Goal: Task Accomplishment & Management: Manage account settings

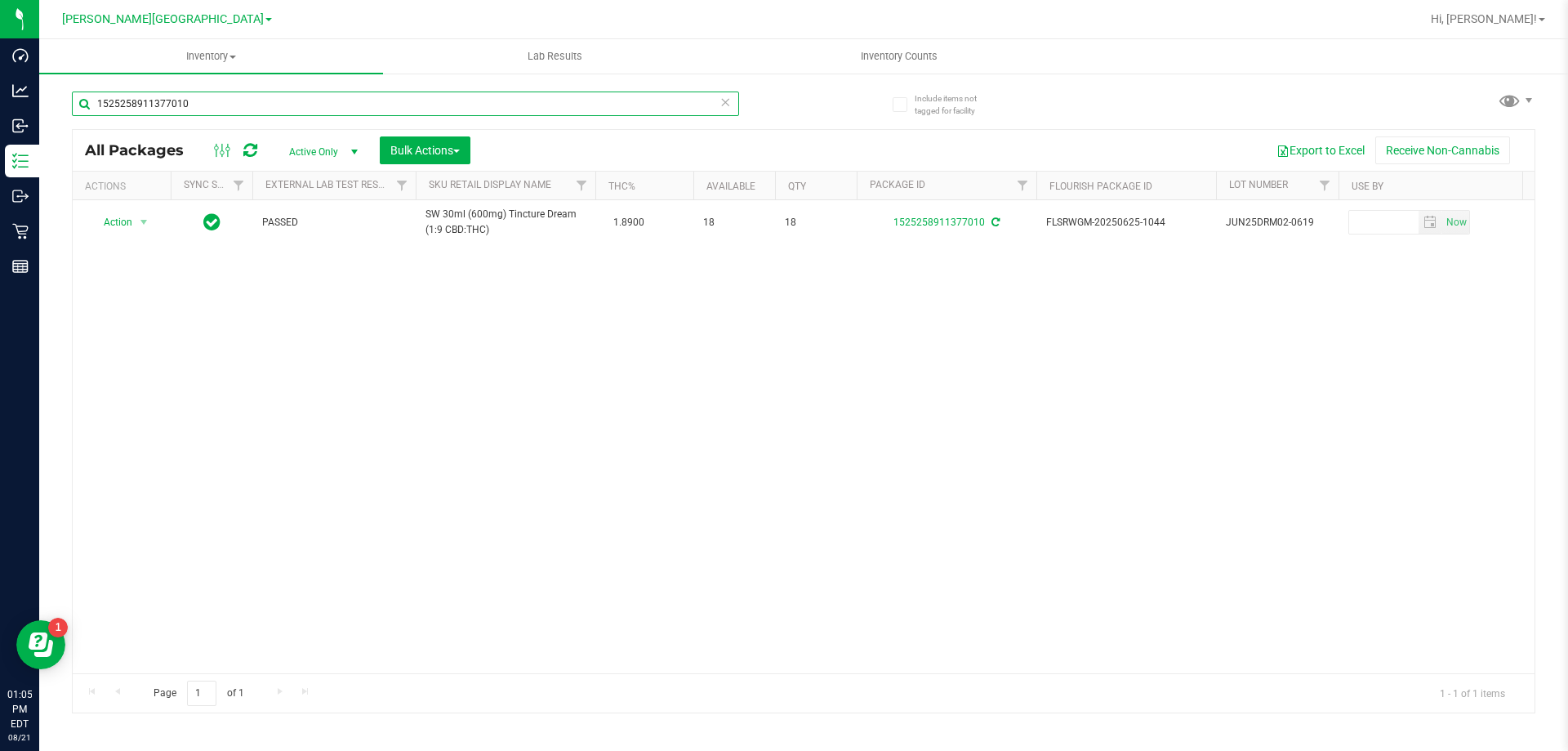
click at [184, 112] on input "1525258911377010" at bounding box center [405, 104] width 667 height 24
type input "1865914445259799"
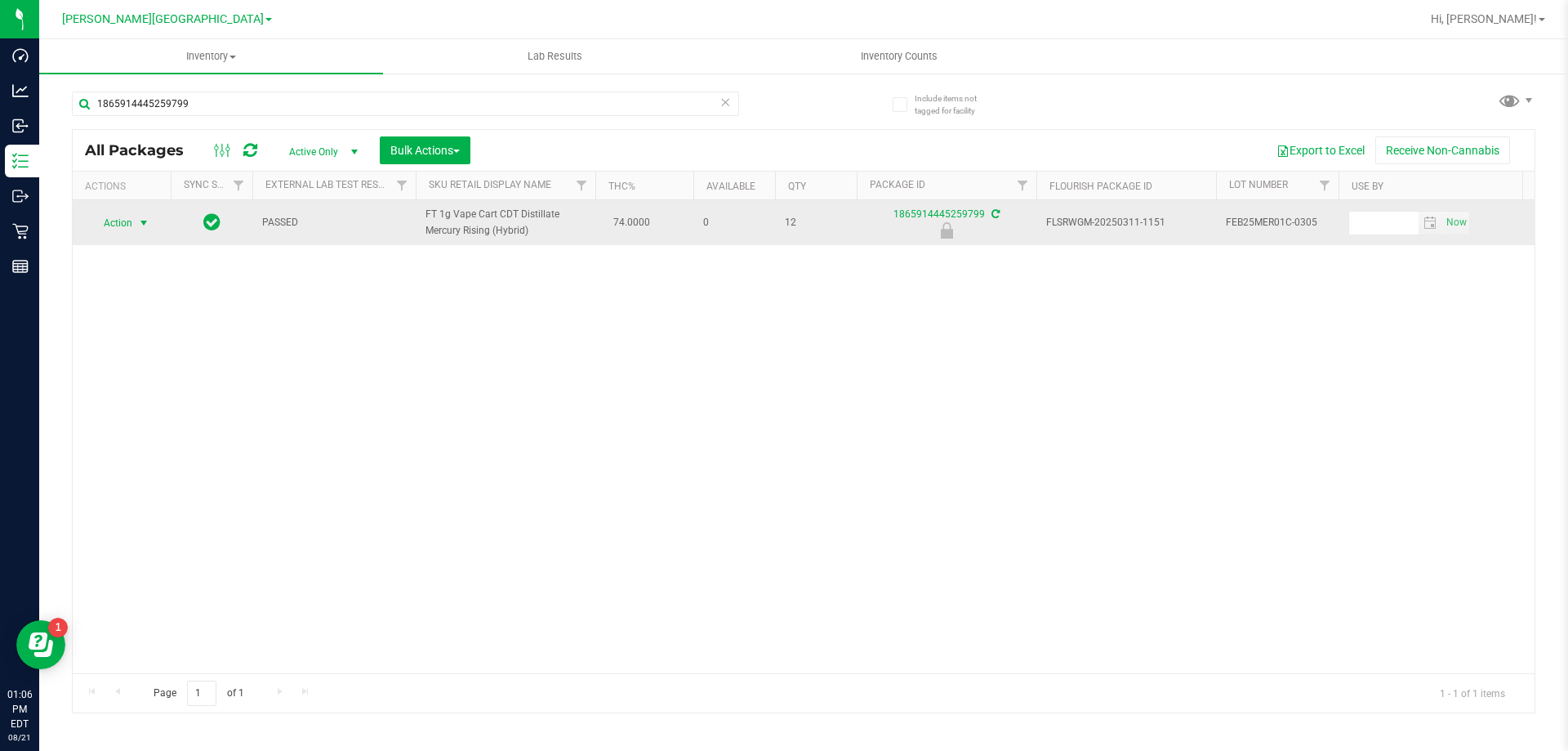
click at [146, 230] on span "select" at bounding box center [143, 223] width 13 height 13
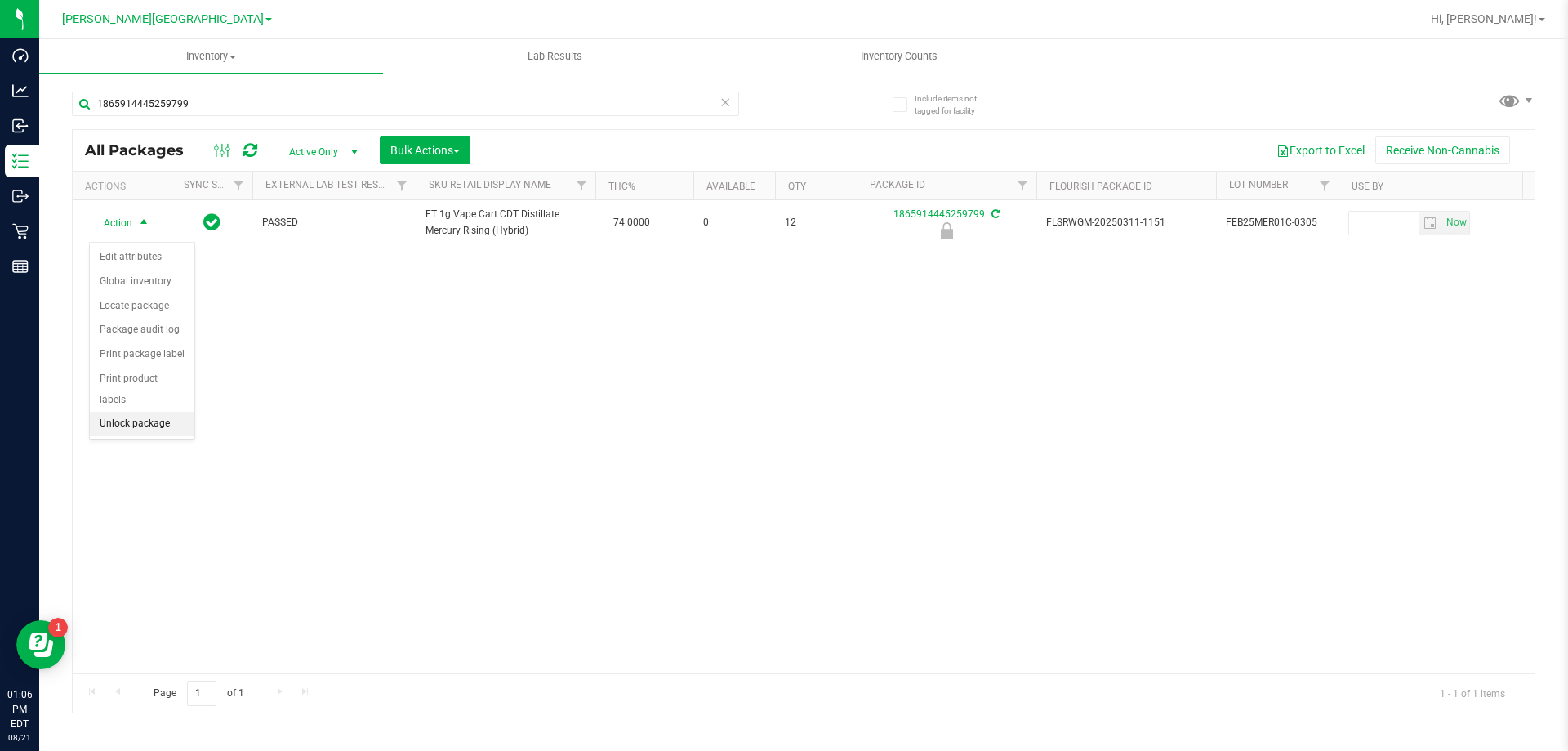
click at [162, 412] on li "Unlock package" at bounding box center [142, 424] width 105 height 24
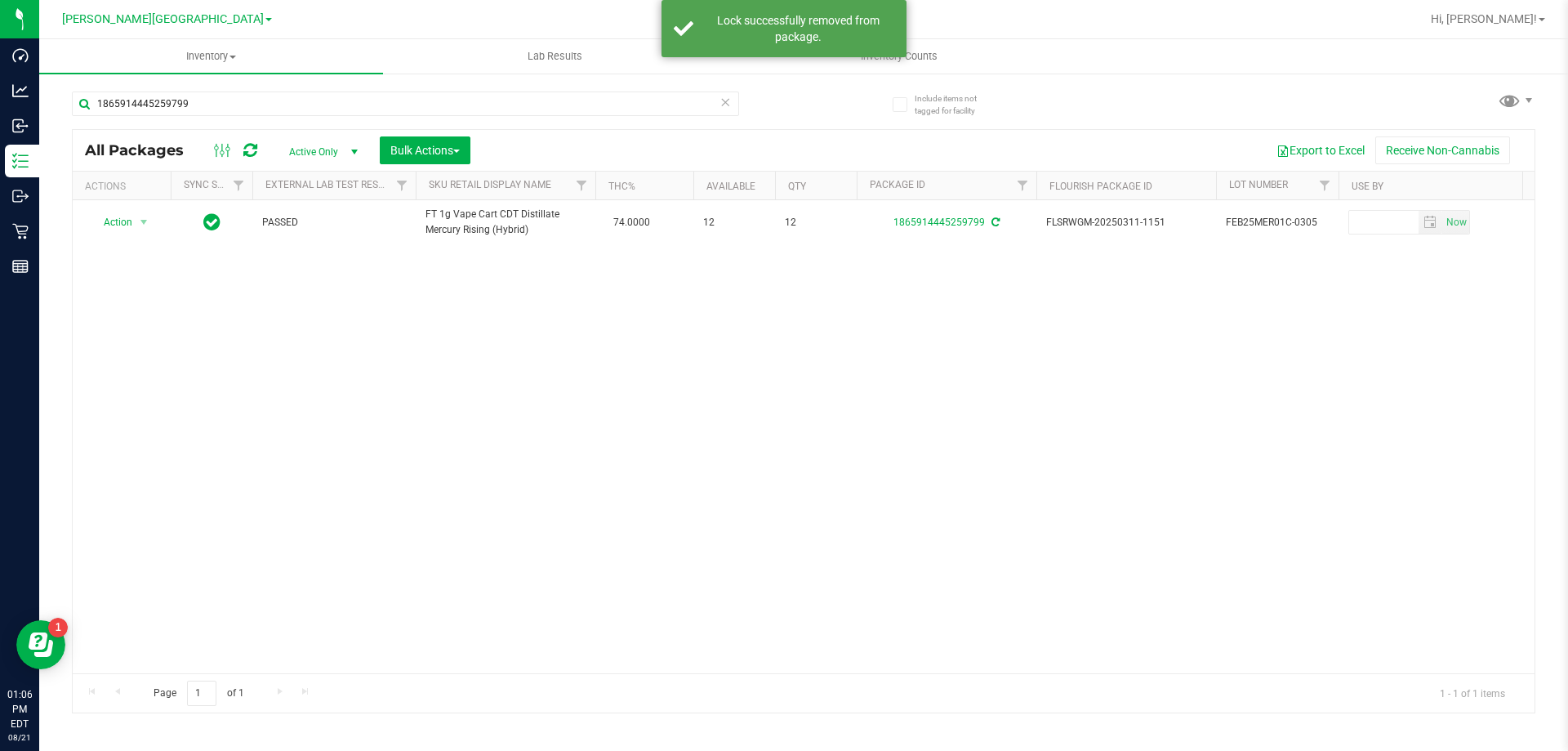
click at [359, 474] on div "Action Action Adjust qty Create package Edit attributes Global inventory Locate…" at bounding box center [803, 436] width 1462 height 473
click at [199, 104] on input "1865914445259799" at bounding box center [405, 104] width 667 height 24
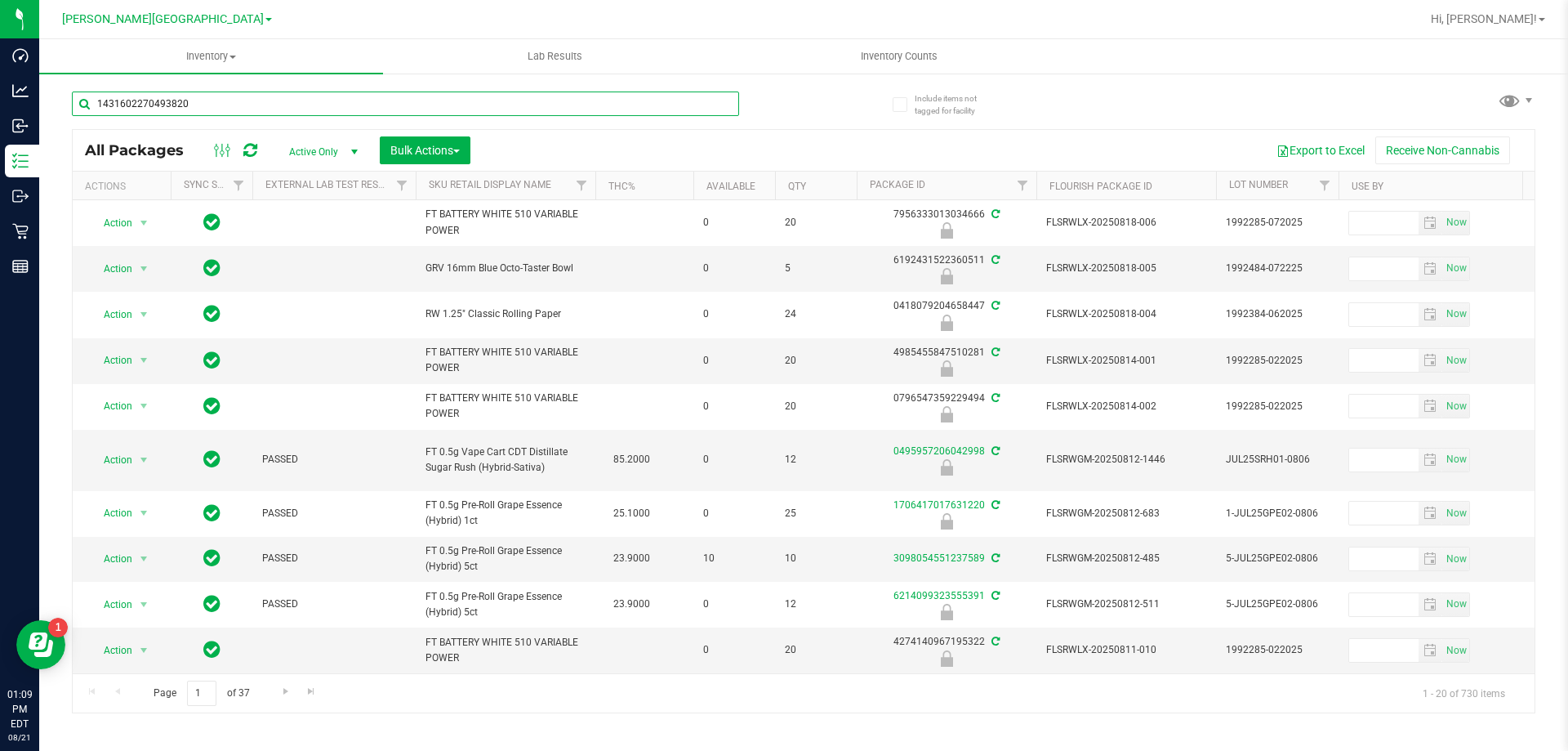
type input "1431602270493820"
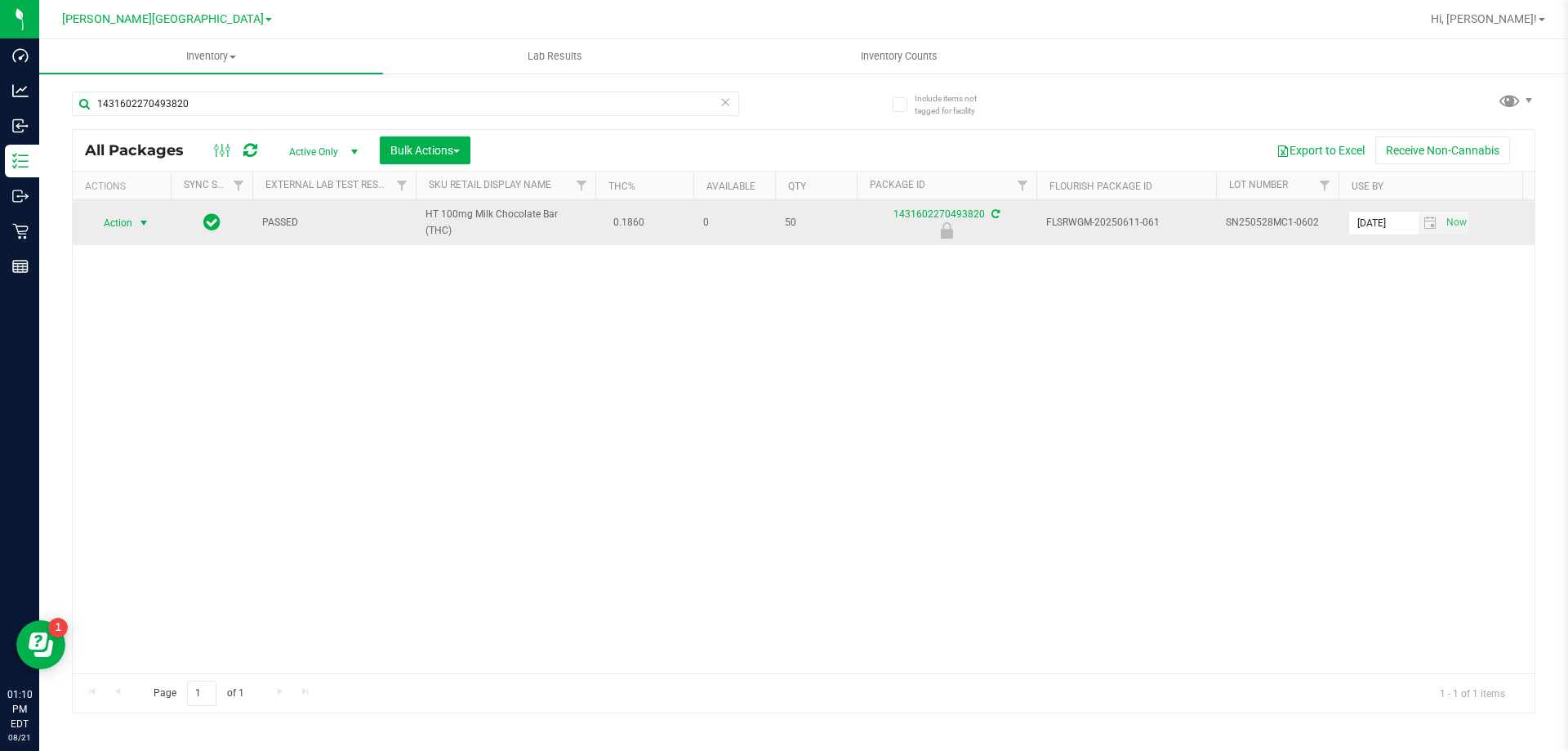
click at [136, 226] on span "select" at bounding box center [143, 223] width 20 height 23
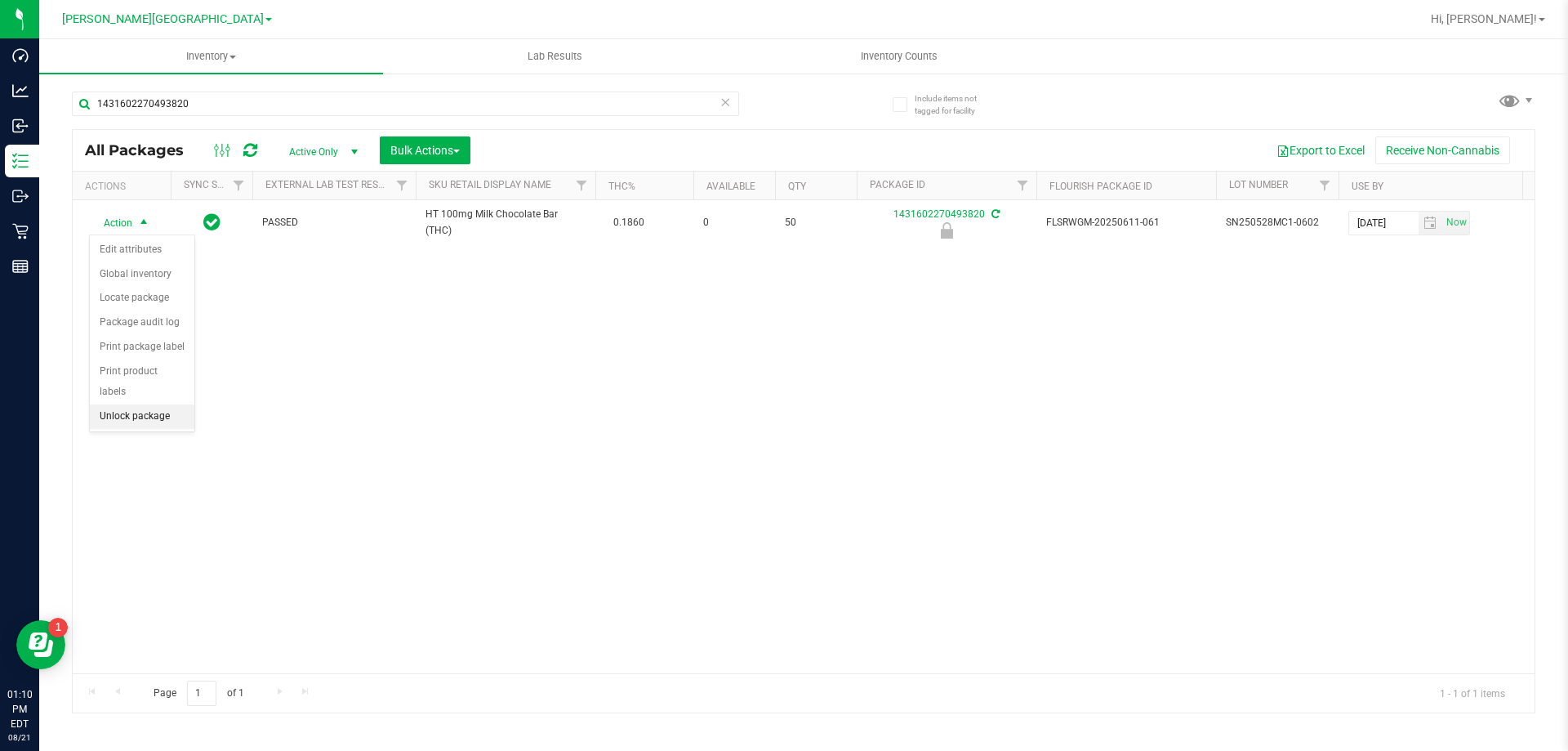
click at [154, 407] on li "Unlock package" at bounding box center [142, 417] width 105 height 24
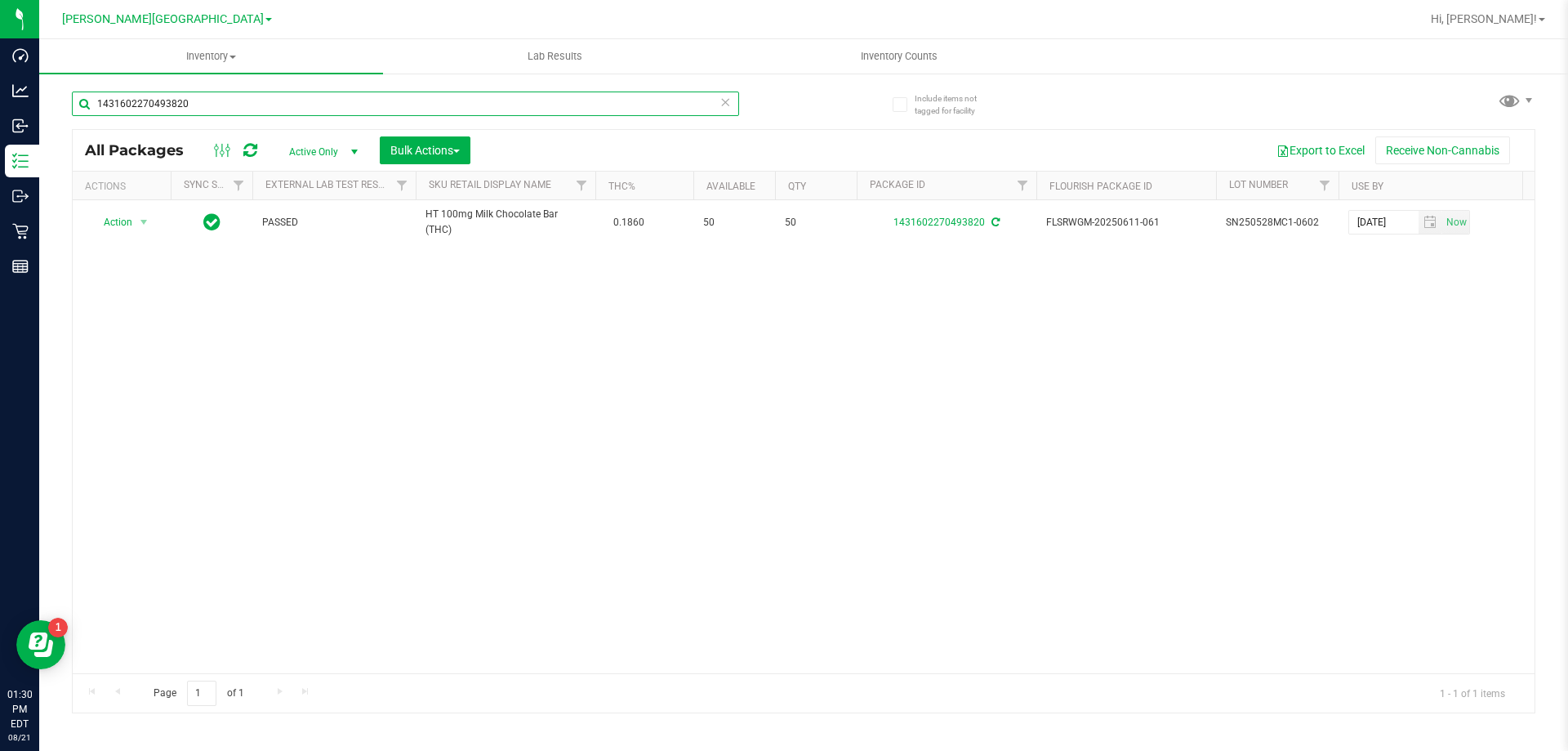
click at [192, 92] on input "1431602270493820" at bounding box center [405, 104] width 667 height 24
type input "3842488002853667"
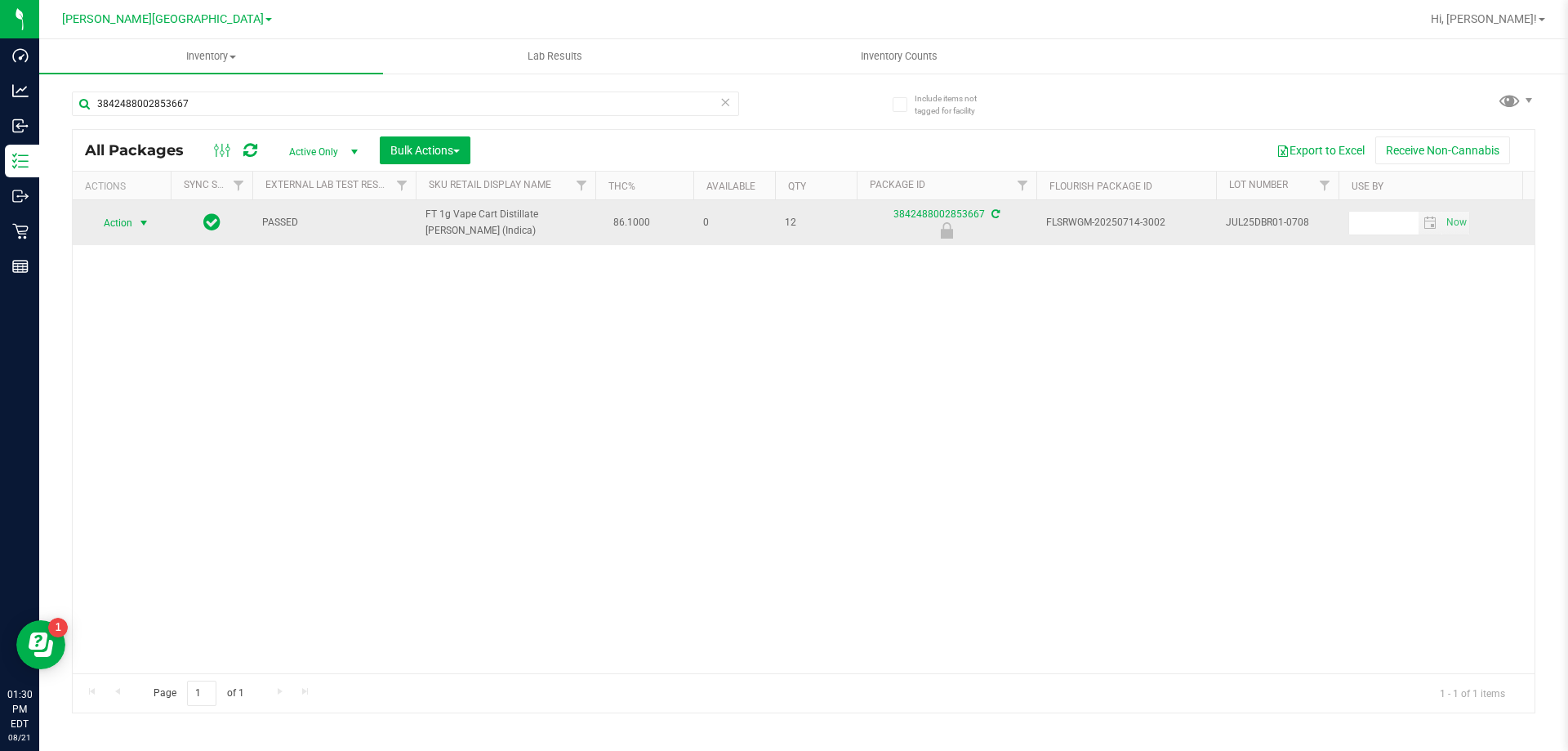
click at [151, 224] on span "select" at bounding box center [143, 223] width 20 height 23
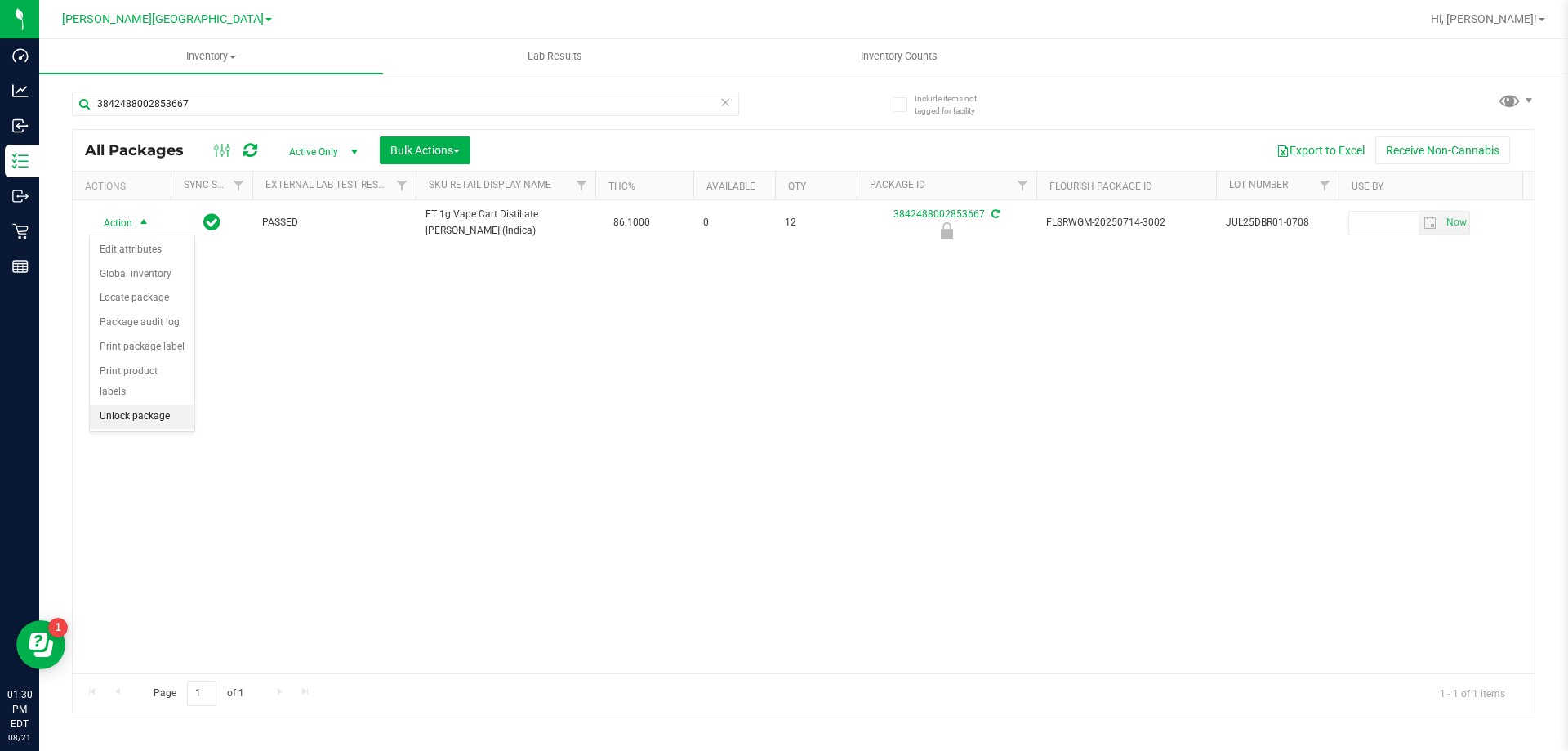
click at [144, 405] on li "Unlock package" at bounding box center [142, 417] width 105 height 24
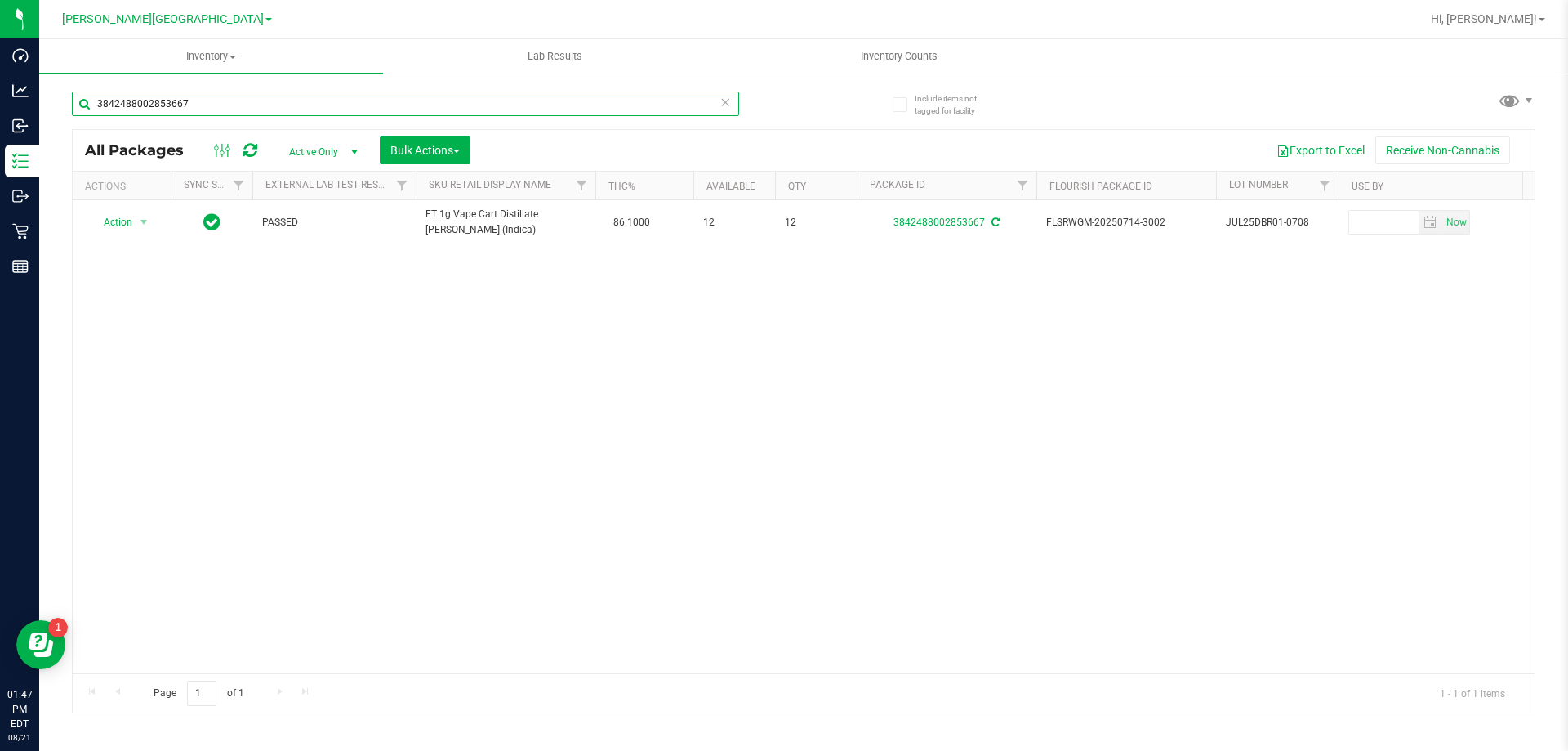
click at [150, 105] on input "3842488002853667" at bounding box center [405, 104] width 667 height 24
type input "4993664068435849"
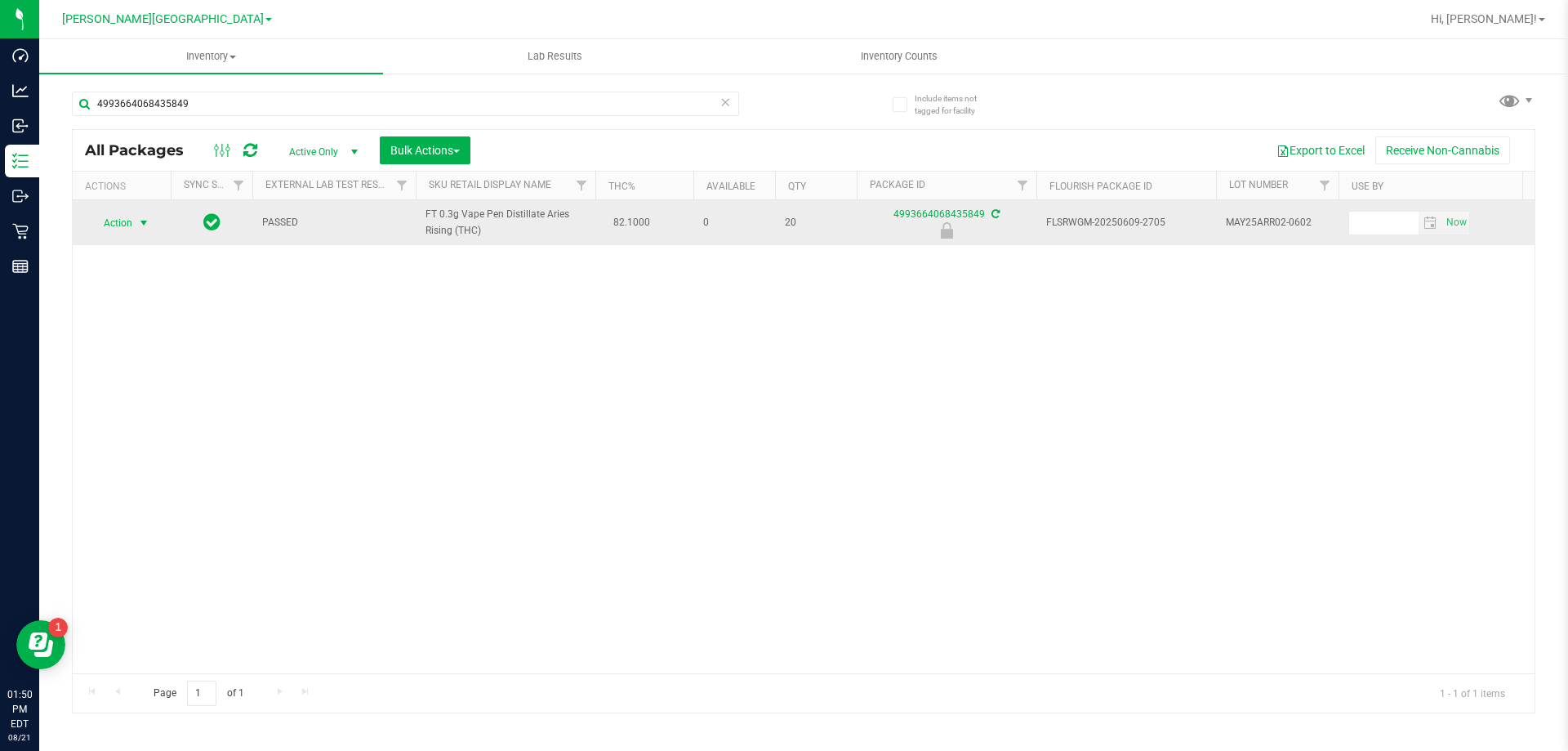
click at [145, 219] on span "select" at bounding box center [143, 223] width 13 height 13
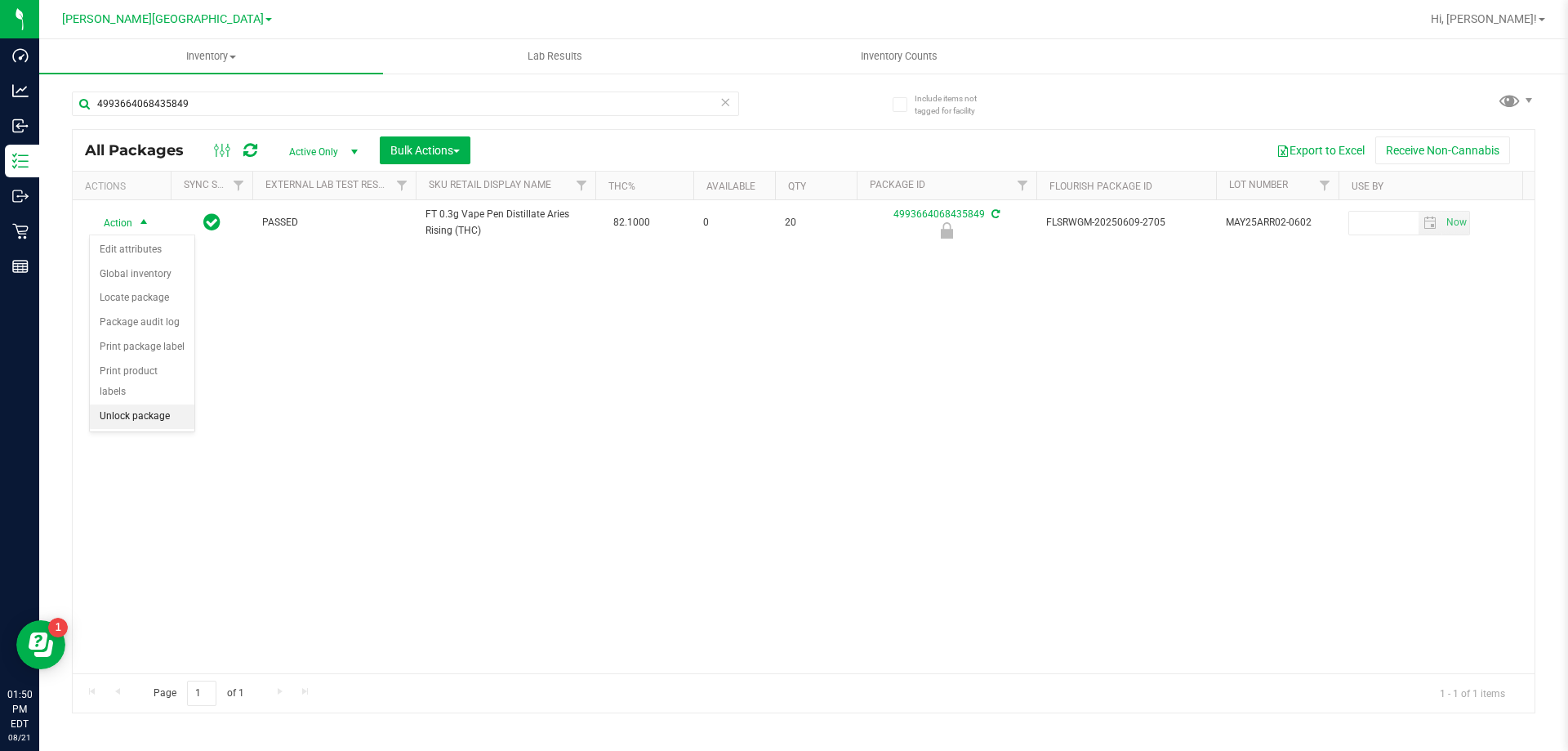
click at [137, 407] on li "Unlock package" at bounding box center [142, 417] width 105 height 24
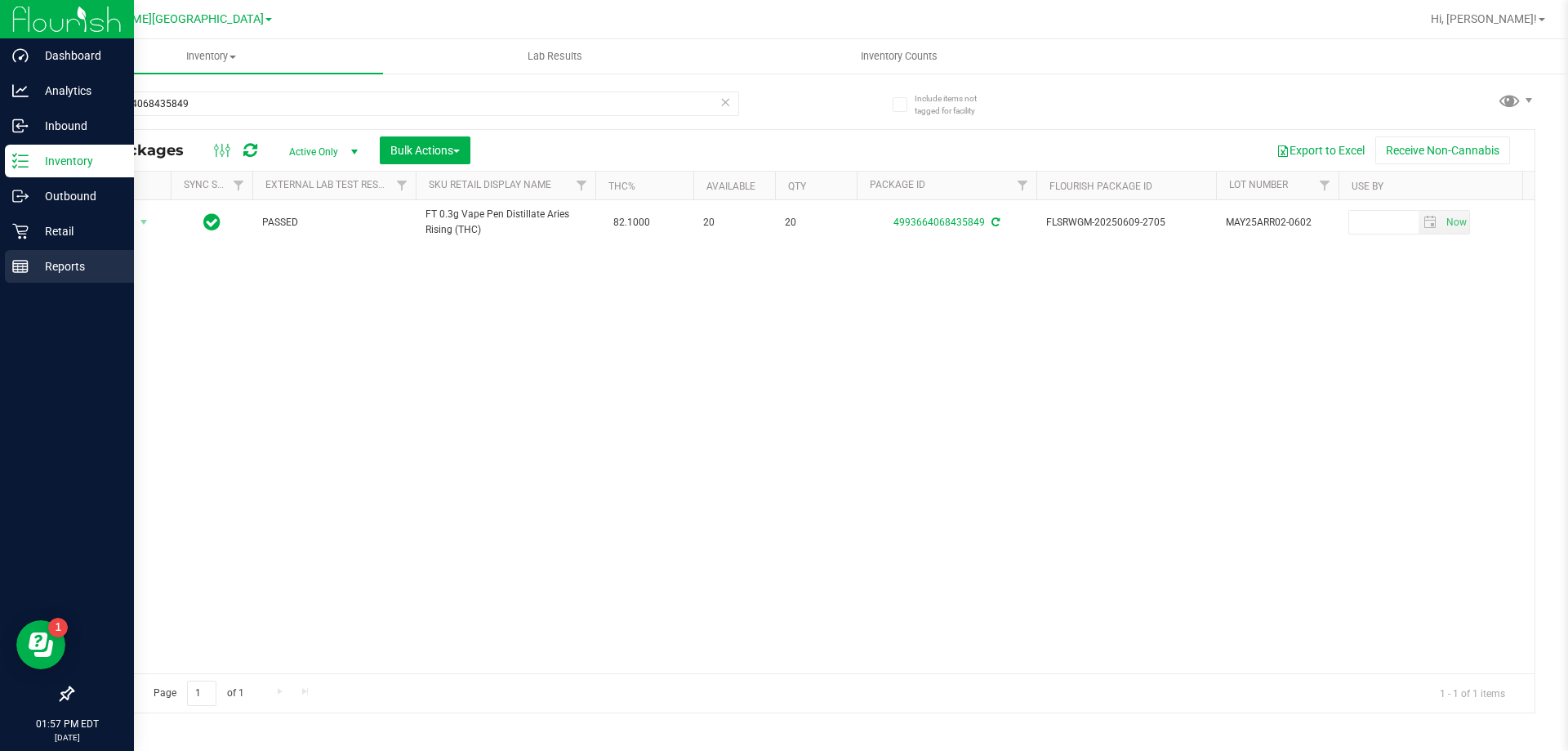
click at [77, 260] on p "Reports" at bounding box center [78, 266] width 98 height 19
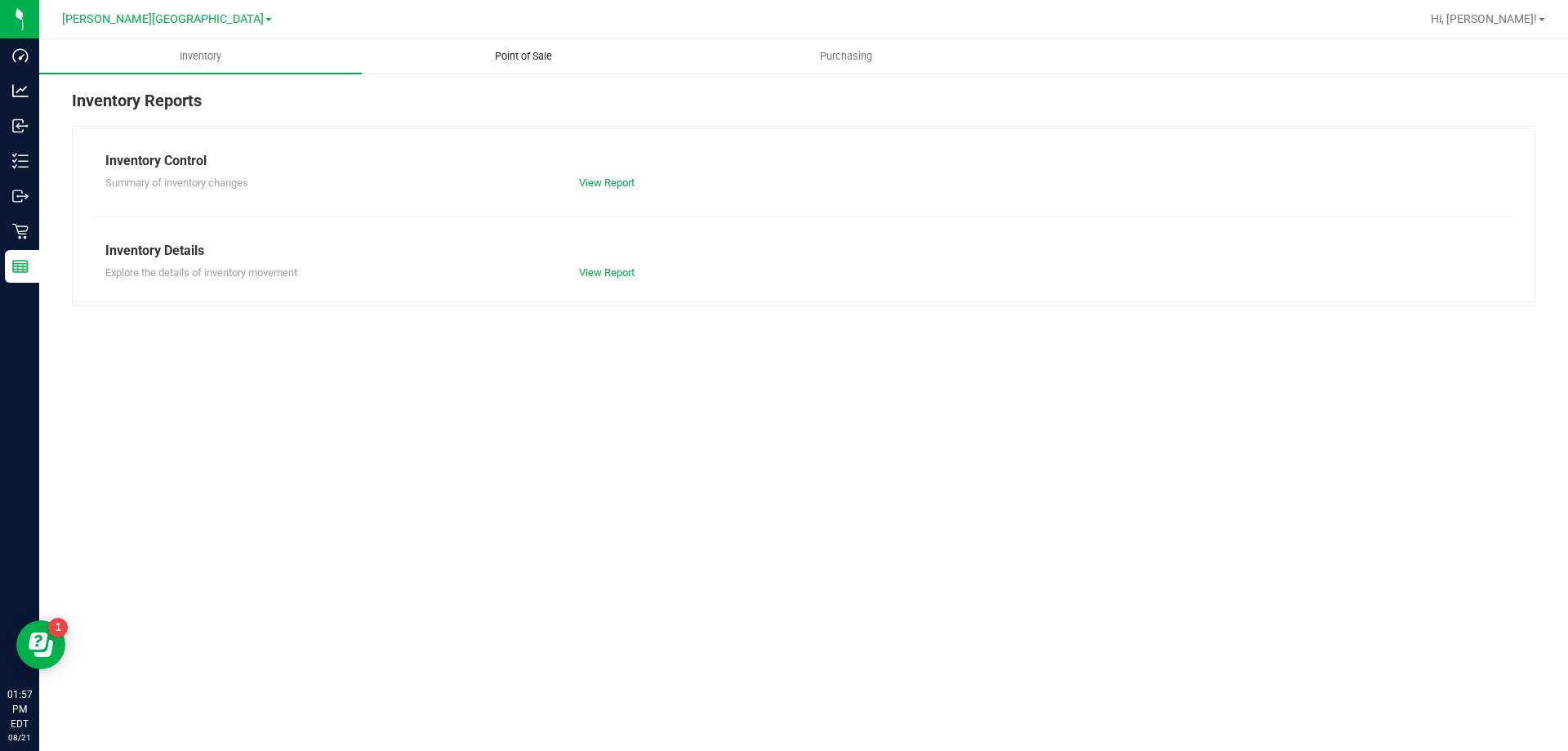
click at [542, 63] on span "Point of Sale" at bounding box center [524, 56] width 101 height 15
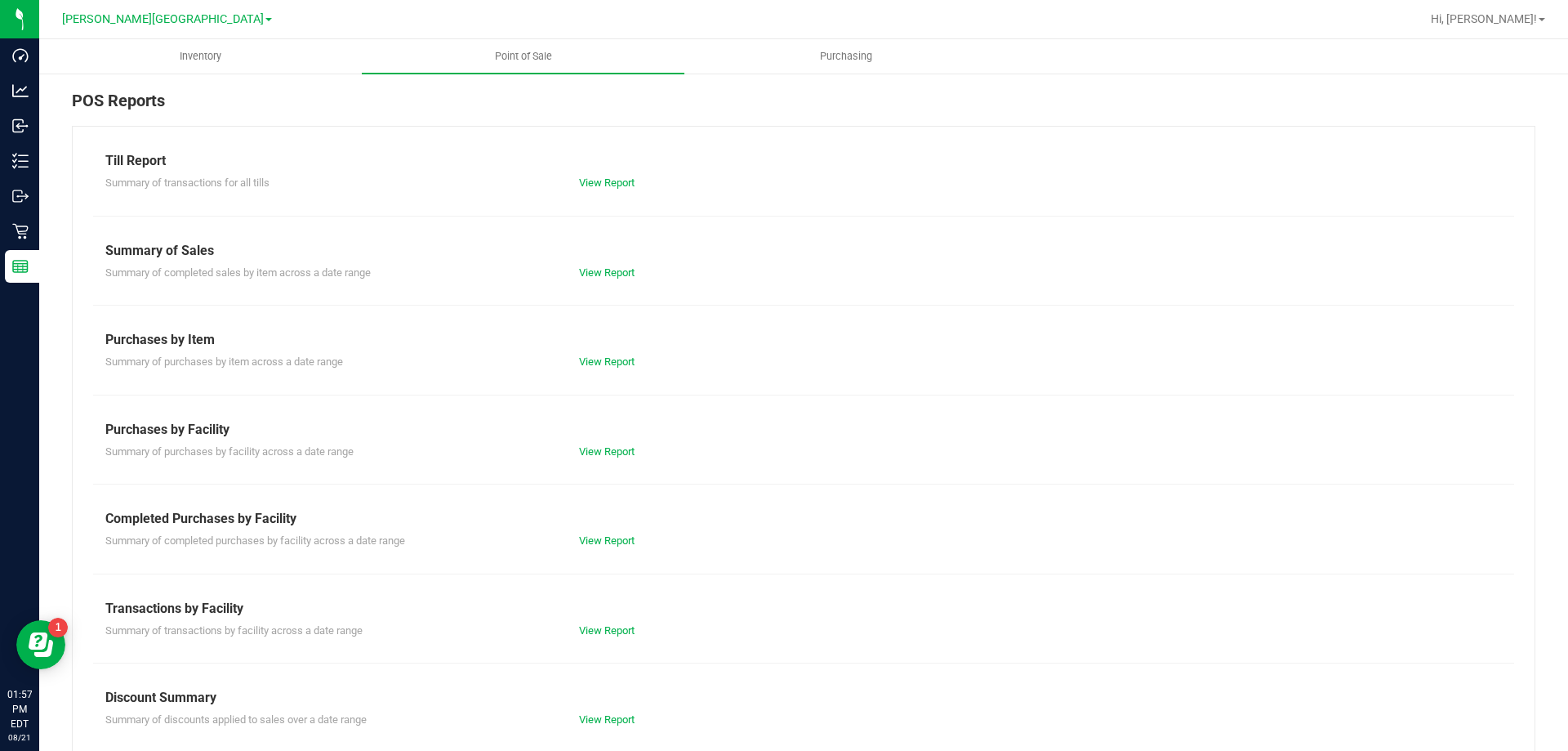
click at [623, 526] on div "Completed Purchases by Facility" at bounding box center [804, 518] width 1397 height 19
click at [611, 533] on div "View Report" at bounding box center [684, 540] width 237 height 17
click at [587, 529] on div "Summary of completed purchases by facility across a date range View Report" at bounding box center [804, 539] width 1421 height 20
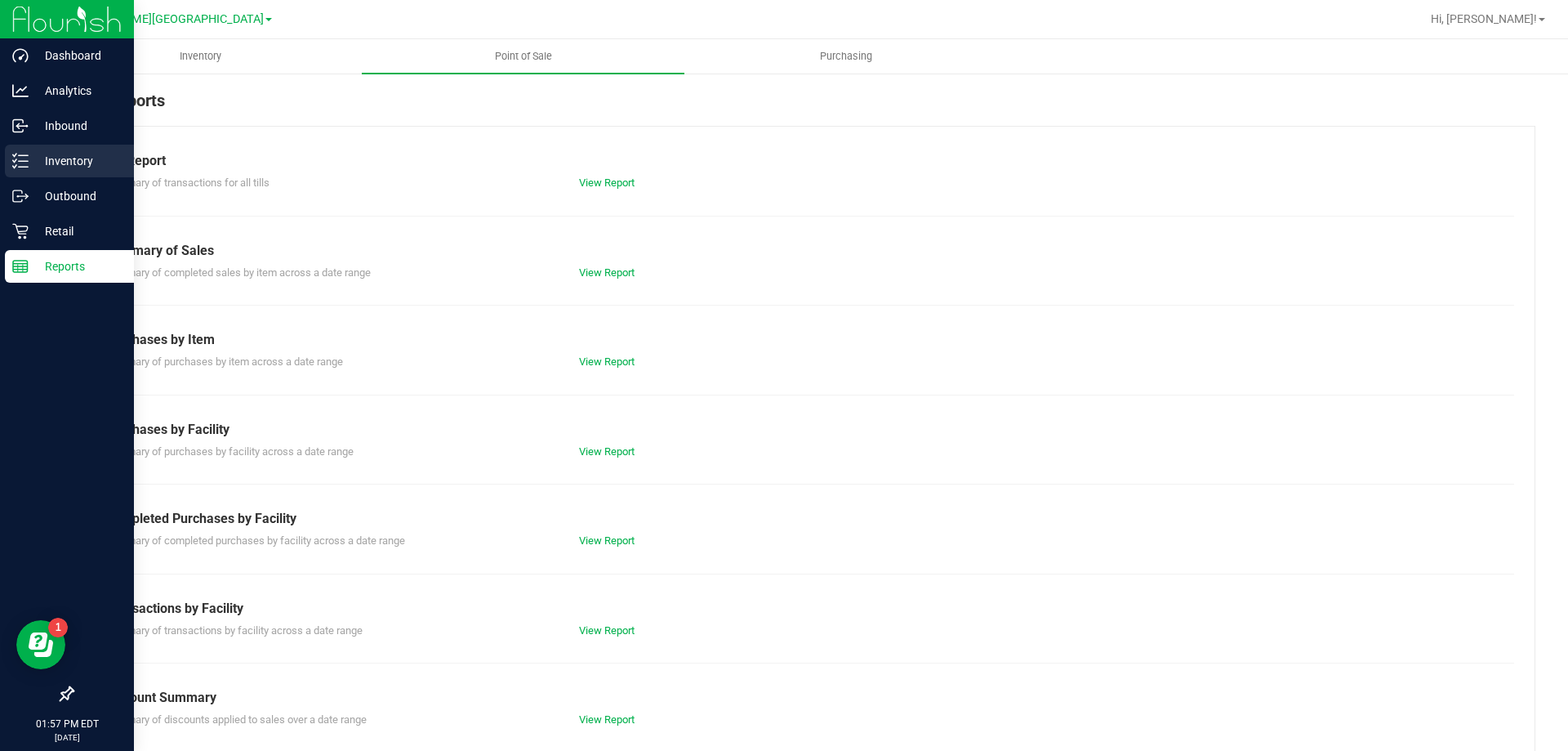
click at [64, 162] on p "Inventory" at bounding box center [78, 161] width 98 height 19
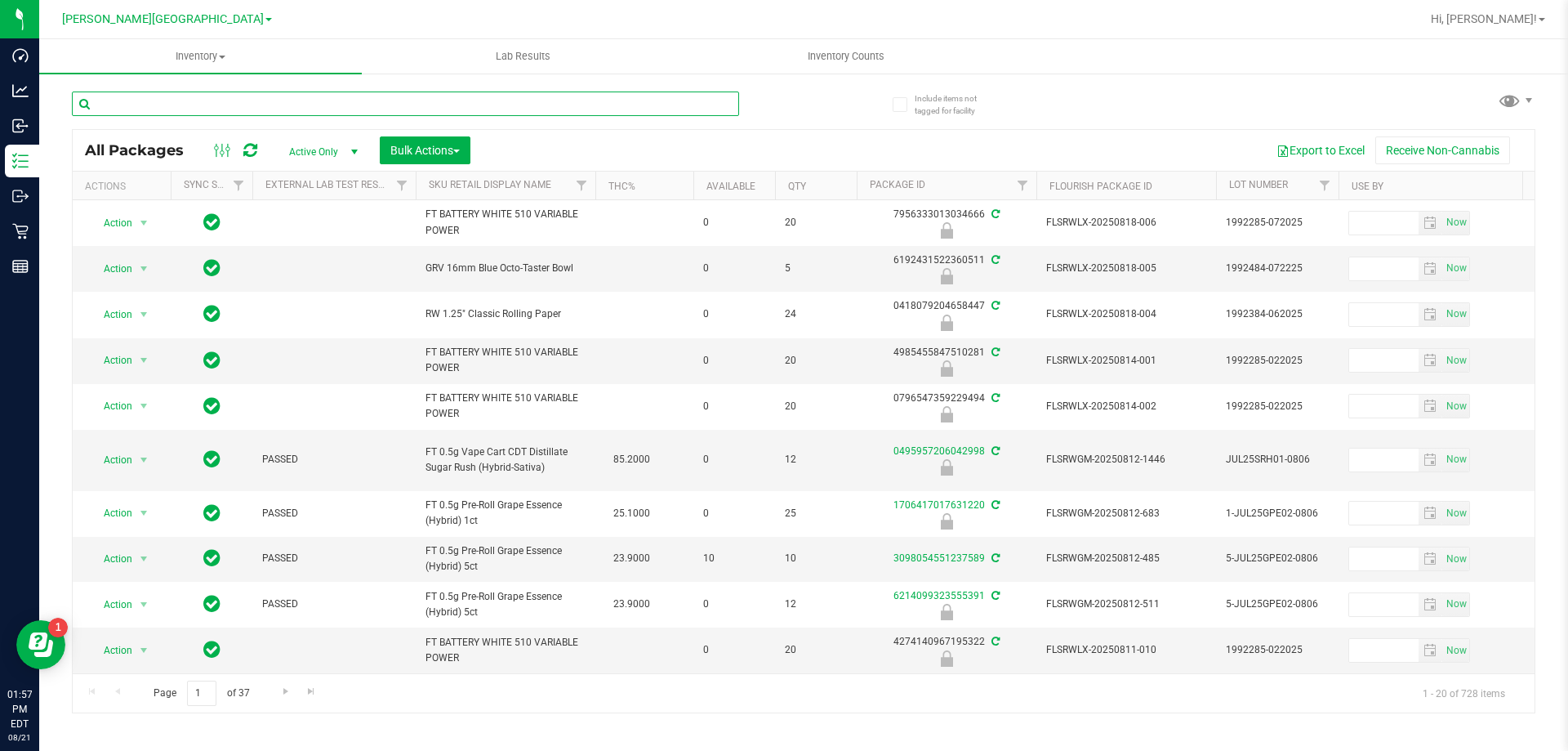
drag, startPoint x: 439, startPoint y: 101, endPoint x: 469, endPoint y: 120, distance: 35.5
click at [468, 120] on div at bounding box center [405, 110] width 667 height 38
type input "0024837614909415"
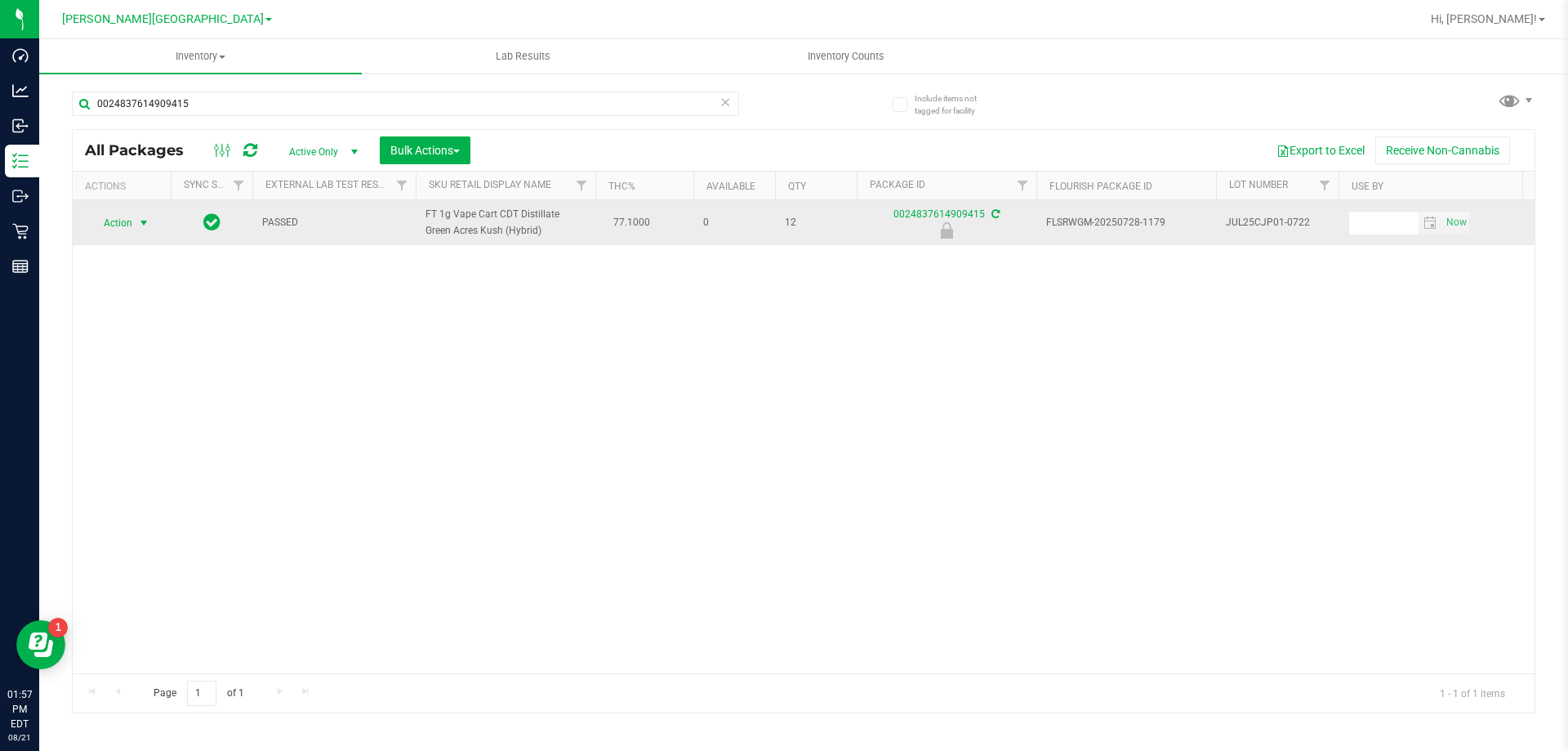
click at [148, 221] on span "select" at bounding box center [143, 223] width 13 height 13
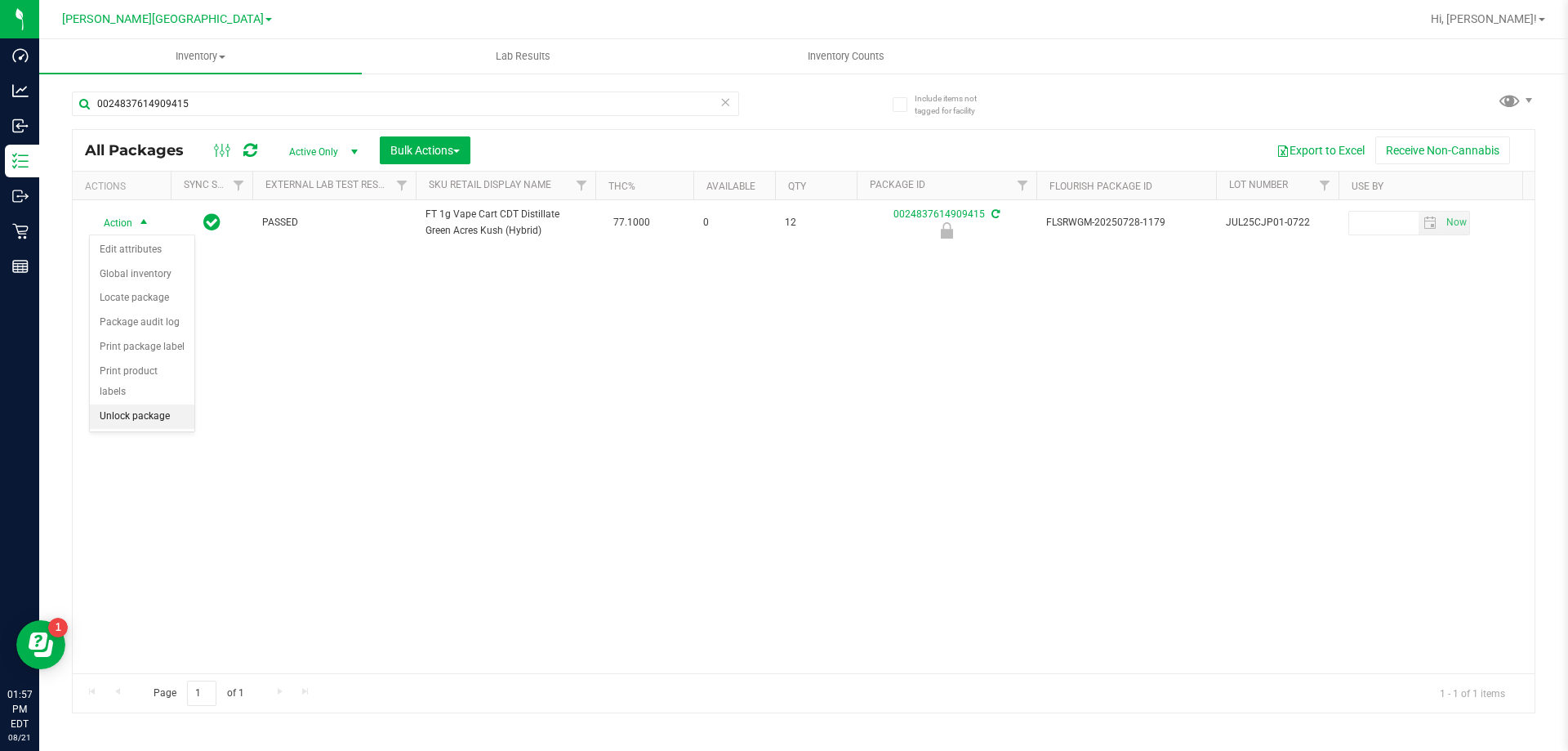
click at [168, 405] on li "Unlock package" at bounding box center [142, 417] width 105 height 24
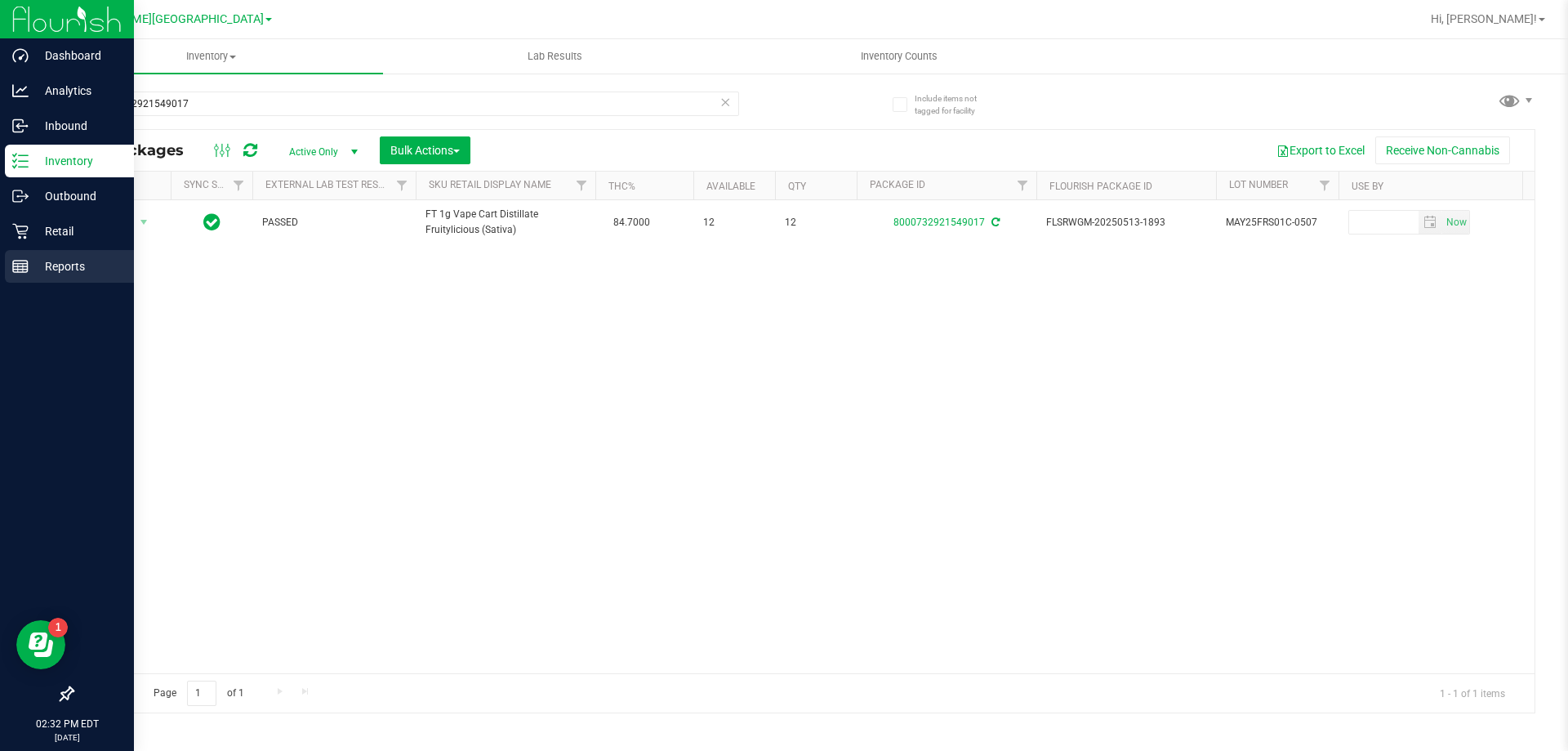
click at [21, 277] on div "Reports" at bounding box center [70, 266] width 129 height 32
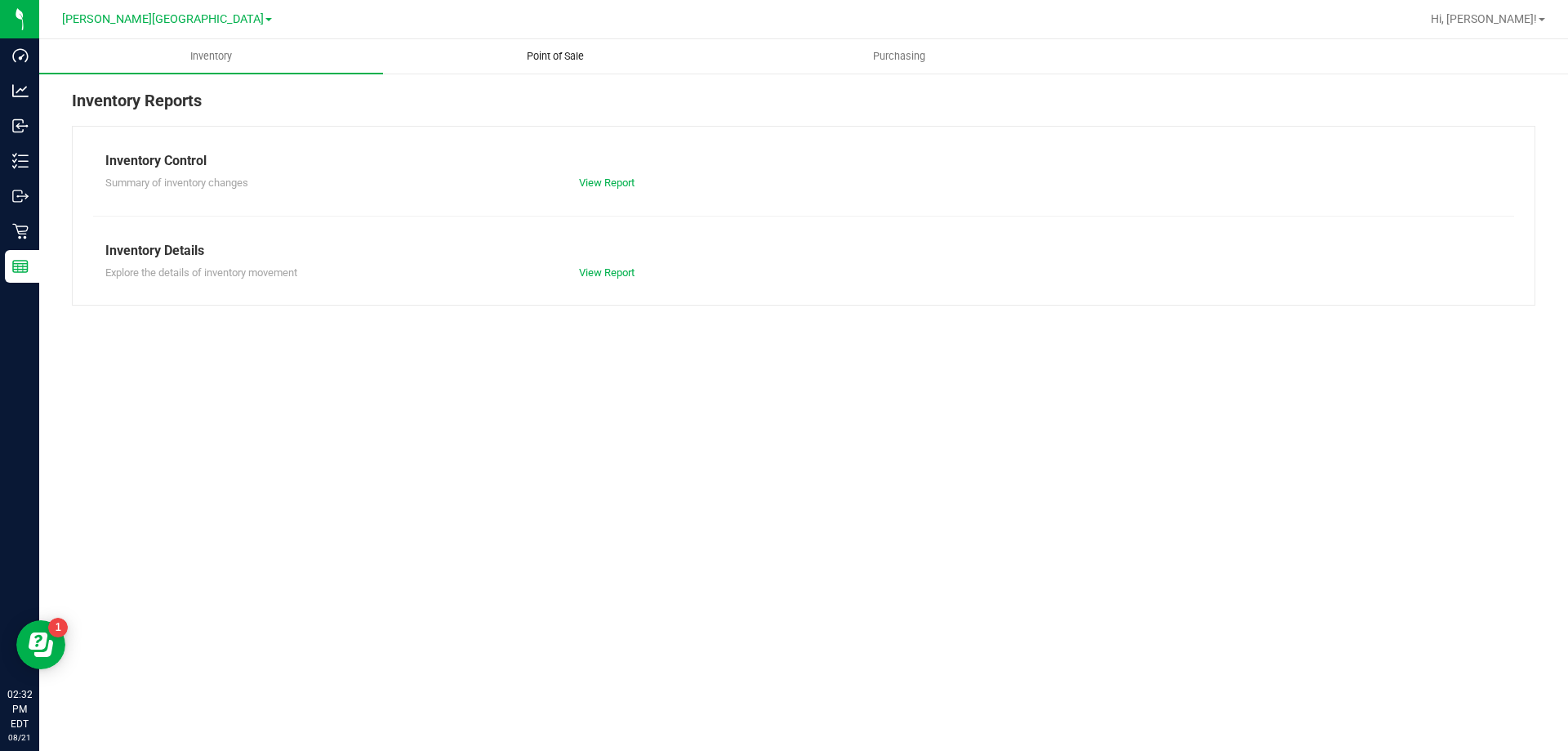
click at [546, 57] on span "Point of Sale" at bounding box center [555, 56] width 101 height 15
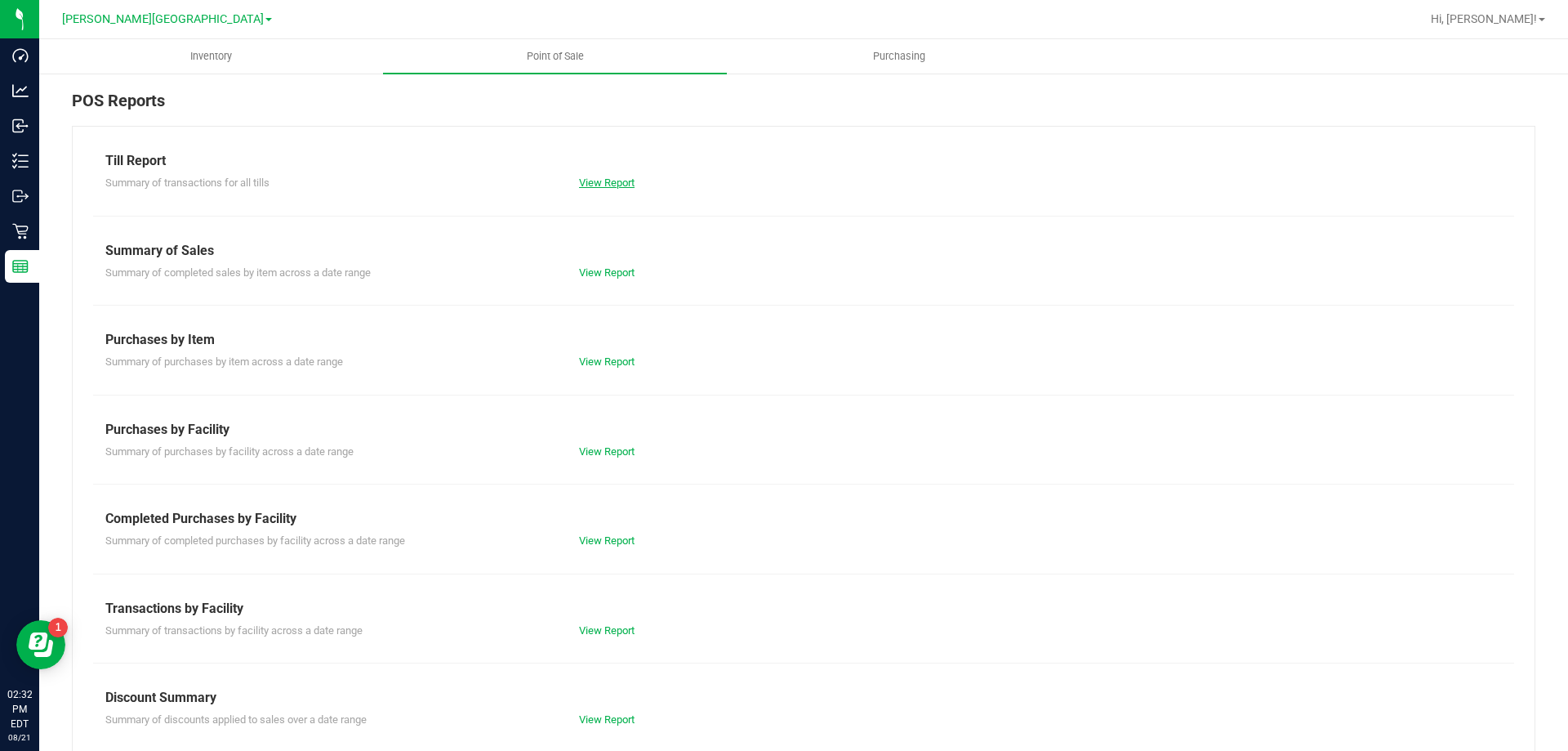
click at [608, 179] on link "View Report" at bounding box center [607, 183] width 56 height 12
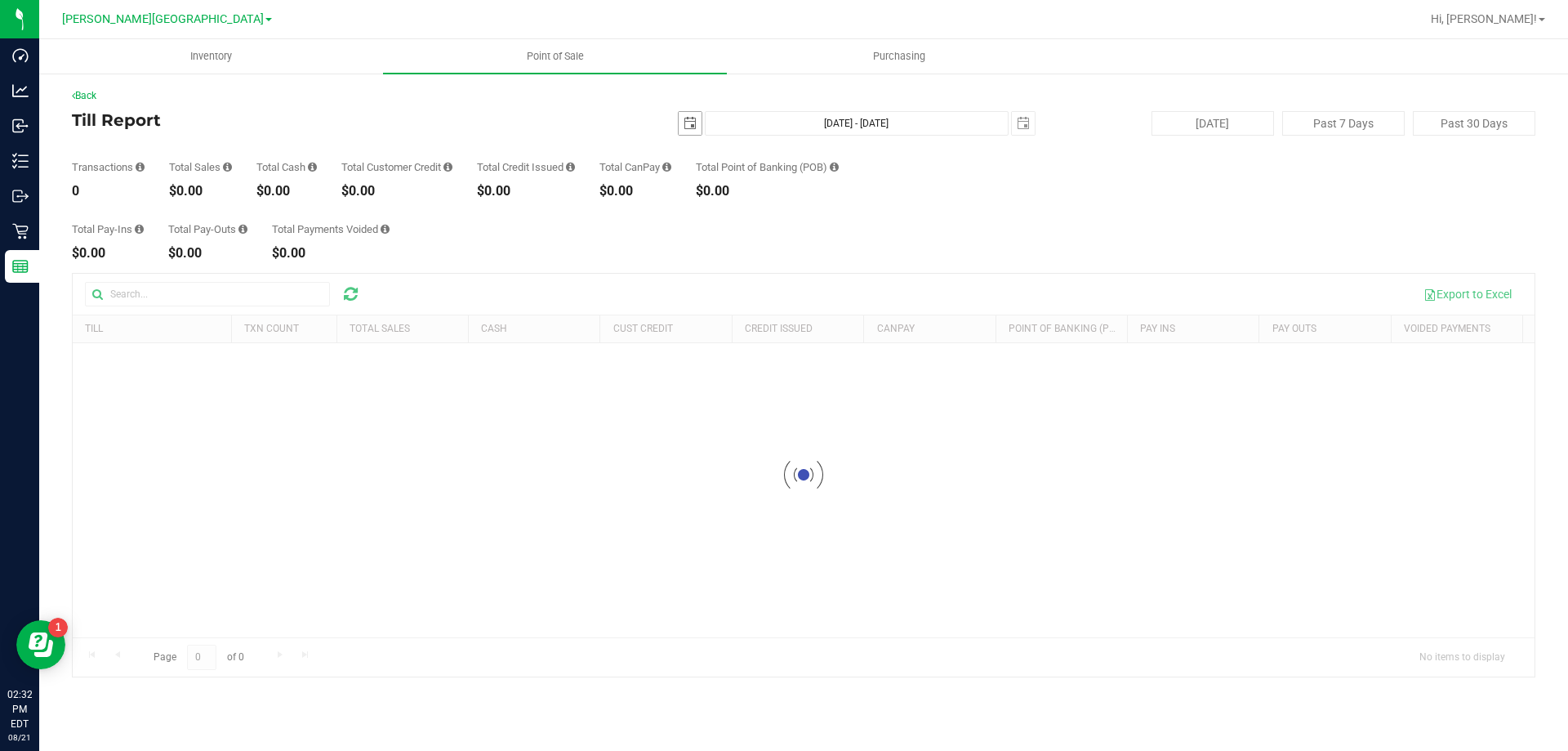
click at [683, 128] on span "select" at bounding box center [690, 123] width 13 height 13
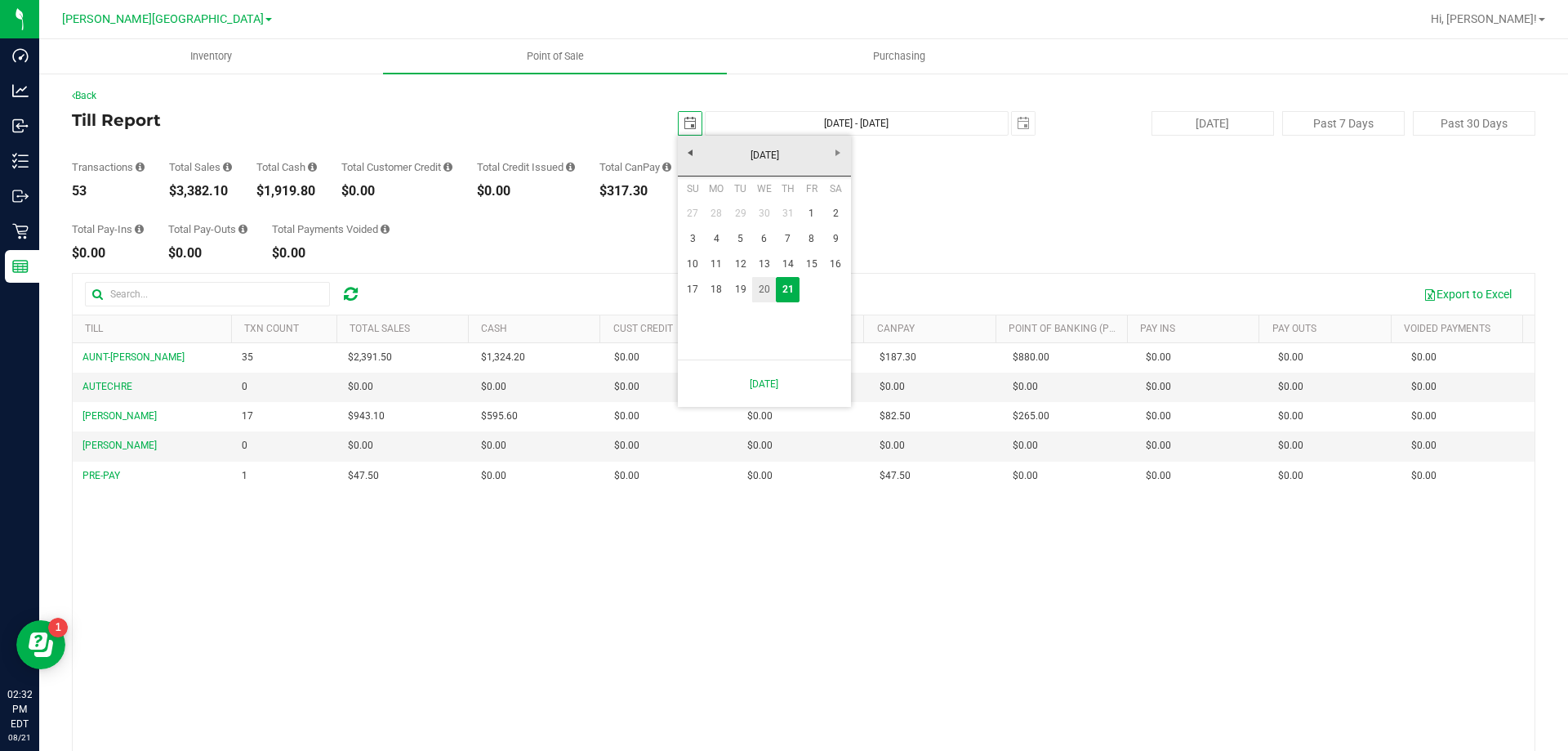
click at [762, 301] on link "20" at bounding box center [764, 289] width 24 height 25
type input "[DATE]"
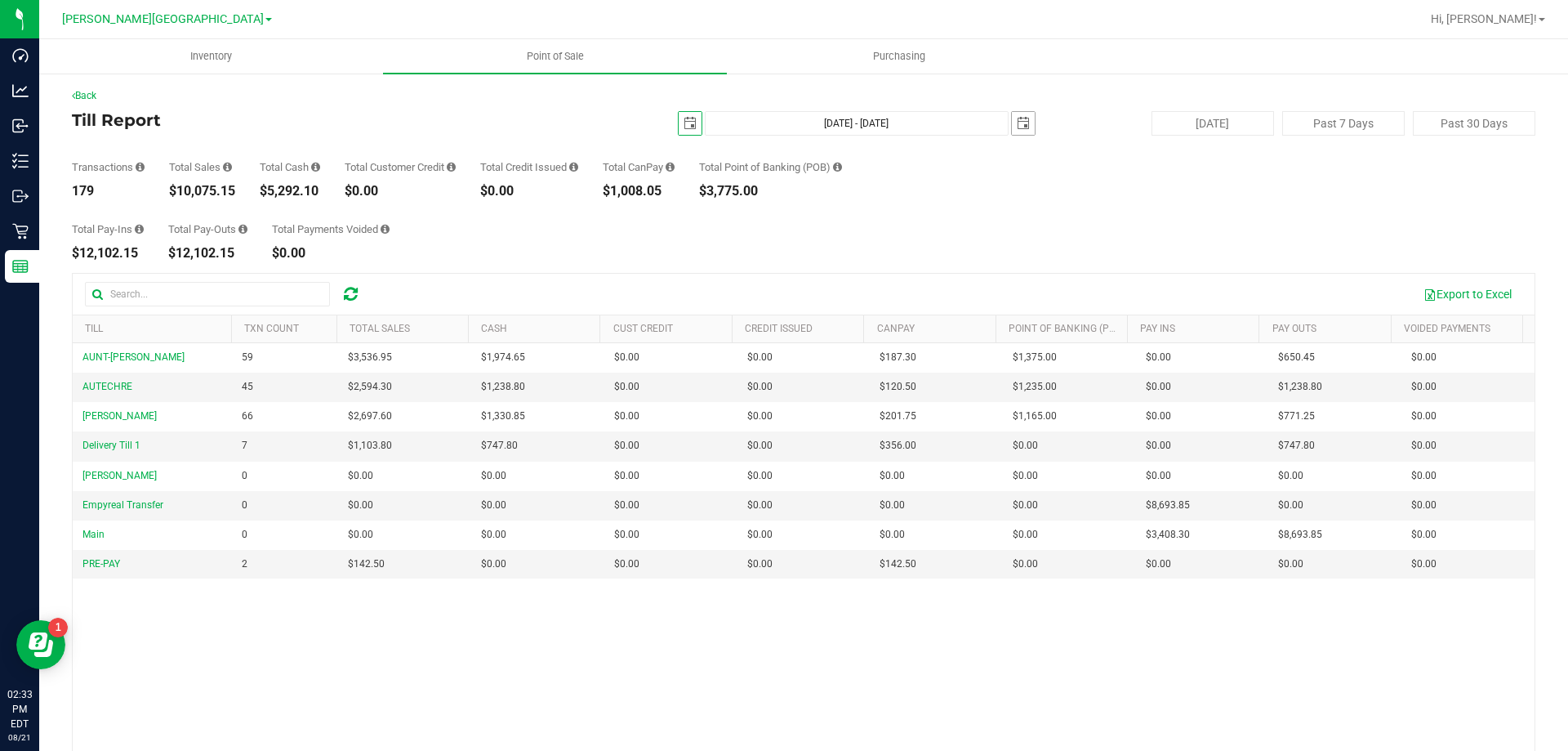
click at [1012, 130] on span "select" at bounding box center [1023, 123] width 23 height 23
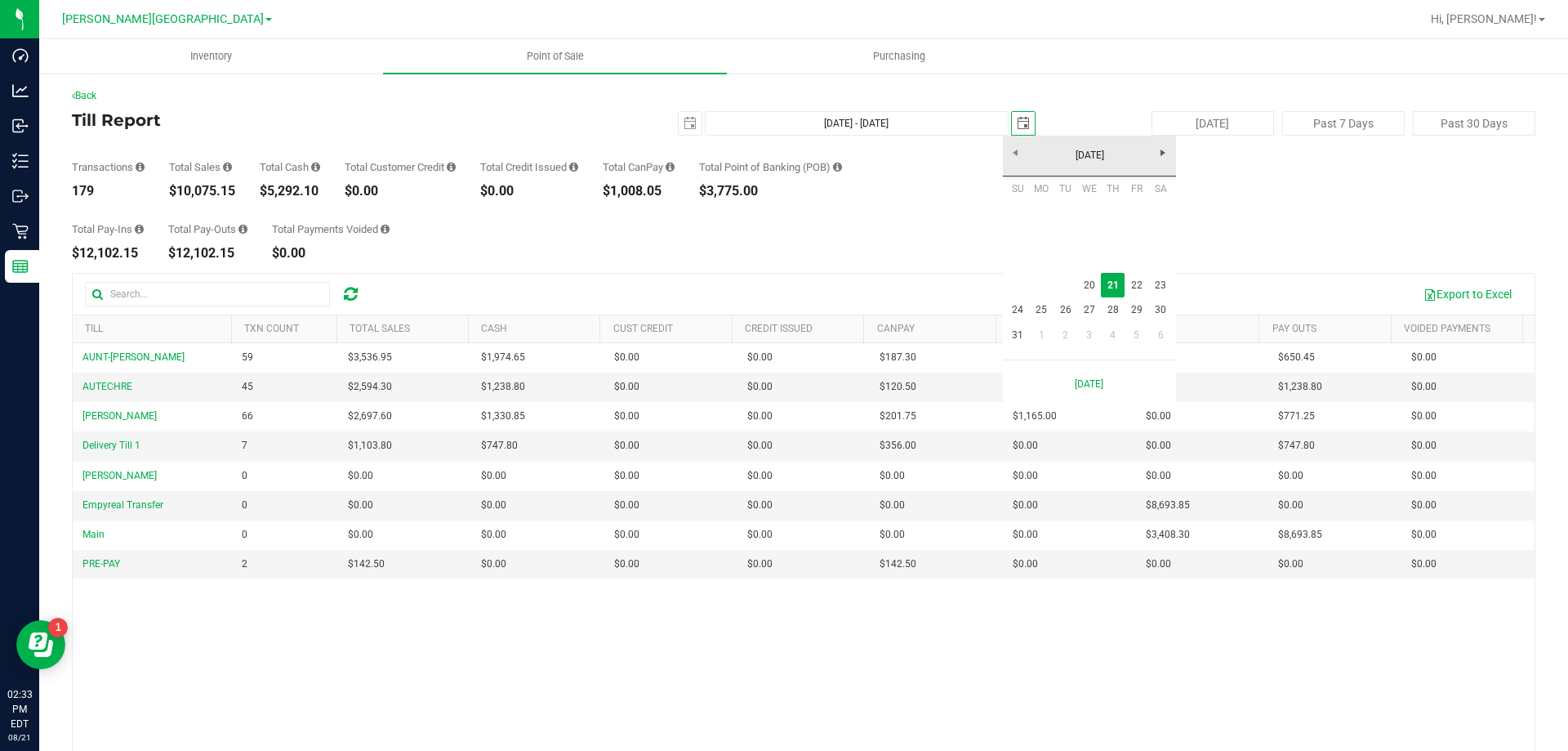
scroll to position [0, 41]
click at [1086, 281] on link "20" at bounding box center [1088, 285] width 24 height 25
type input "[DATE] - [DATE]"
type input "[DATE]"
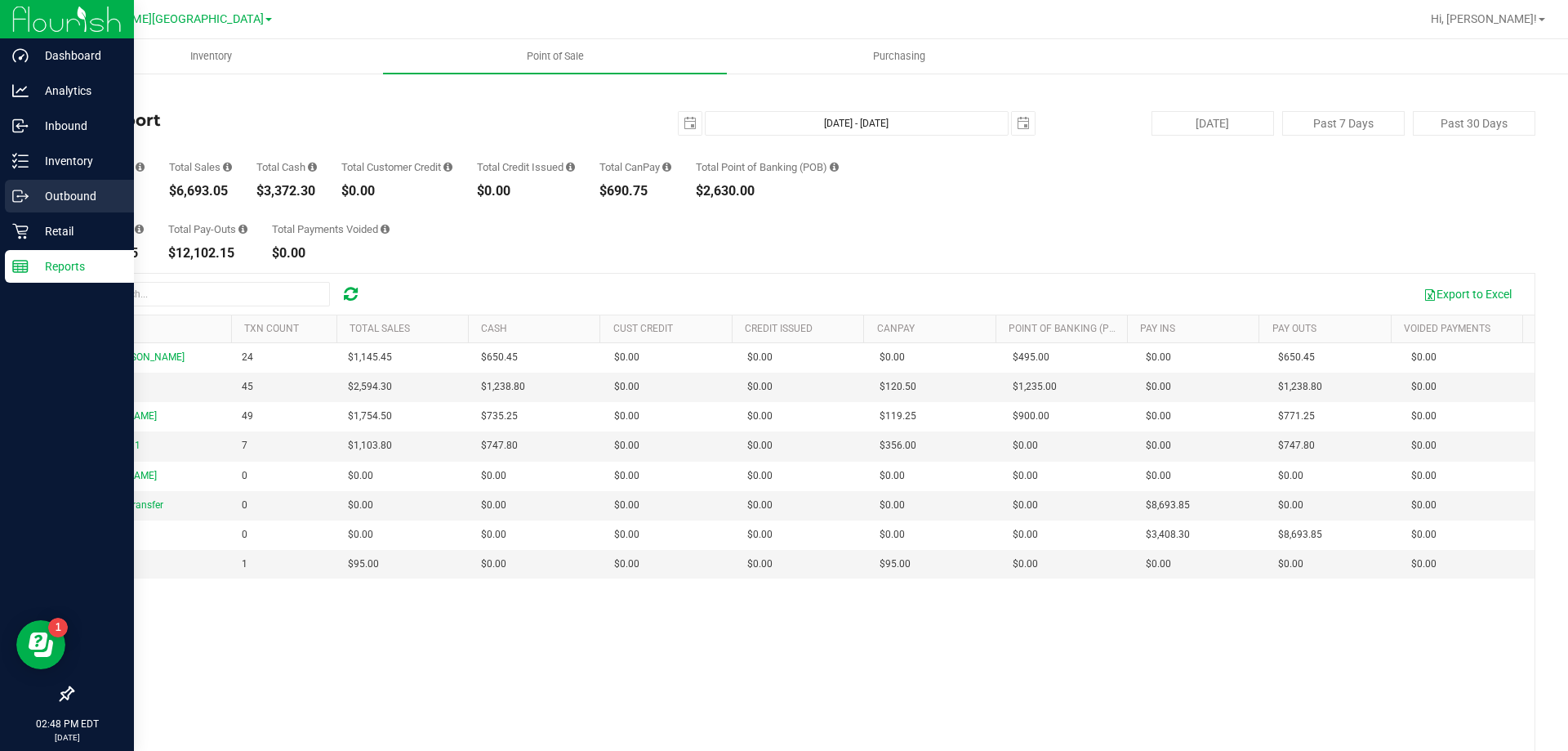
click at [50, 205] on div "Outbound" at bounding box center [70, 196] width 129 height 32
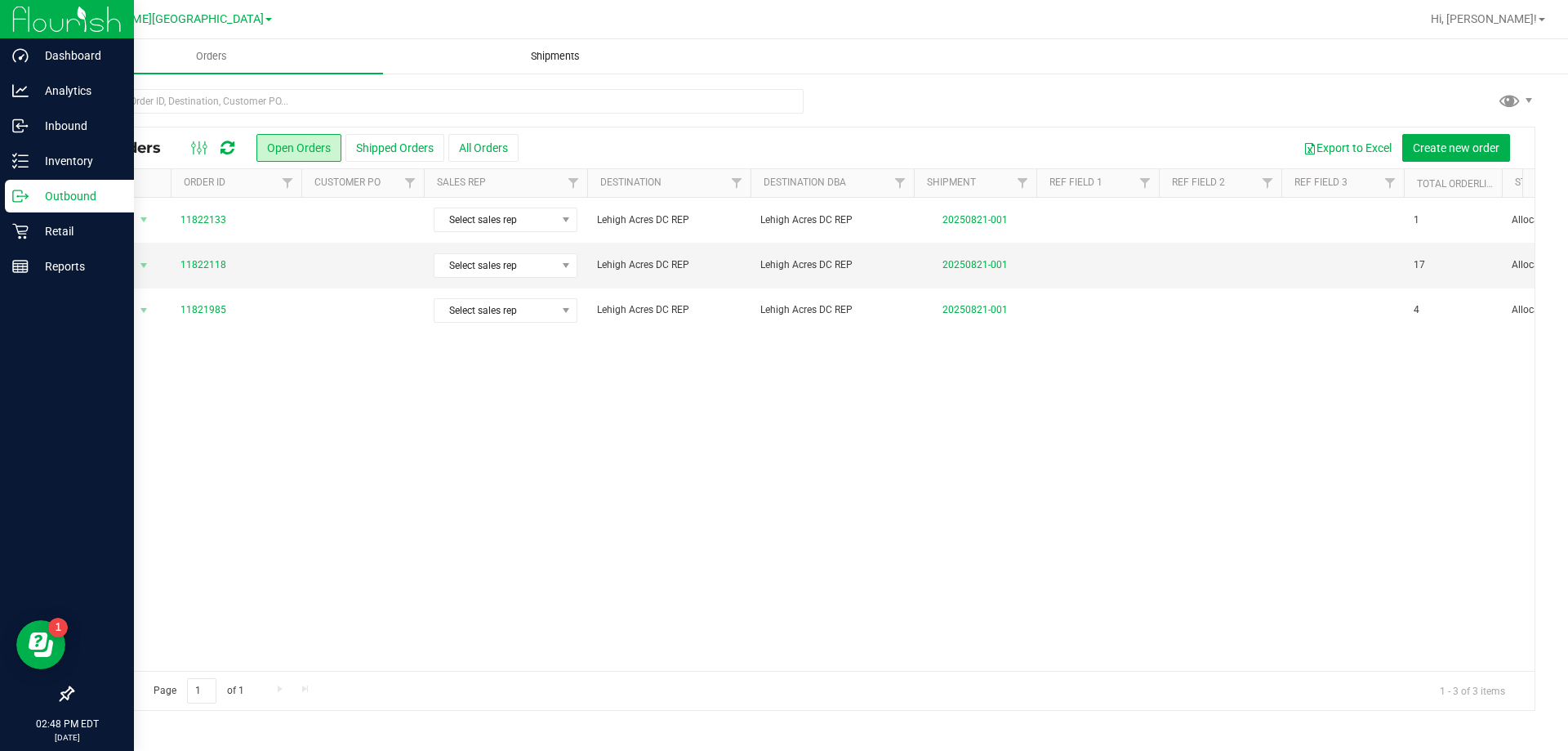
click at [581, 44] on uib-tab-heading "Shipments" at bounding box center [554, 56] width 342 height 32
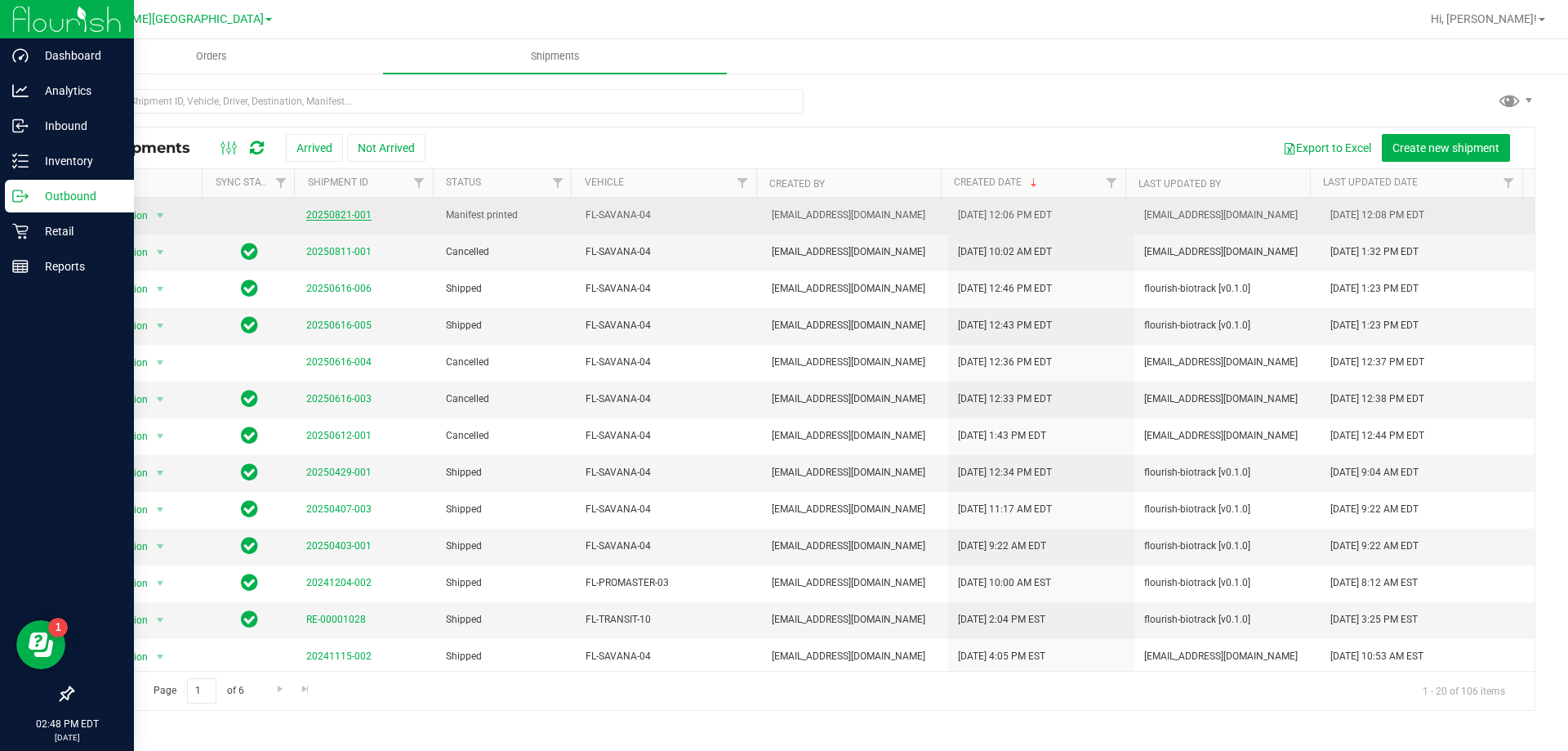
click at [329, 212] on link "20250821-001" at bounding box center [338, 214] width 66 height 11
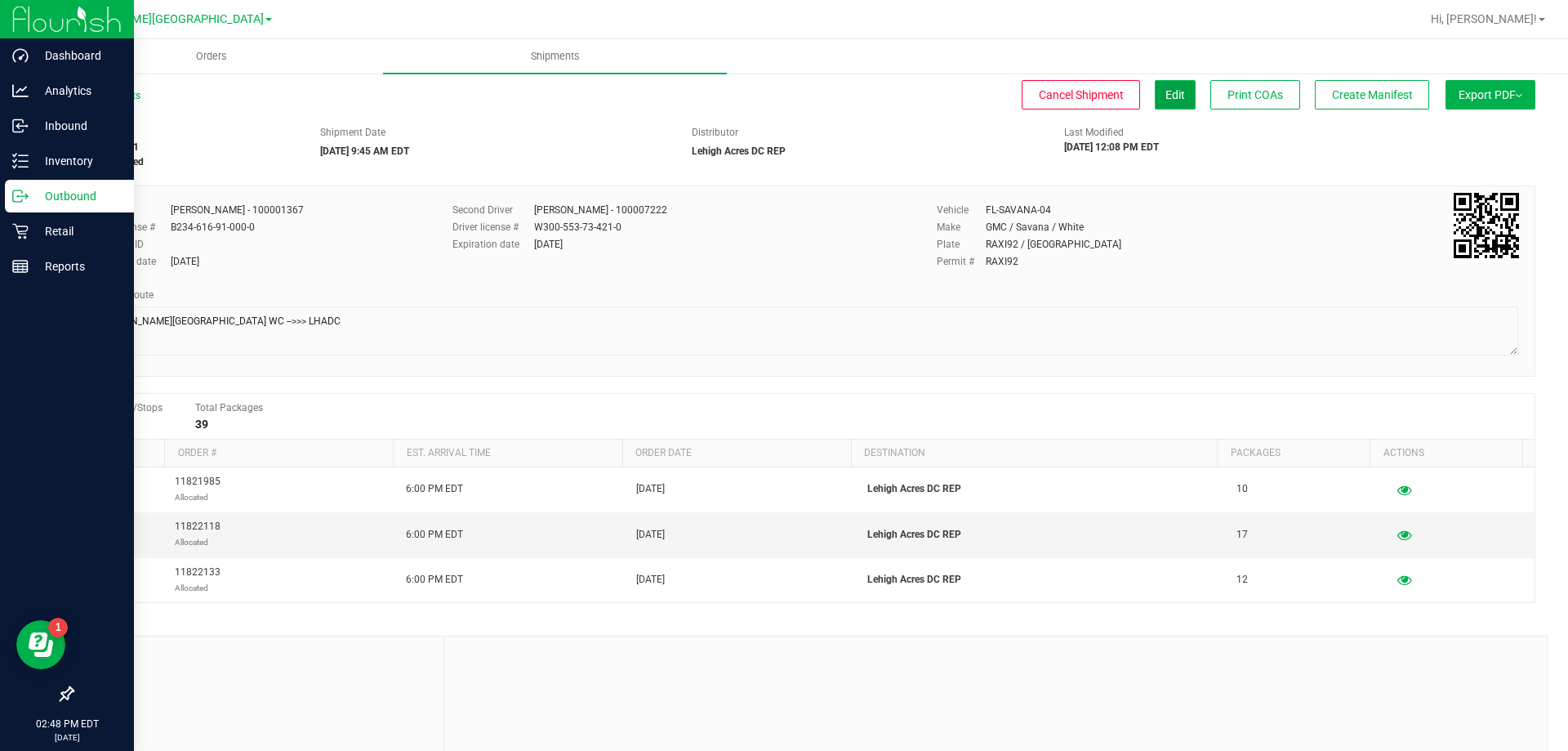
click at [1169, 99] on span "Edit" at bounding box center [1175, 94] width 19 height 13
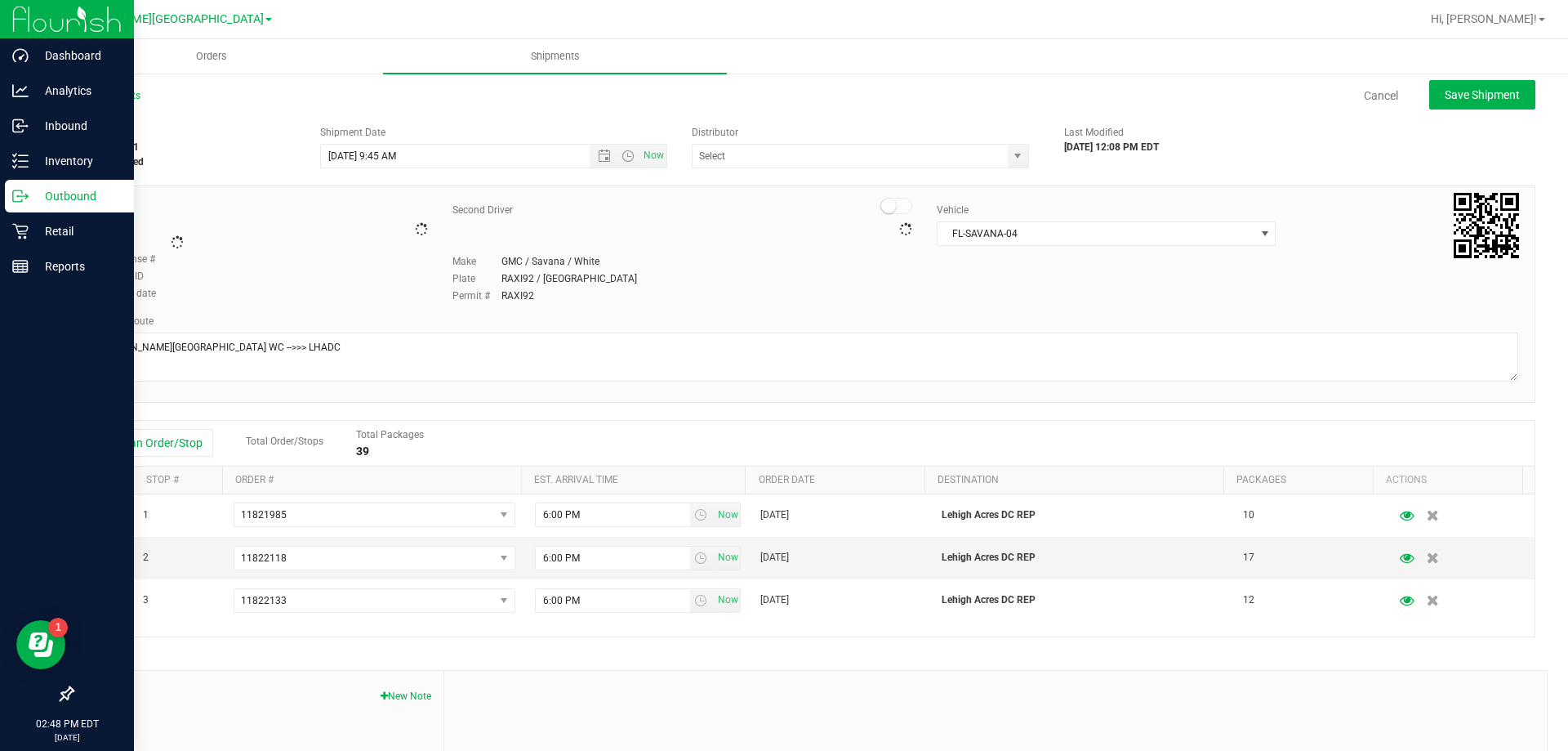
type input "Lehigh Acres DC REP"
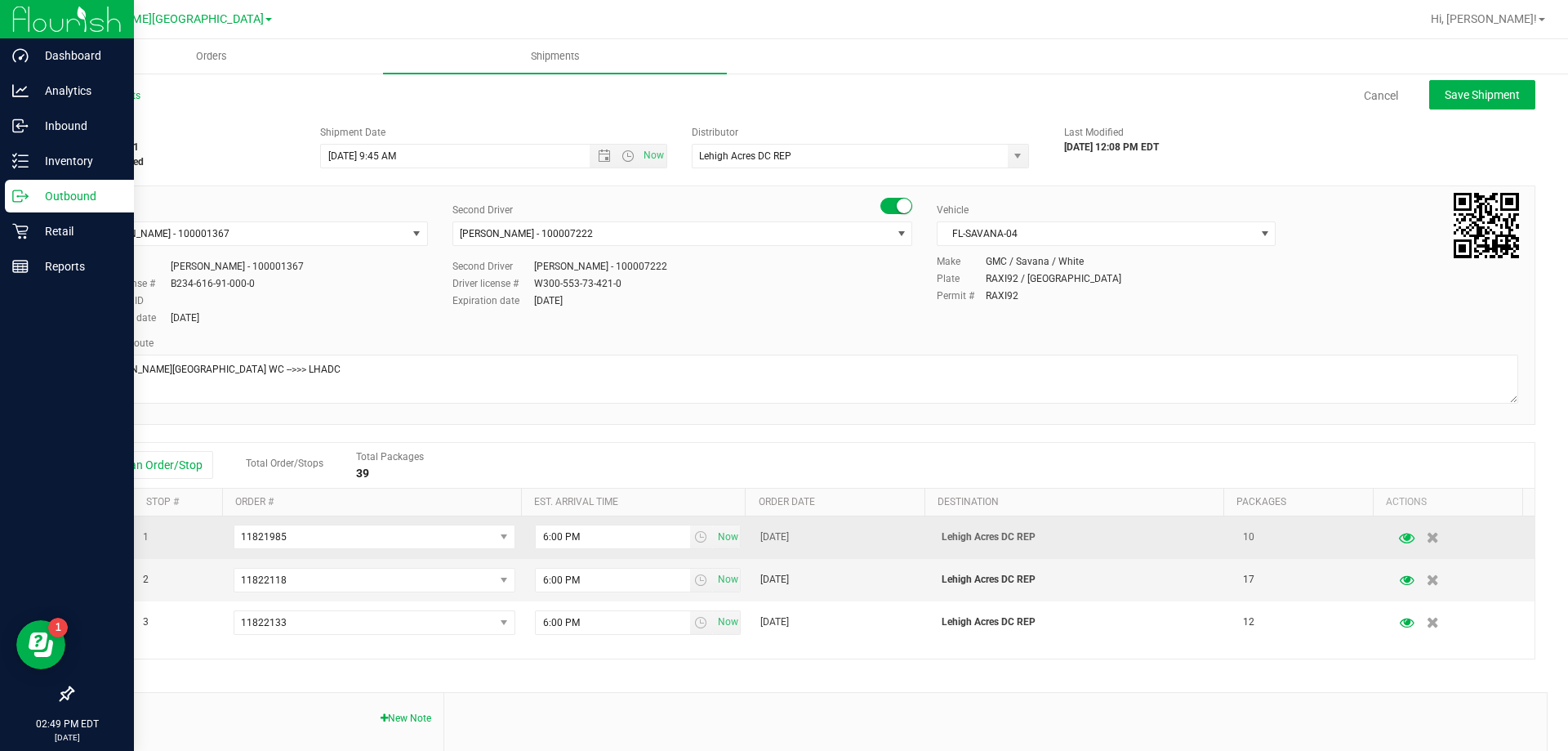
click at [1399, 541] on icon "button" at bounding box center [1407, 536] width 16 height 11
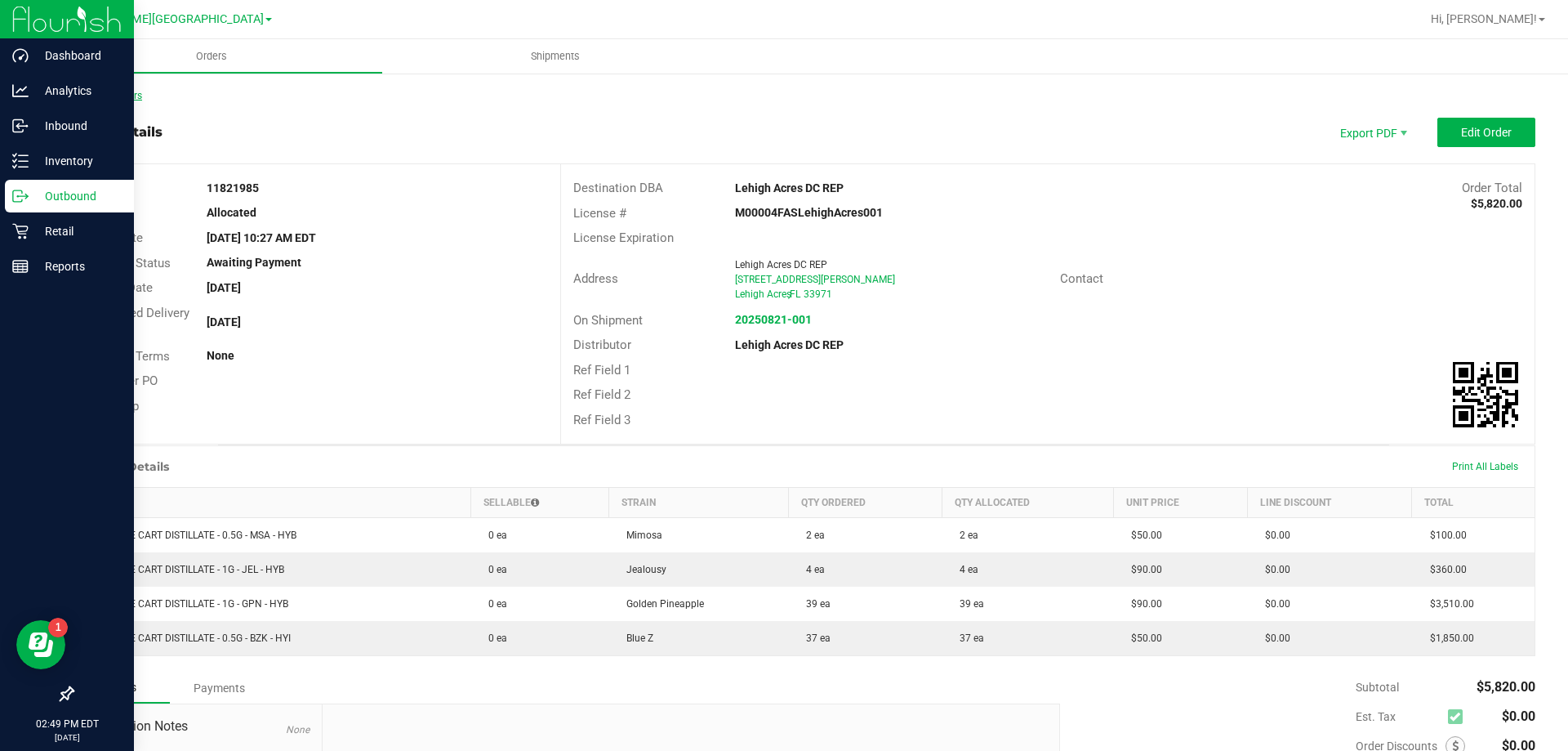
click at [91, 92] on link "Back to Orders" at bounding box center [107, 95] width 70 height 11
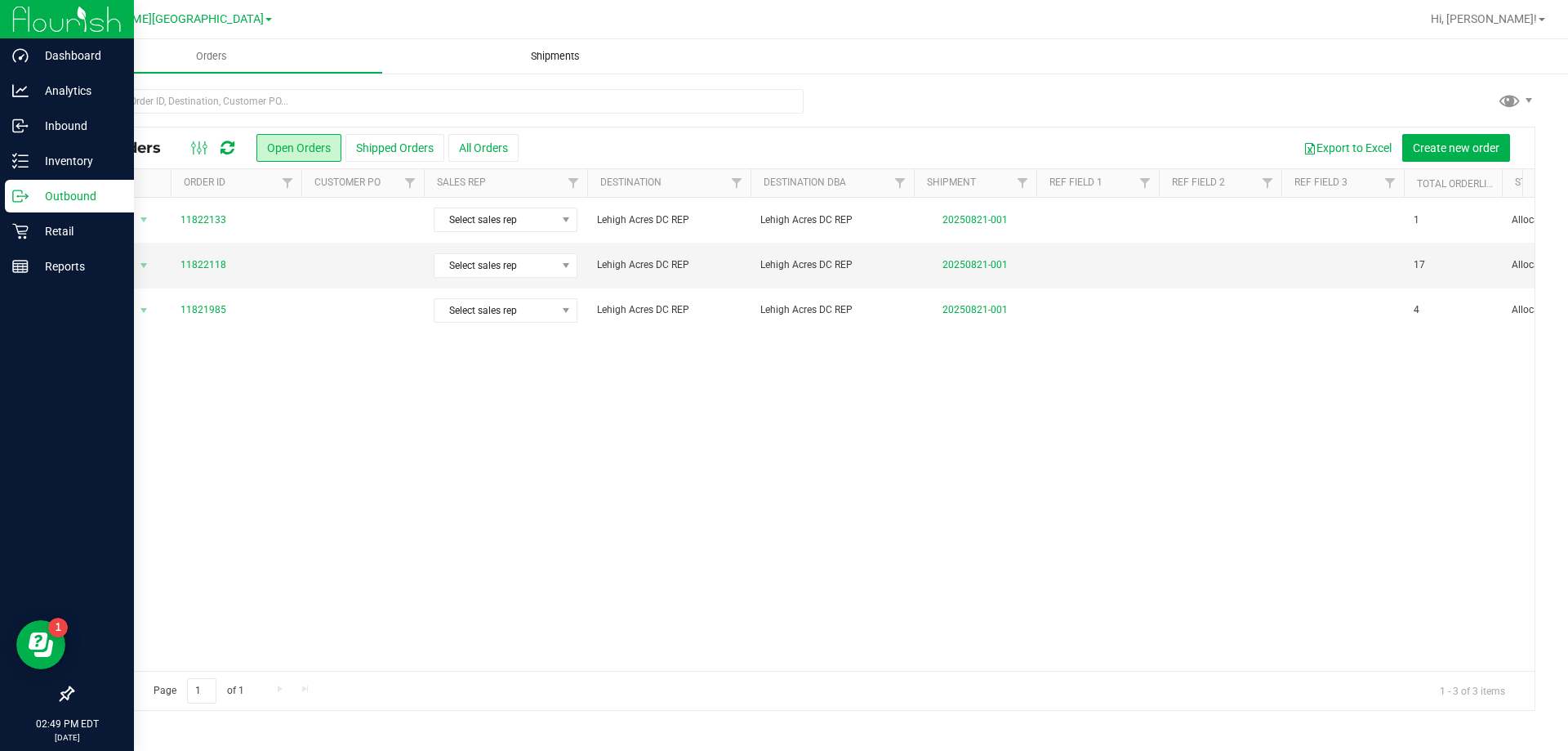
click at [554, 61] on span "Shipments" at bounding box center [555, 56] width 94 height 15
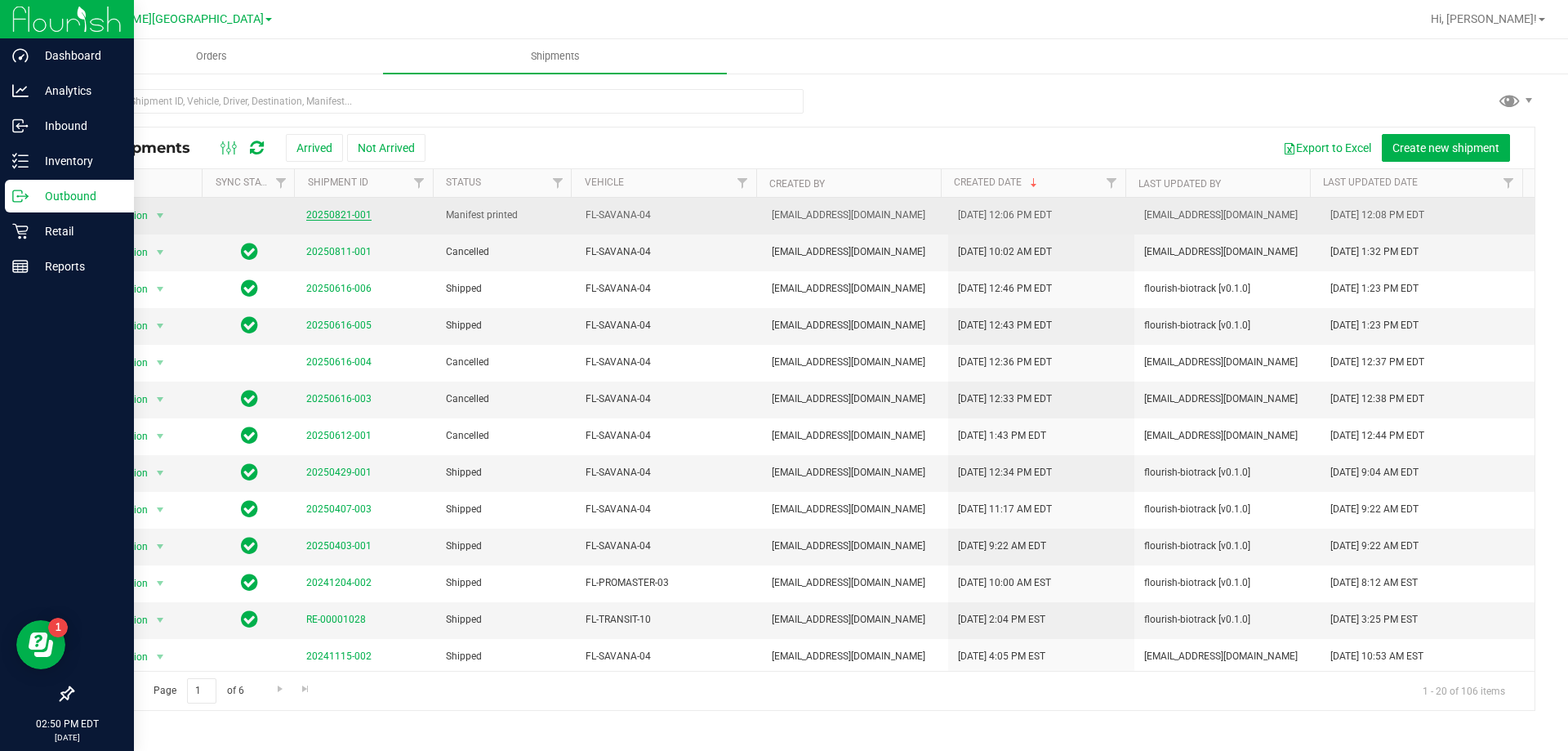
click at [356, 216] on link "20250821-001" at bounding box center [338, 214] width 66 height 11
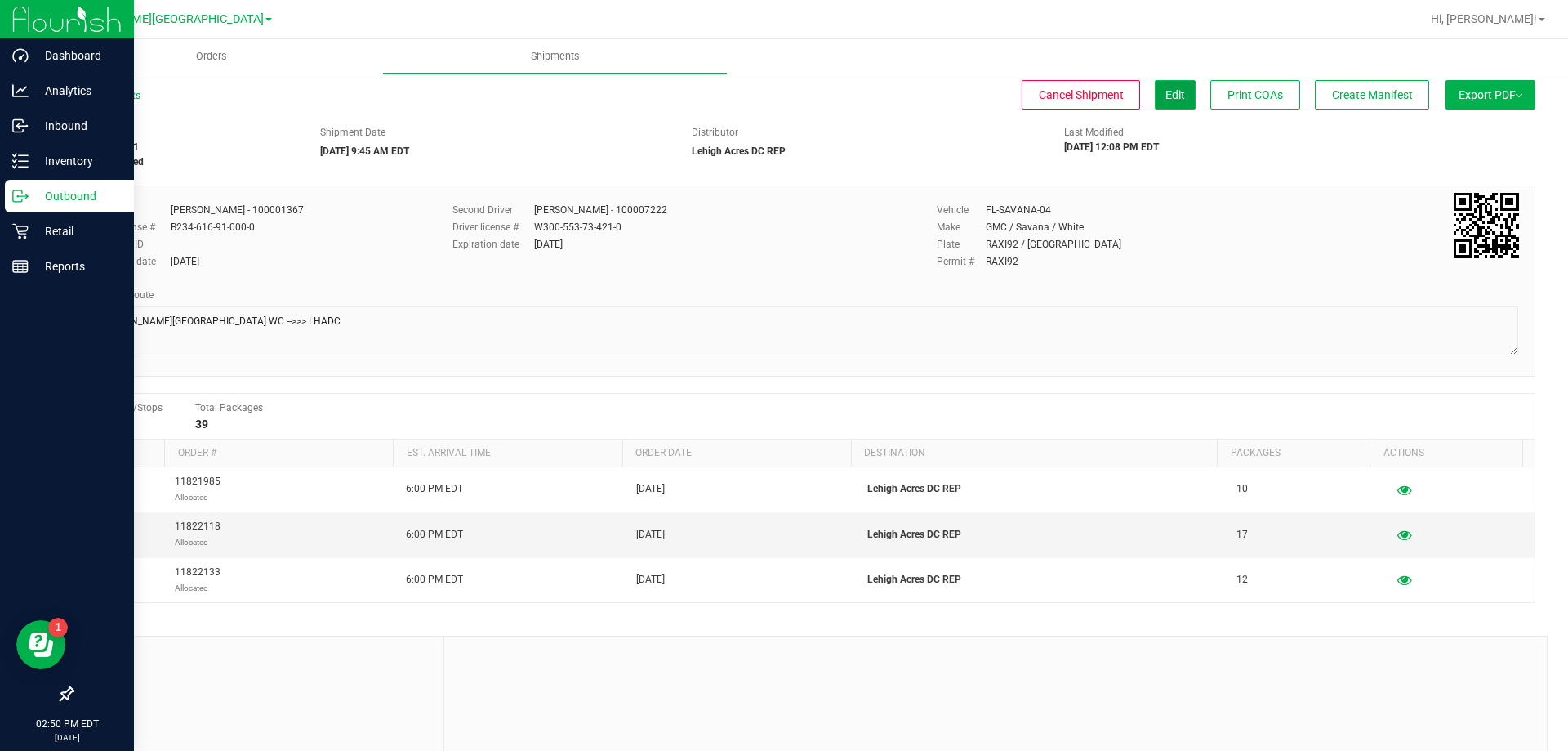
click at [1155, 104] on button "Edit" at bounding box center [1175, 95] width 41 height 30
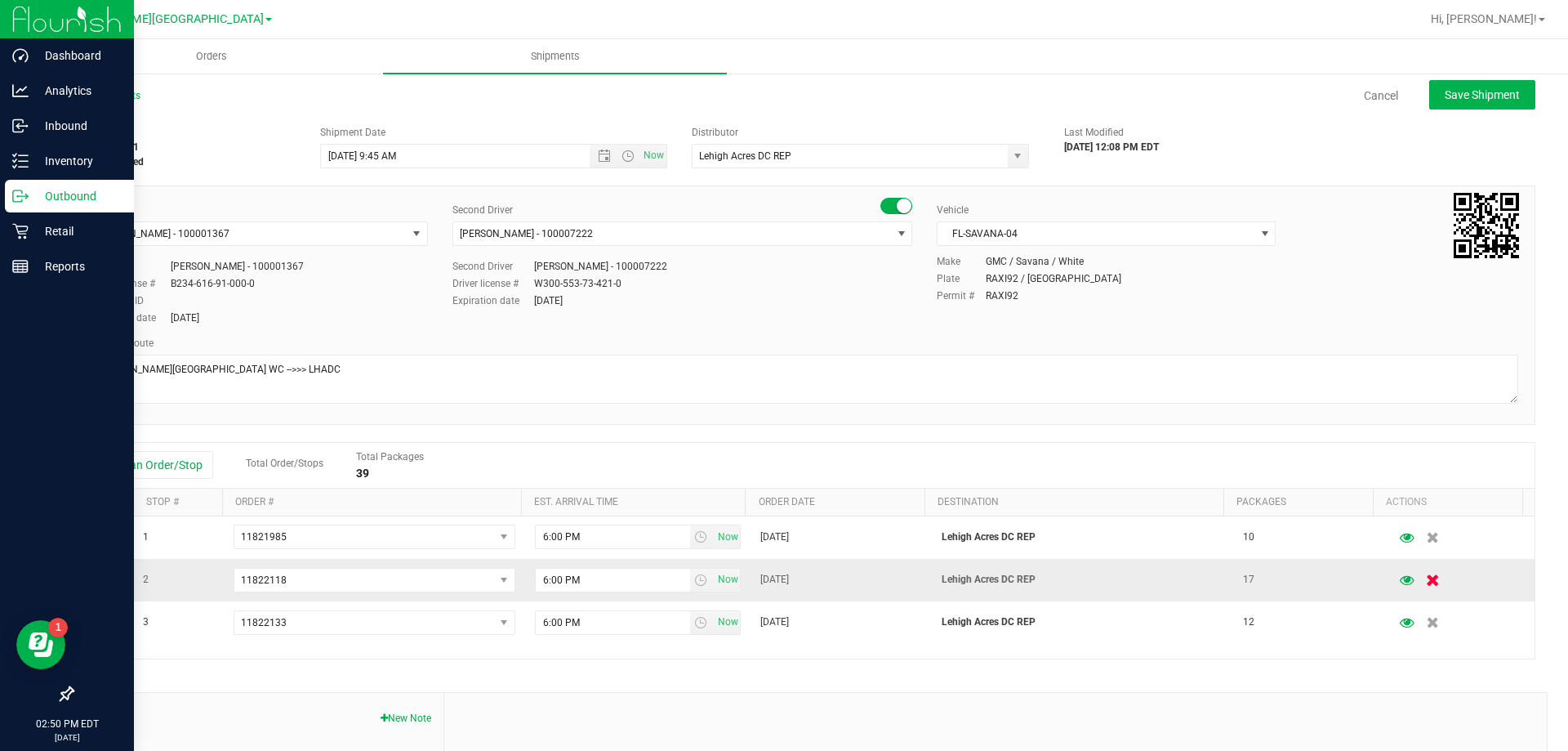
click at [1426, 581] on icon "button" at bounding box center [1433, 580] width 14 height 12
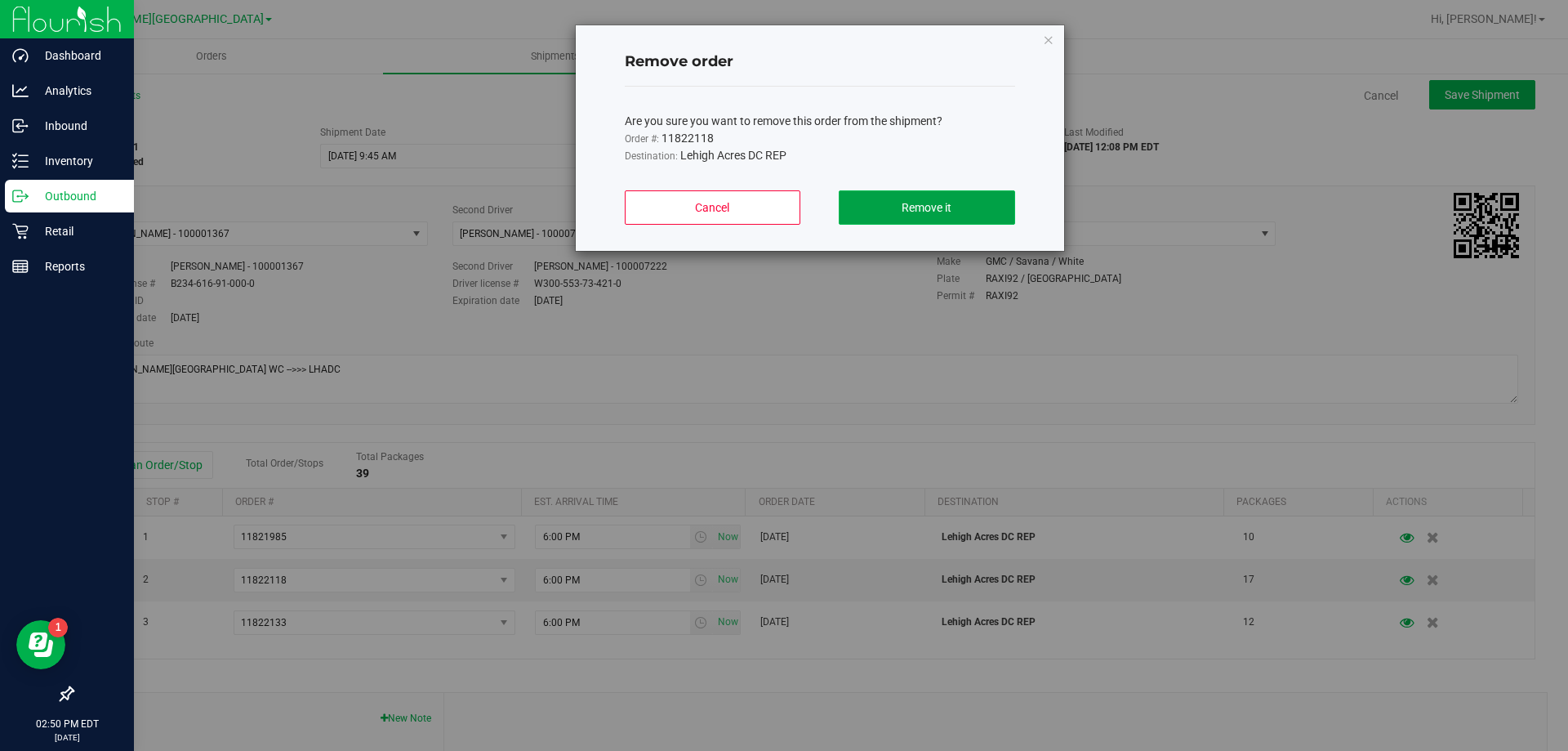
click at [917, 212] on span "Remove it" at bounding box center [926, 207] width 50 height 13
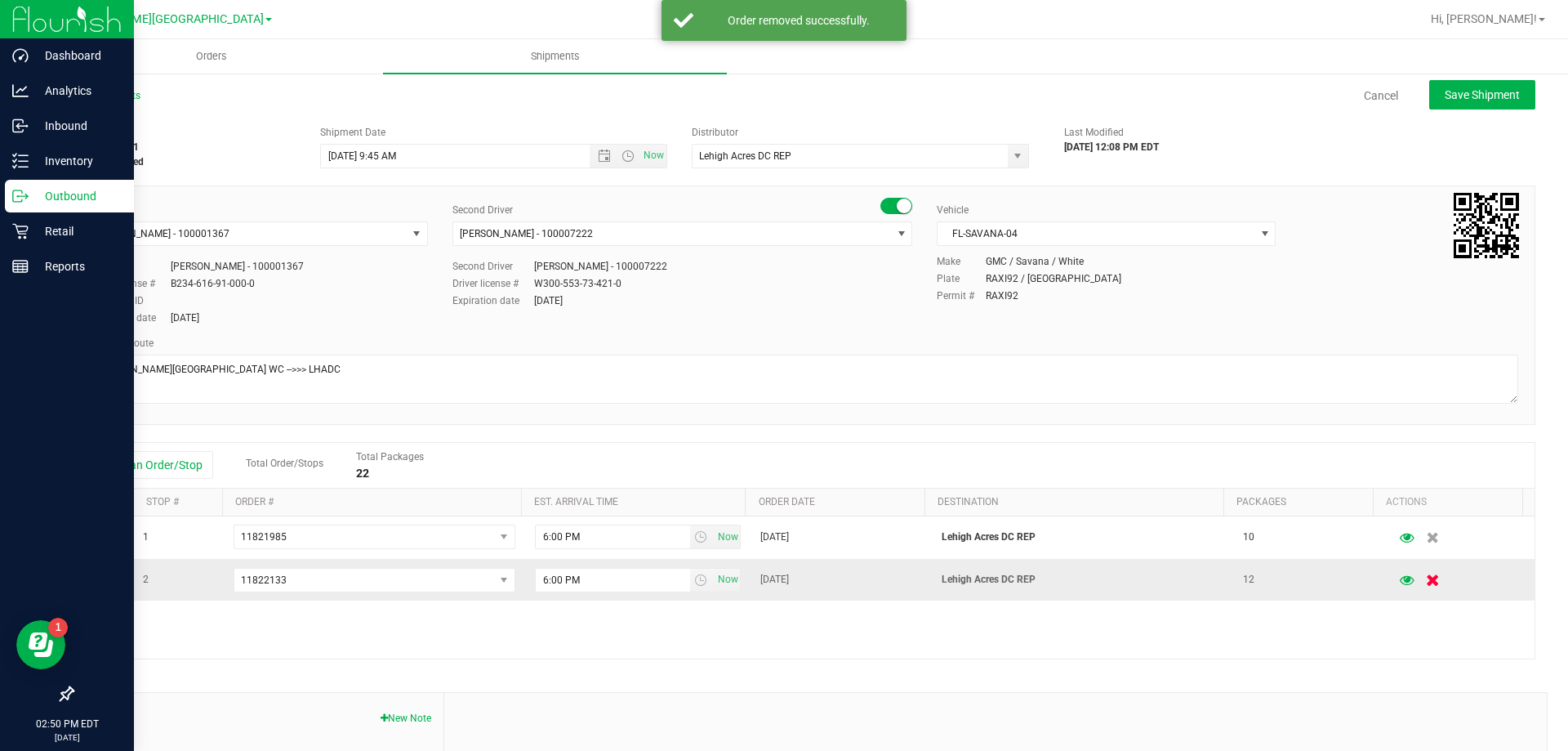
click at [1426, 583] on icon "button" at bounding box center [1433, 580] width 14 height 12
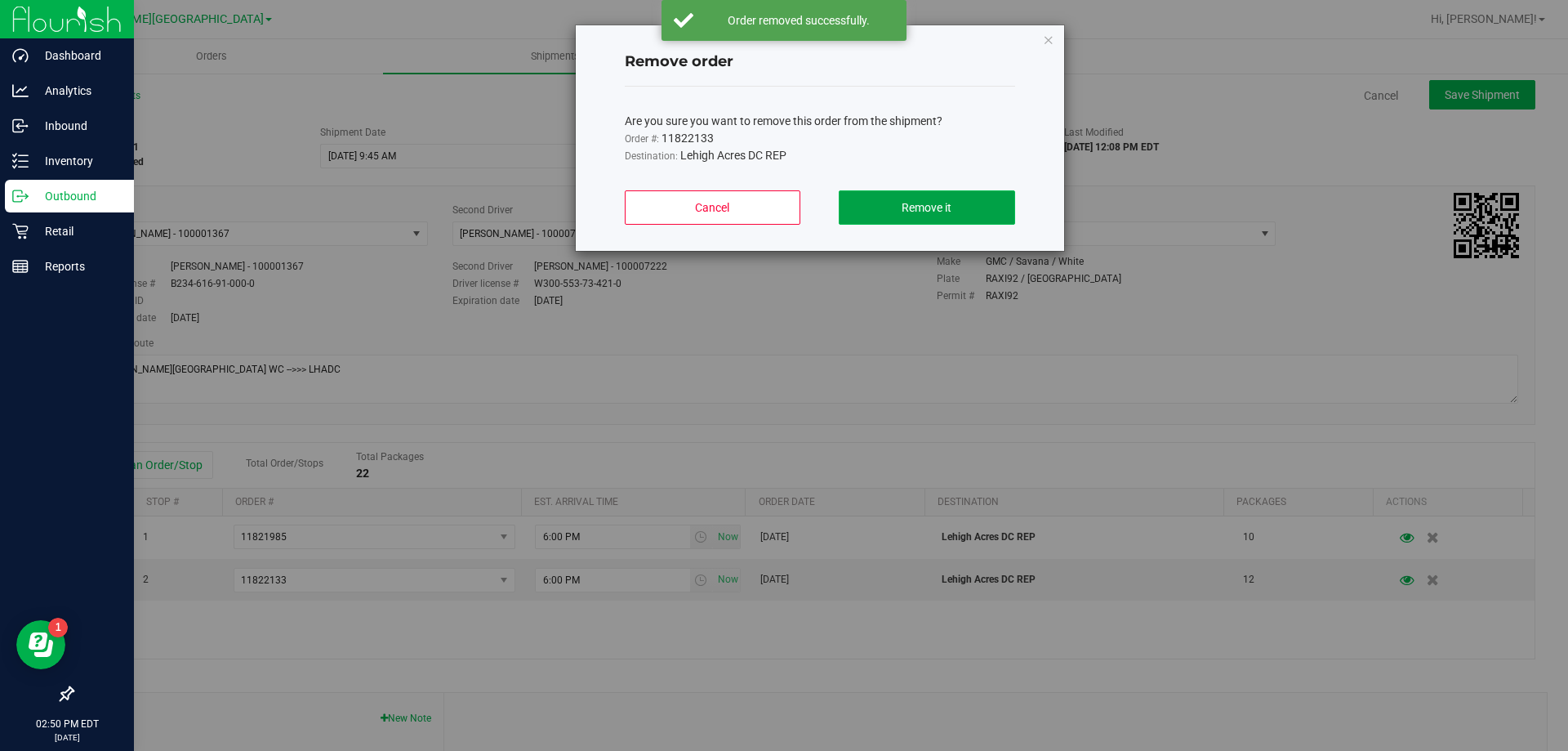
click at [937, 201] on span "Remove it" at bounding box center [926, 207] width 50 height 13
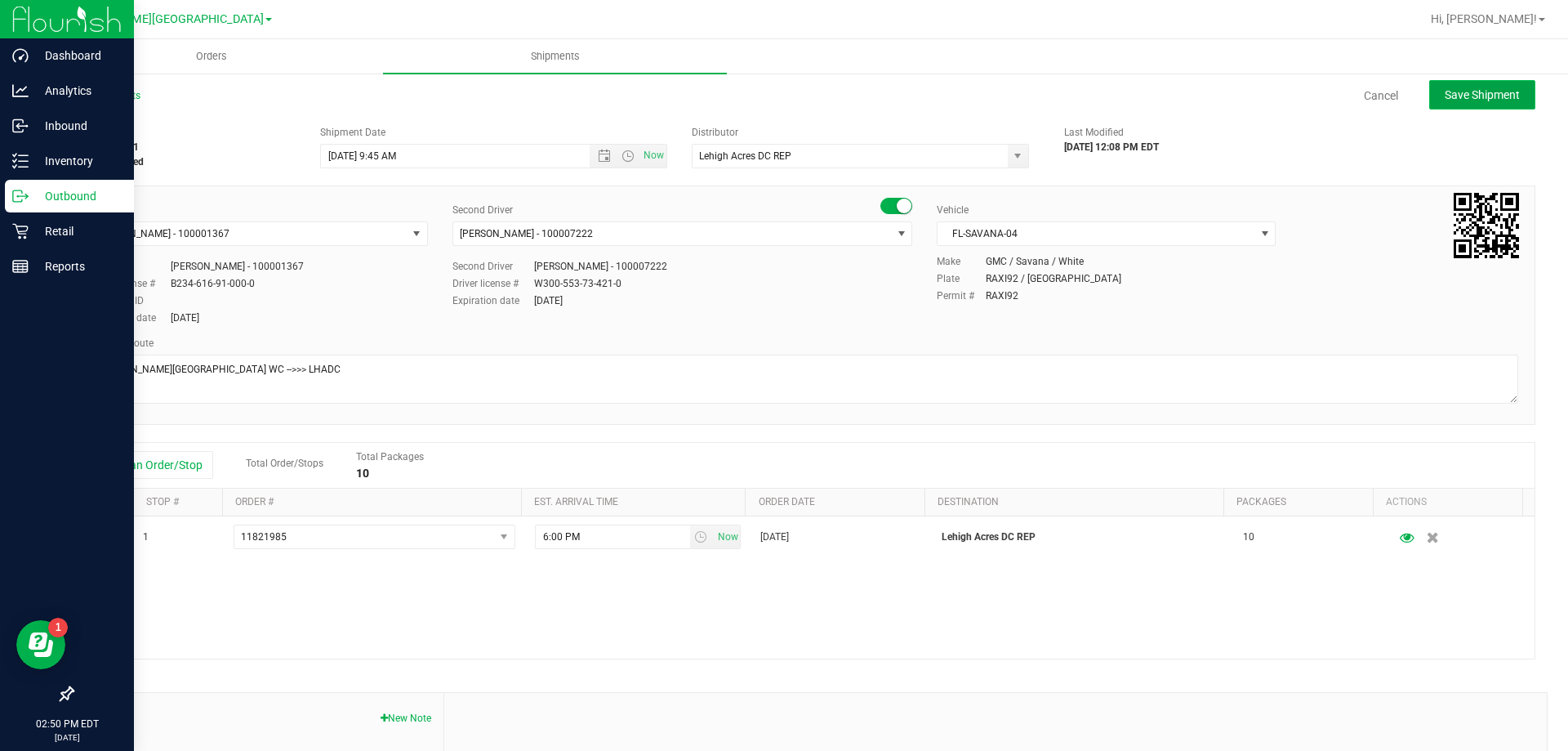
click at [1469, 94] on span "Save Shipment" at bounding box center [1482, 94] width 75 height 13
type input "[DATE] 1:45 PM"
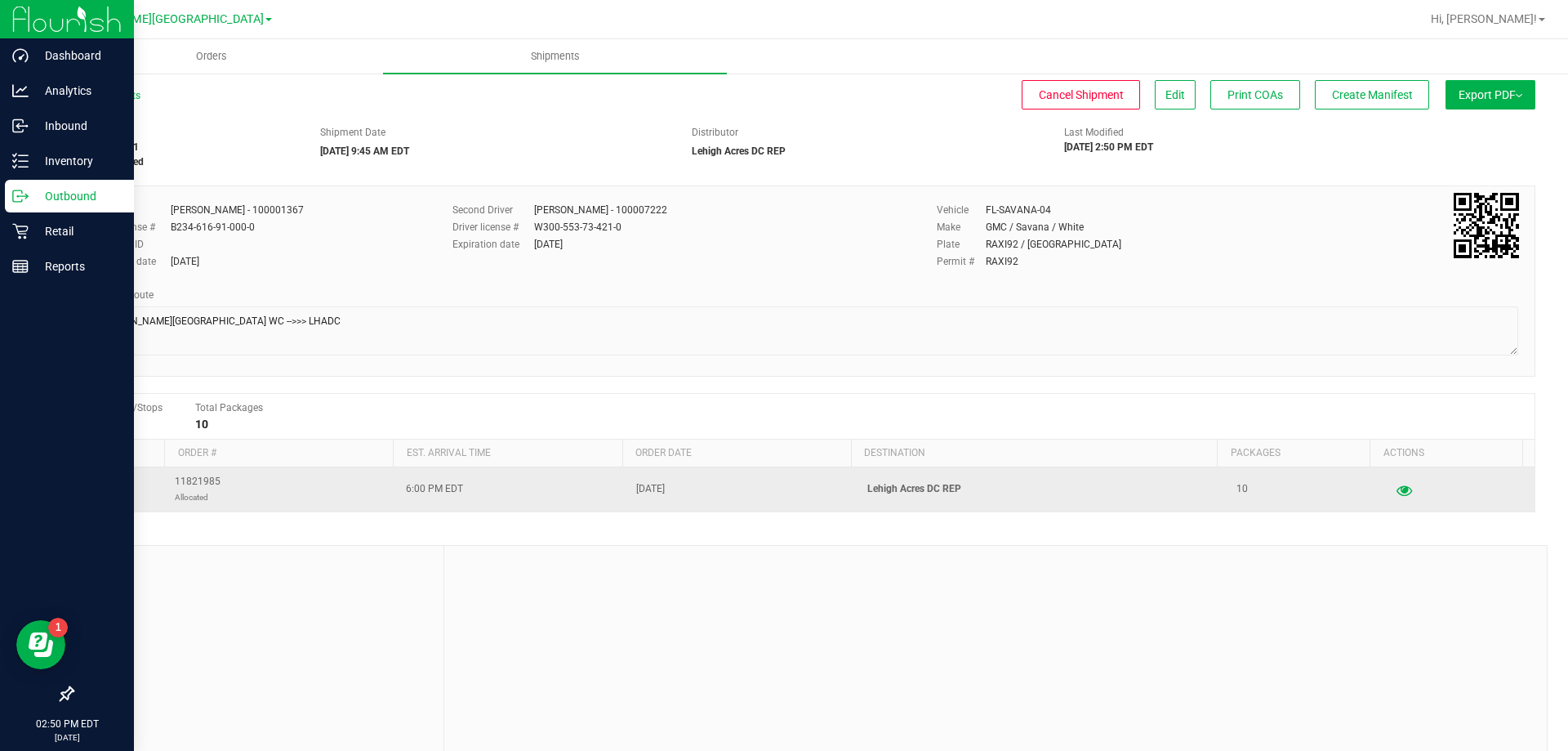
click at [1397, 490] on icon "button" at bounding box center [1405, 489] width 16 height 11
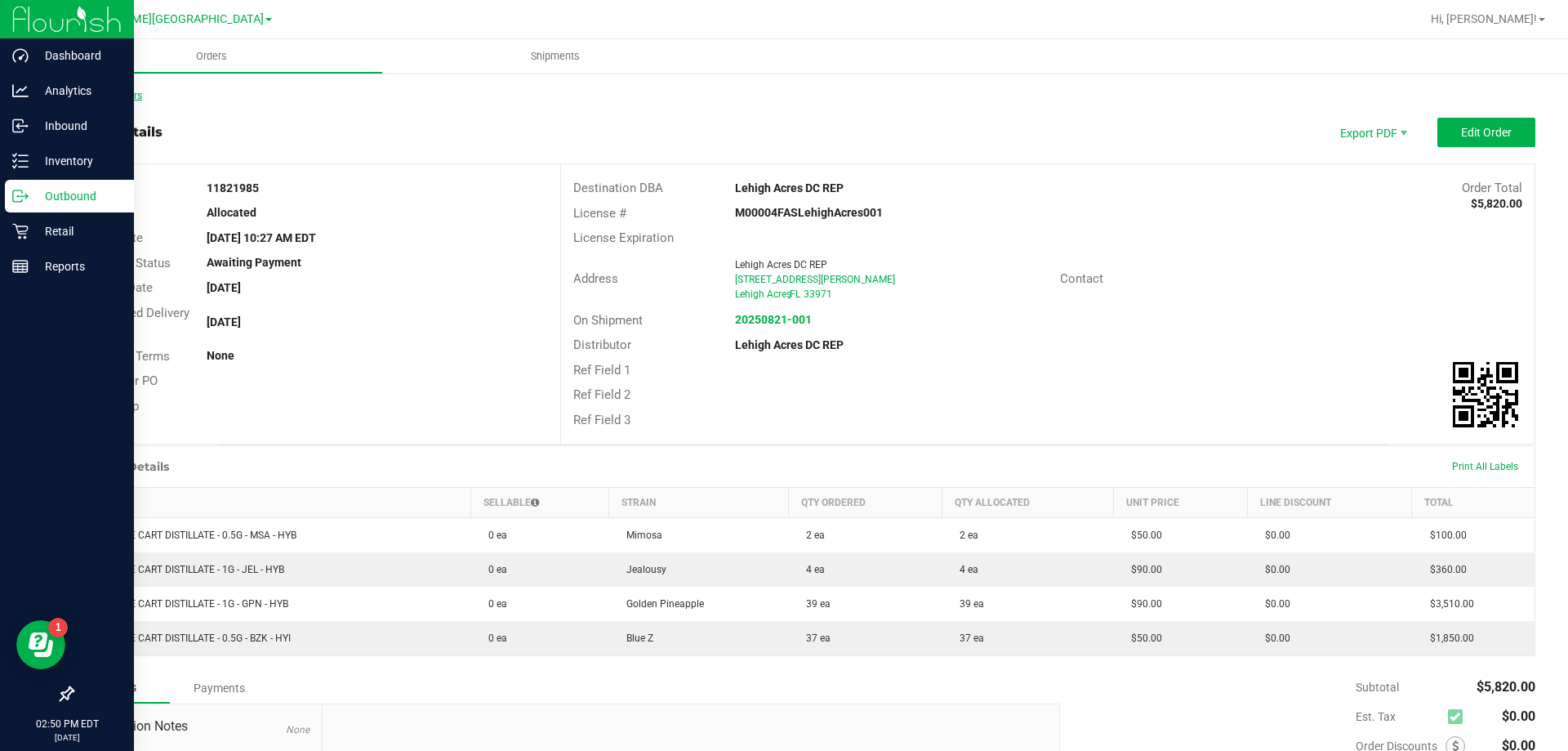
click at [102, 98] on link "Back to Orders" at bounding box center [107, 95] width 70 height 11
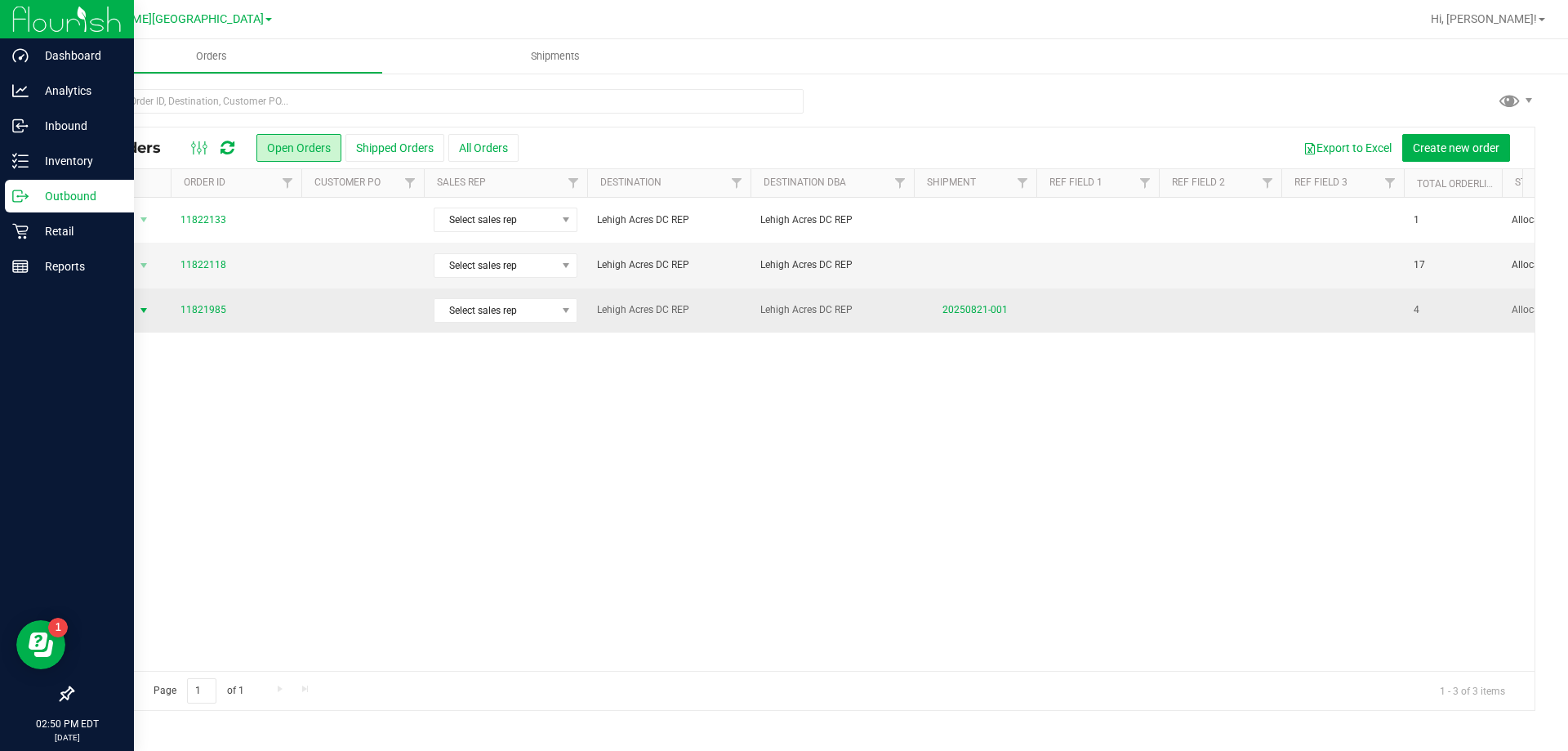
click at [121, 309] on span "Action" at bounding box center [111, 310] width 44 height 23
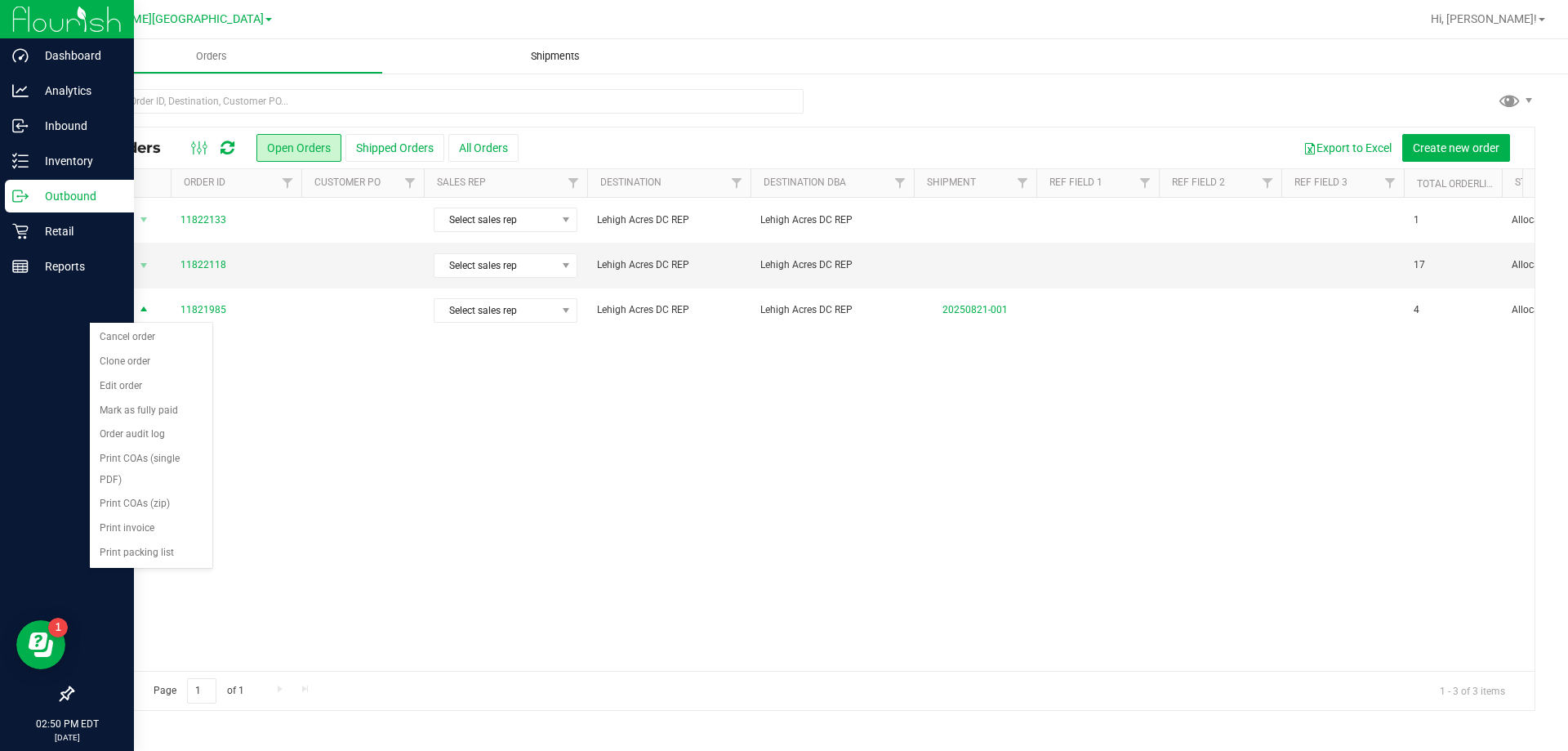
click at [516, 56] on span "Shipments" at bounding box center [555, 56] width 94 height 15
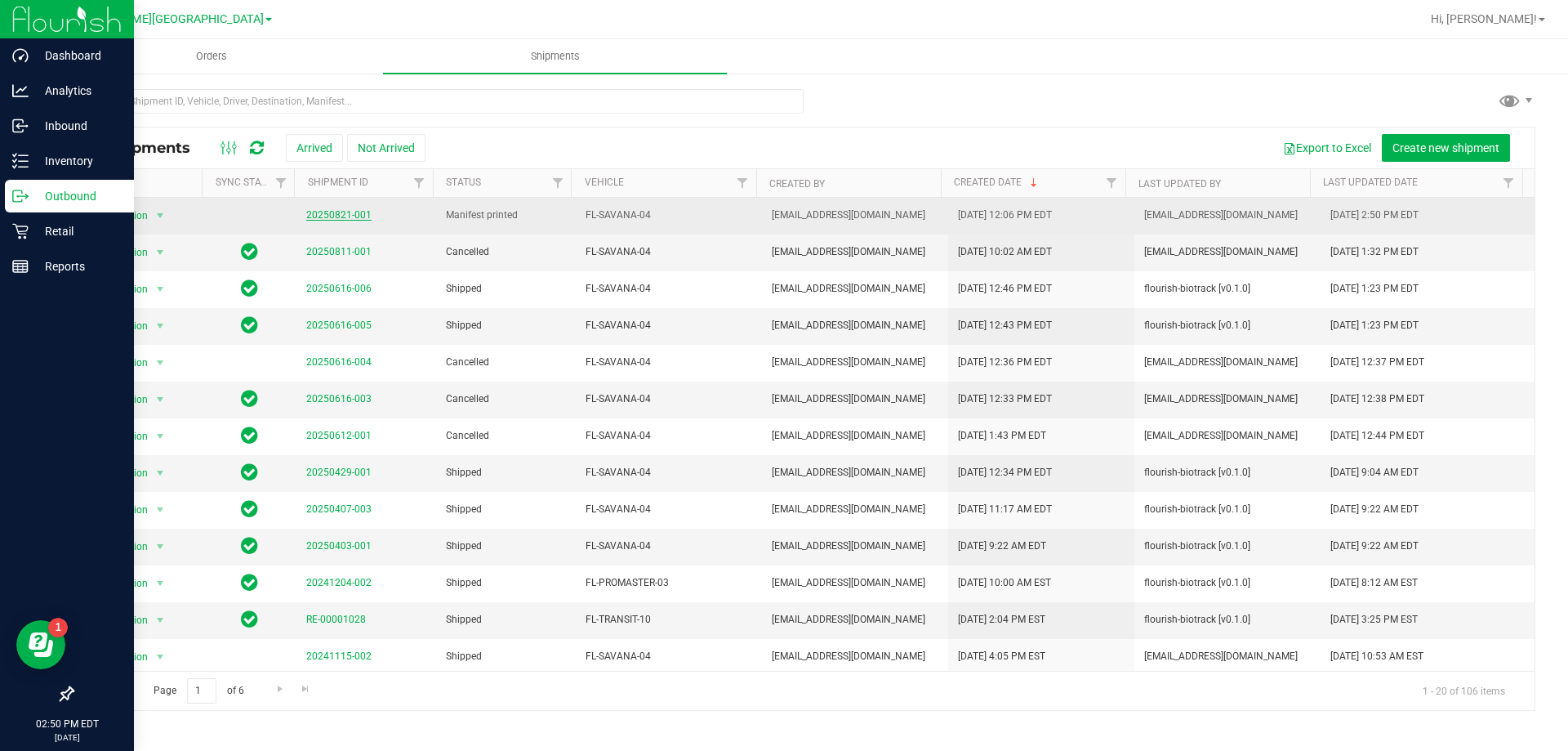
click at [330, 215] on link "20250821-001" at bounding box center [338, 214] width 66 height 11
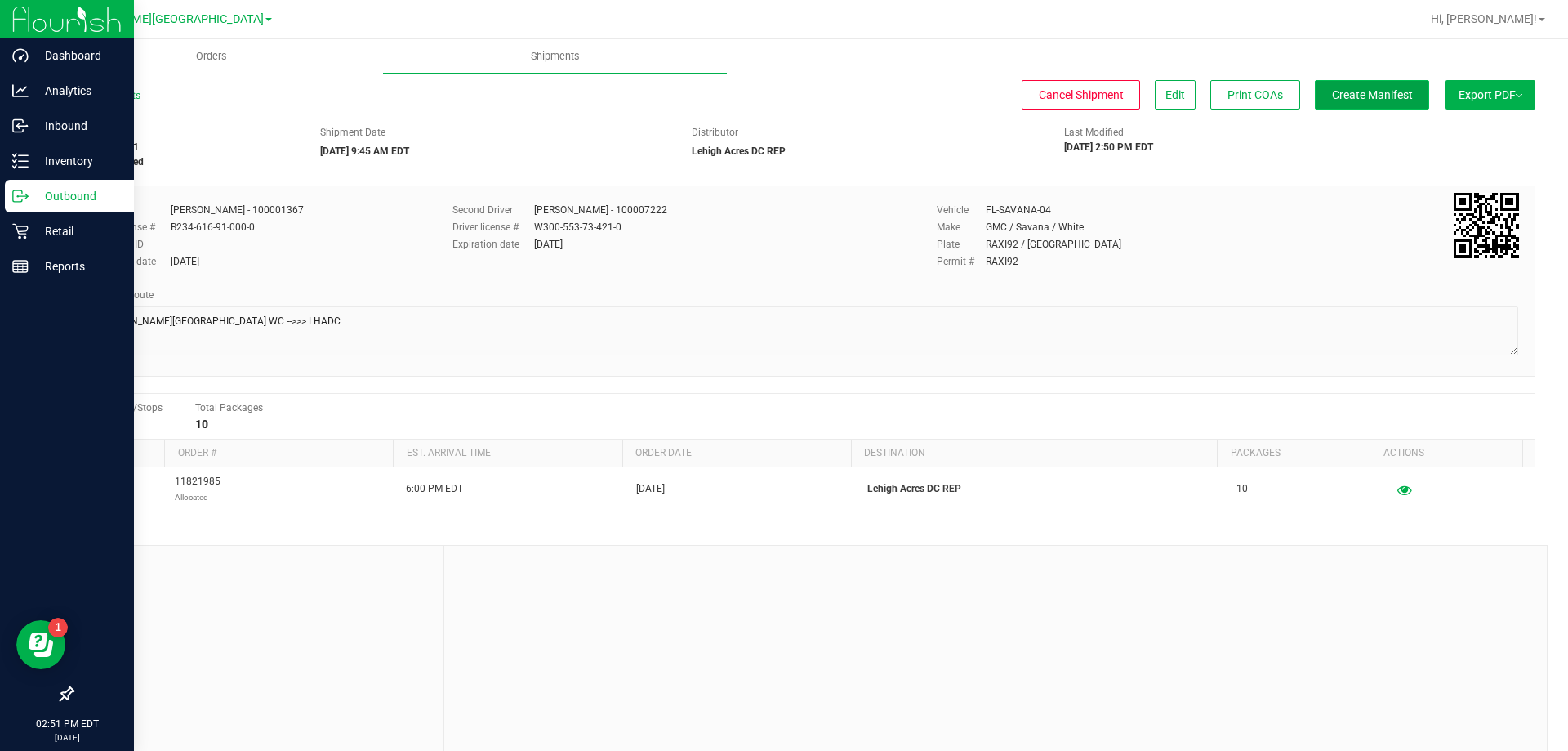
click at [1373, 90] on span "Create Manifest" at bounding box center [1372, 94] width 81 height 13
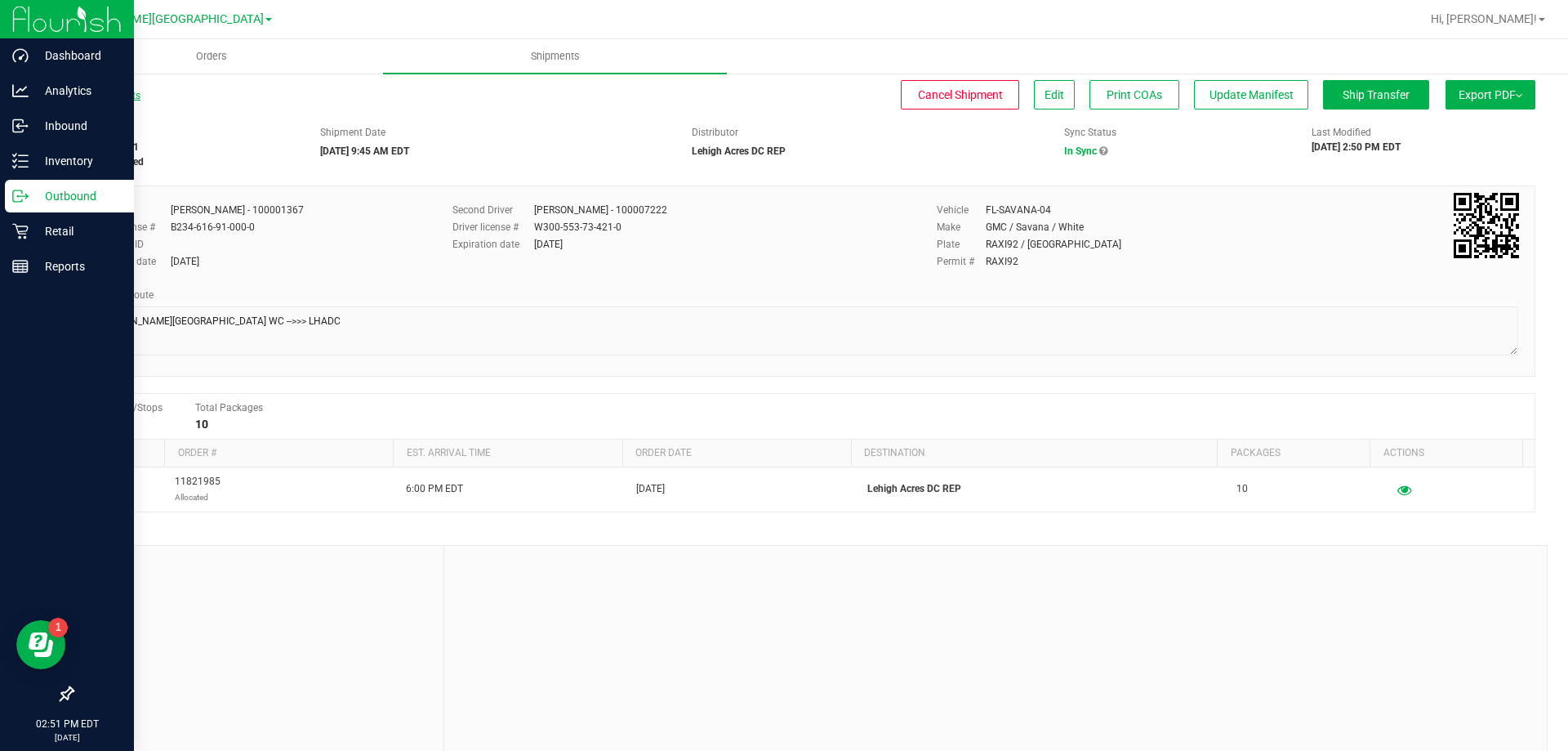
click at [102, 99] on link "All Shipments" at bounding box center [106, 95] width 68 height 11
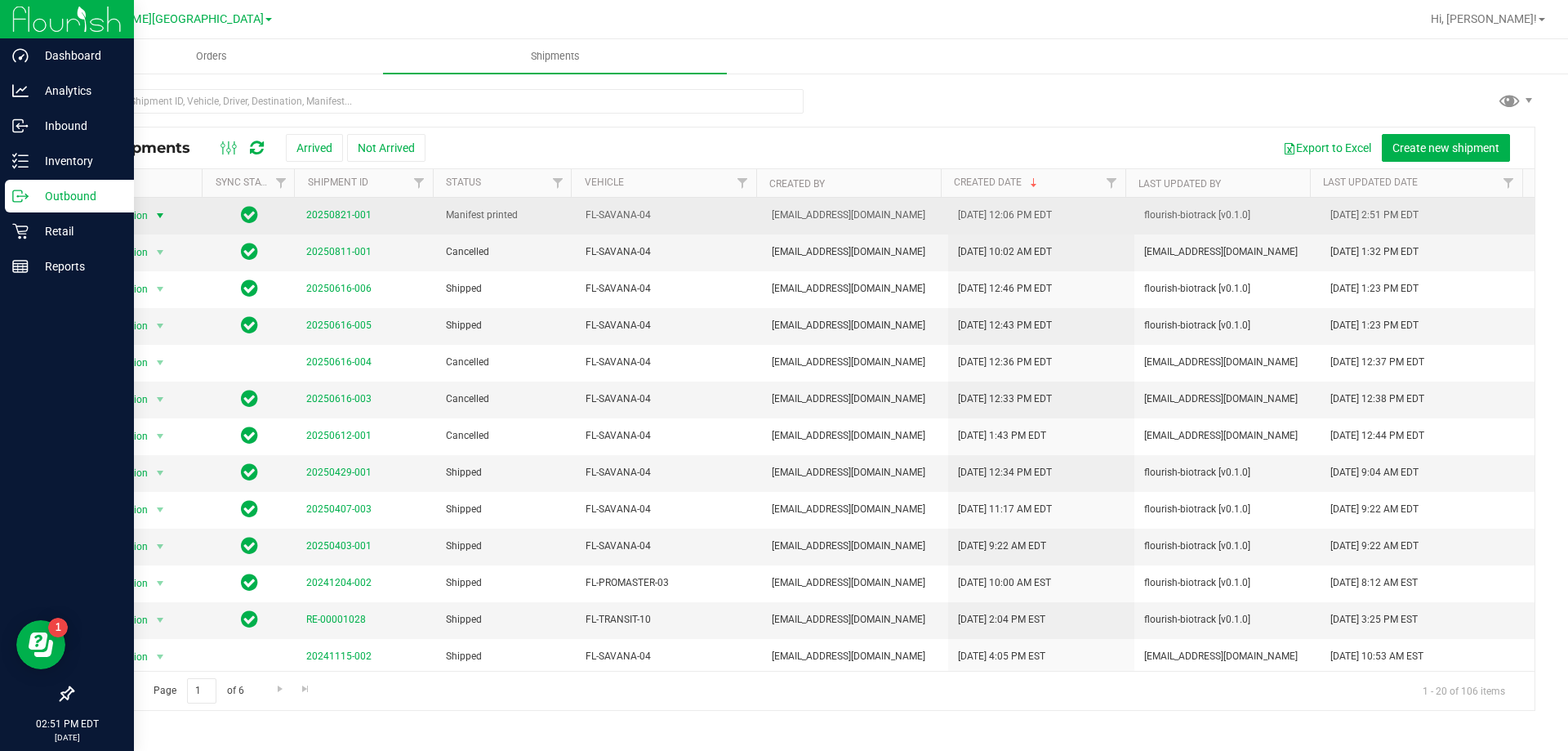
click at [139, 218] on span "Action" at bounding box center [128, 216] width 44 height 23
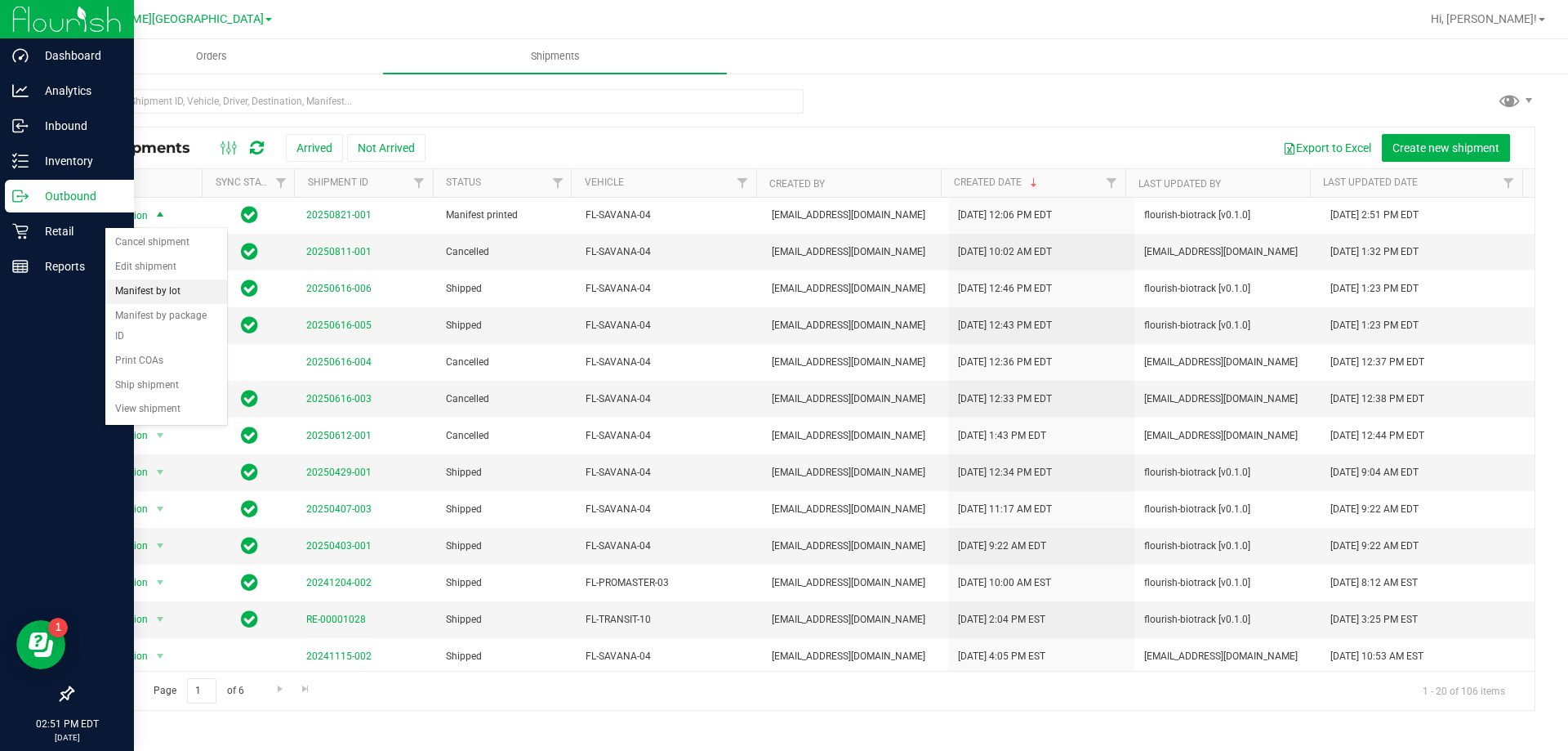
click at [144, 291] on li "Manifest by lot" at bounding box center [166, 292] width 121 height 24
click at [208, 63] on span "Orders" at bounding box center [212, 56] width 75 height 15
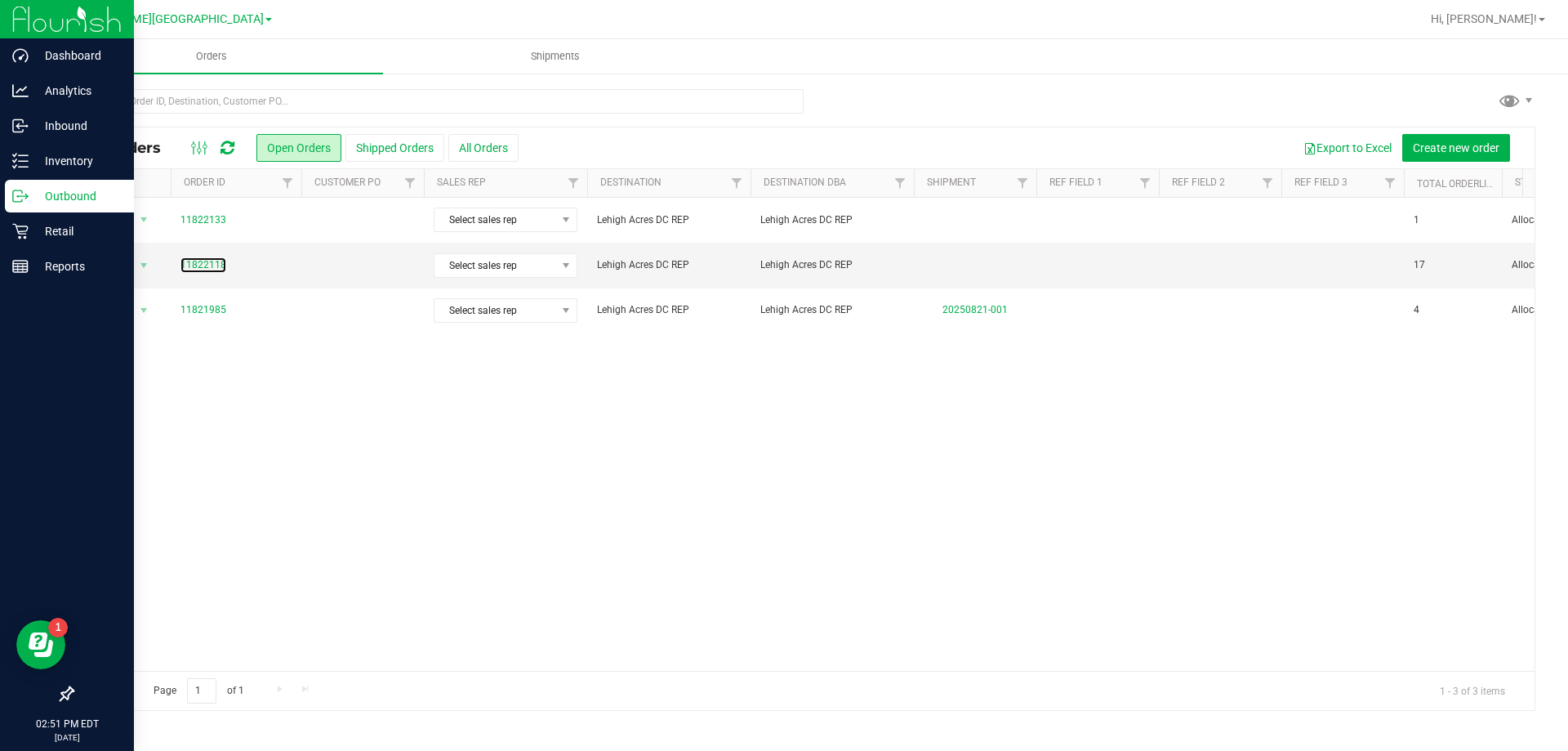
click at [198, 264] on link "11822118" at bounding box center [203, 265] width 45 height 16
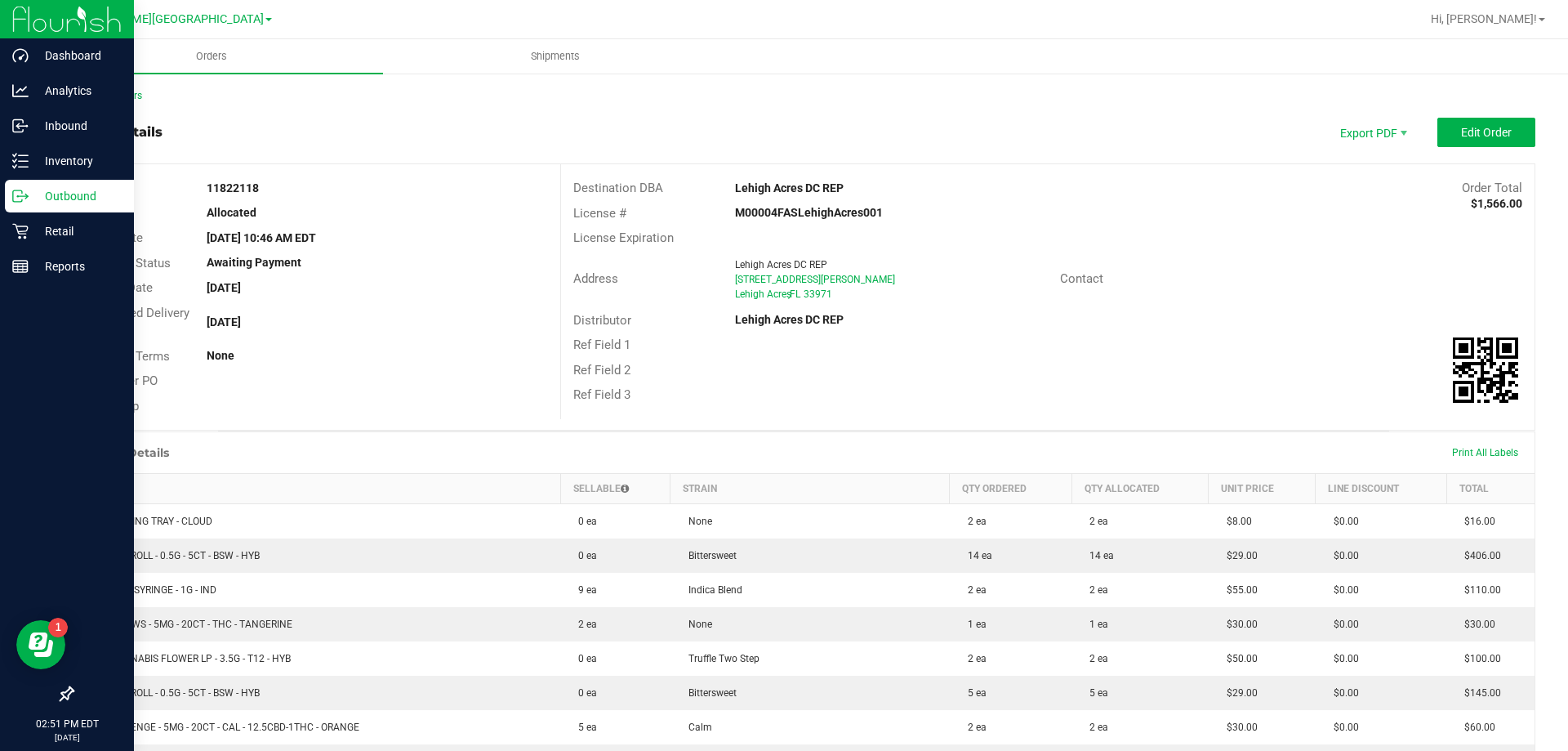
click at [108, 101] on div "Back to Orders" at bounding box center [803, 95] width 1463 height 15
click at [101, 98] on link "Back to Orders" at bounding box center [107, 95] width 70 height 11
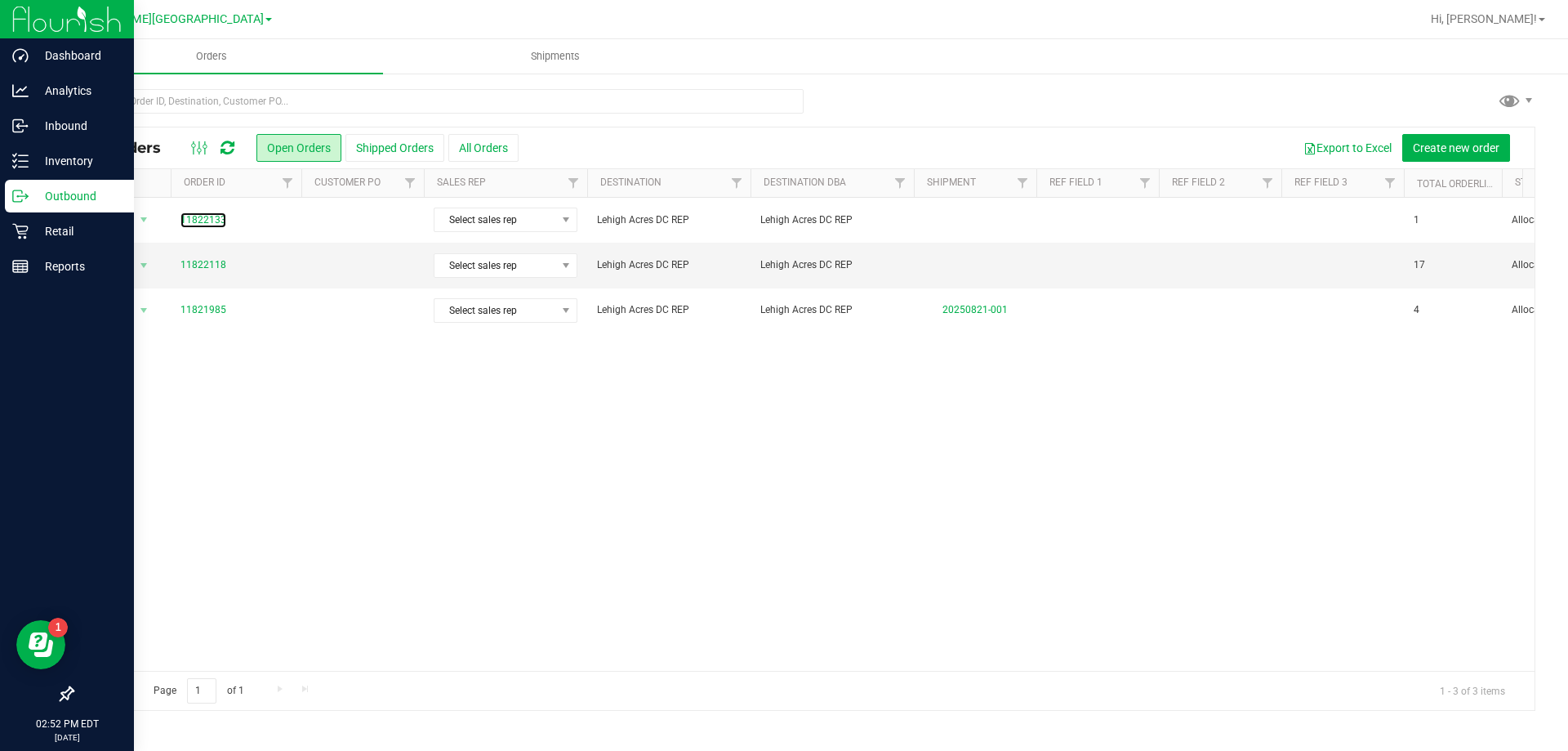
click at [215, 221] on link "11822133" at bounding box center [203, 220] width 45 height 16
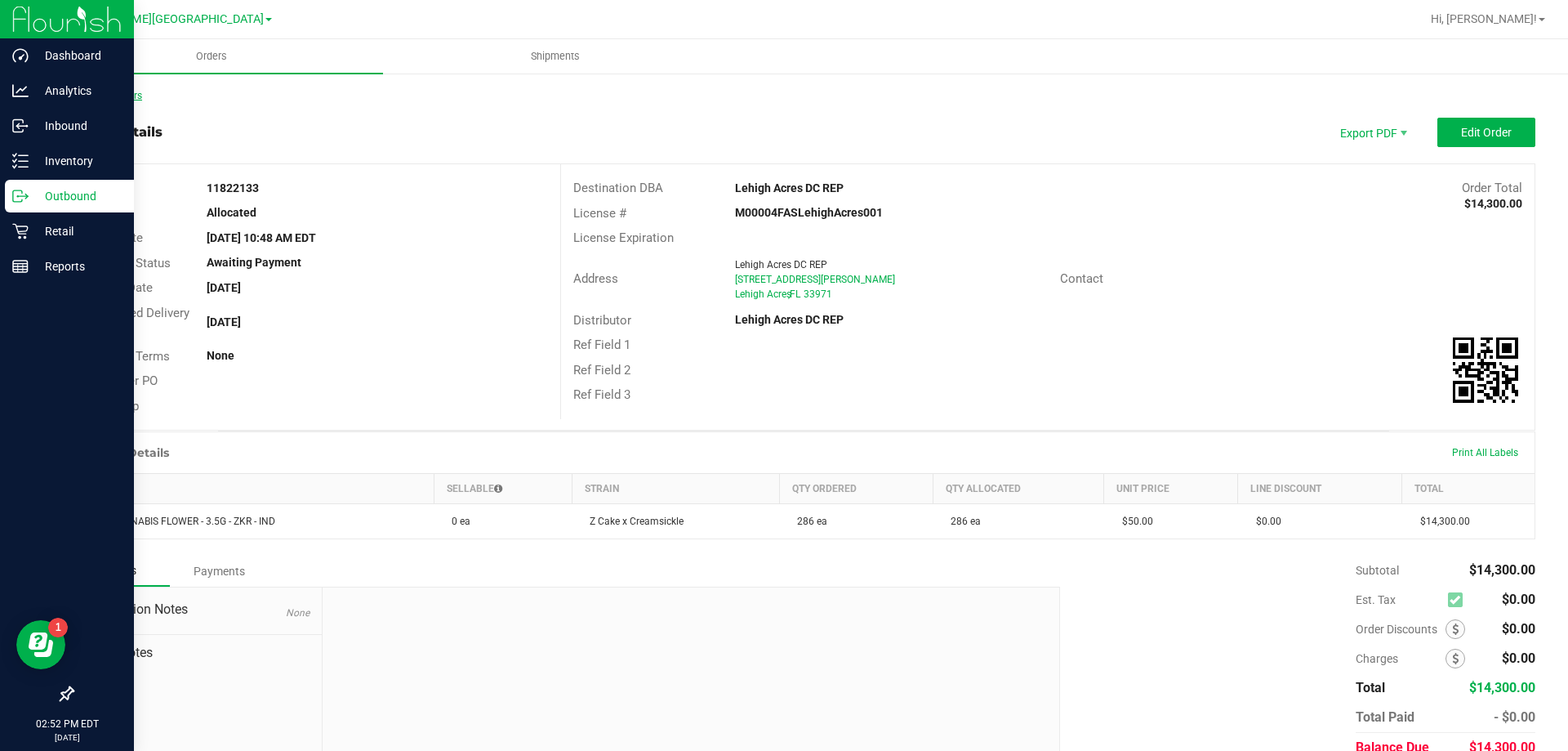
click at [116, 99] on link "Back to Orders" at bounding box center [107, 95] width 70 height 11
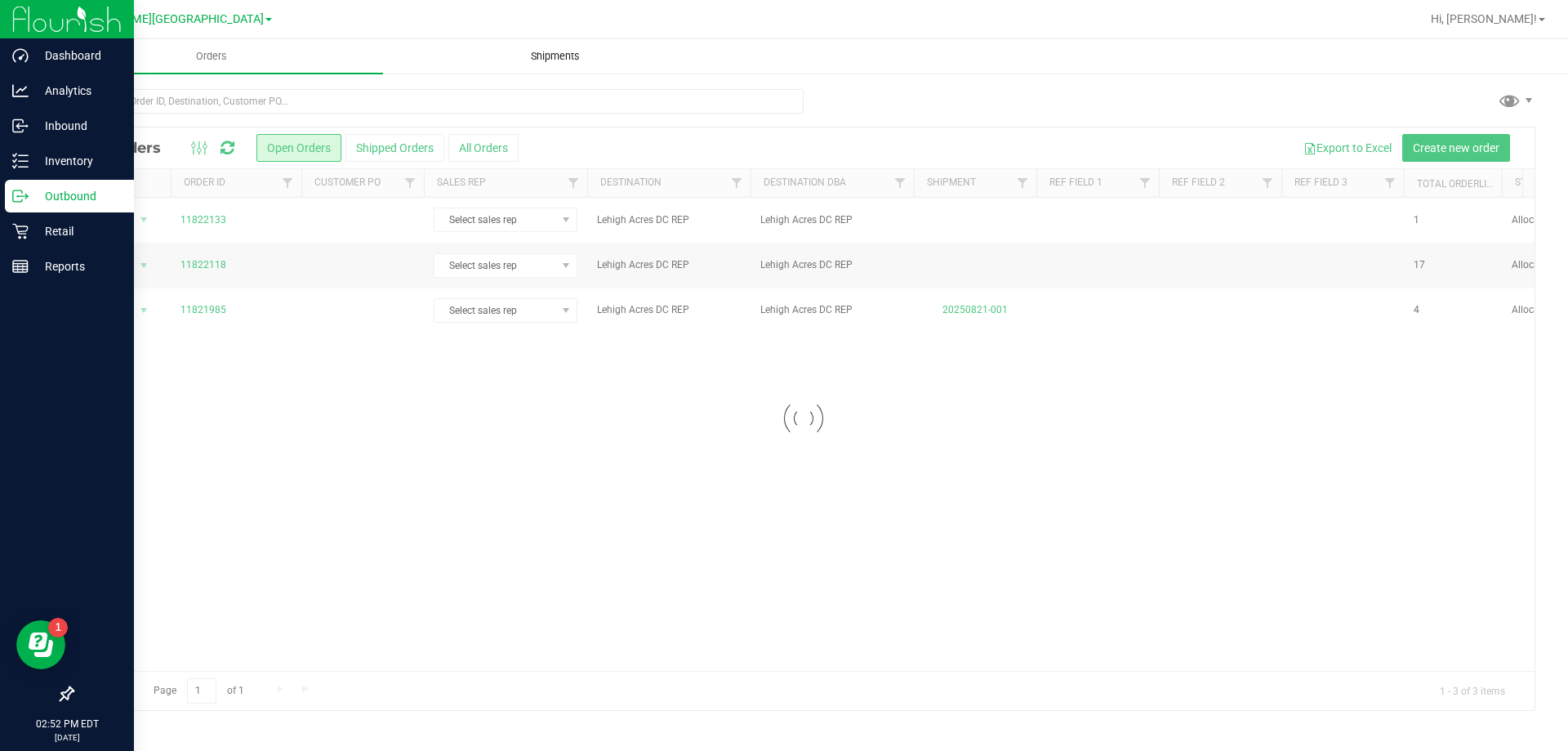
click at [545, 62] on span "Shipments" at bounding box center [555, 56] width 94 height 15
click at [503, 55] on uib-tab-heading "Shipments" at bounding box center [554, 56] width 343 height 34
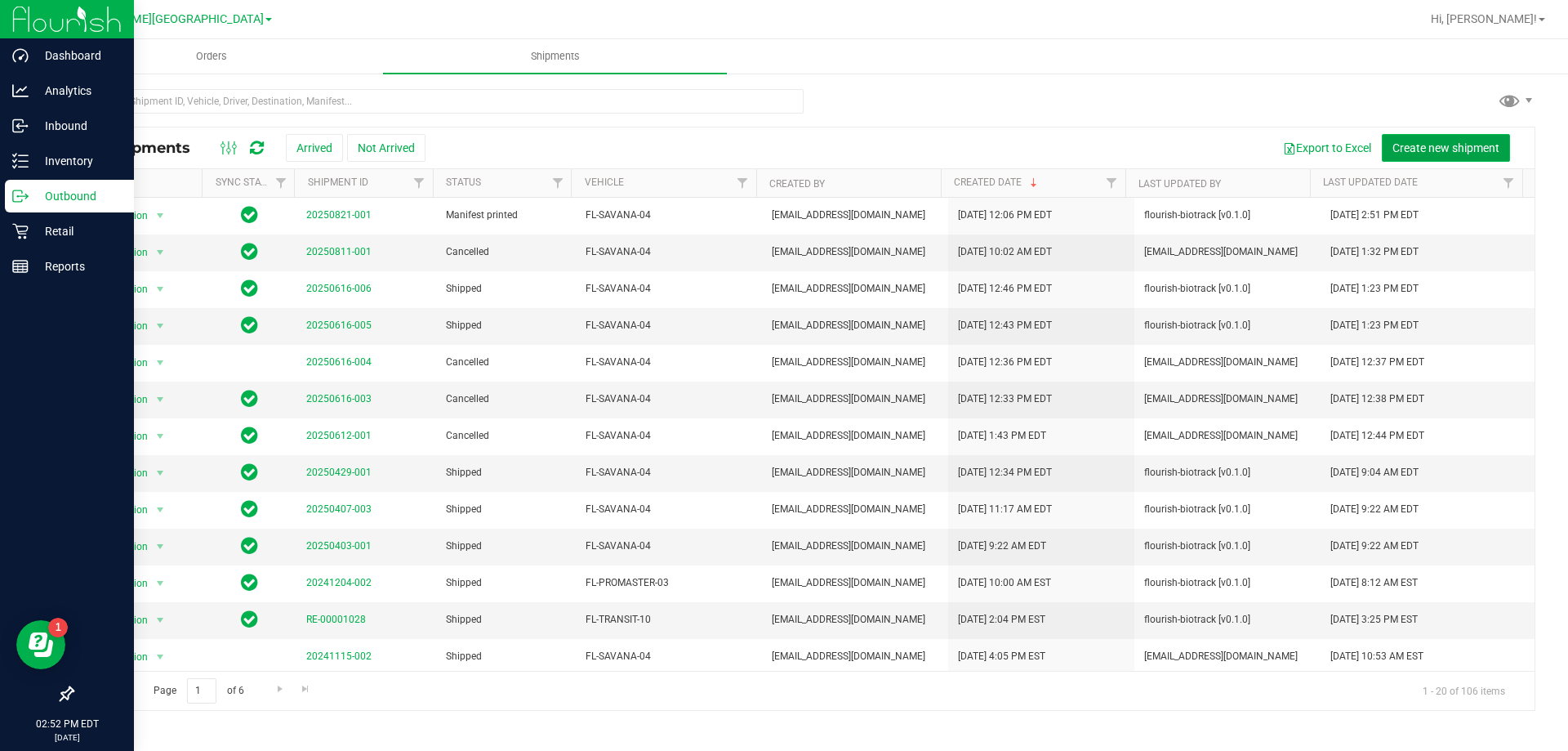
click at [1400, 143] on span "Create new shipment" at bounding box center [1446, 148] width 107 height 13
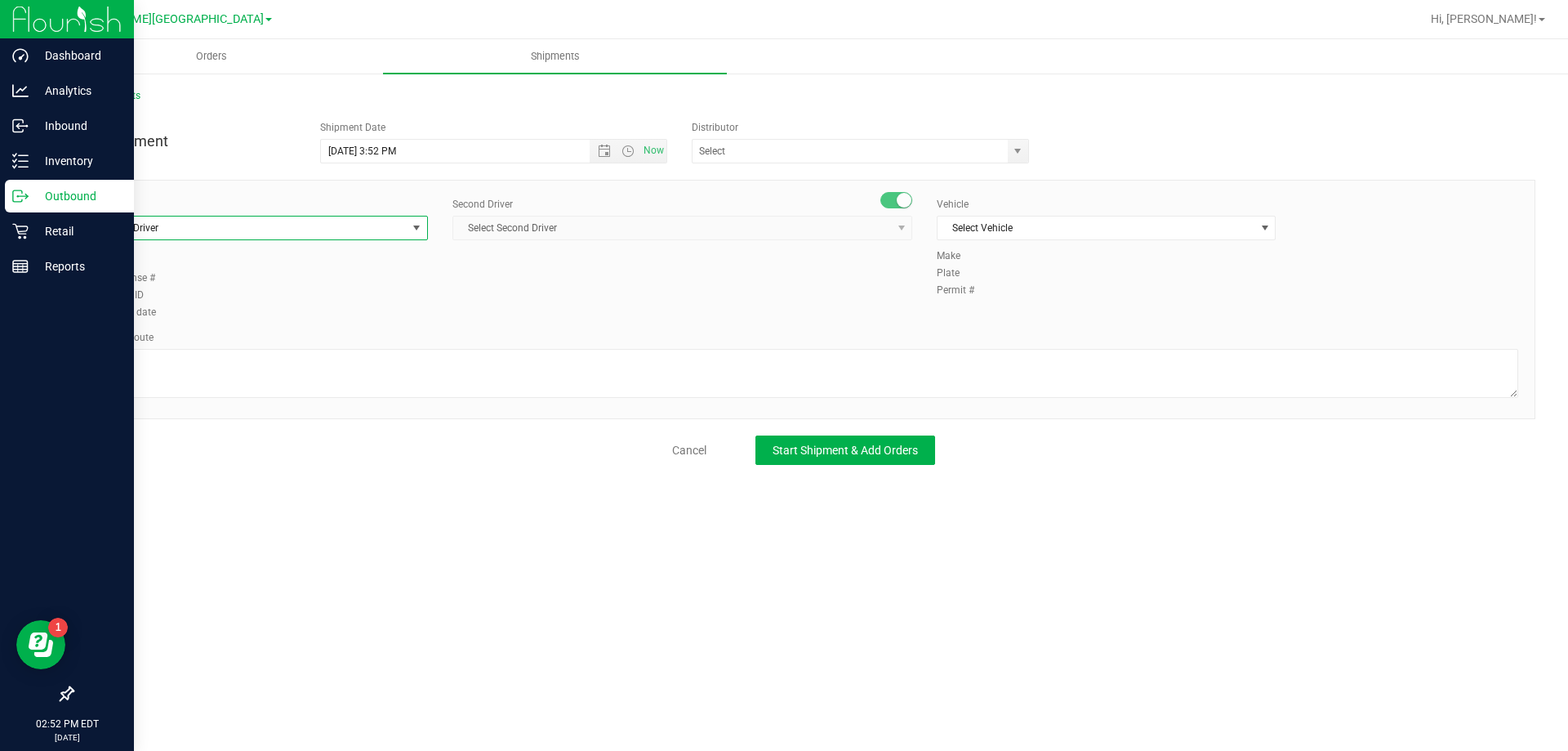
click at [227, 221] on span "Select Driver" at bounding box center [248, 228] width 317 height 23
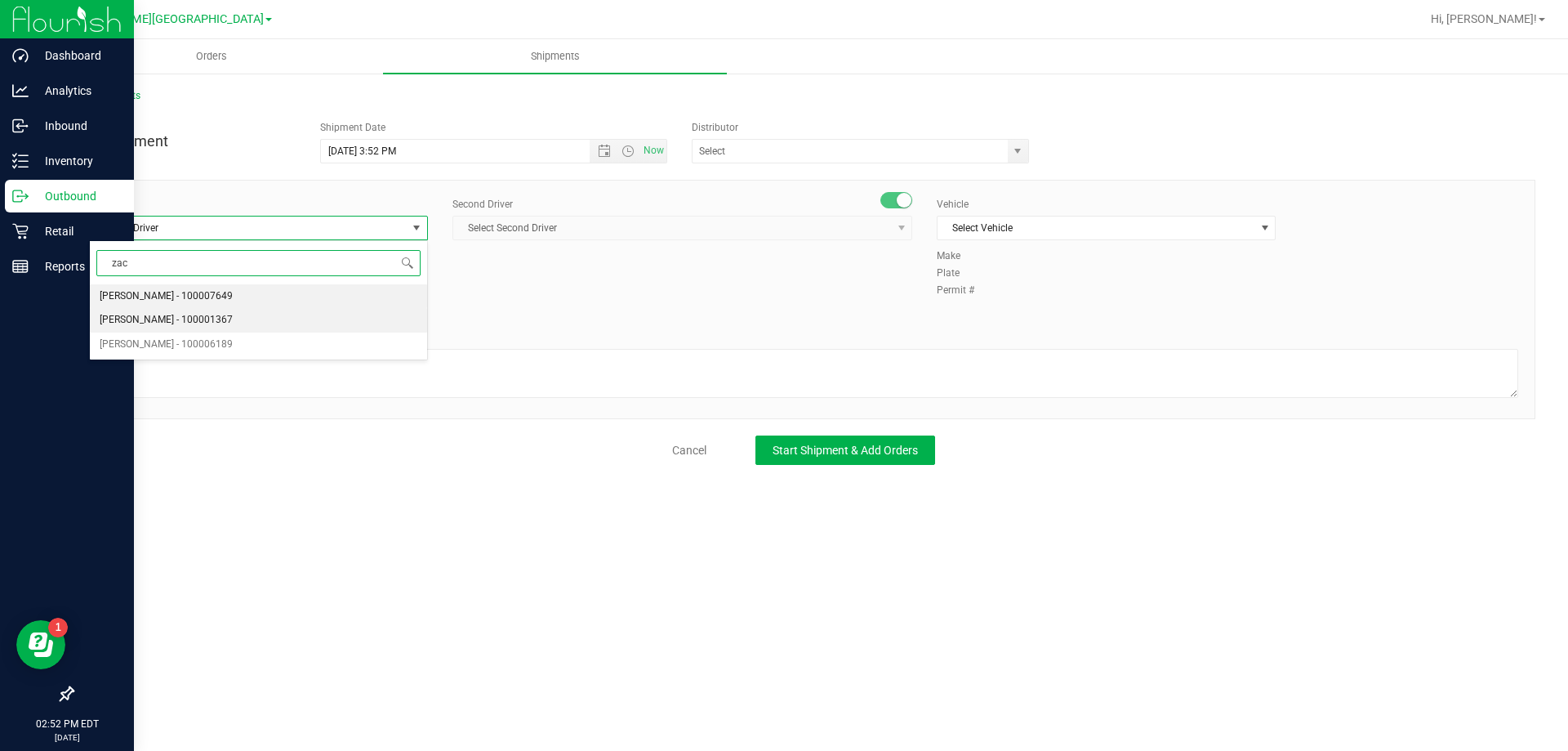
click at [213, 325] on span "[PERSON_NAME] - 100001367" at bounding box center [166, 320] width 133 height 21
type input "zac"
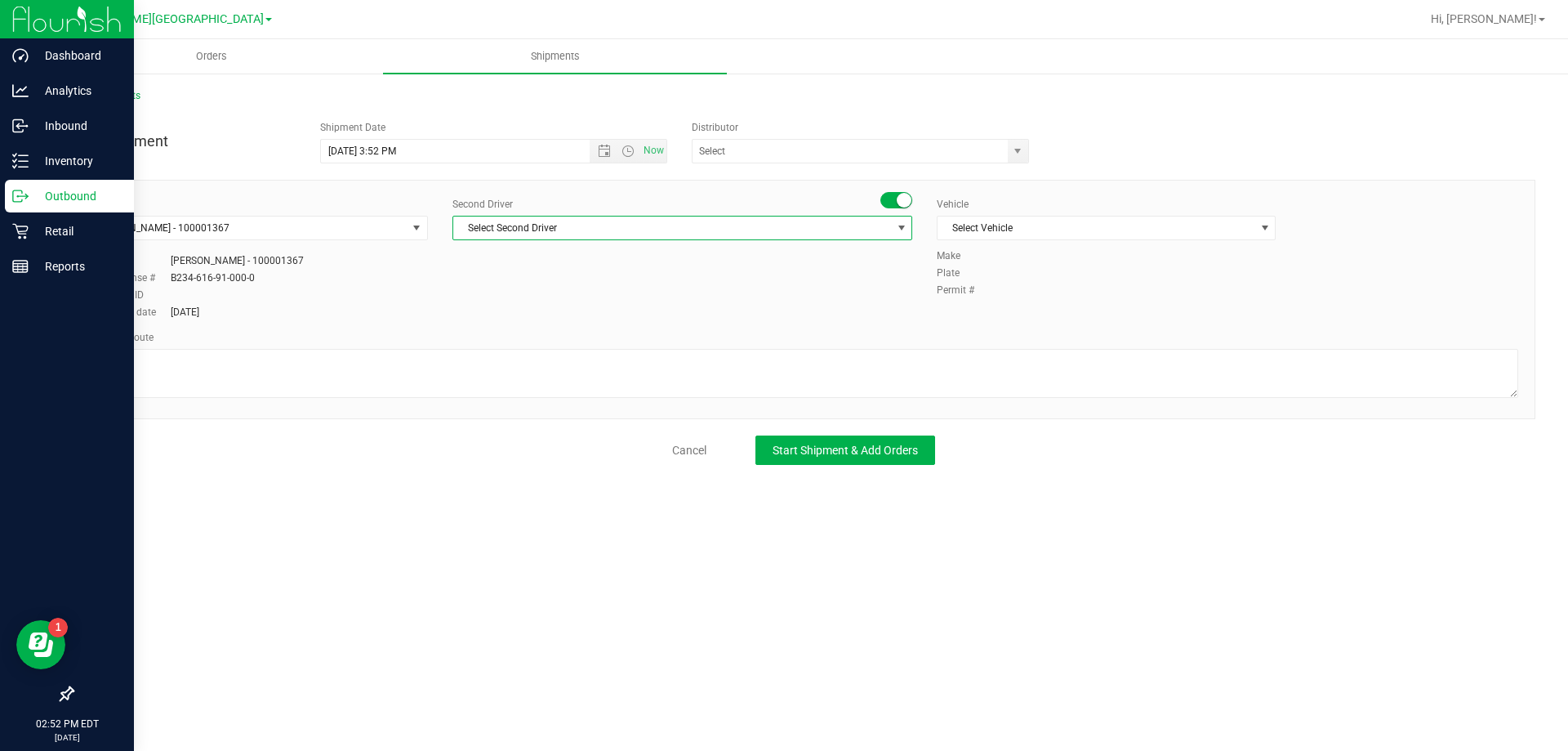
click at [570, 223] on span "Select Second Driver" at bounding box center [672, 228] width 438 height 23
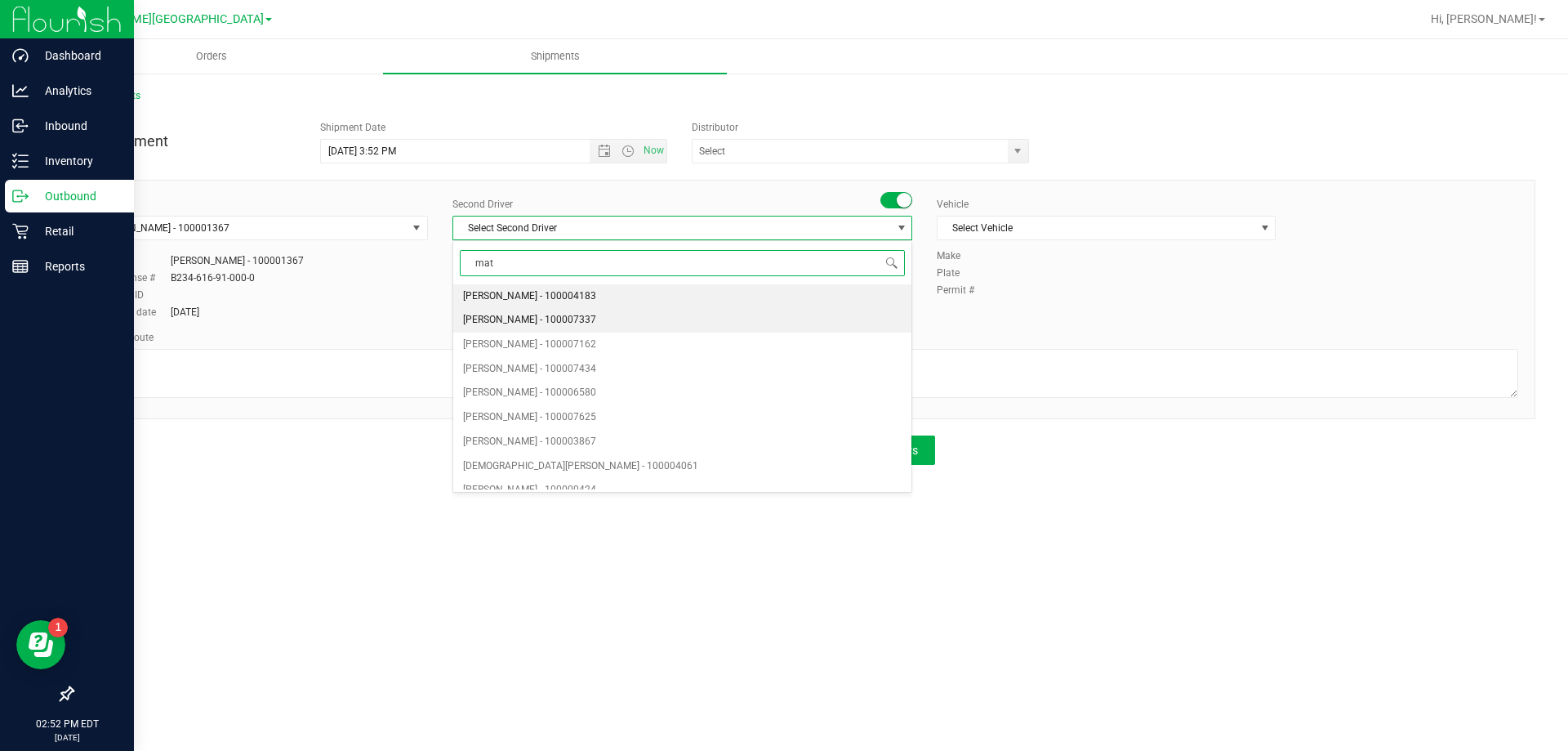
type input "matt"
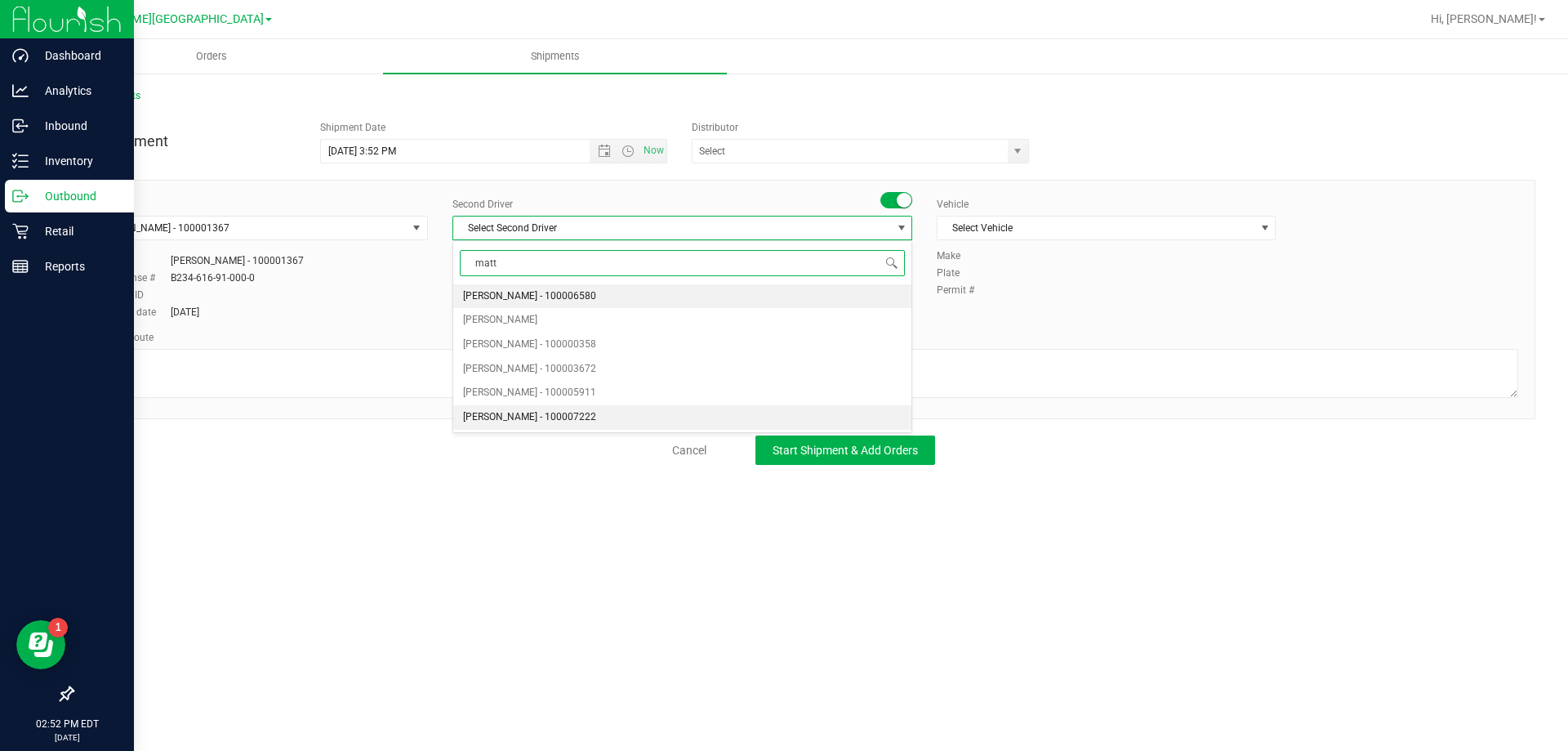
click at [569, 414] on span "[PERSON_NAME] - 100007222" at bounding box center [530, 417] width 133 height 21
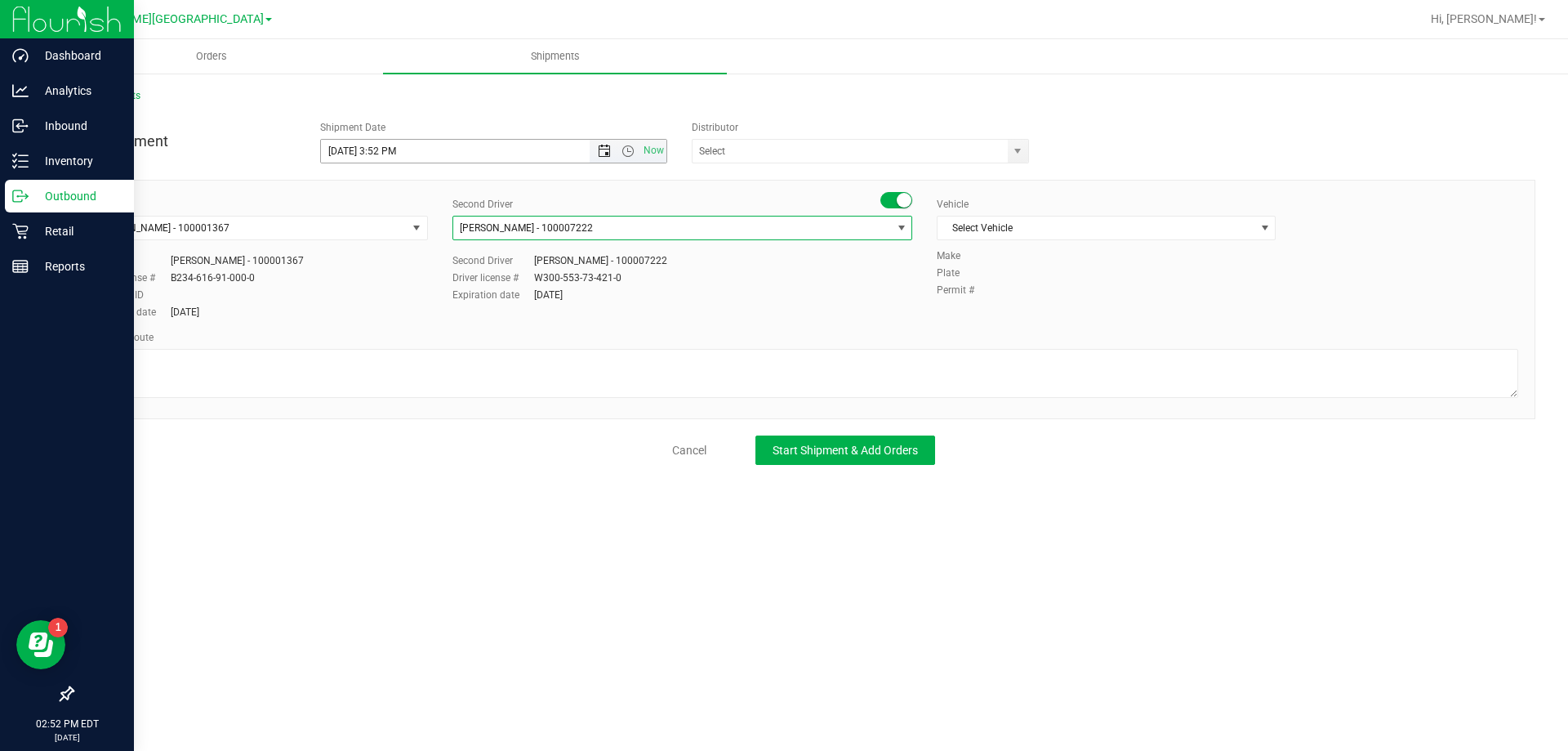
click at [610, 150] on span "Open the date view" at bounding box center [604, 150] width 13 height 13
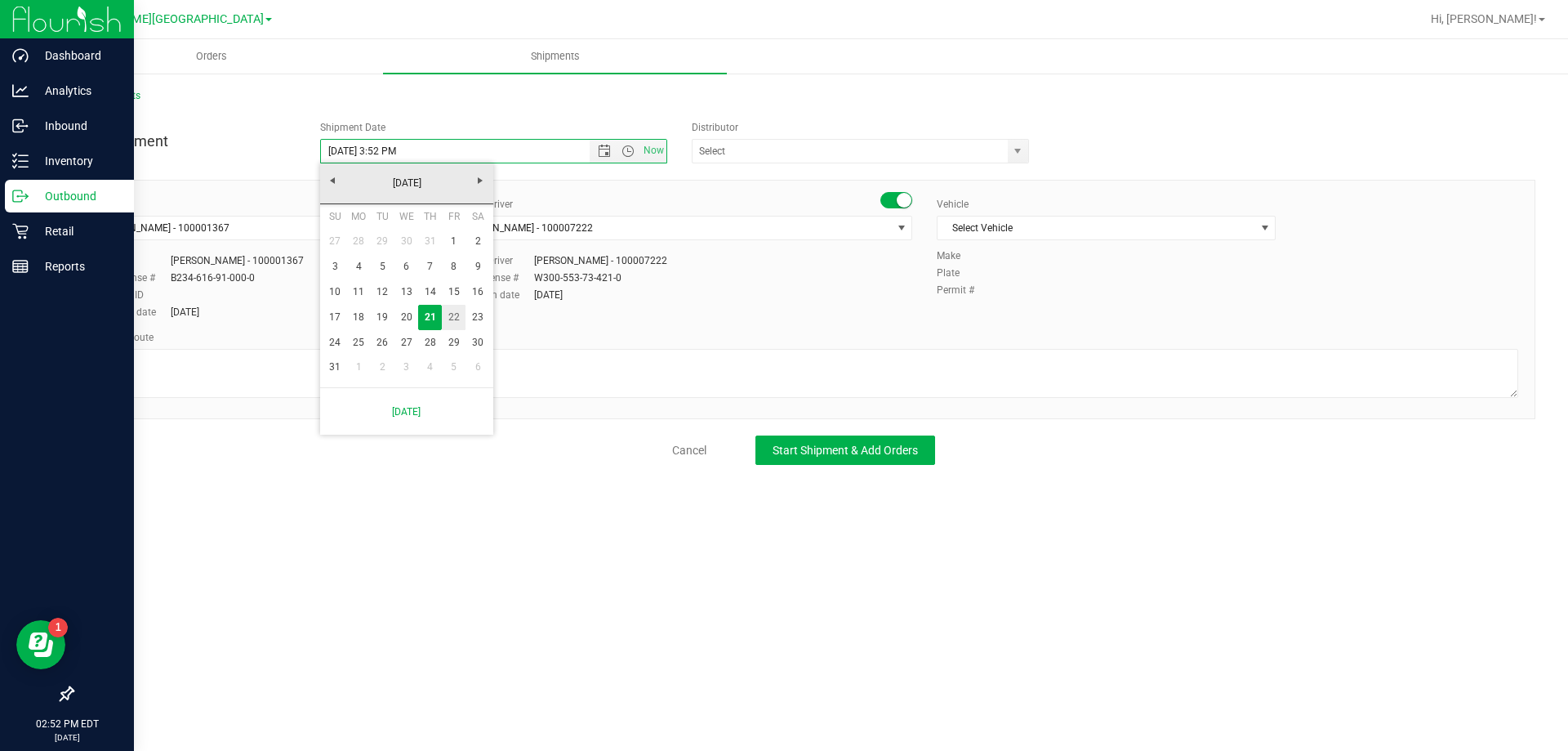
click at [444, 320] on link "22" at bounding box center [453, 317] width 24 height 25
click at [631, 150] on span "Open the time view" at bounding box center [628, 150] width 13 height 13
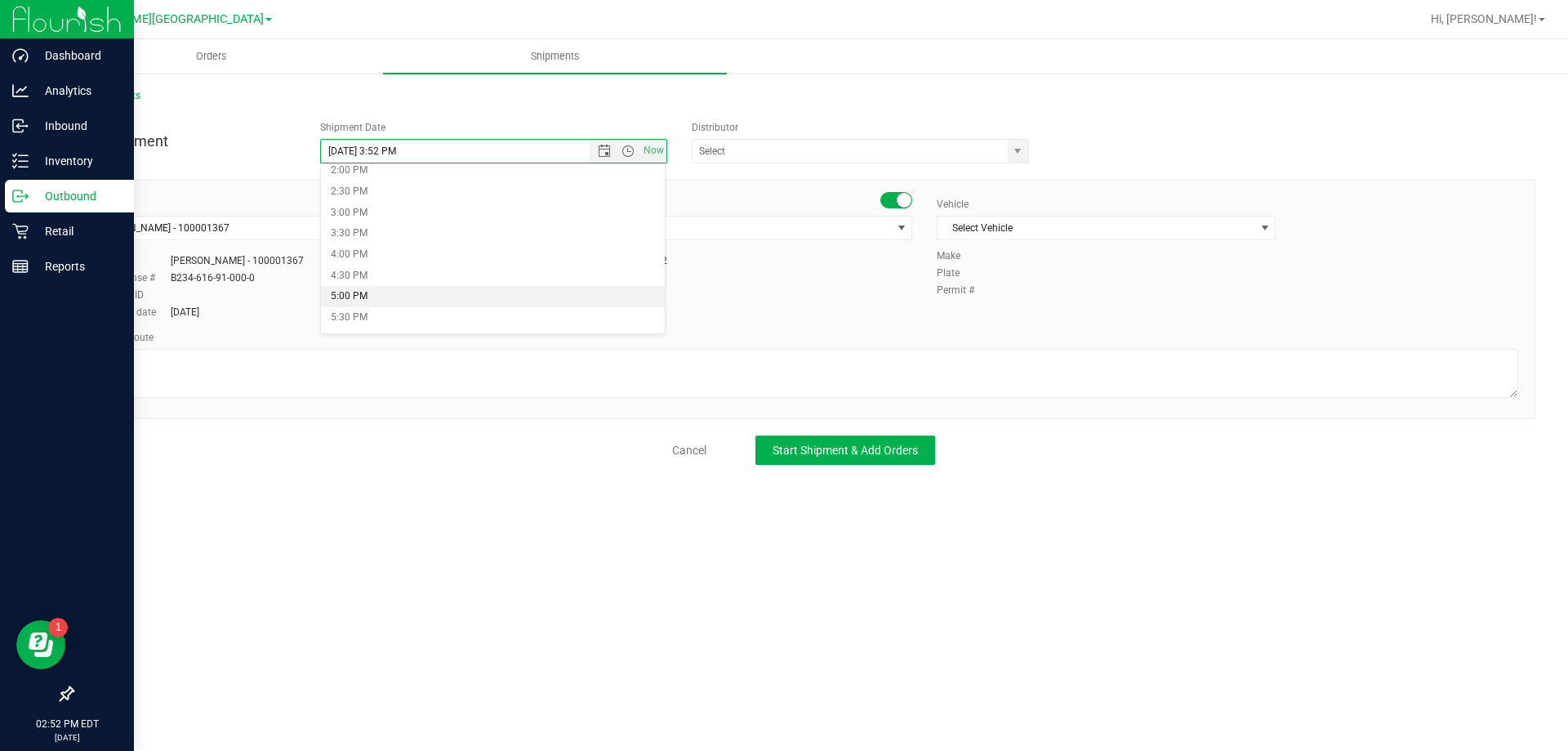
scroll to position [572, 0]
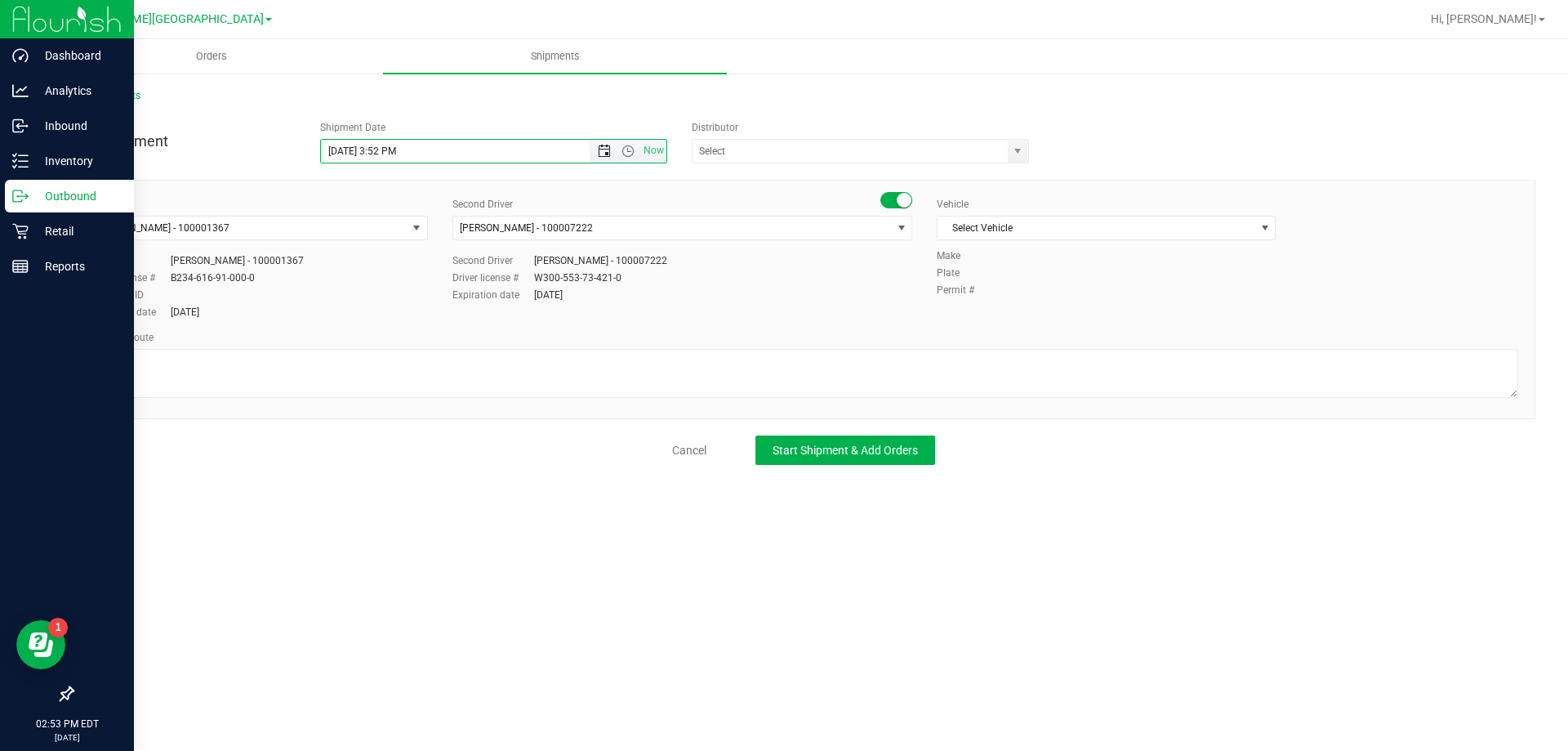
click at [603, 149] on span "Open the date view" at bounding box center [604, 150] width 13 height 13
click at [632, 153] on span "Open the time view" at bounding box center [628, 150] width 13 height 13
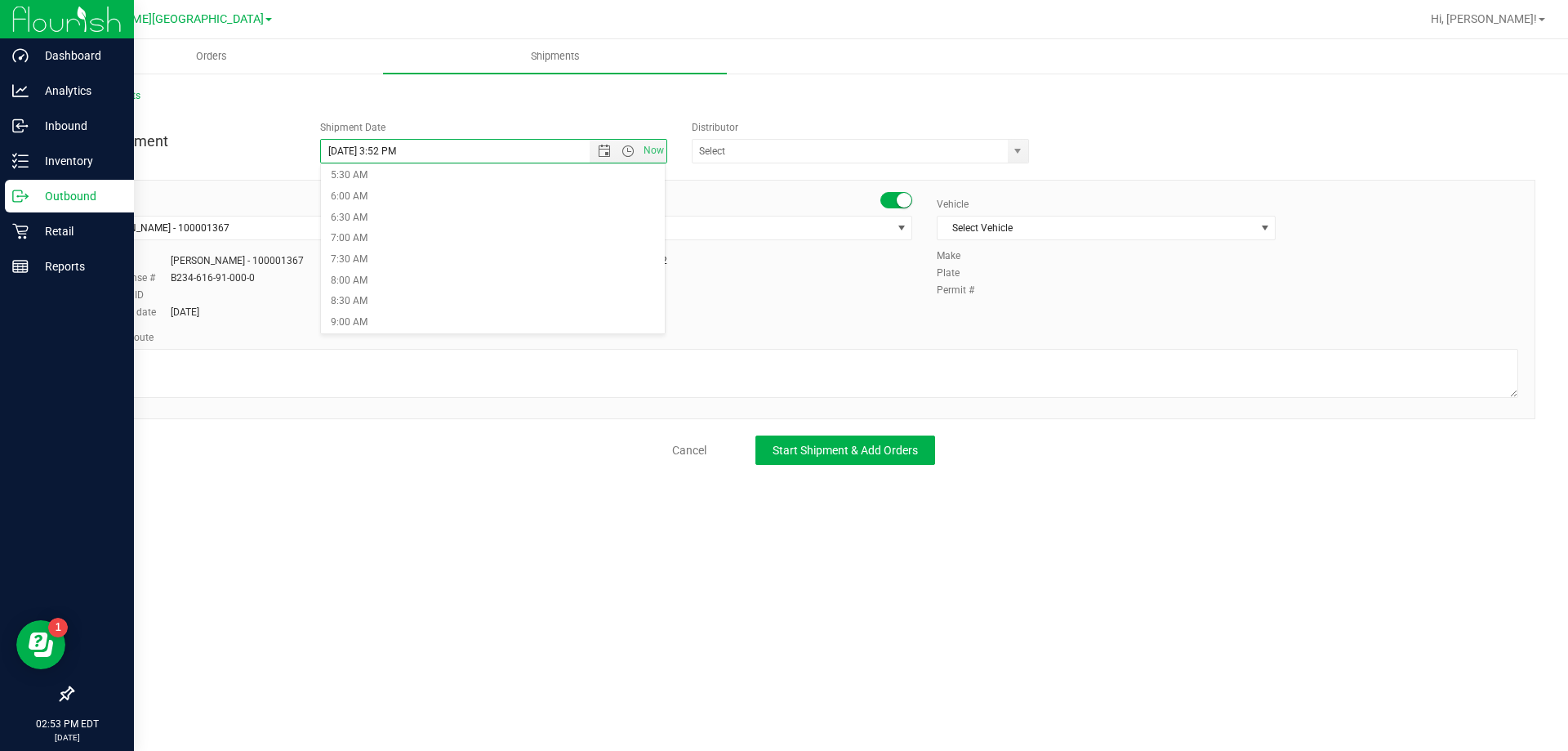
scroll to position [245, 0]
click at [467, 323] on li "9:30 AM" at bounding box center [493, 331] width 344 height 21
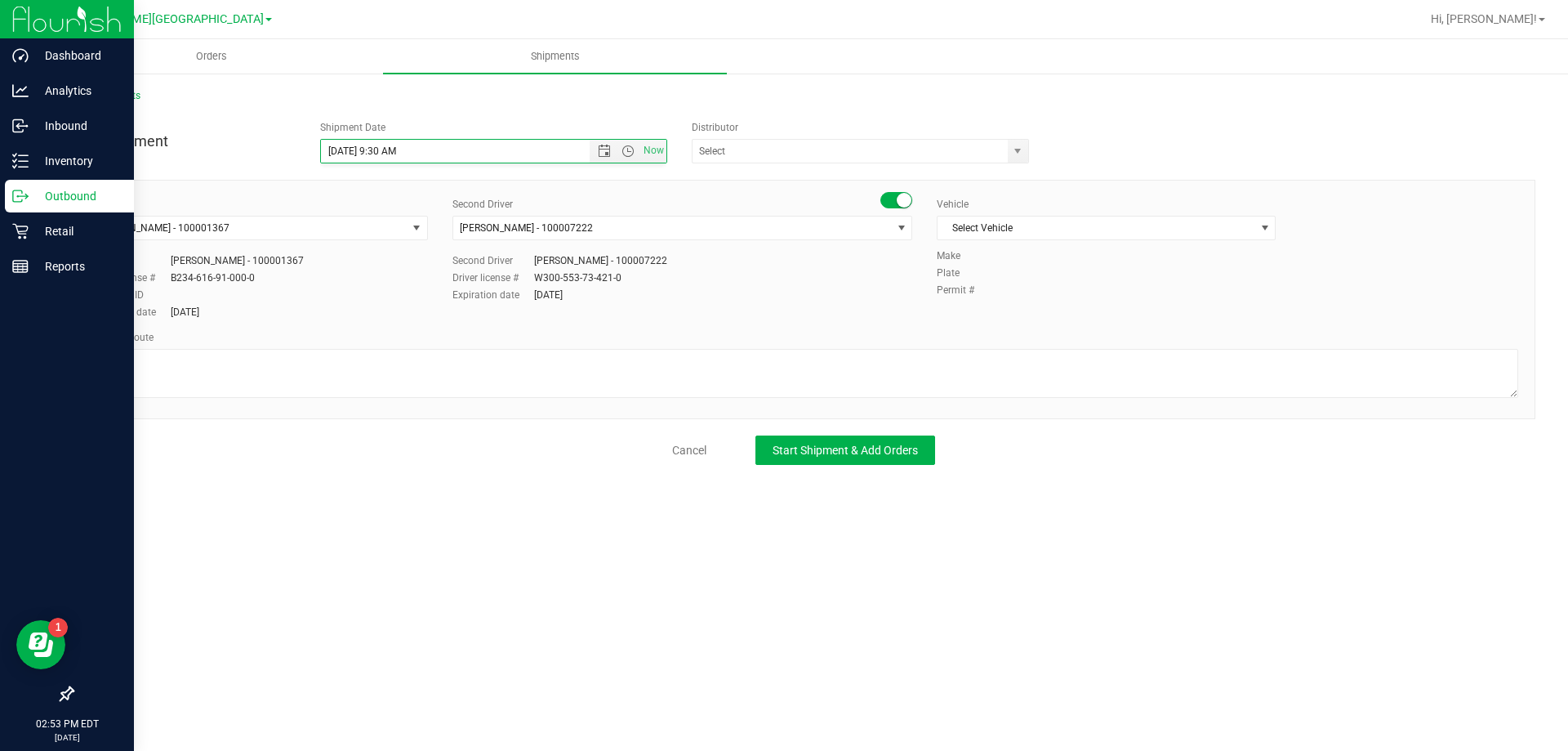
scroll to position [251, 0]
click at [394, 154] on input "[DATE] 9:30 AM" at bounding box center [469, 151] width 297 height 23
type input "[DATE] 9:45 AM"
click at [703, 143] on input "text" at bounding box center [844, 151] width 305 height 23
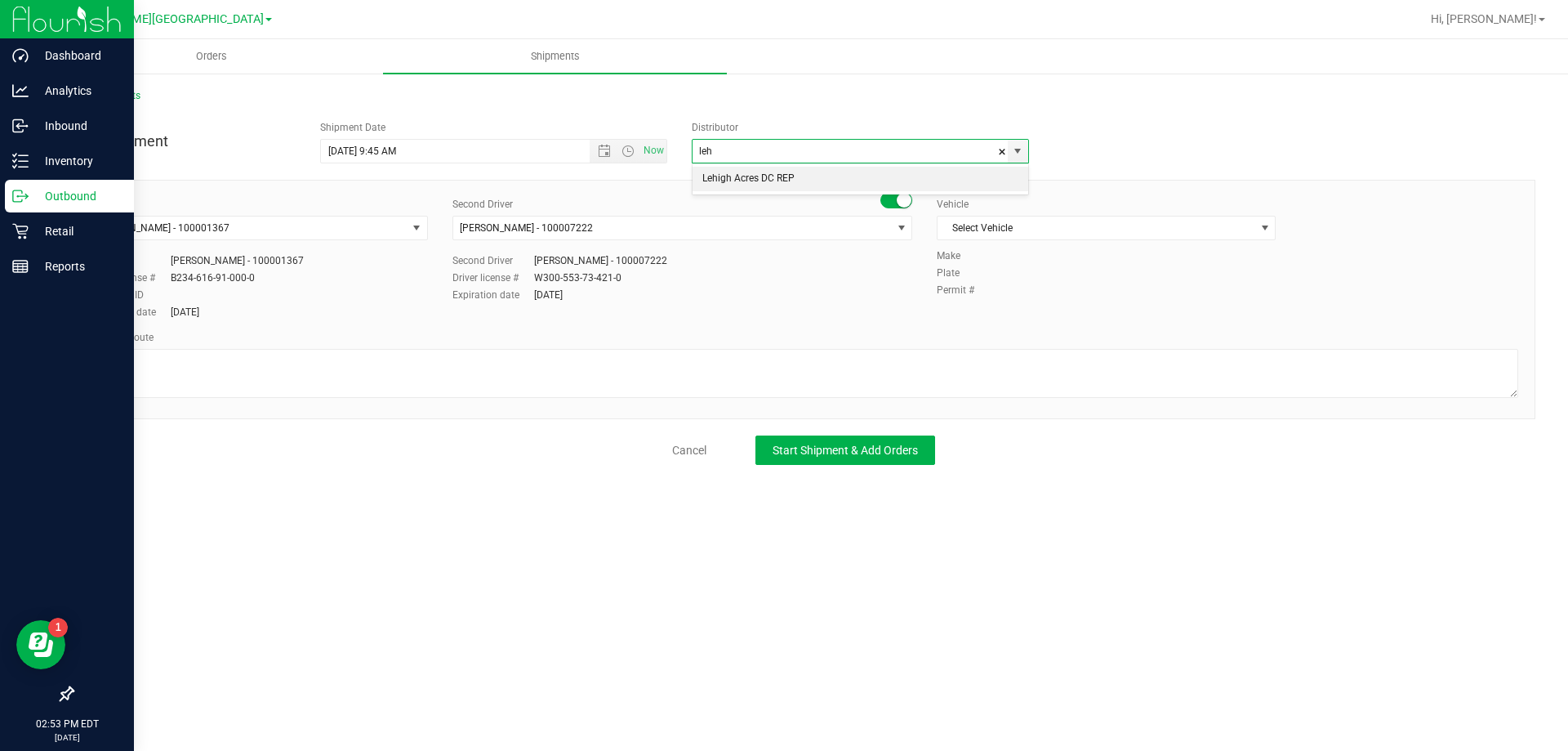
click at [787, 170] on li "Lehigh Acres DC REP" at bounding box center [860, 179] width 336 height 24
type input "Lehigh Acres DC REP"
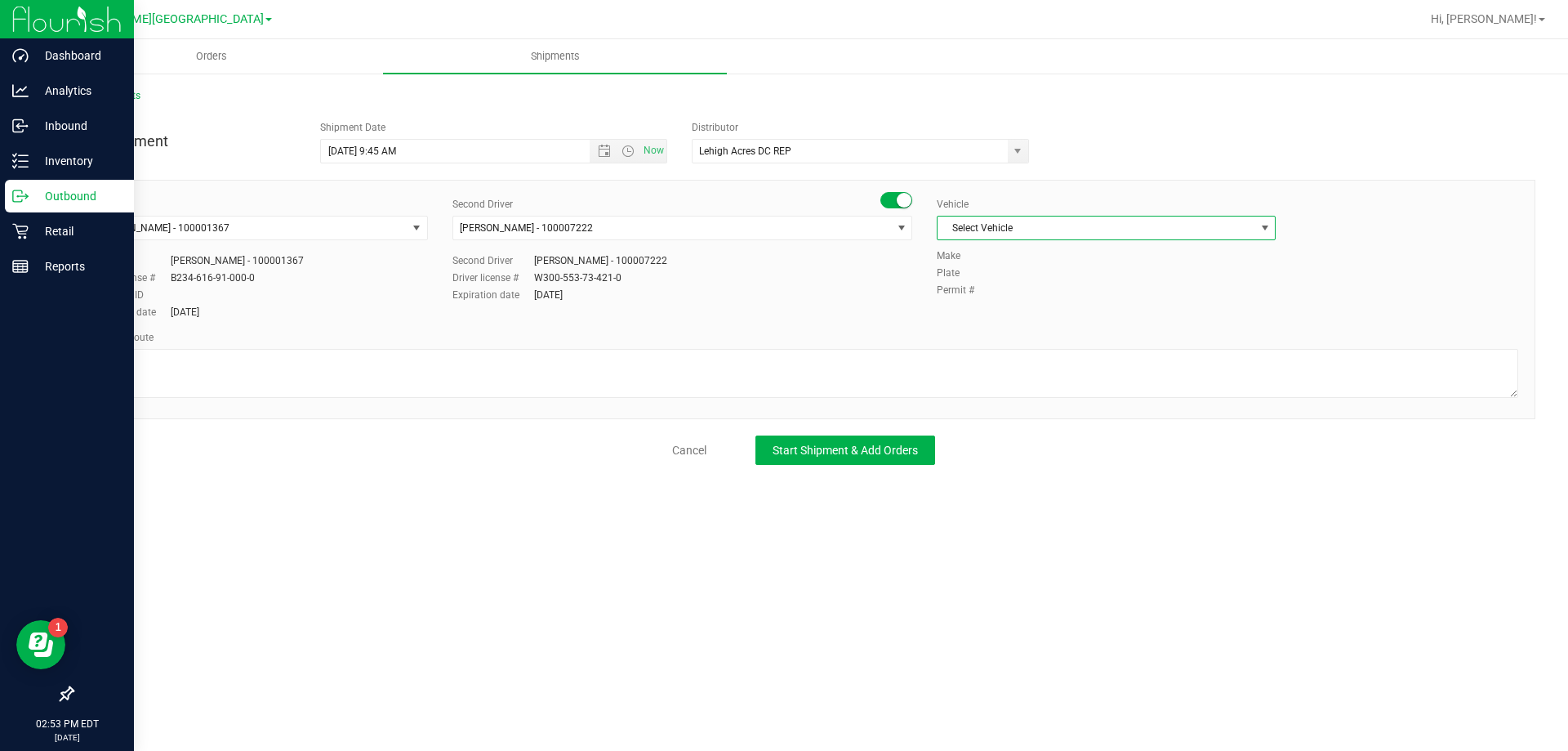
click at [1004, 216] on span "Select Vehicle" at bounding box center [1107, 228] width 339 height 24
click at [1008, 474] on li "FL-SAVANA-04" at bounding box center [1107, 482] width 337 height 24
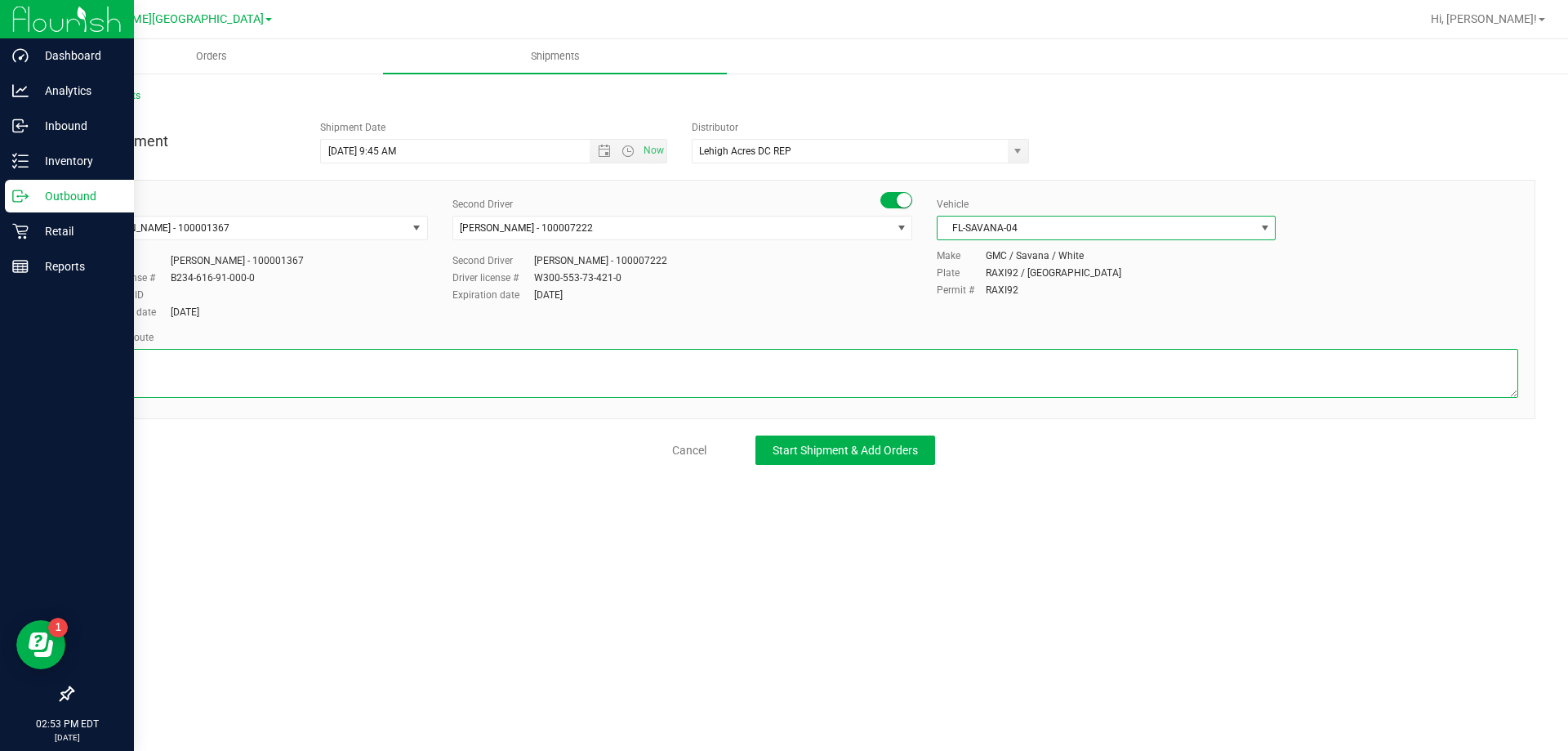
click at [548, 365] on textarea at bounding box center [803, 373] width 1429 height 49
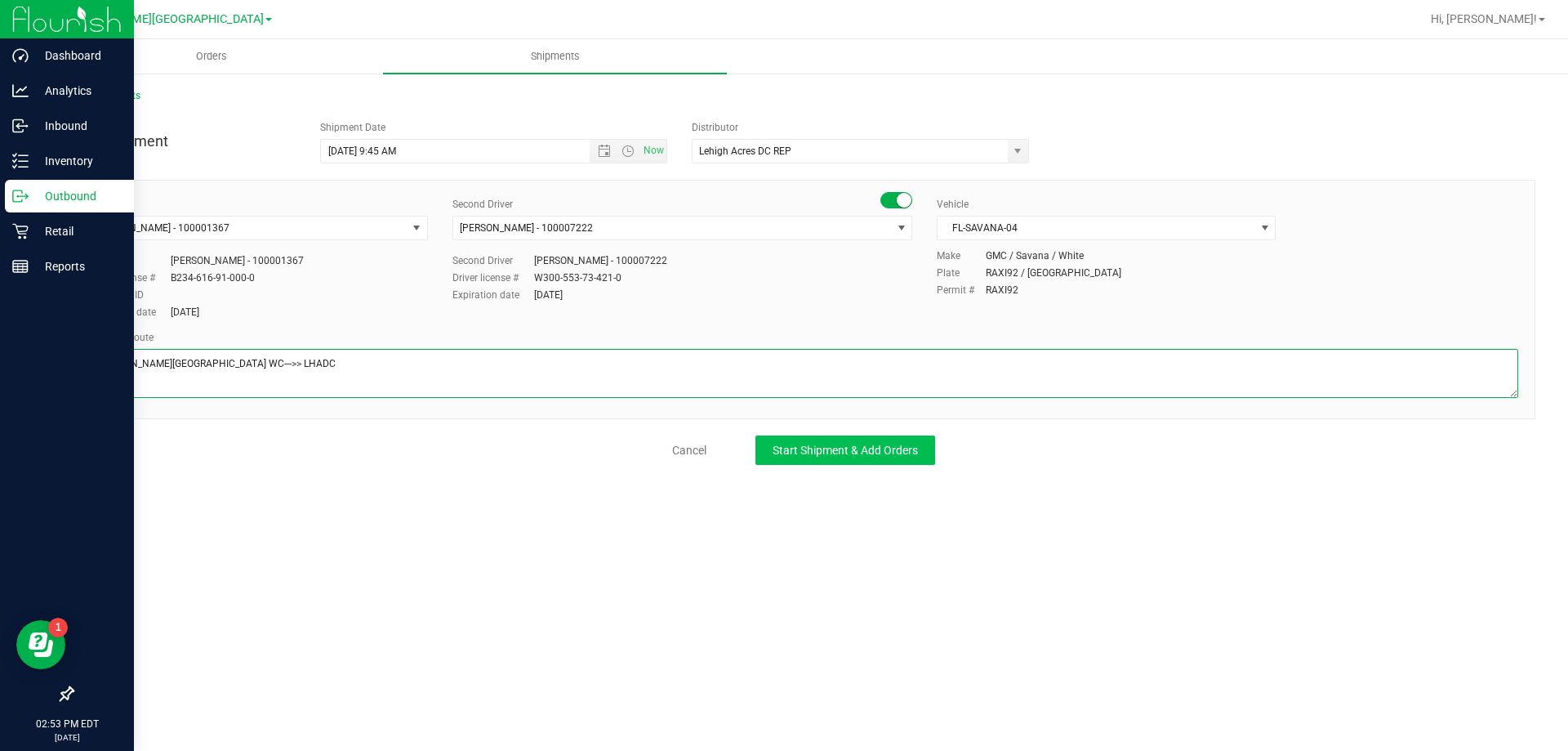
type textarea "[PERSON_NAME][GEOGRAPHIC_DATA] WC--->> LHADC"
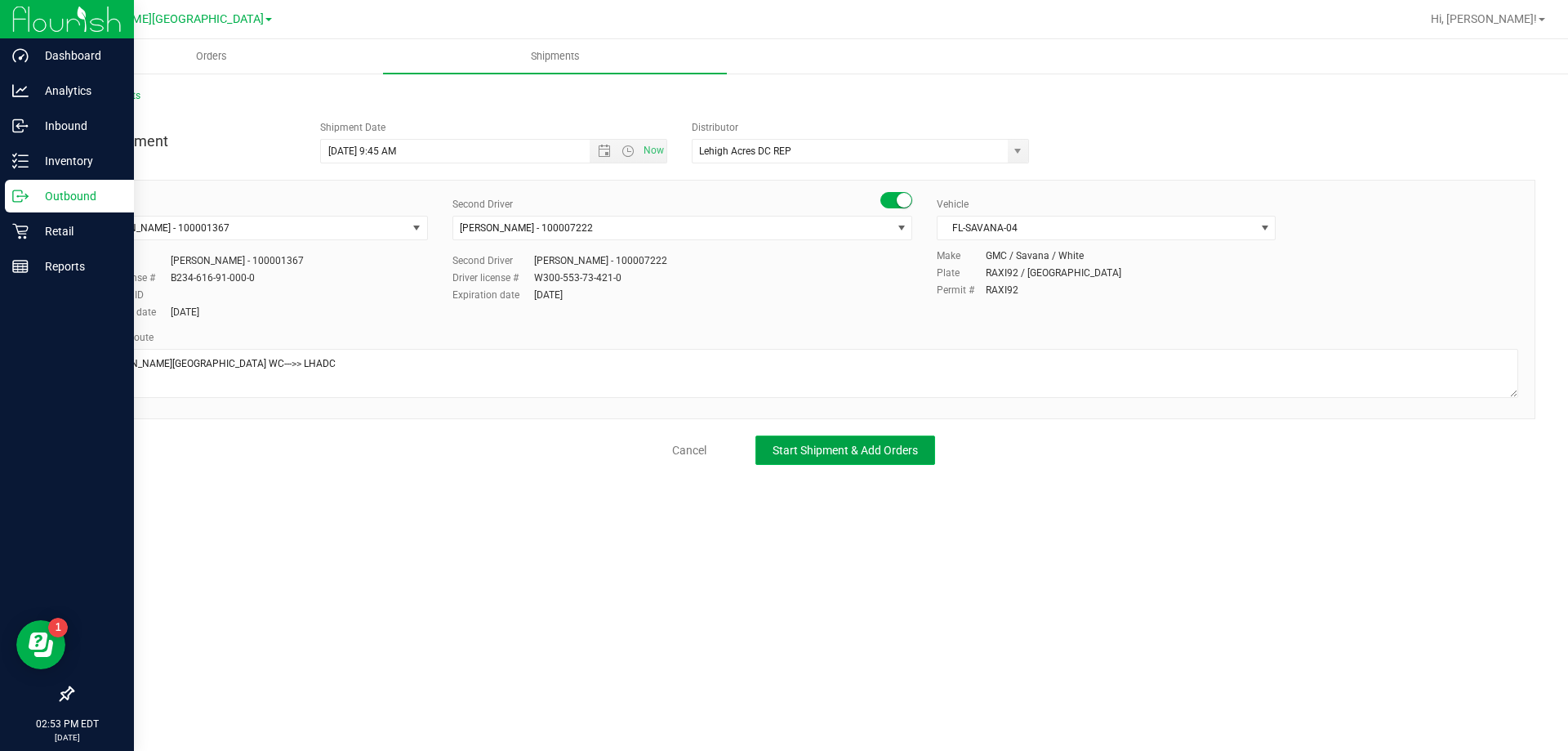
click at [864, 451] on span "Start Shipment & Add Orders" at bounding box center [845, 449] width 145 height 13
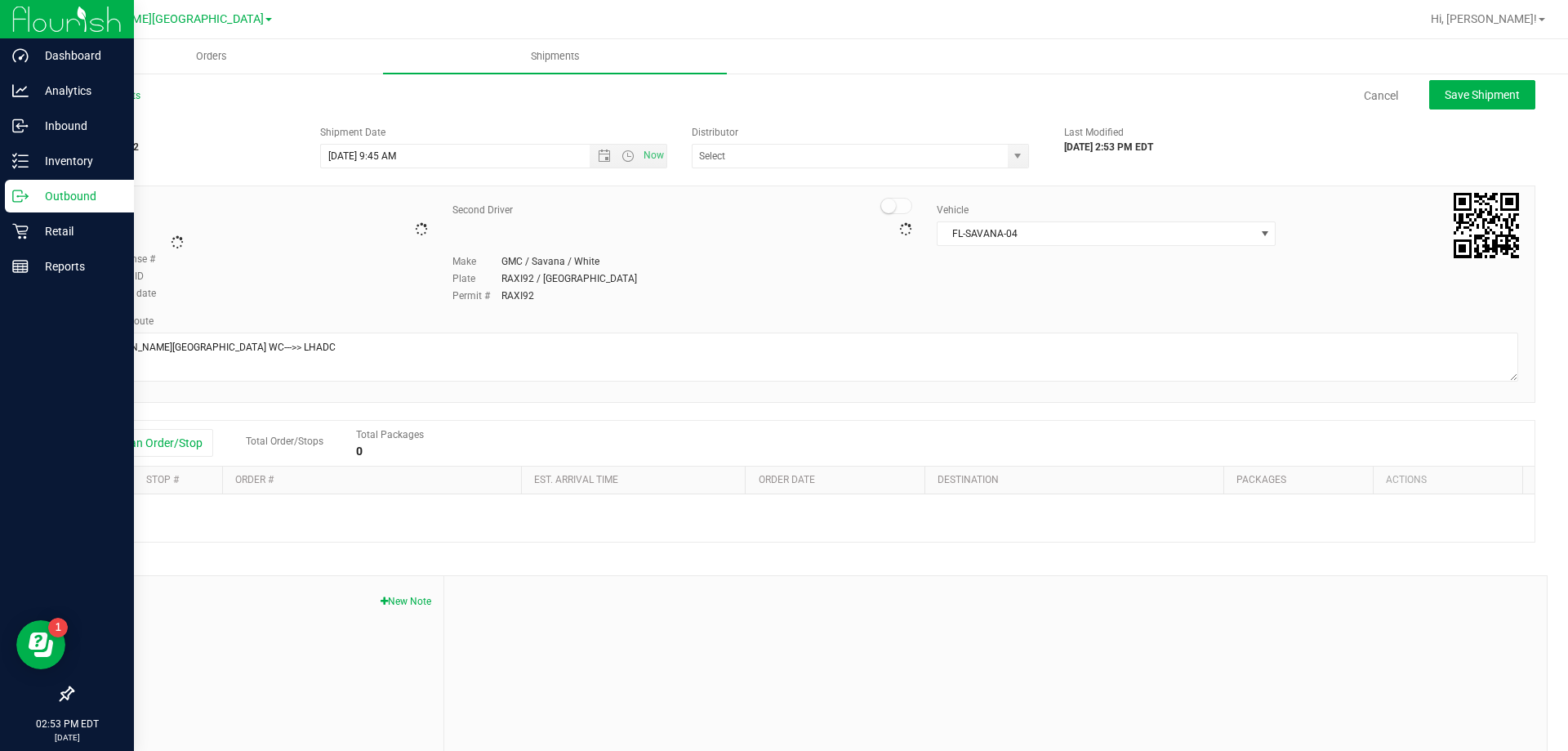
type input "Lehigh Acres DC REP"
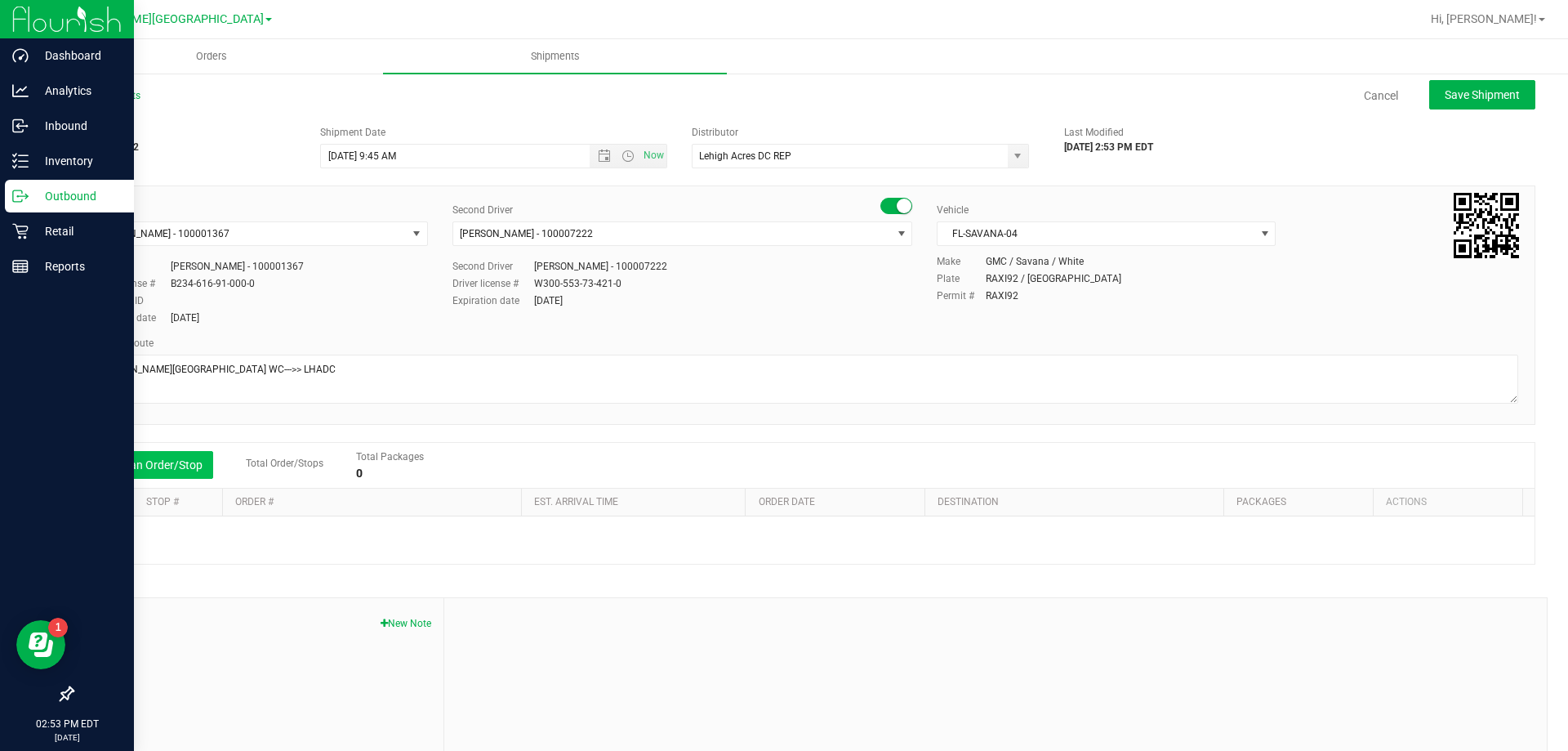
click at [137, 470] on button "Add an Order/Stop" at bounding box center [149, 465] width 128 height 28
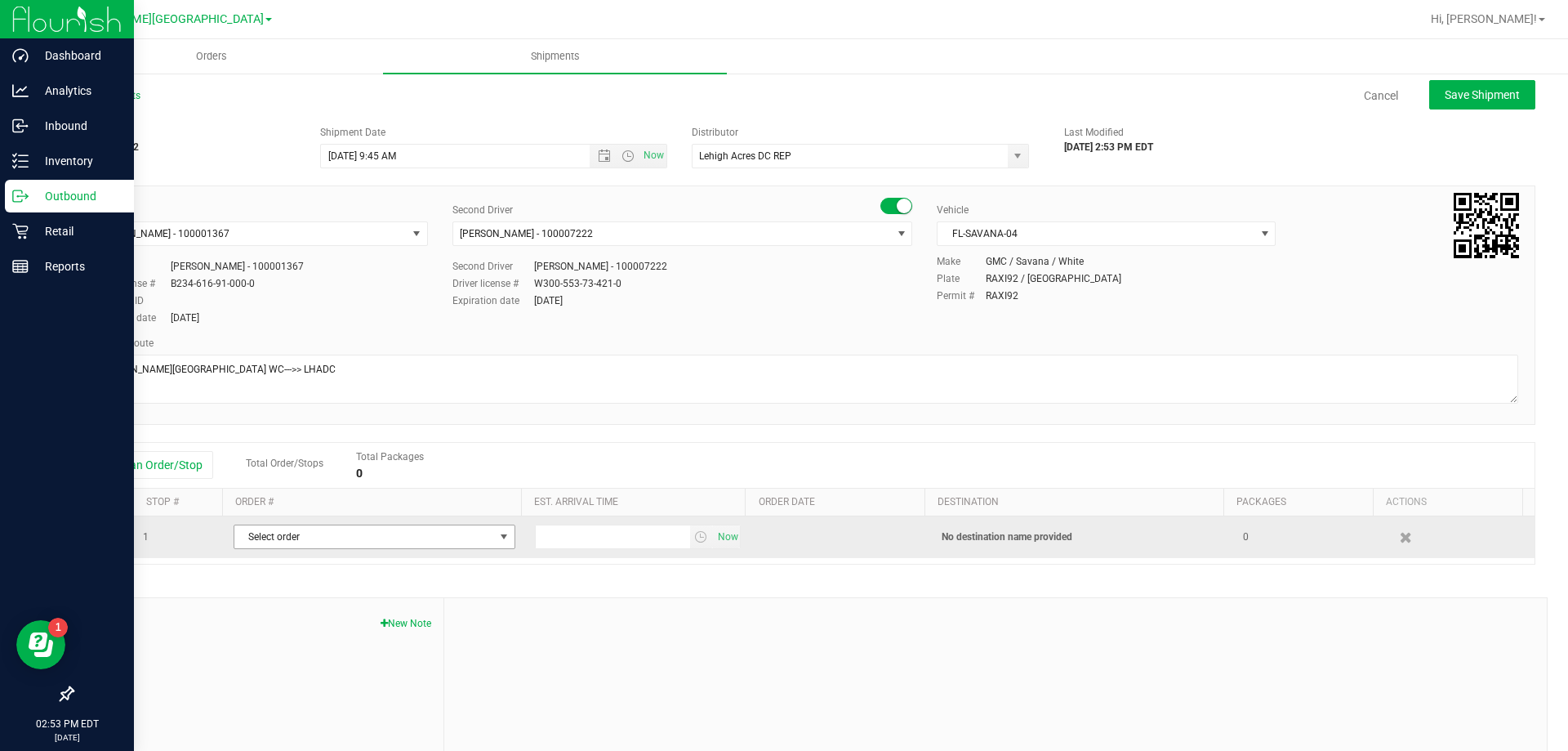
click at [280, 543] on span "Select order" at bounding box center [364, 537] width 260 height 23
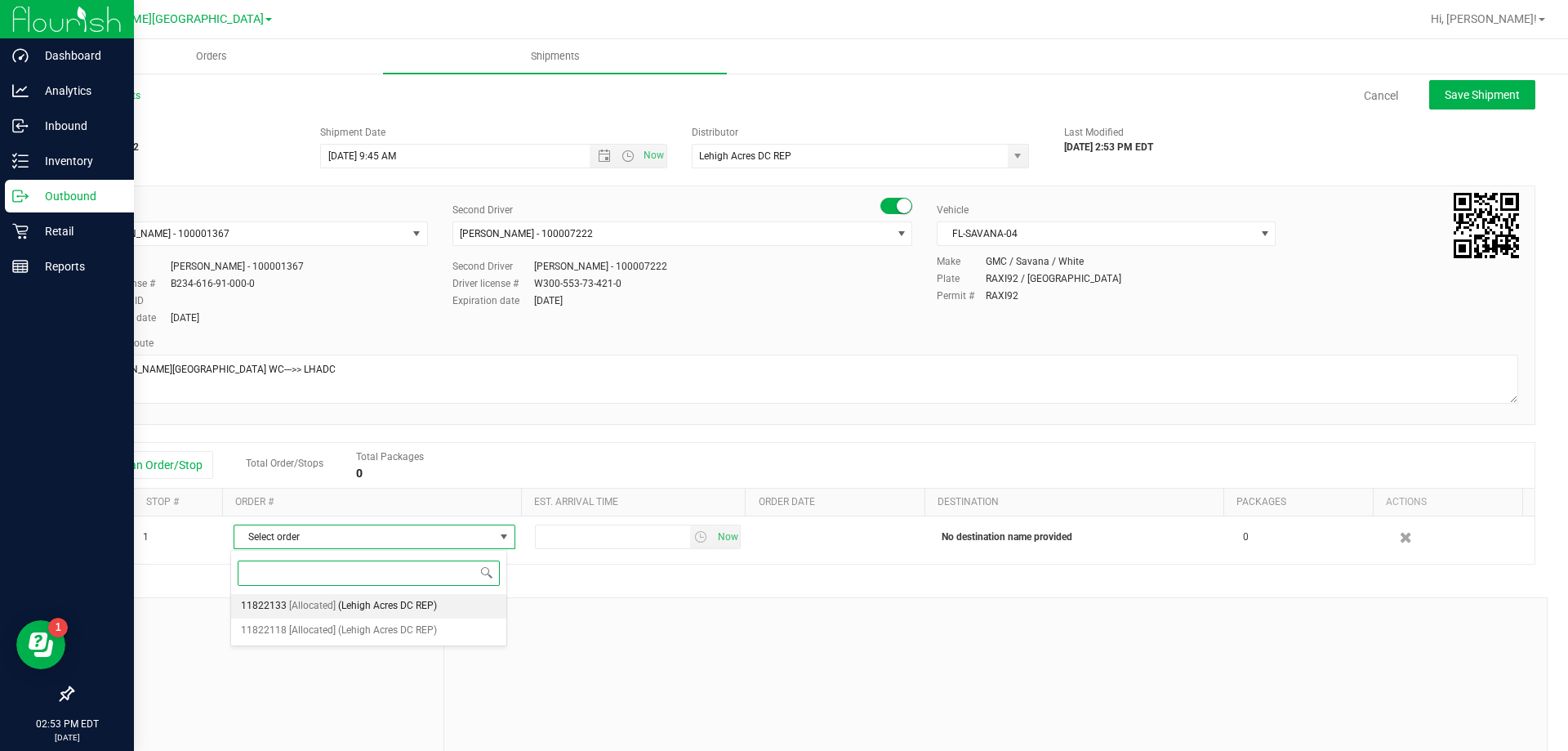
click at [311, 610] on span "[Allocated]" at bounding box center [312, 606] width 46 height 21
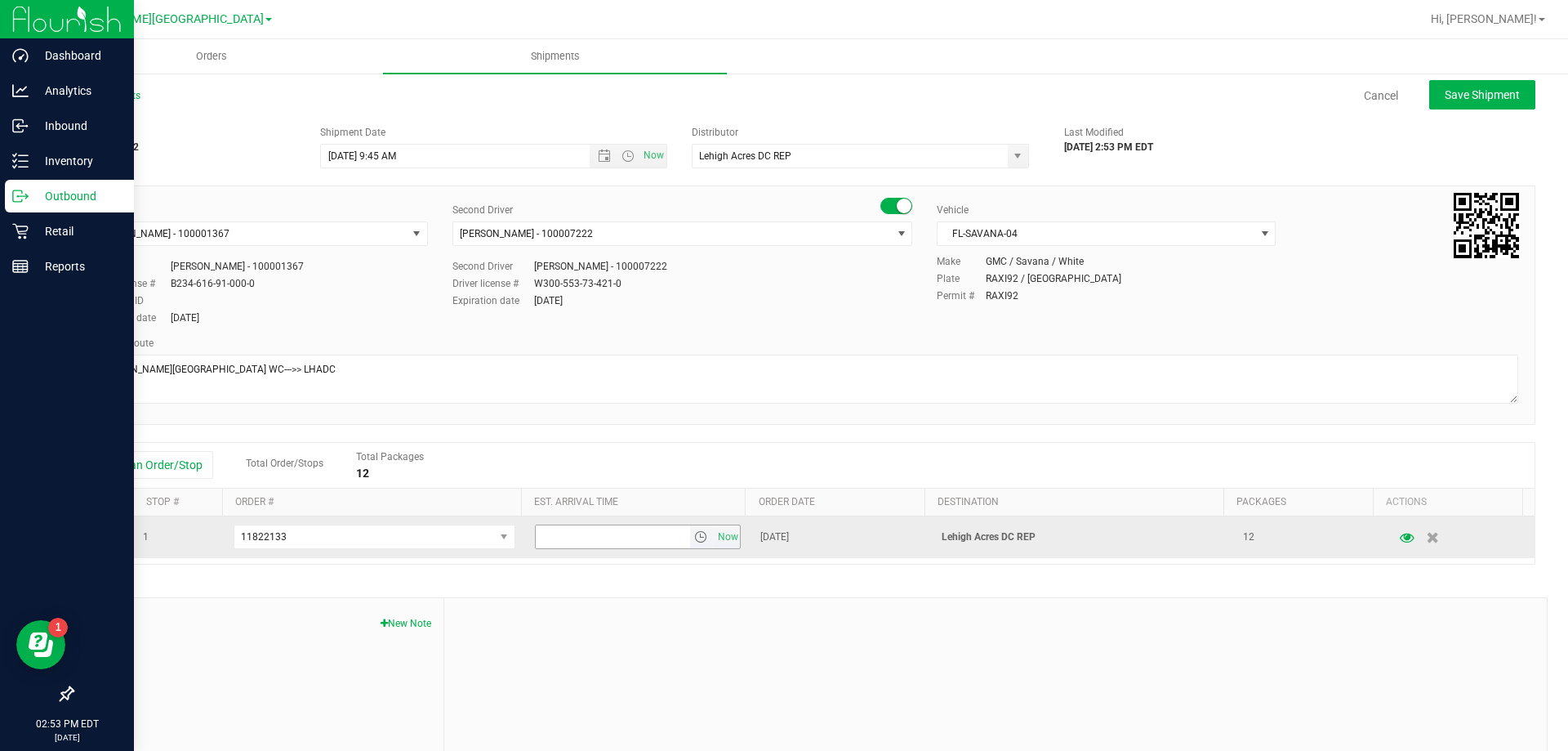
click at [558, 539] on input "text" at bounding box center [613, 537] width 155 height 23
click at [694, 535] on span "select" at bounding box center [700, 536] width 13 height 13
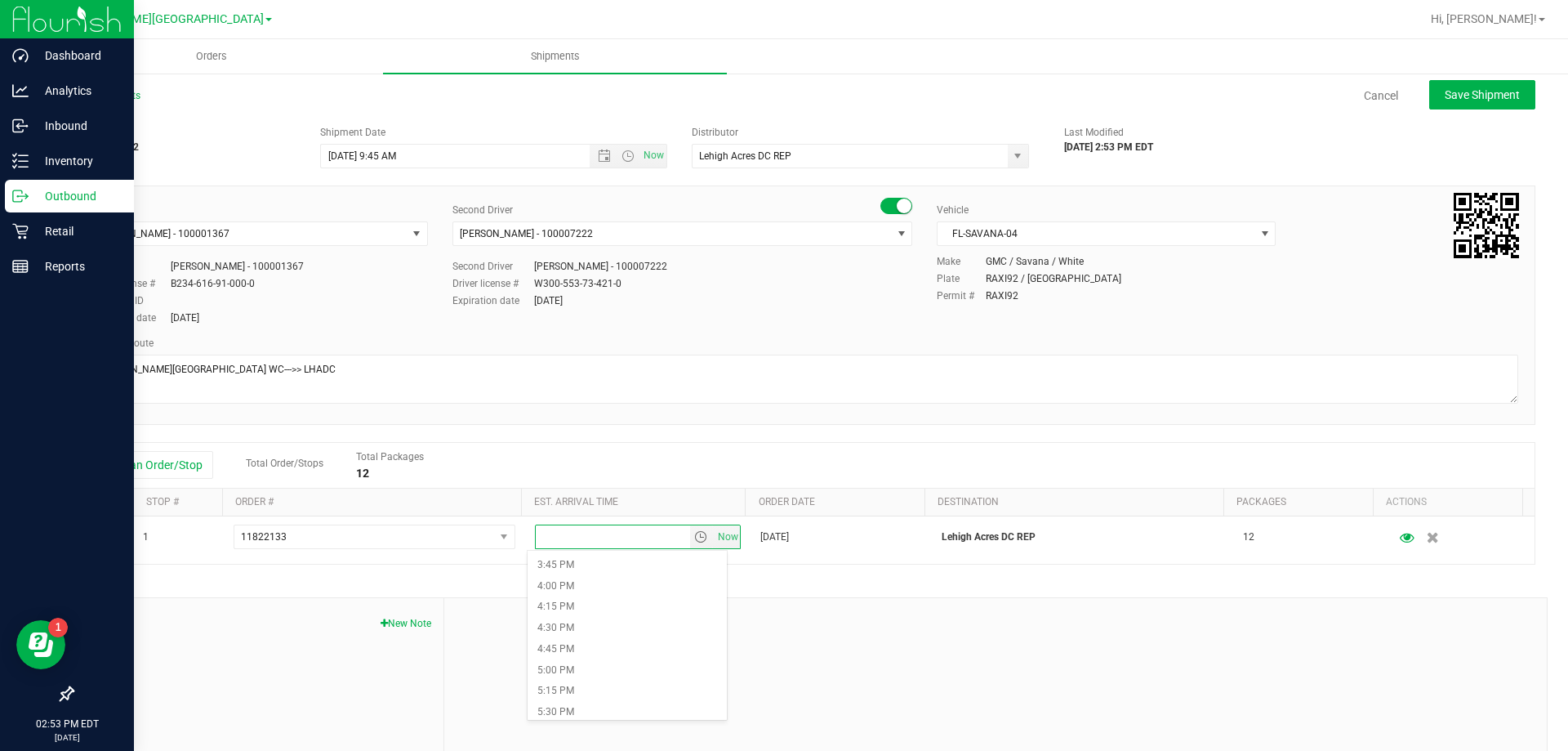
scroll to position [1388, 0]
click at [579, 691] on li "6:00 PM" at bounding box center [628, 687] width 199 height 21
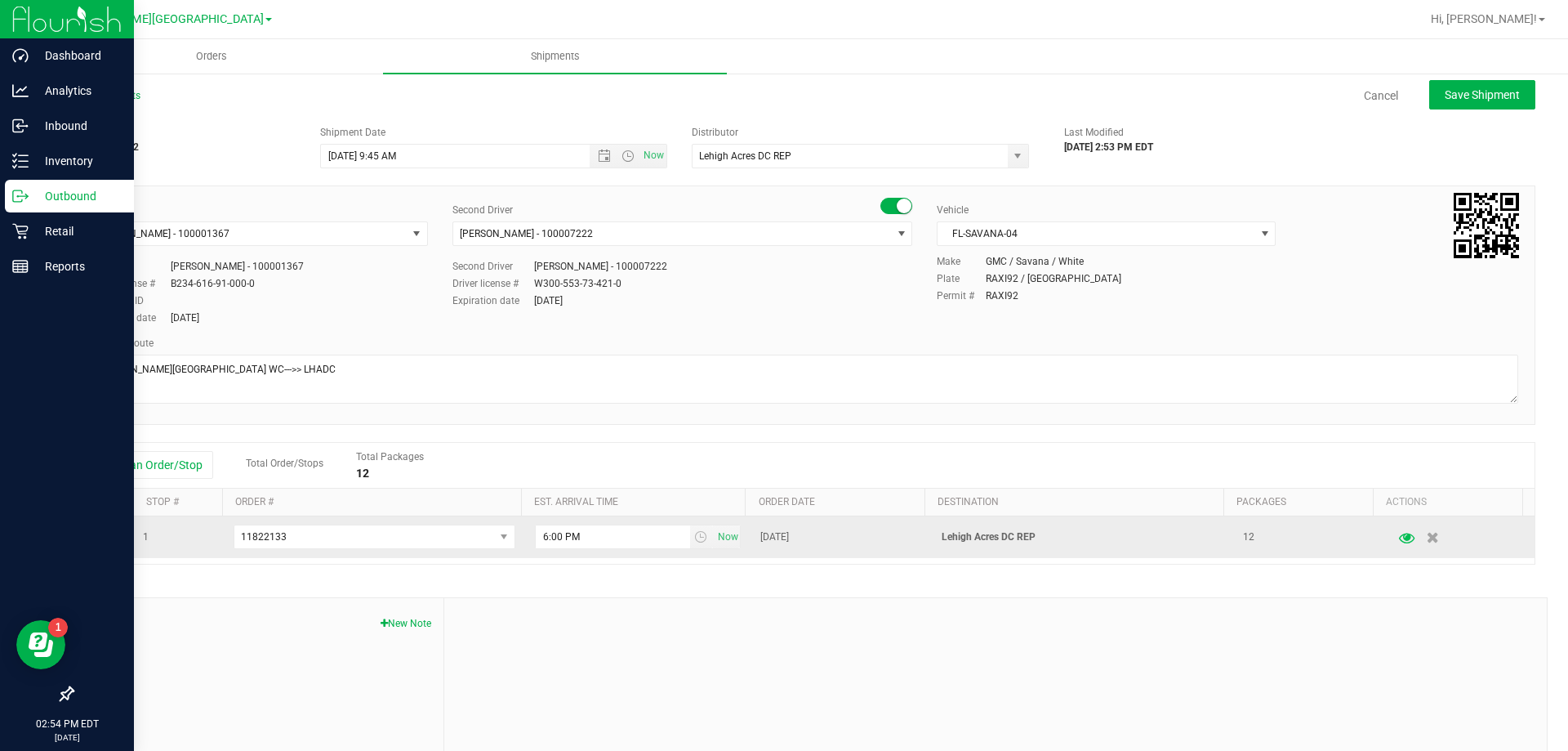
click at [1399, 535] on icon "button" at bounding box center [1407, 536] width 16 height 11
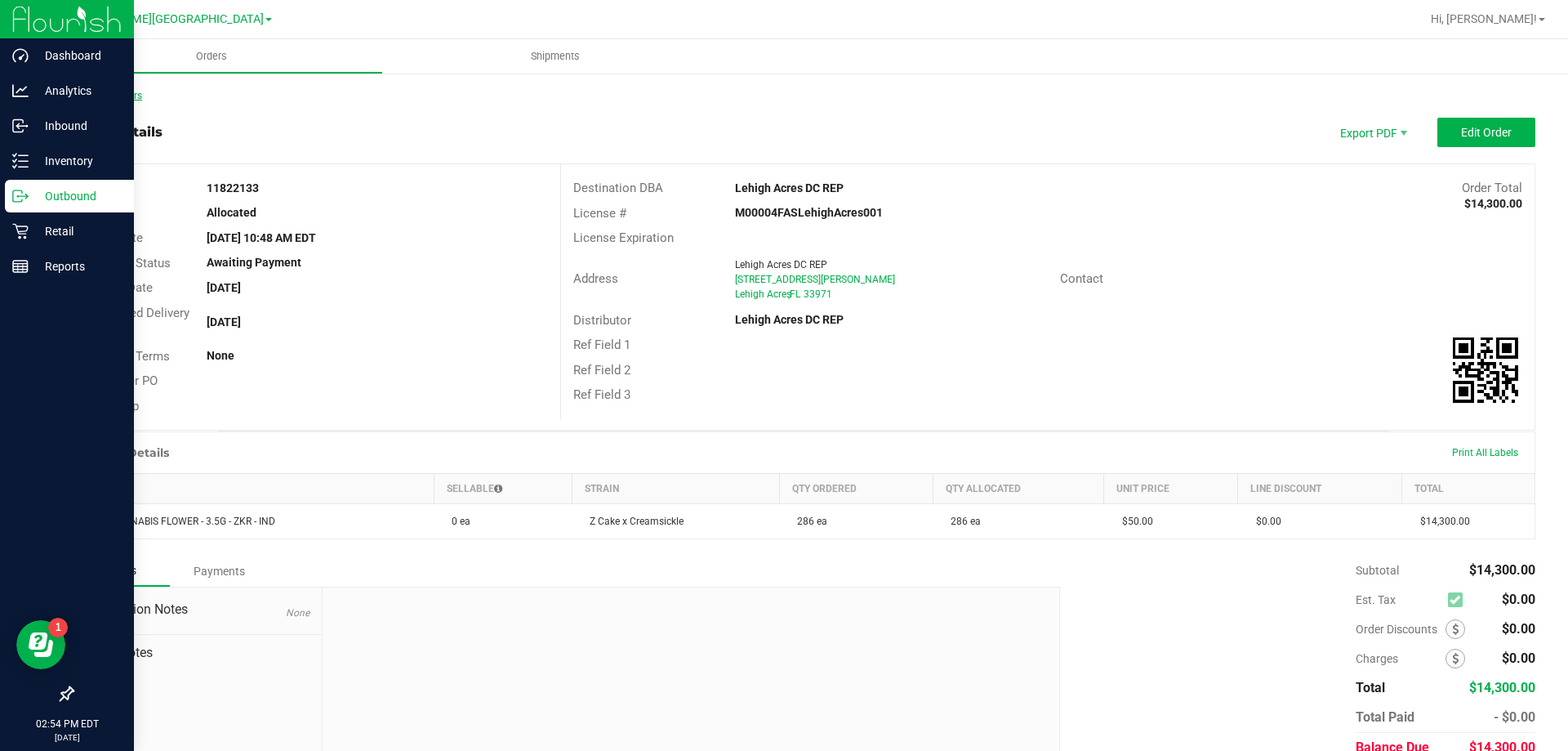
click at [129, 92] on link "Back to Orders" at bounding box center [107, 95] width 70 height 11
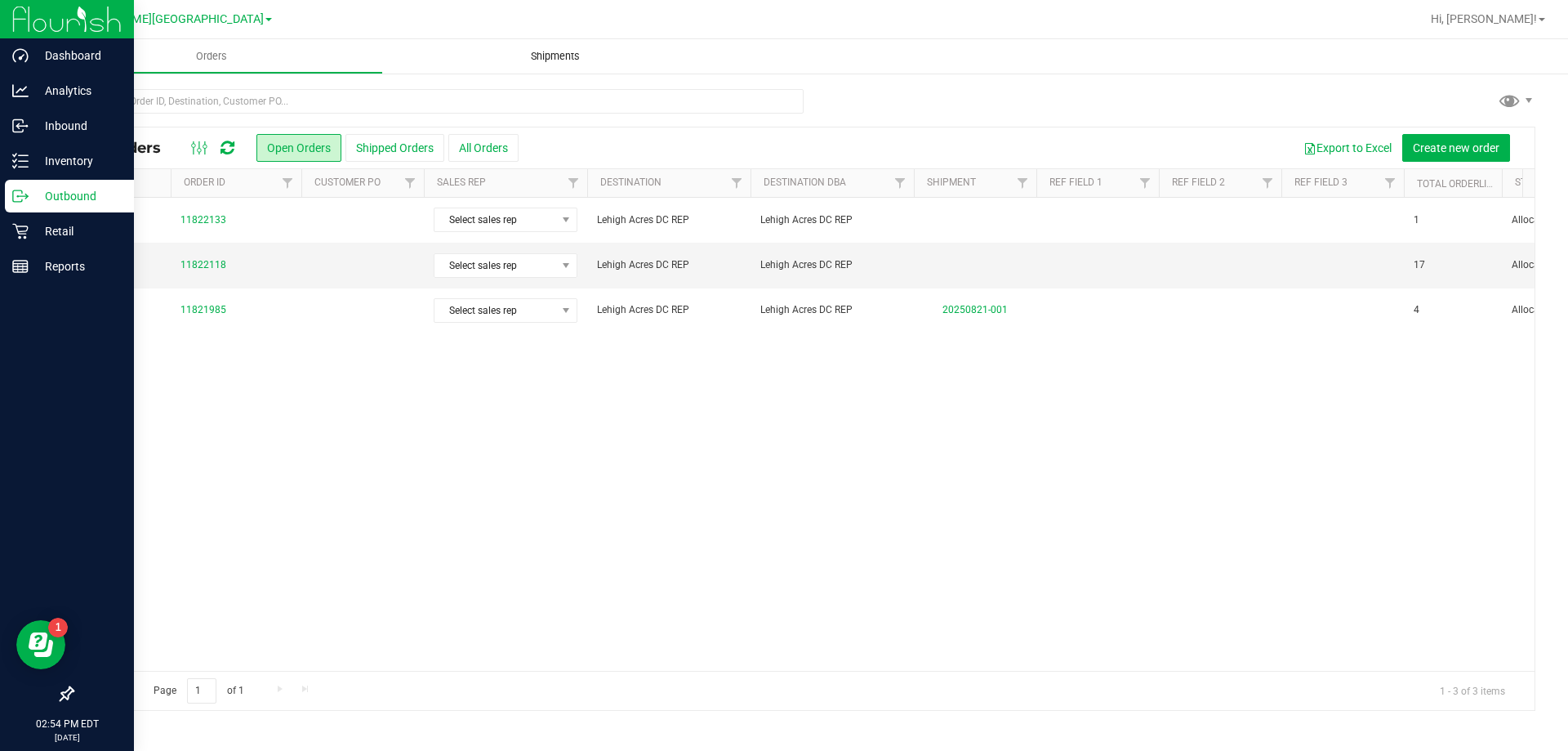
click at [545, 55] on span "Shipments" at bounding box center [555, 56] width 94 height 15
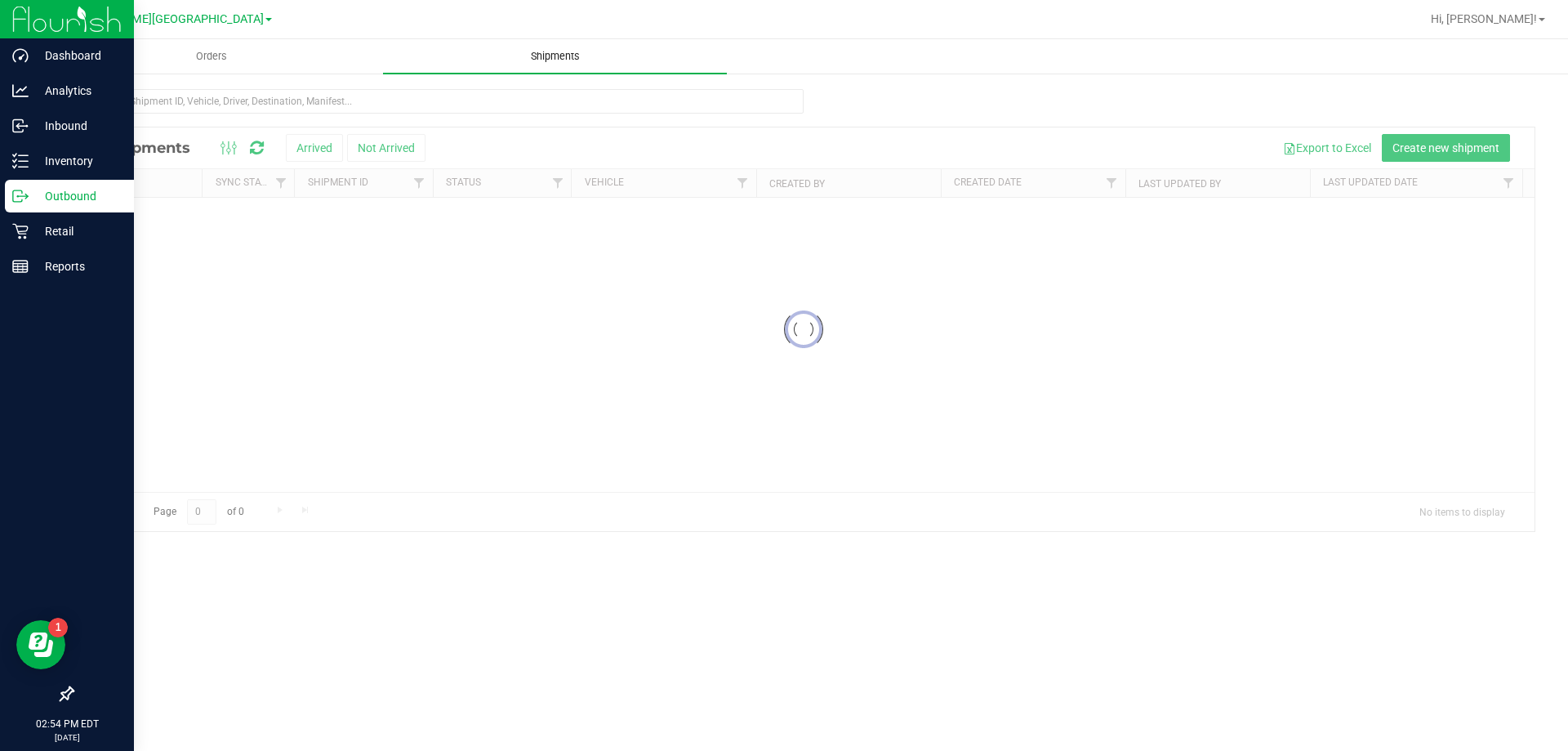
click at [545, 55] on span "Shipments" at bounding box center [555, 56] width 94 height 15
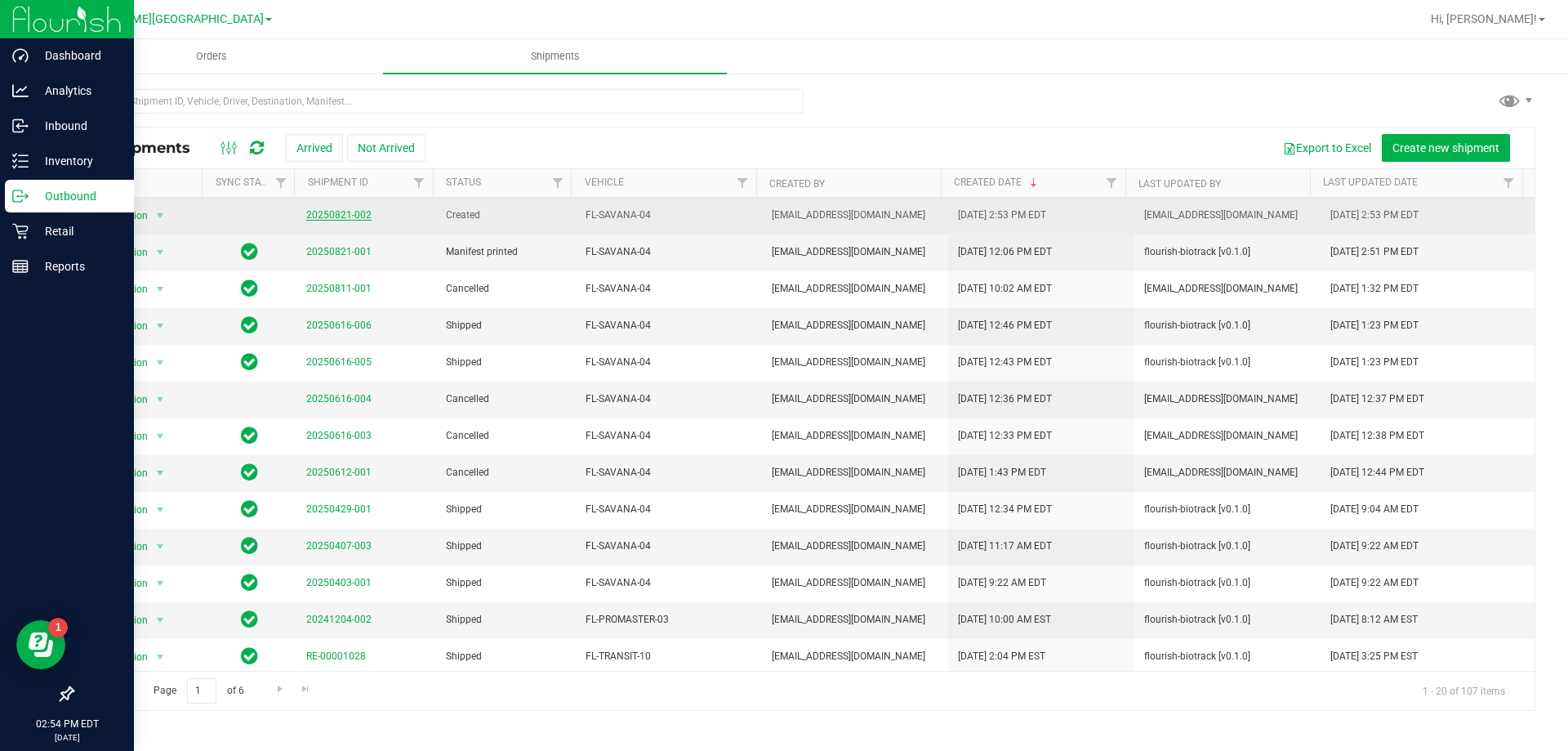
click at [325, 211] on link "20250821-002" at bounding box center [338, 214] width 66 height 11
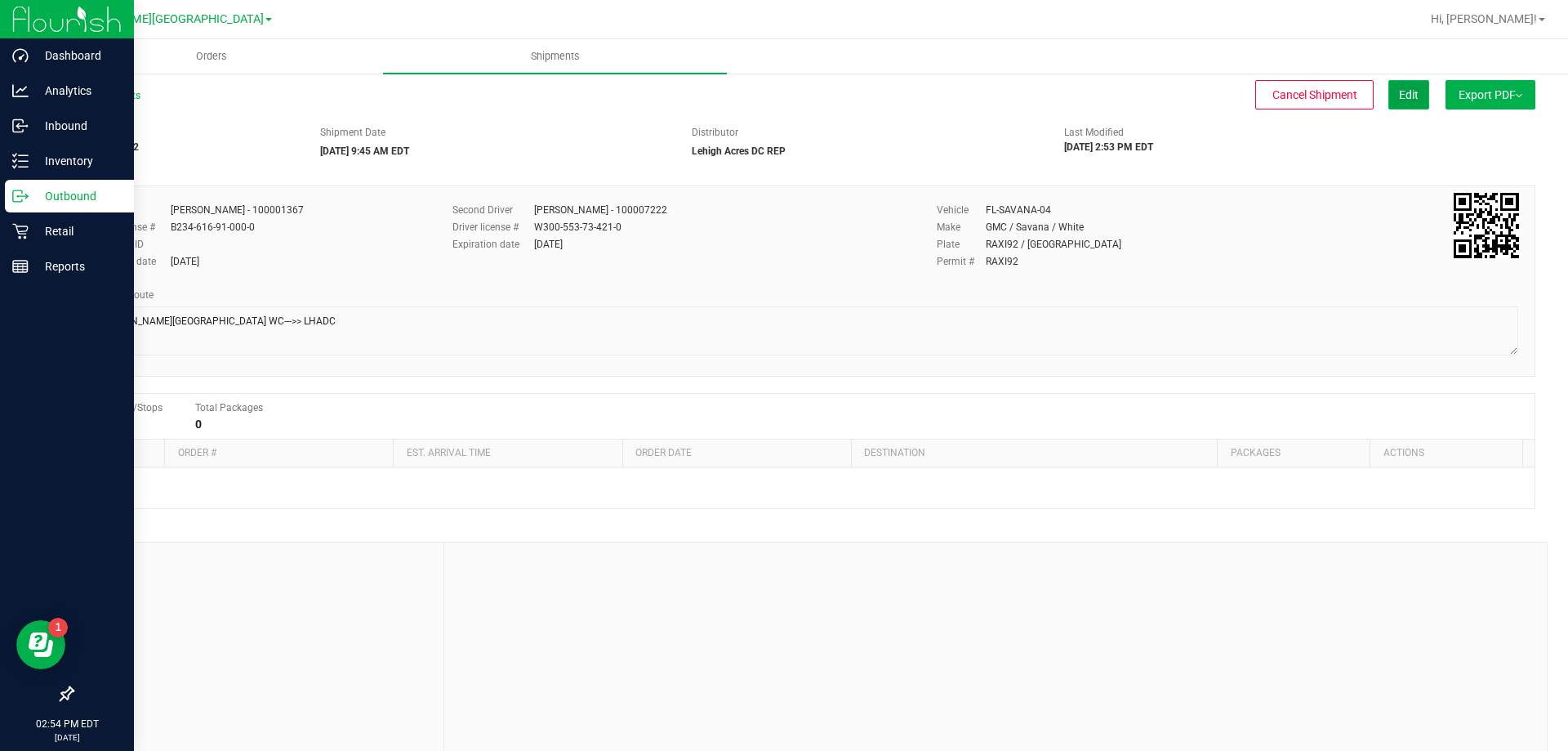
click at [1399, 94] on span "Edit" at bounding box center [1409, 94] width 19 height 13
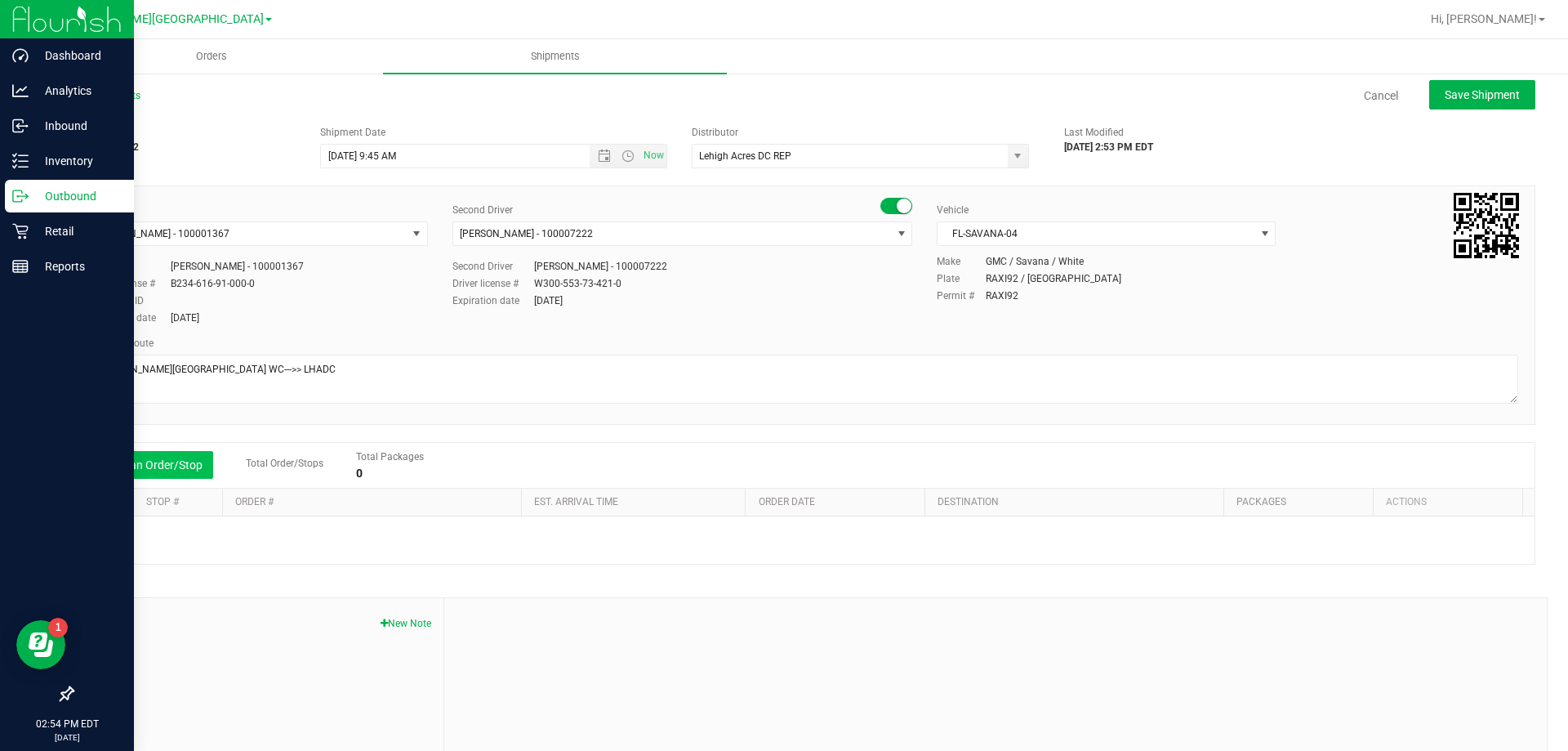
click at [163, 475] on button "Add an Order/Stop" at bounding box center [149, 465] width 128 height 28
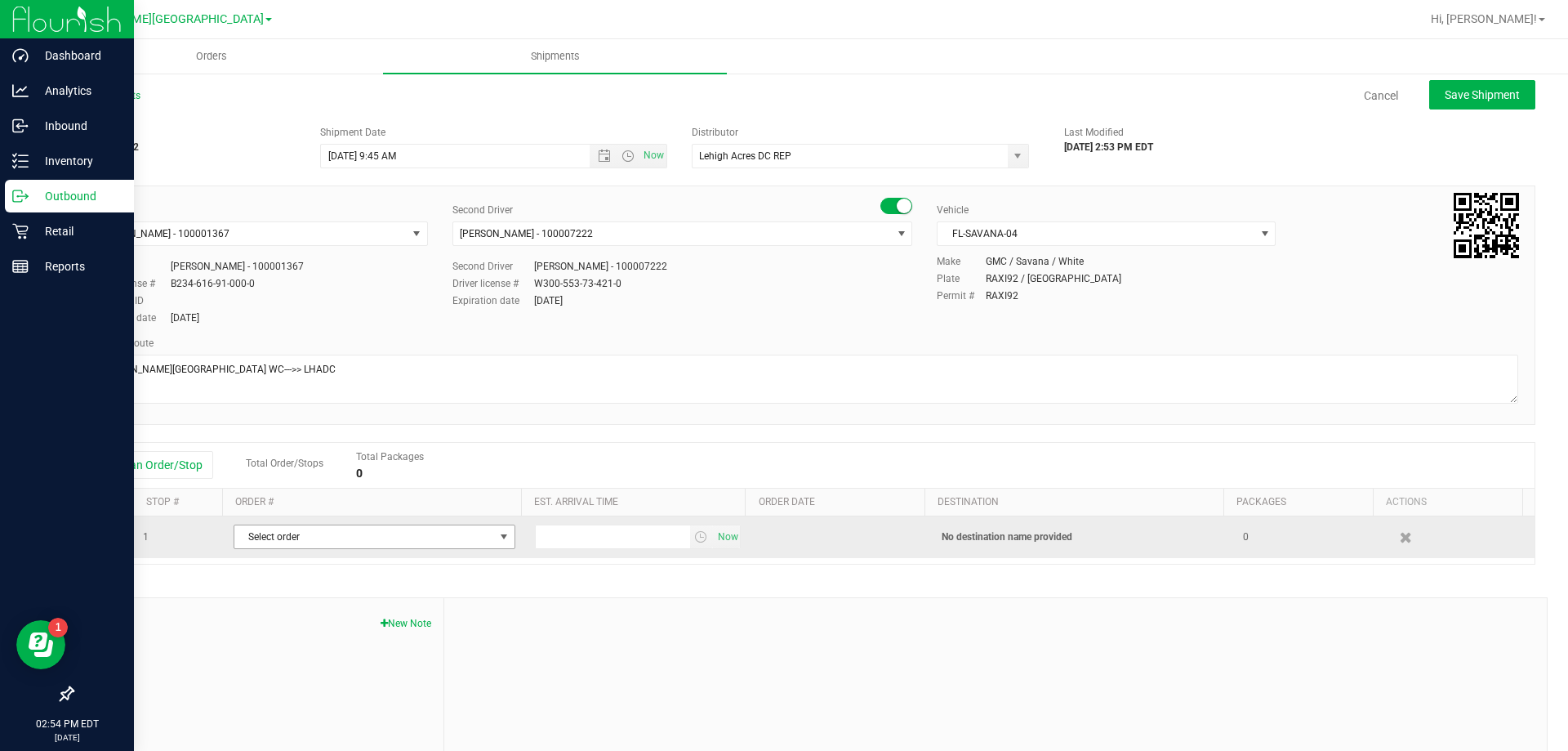
click at [261, 544] on span "Select order" at bounding box center [364, 537] width 260 height 23
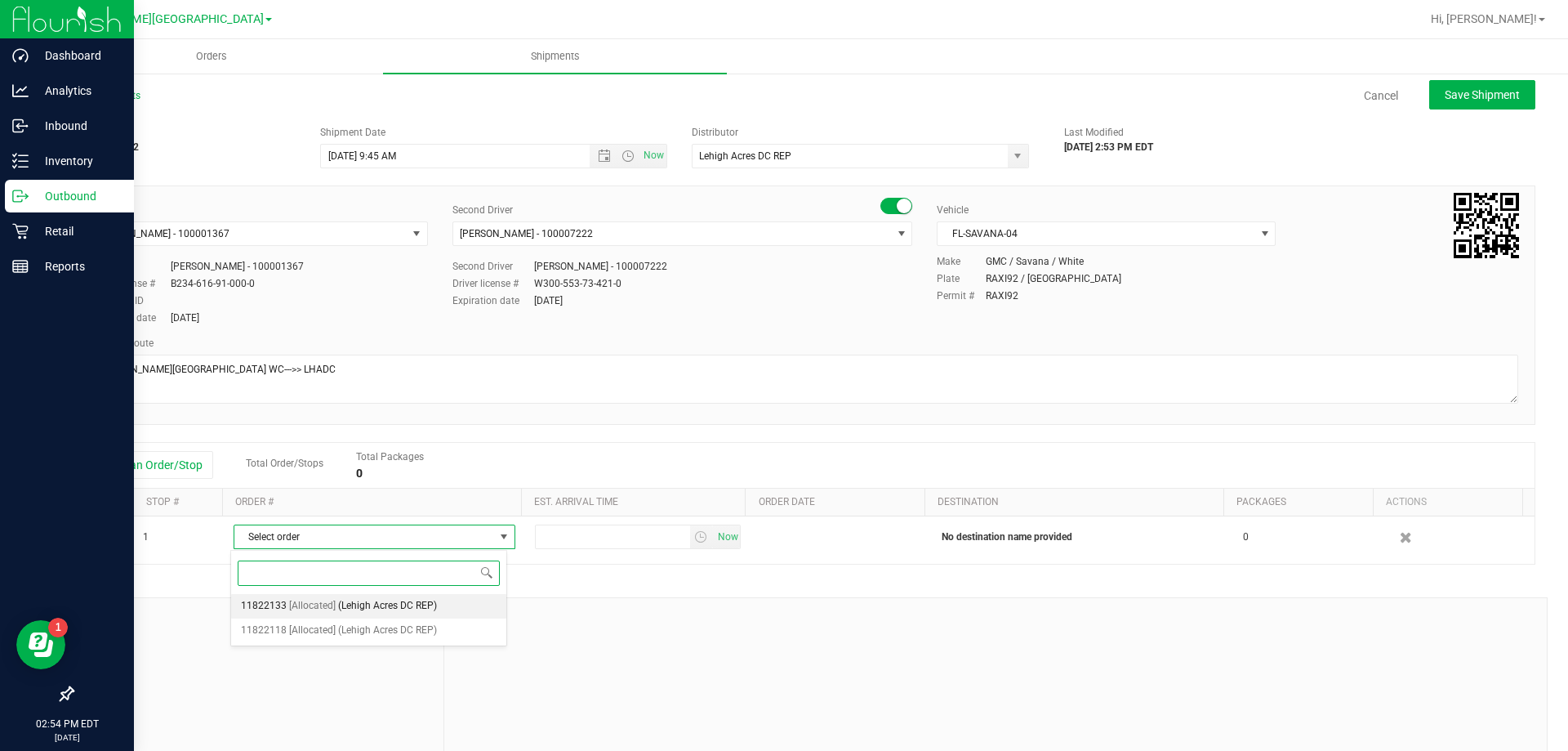
click at [281, 613] on span "11822133" at bounding box center [264, 606] width 45 height 21
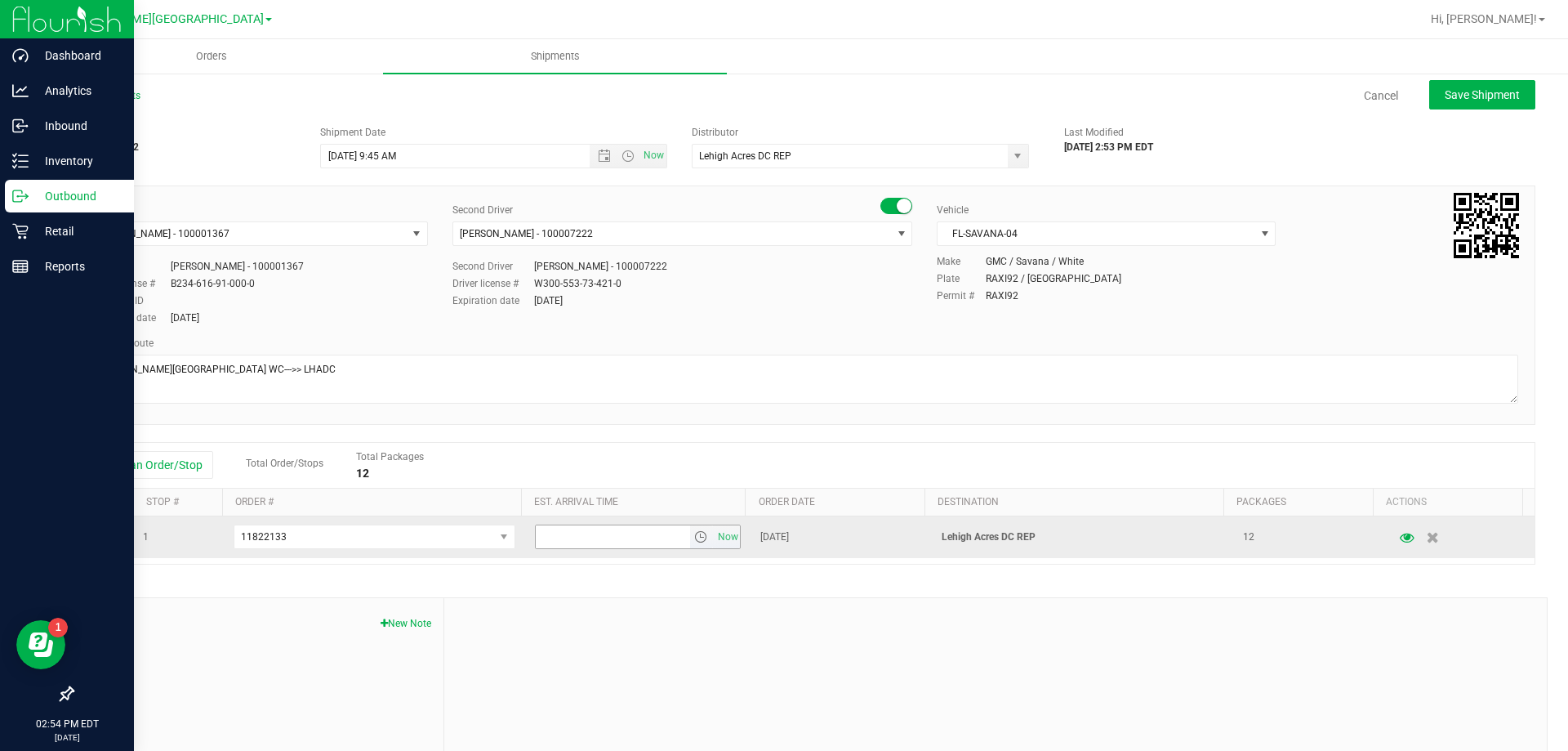
click at [694, 543] on span "select" at bounding box center [700, 536] width 13 height 13
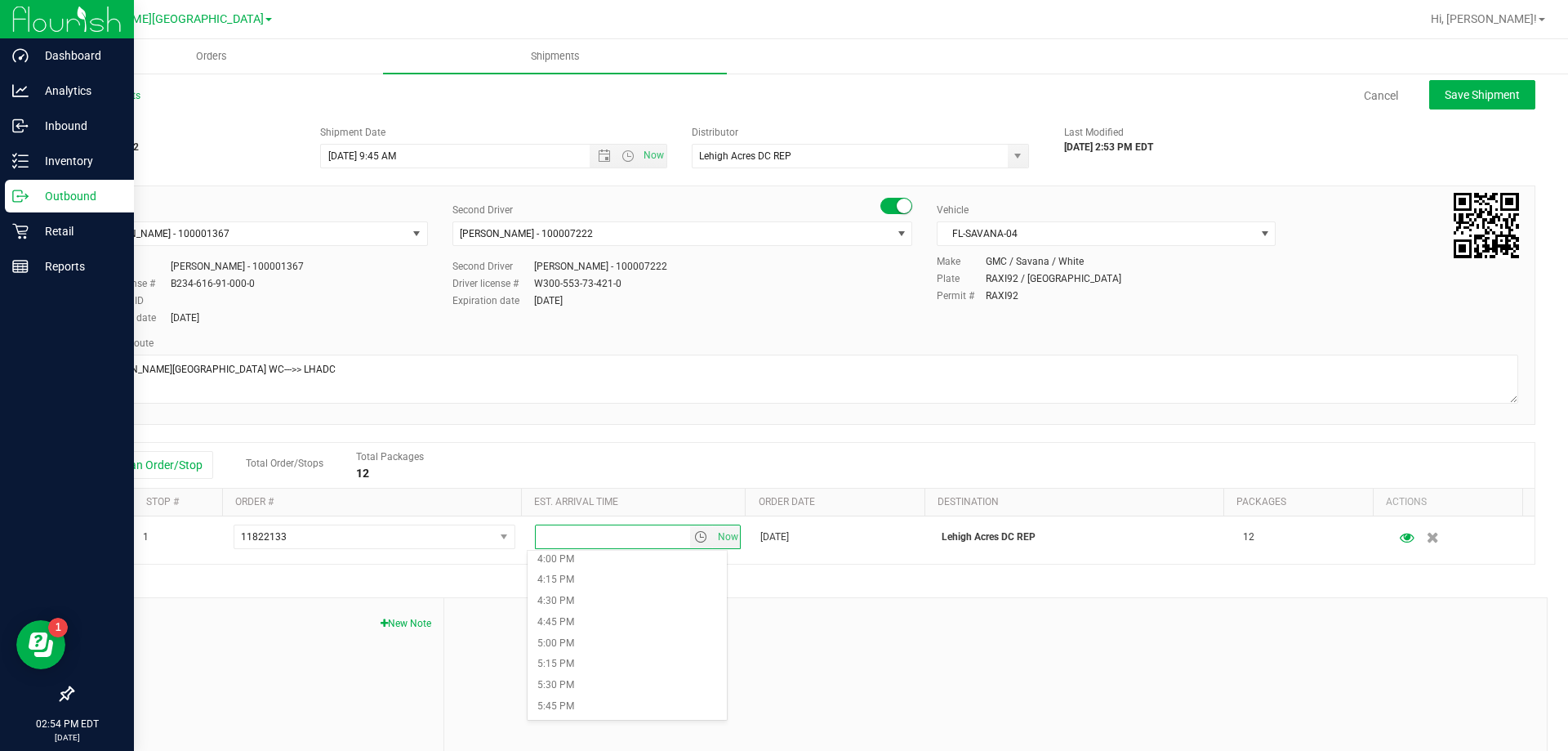
scroll to position [1388, 0]
click at [589, 690] on li "6:00 PM" at bounding box center [628, 687] width 199 height 21
click at [699, 584] on div "Shipment # 20250821-002 Created Shipment Date [DATE] 9:45 AM Now Distributor Le…" at bounding box center [803, 468] width 1463 height 700
click at [1480, 101] on span "Save Shipment" at bounding box center [1482, 94] width 75 height 13
type input "[DATE] 1:45 PM"
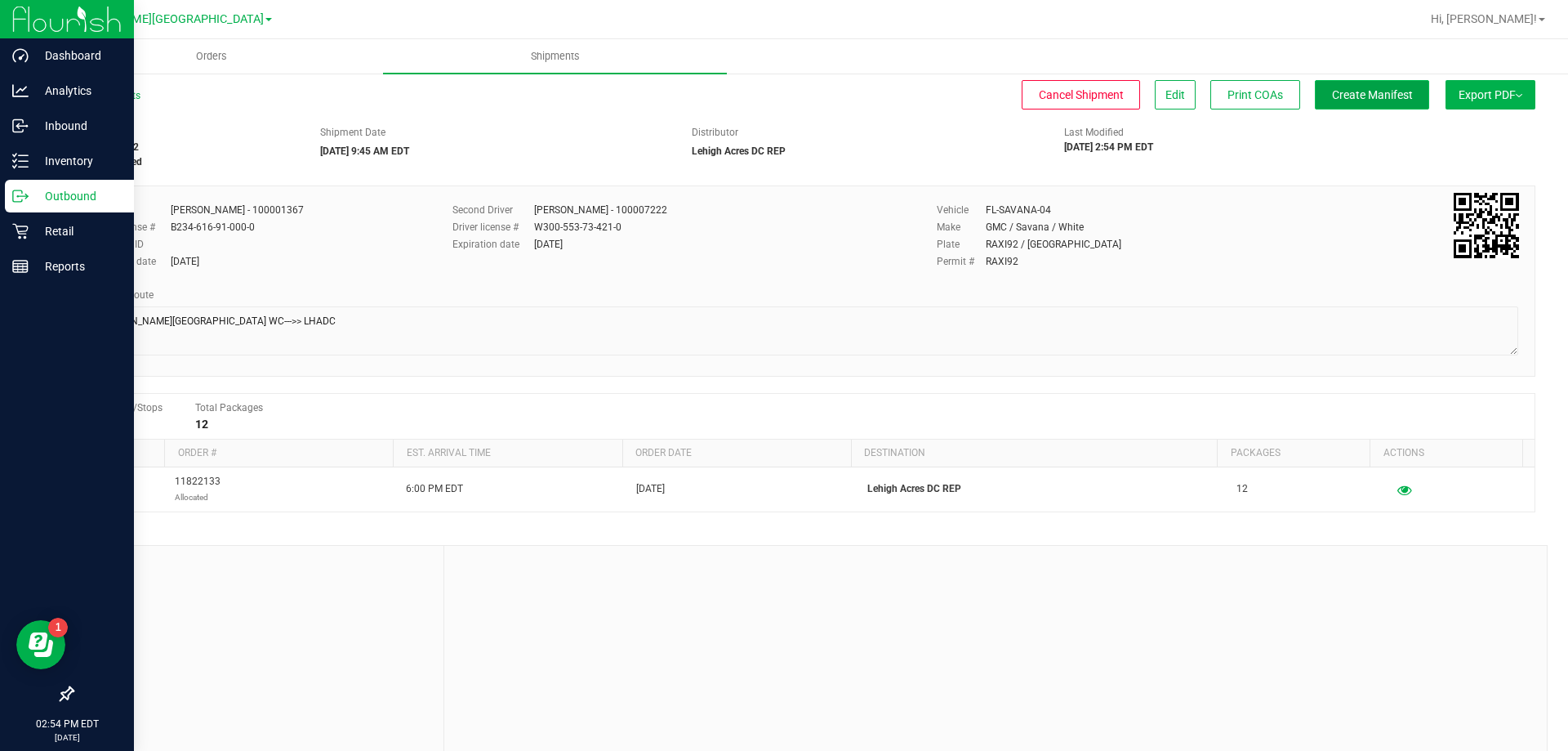
click at [1341, 100] on span "Create Manifest" at bounding box center [1372, 94] width 81 height 13
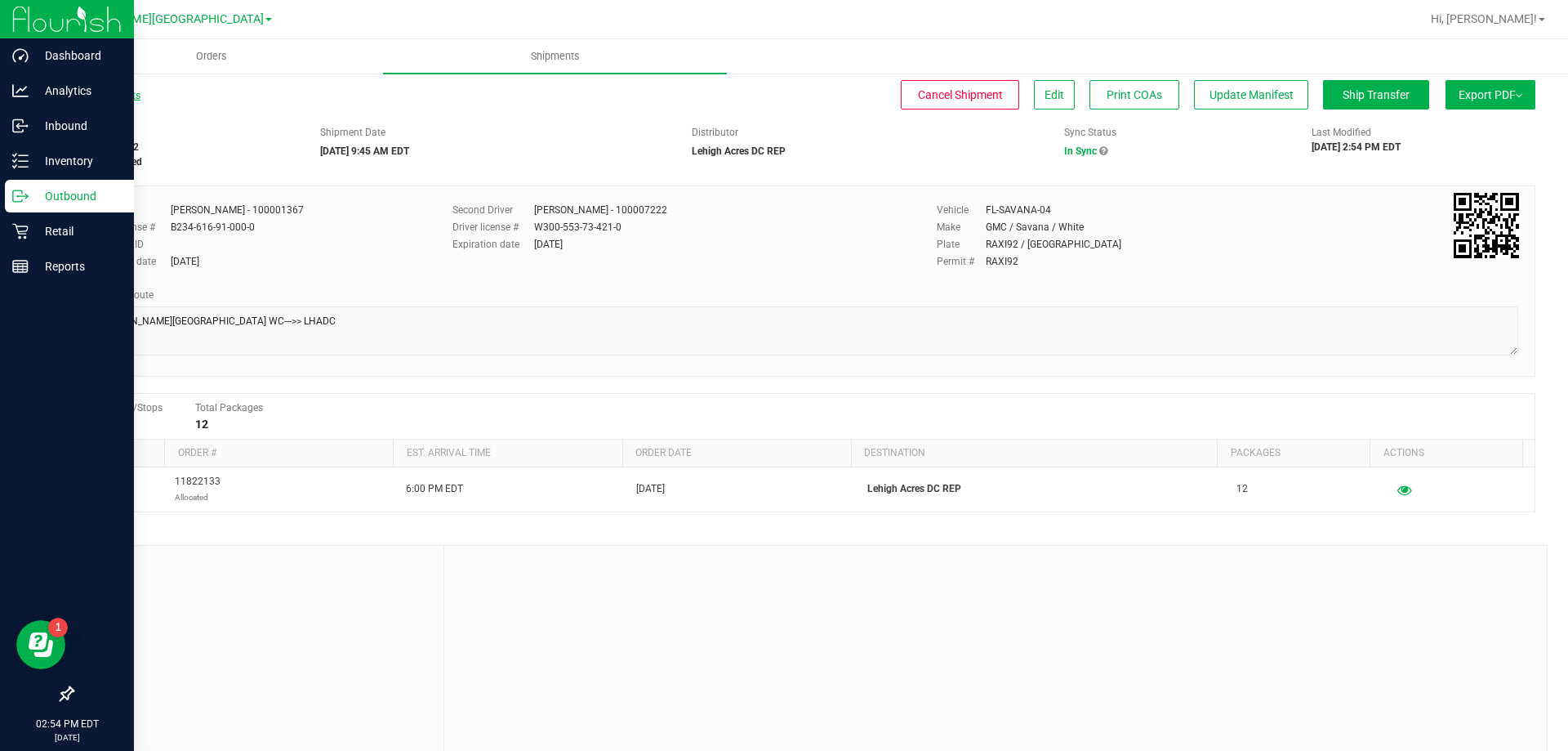
click at [136, 99] on link "All Shipments" at bounding box center [106, 95] width 68 height 11
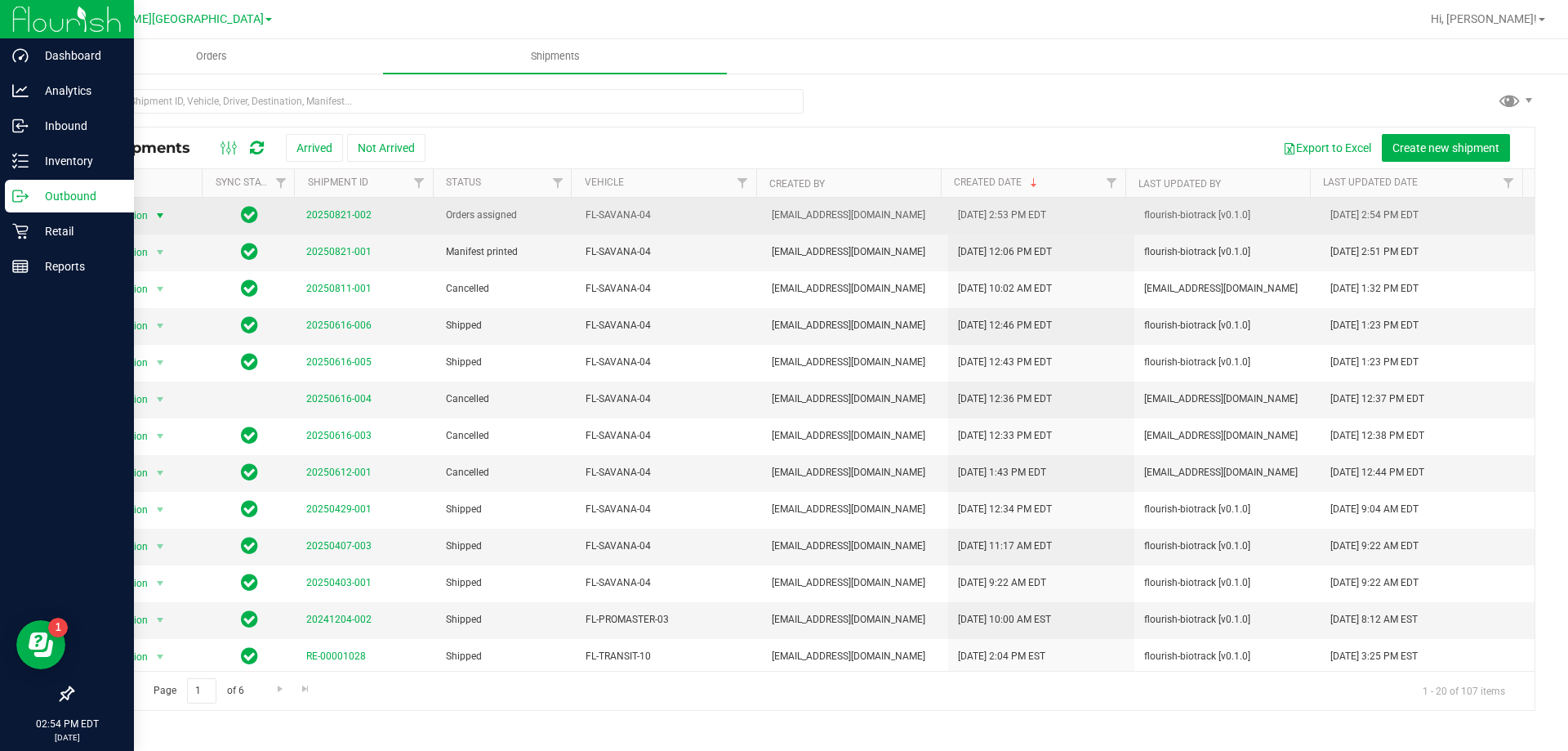
click at [151, 212] on span "select" at bounding box center [160, 216] width 20 height 23
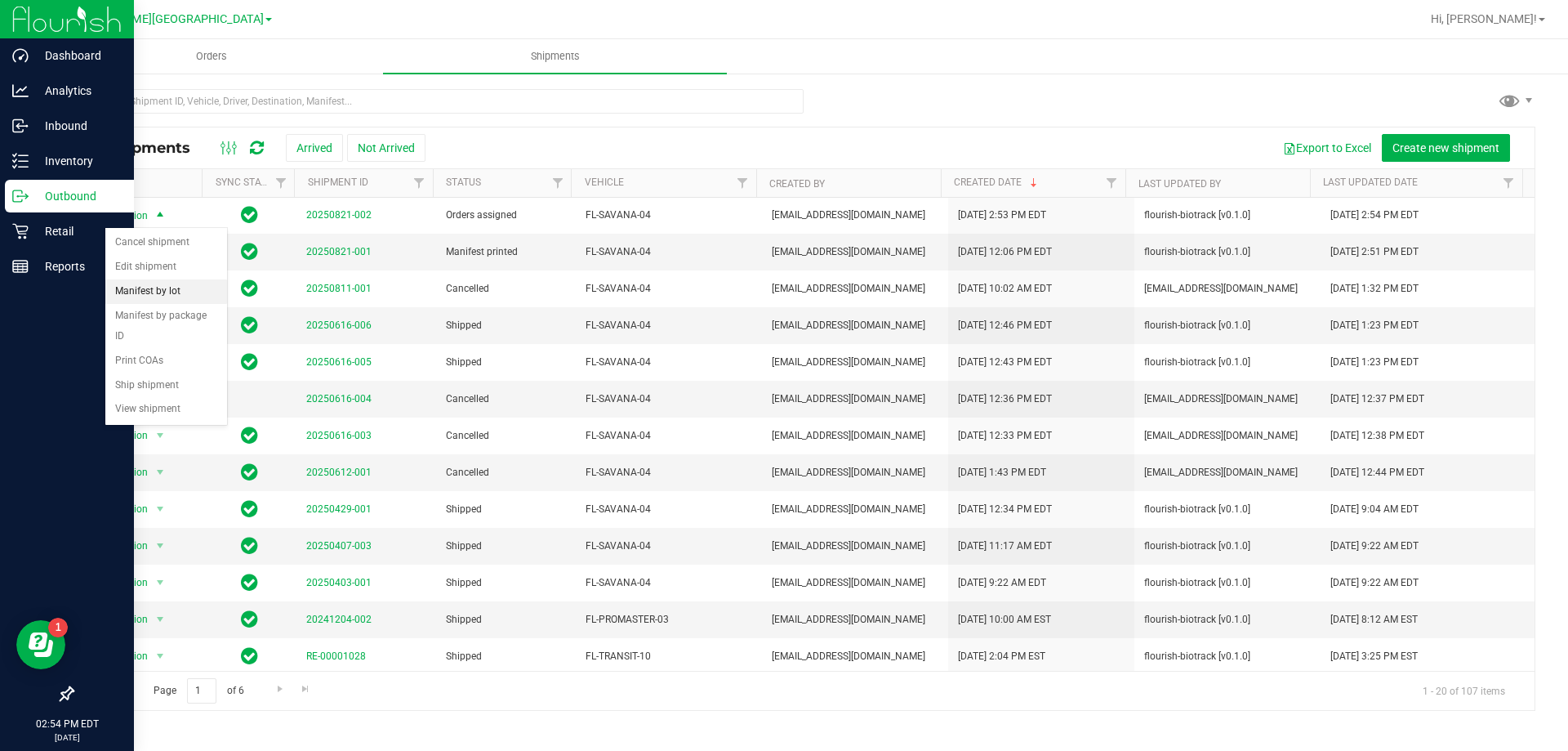
click at [171, 289] on li "Manifest by lot" at bounding box center [166, 292] width 121 height 24
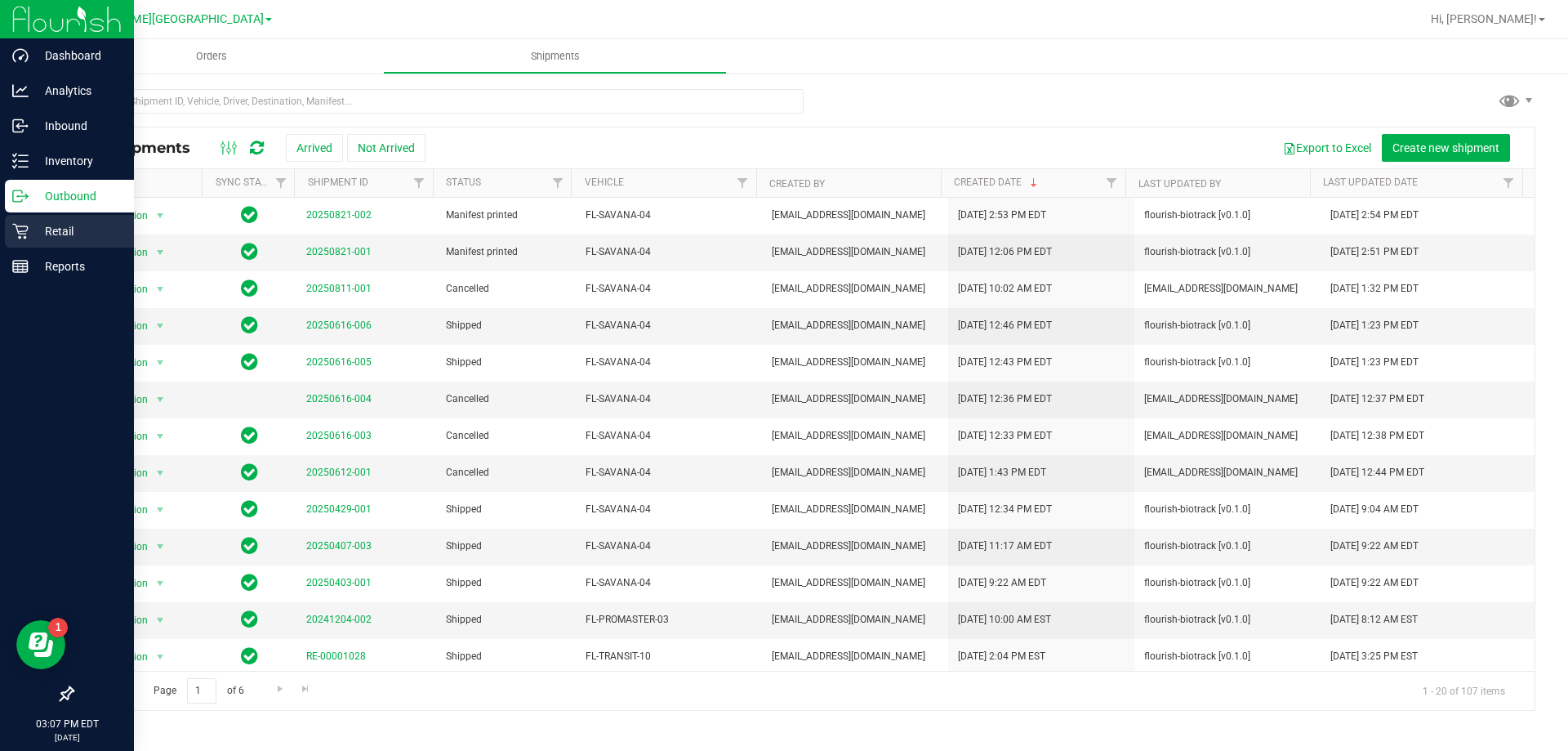
click at [24, 240] on div "Retail" at bounding box center [70, 231] width 129 height 32
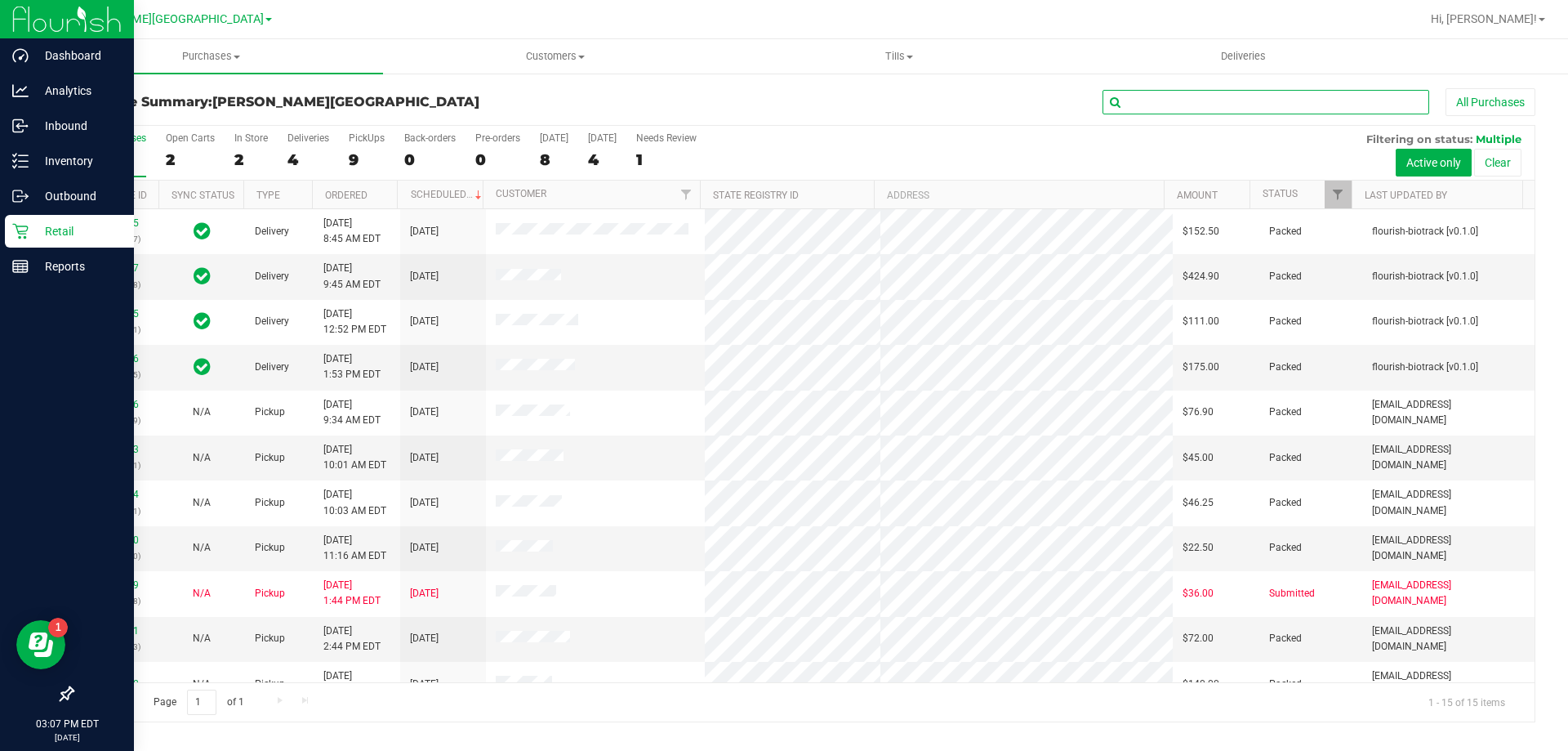
click at [1129, 101] on input "text" at bounding box center [1266, 102] width 327 height 24
click at [218, 58] on span "Purchases" at bounding box center [211, 56] width 343 height 15
click at [190, 131] on li "All purchases" at bounding box center [211, 138] width 343 height 19
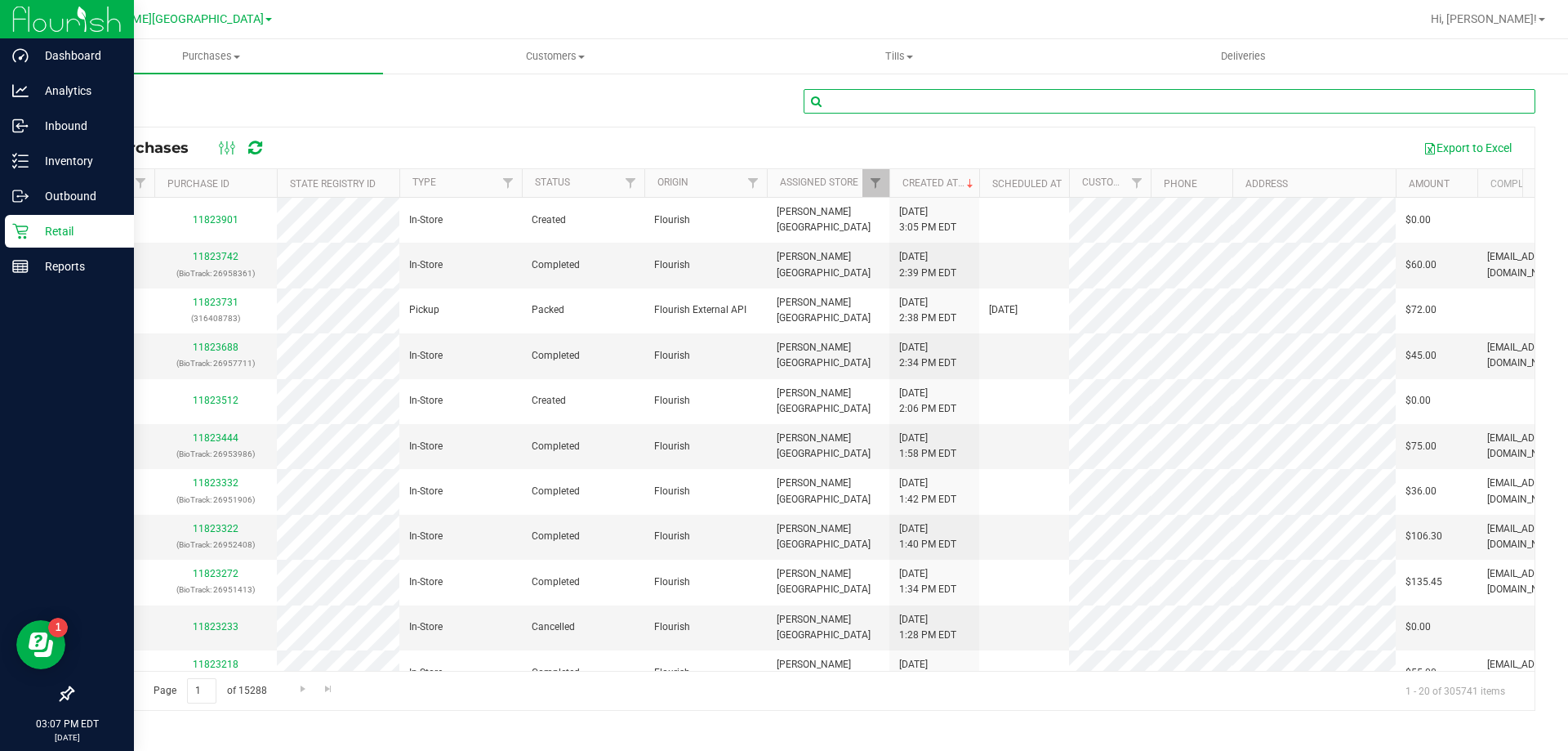
click at [867, 99] on input "text" at bounding box center [1169, 101] width 732 height 24
type input "11815616"
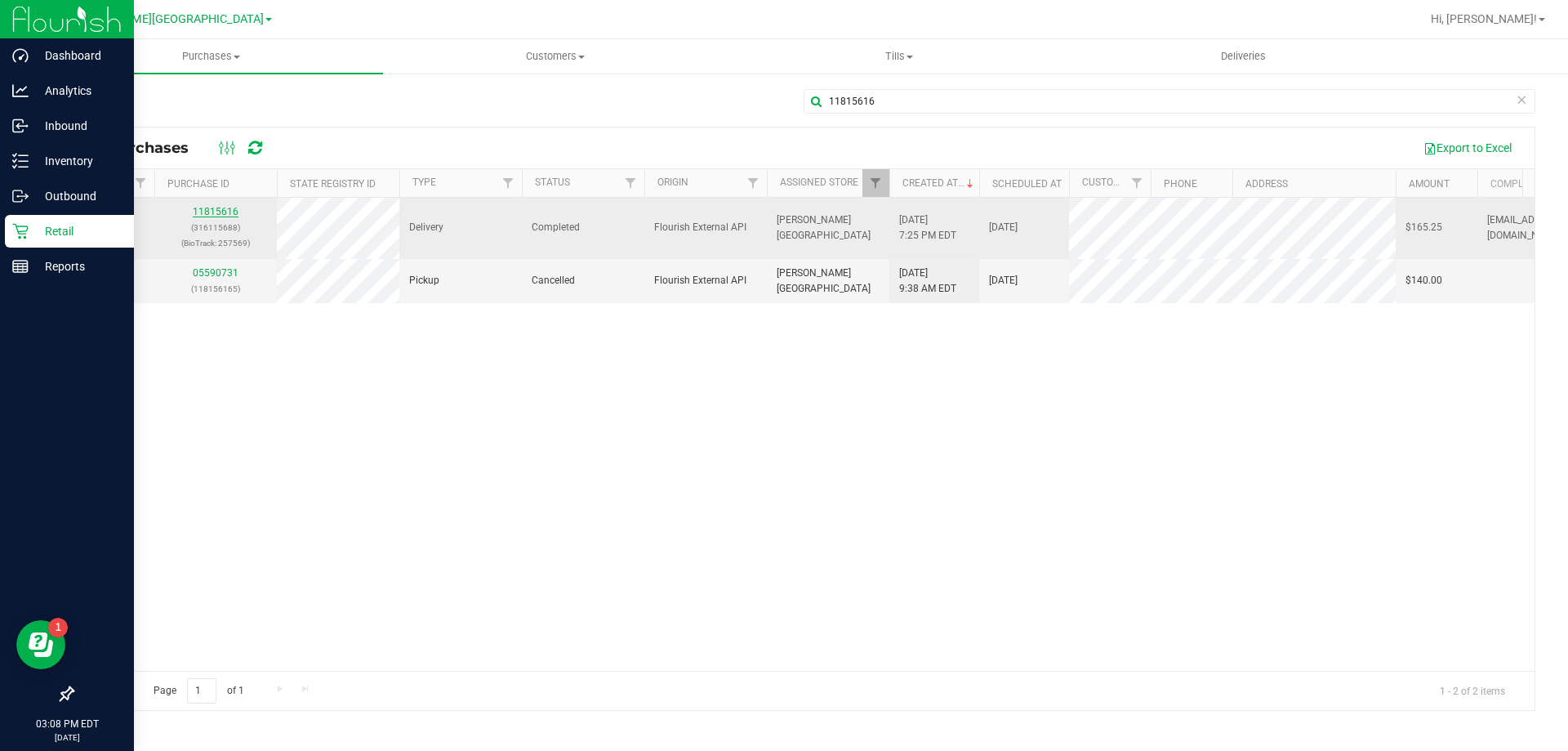
click at [216, 216] on link "11815616" at bounding box center [216, 211] width 45 height 11
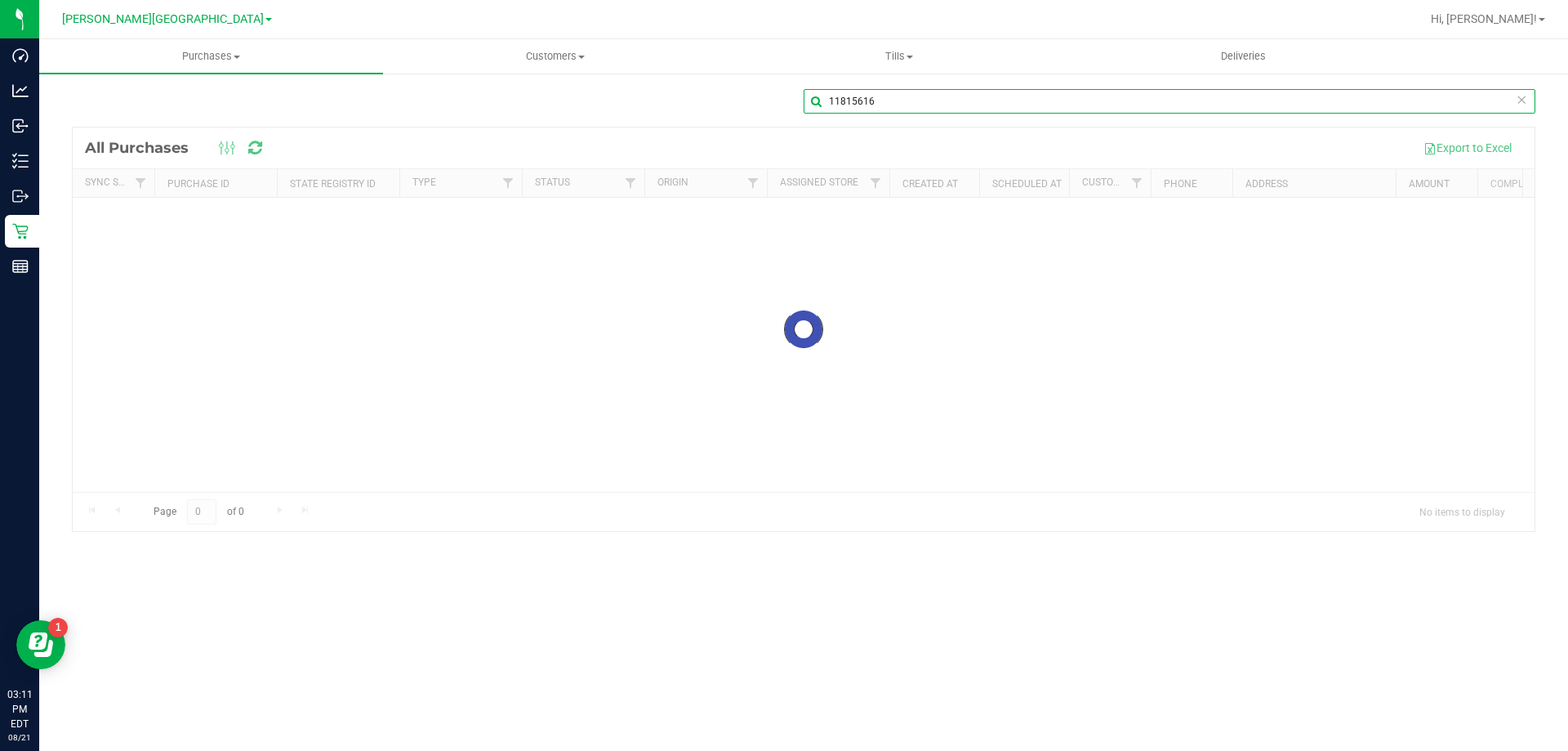
click at [982, 109] on input "11815616" at bounding box center [1169, 101] width 732 height 24
paste input "6048"
type input "11816048"
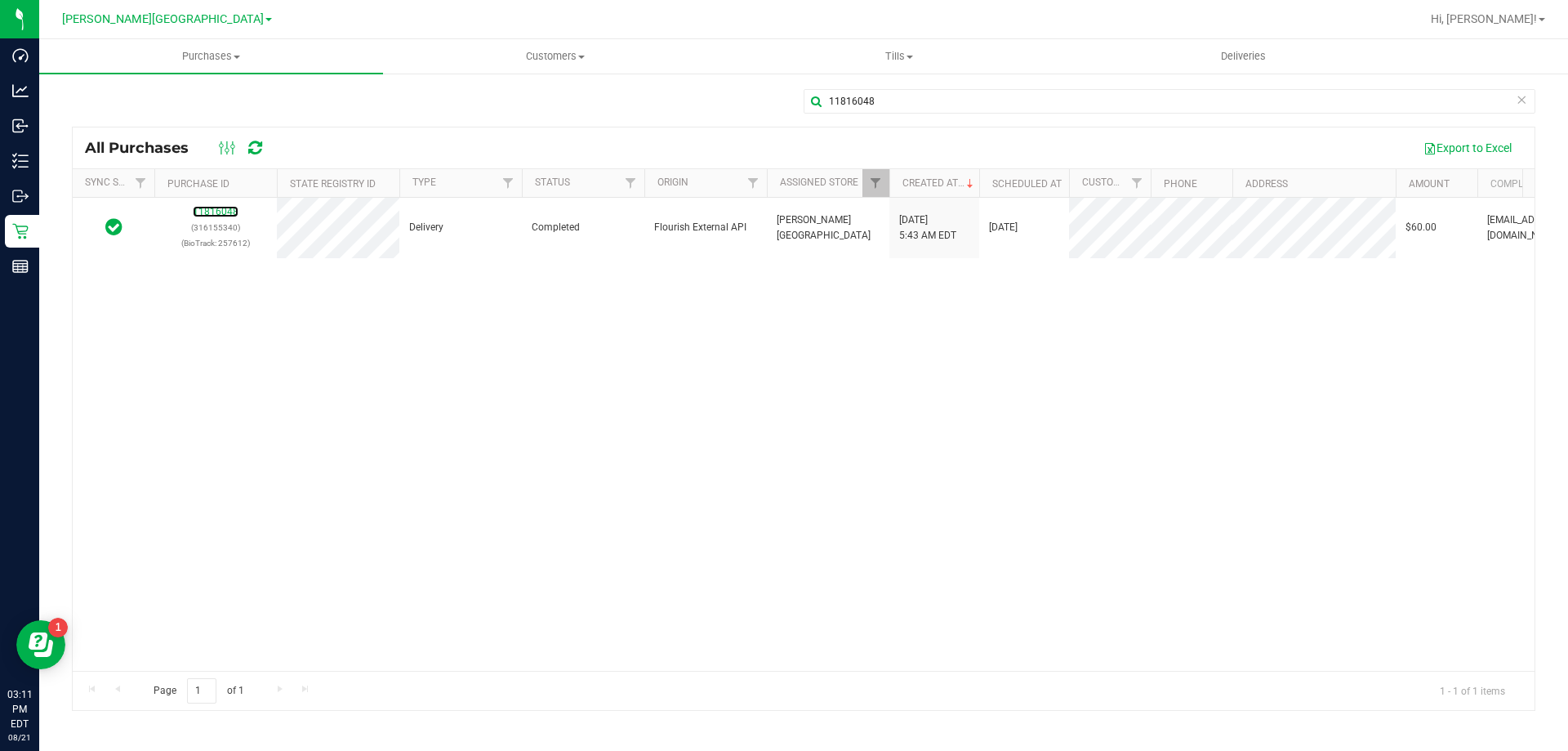
click at [209, 212] on link "11816048" at bounding box center [216, 211] width 45 height 11
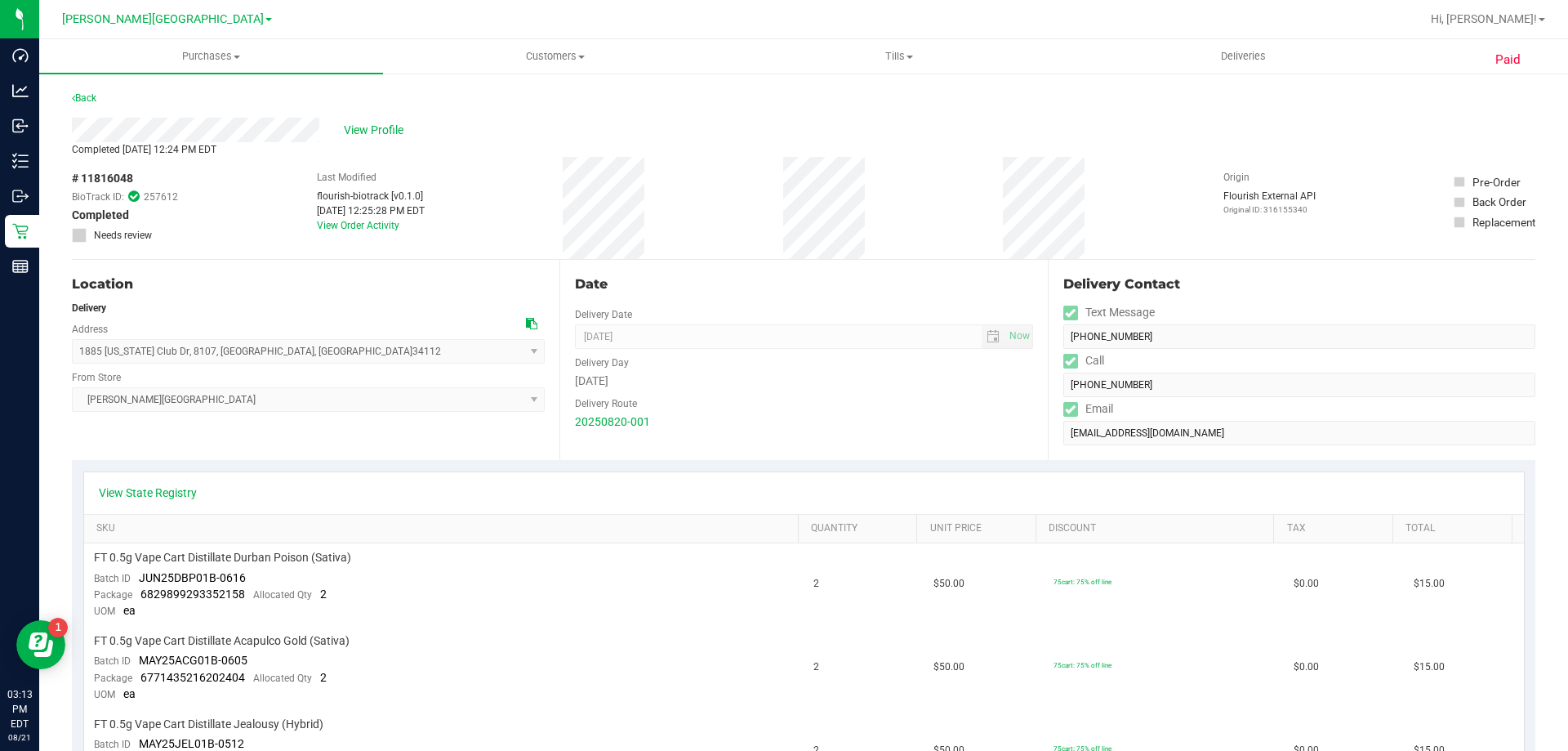
click at [80, 104] on div "Back" at bounding box center [84, 98] width 24 height 19
click at [94, 97] on link "Back" at bounding box center [84, 98] width 24 height 11
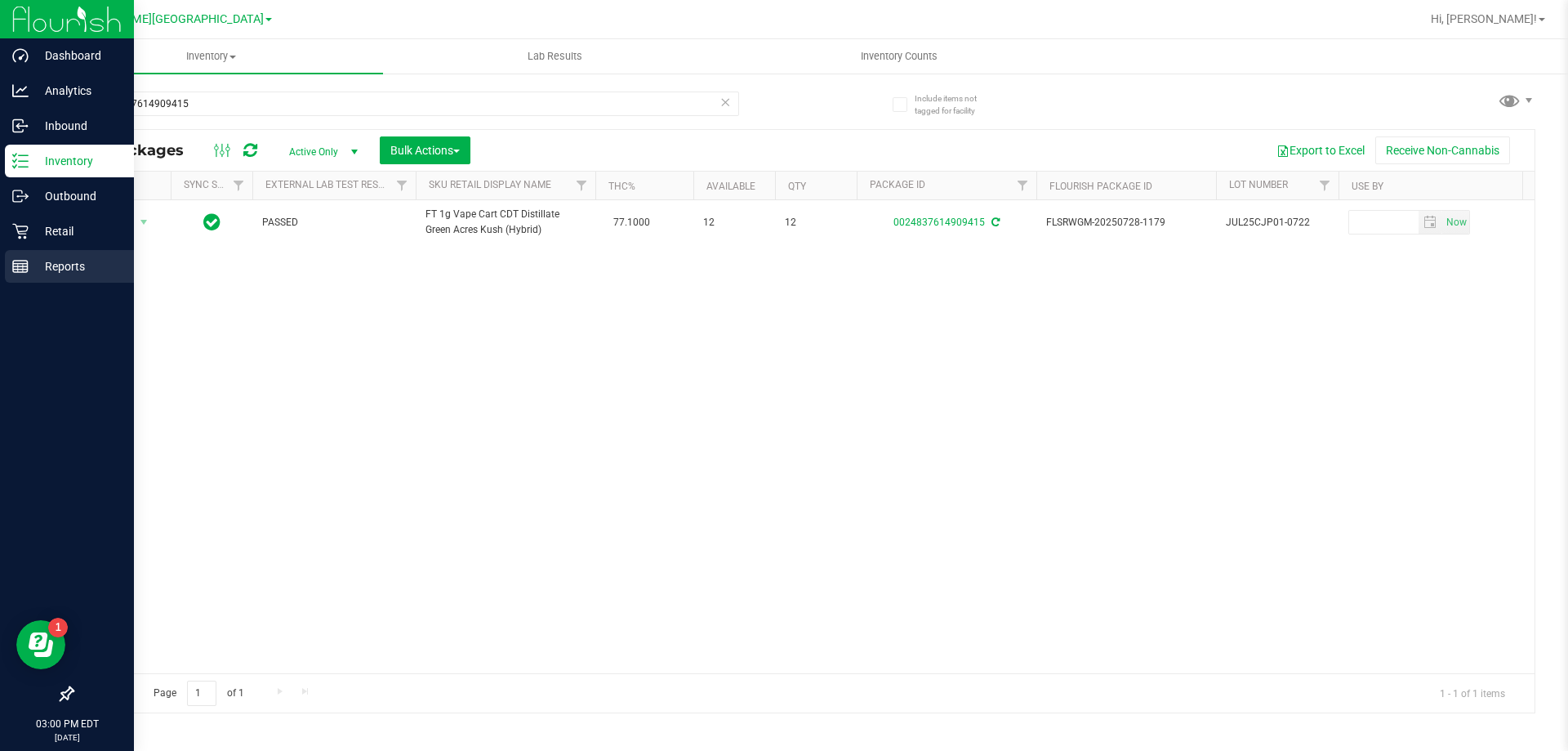
click at [32, 269] on p "Reports" at bounding box center [78, 266] width 98 height 19
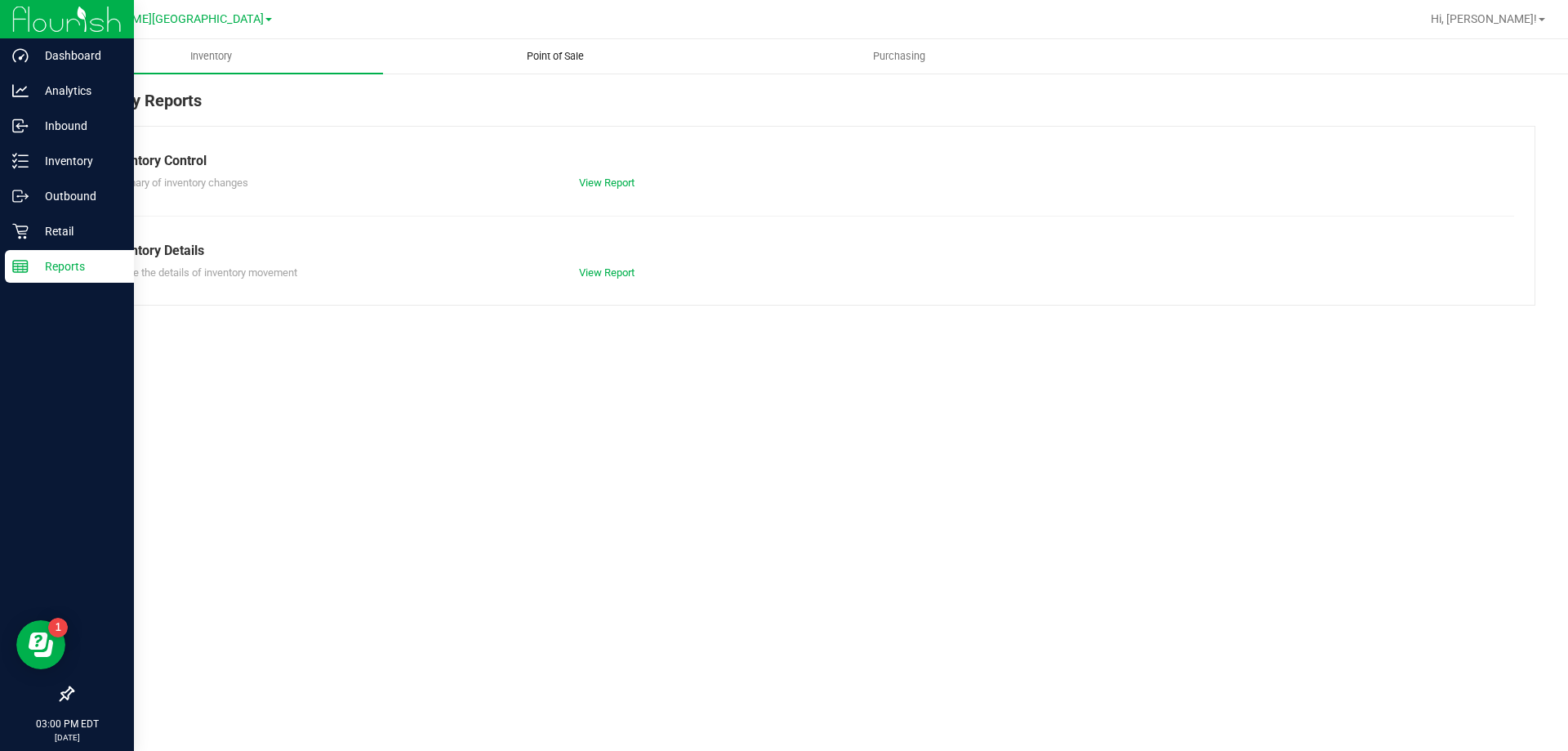
click at [572, 52] on span "Point of Sale" at bounding box center [555, 56] width 101 height 15
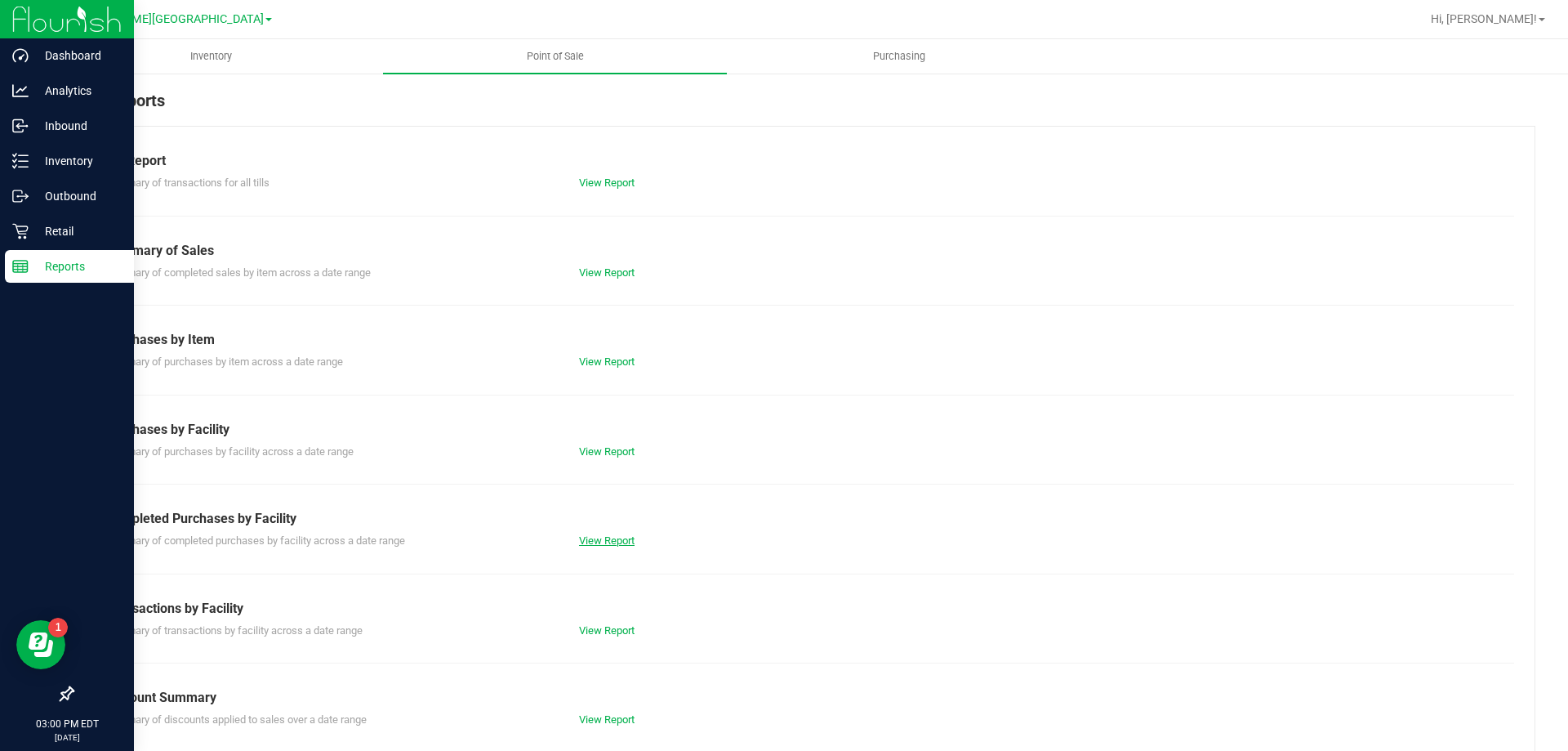
click at [602, 542] on link "View Report" at bounding box center [607, 540] width 56 height 12
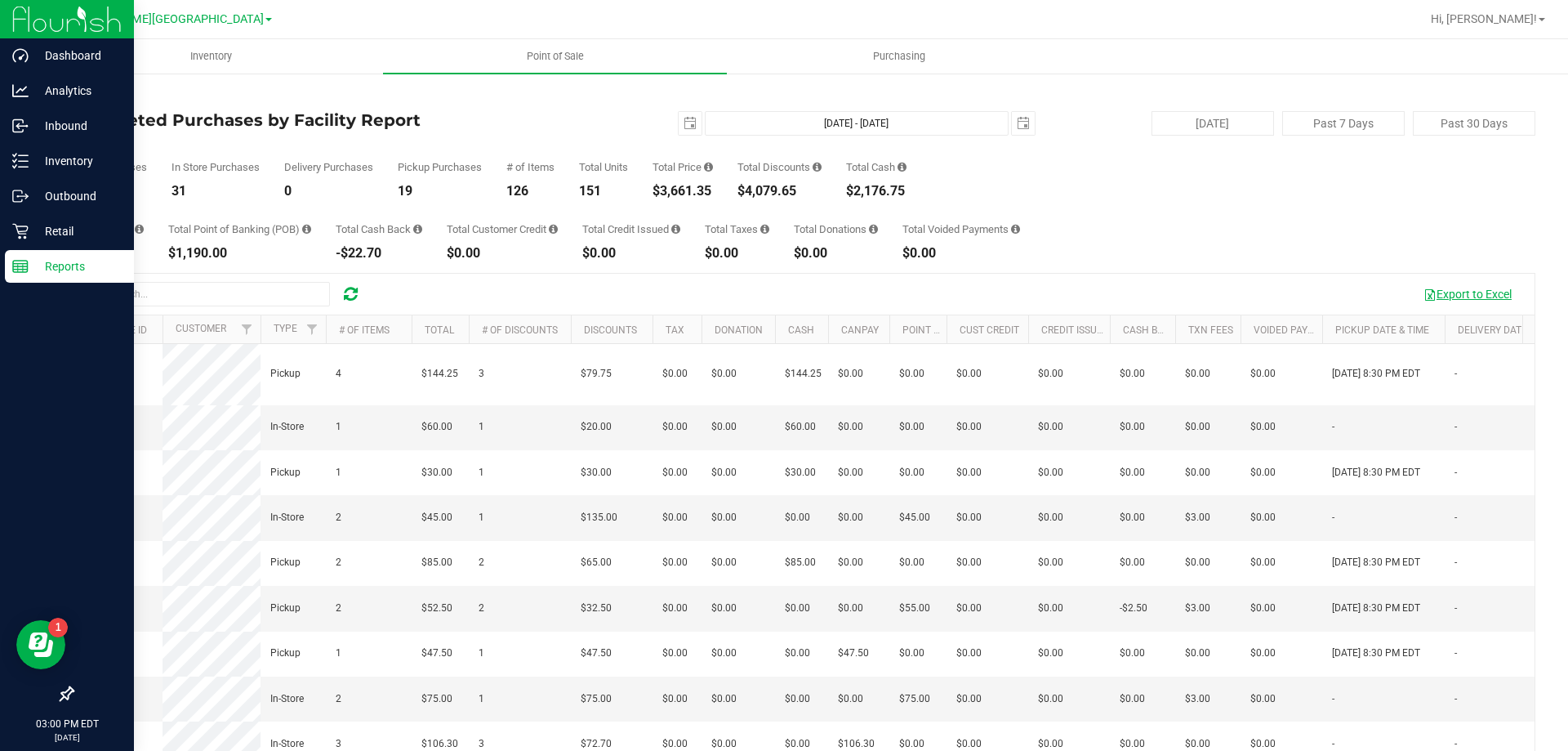
click at [1439, 293] on button "Export to Excel" at bounding box center [1467, 294] width 109 height 28
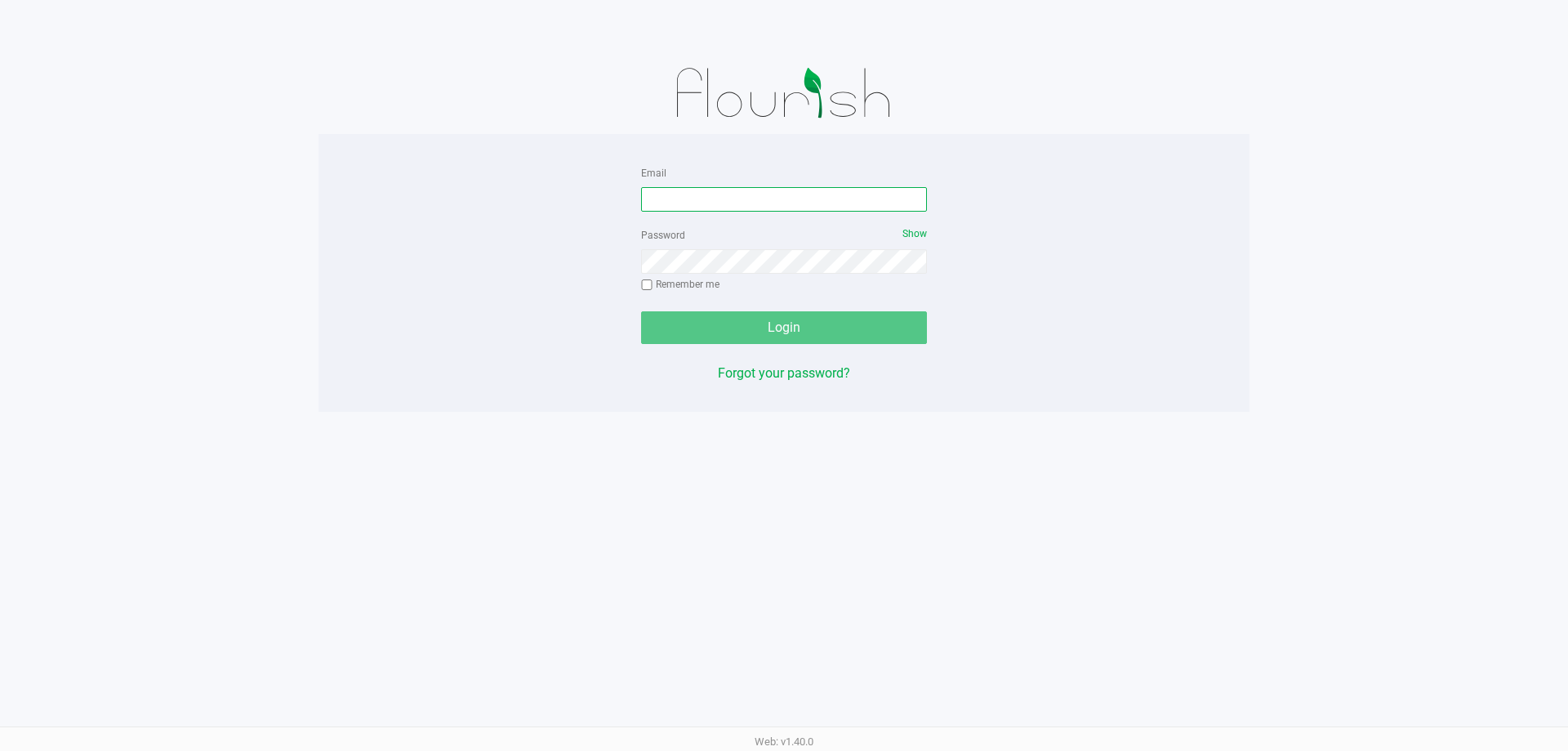
click at [720, 197] on input "Email" at bounding box center [783, 199] width 286 height 24
type input "dsavittieri@liveparallel.com"
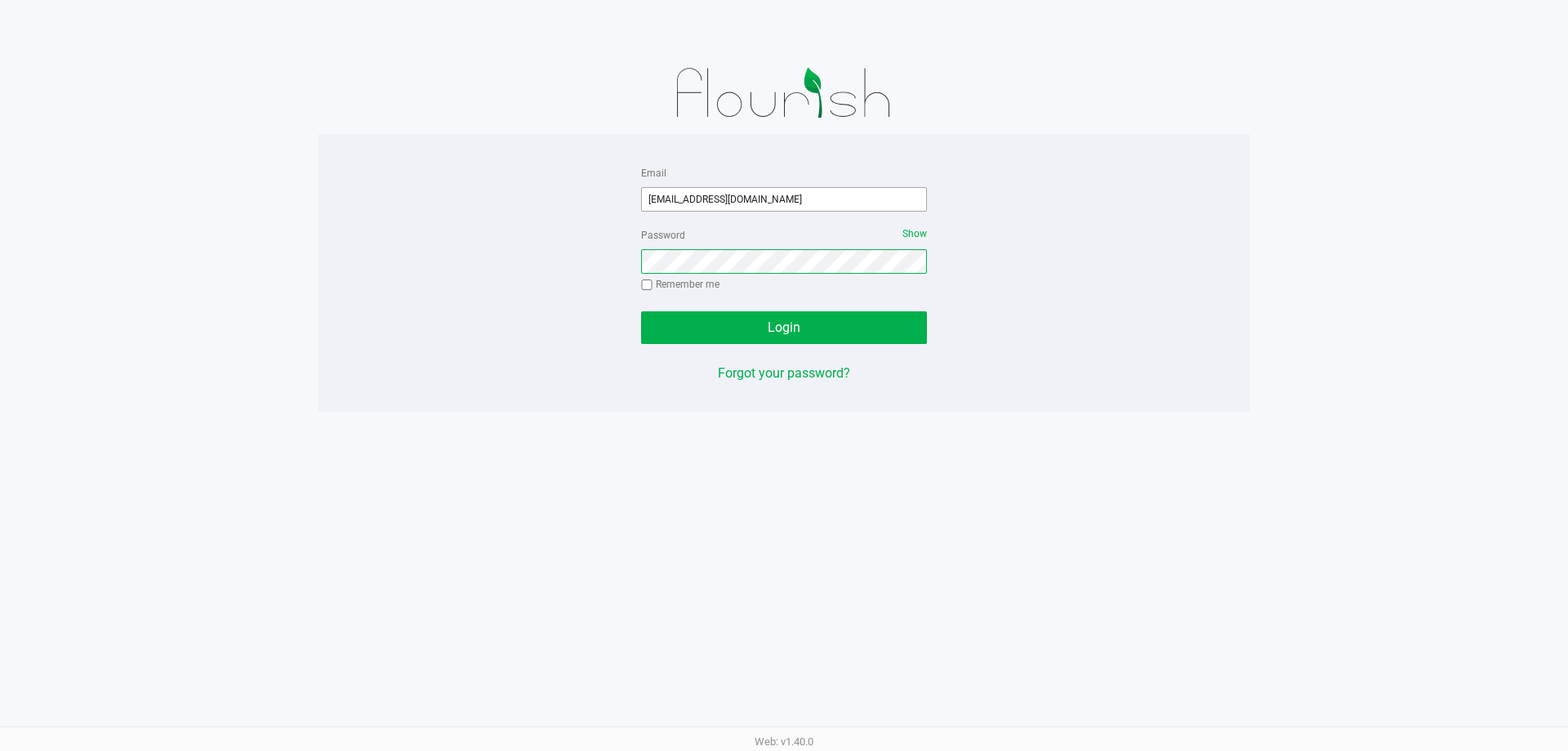
click at [641, 311] on button "Login" at bounding box center [783, 327] width 286 height 32
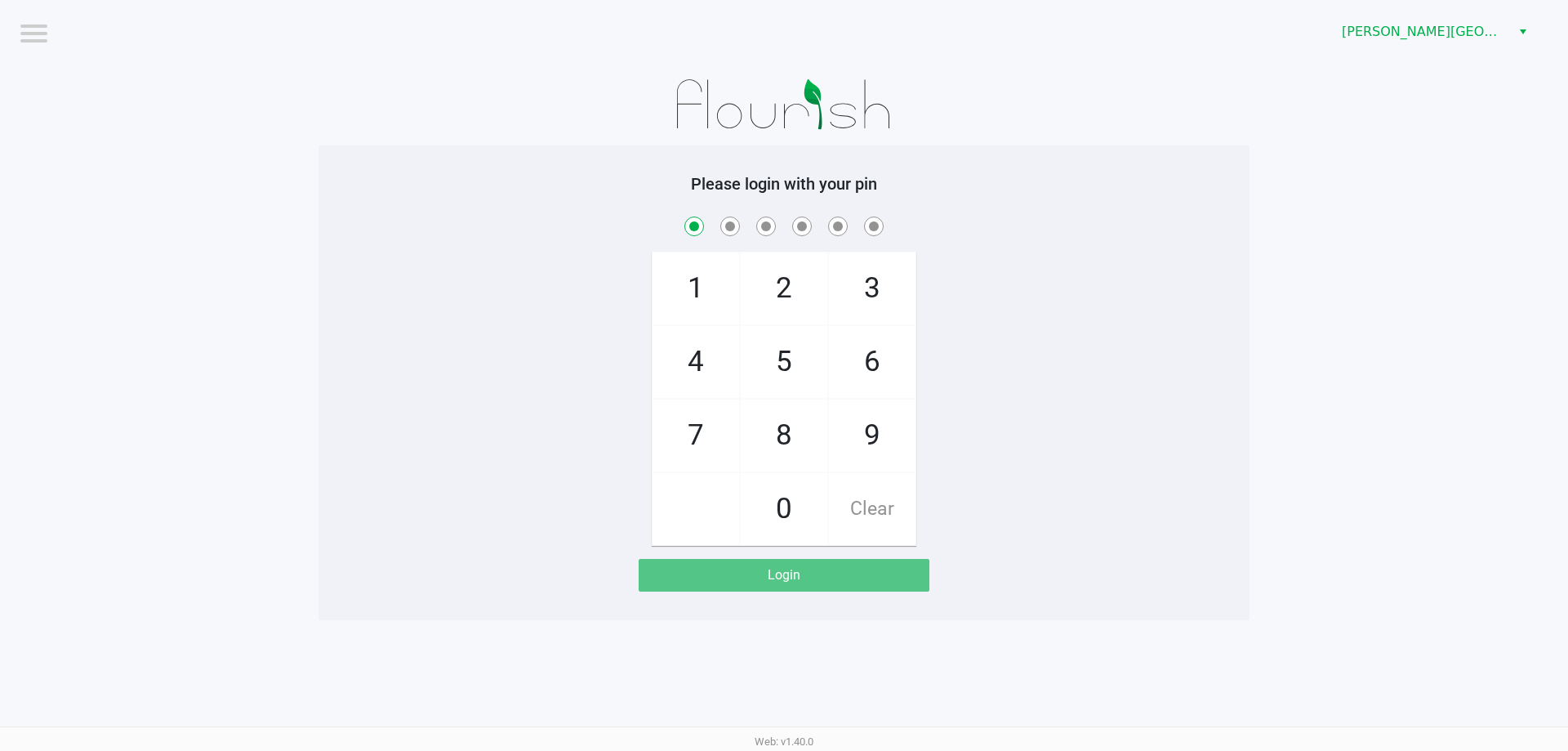
checkbox input "true"
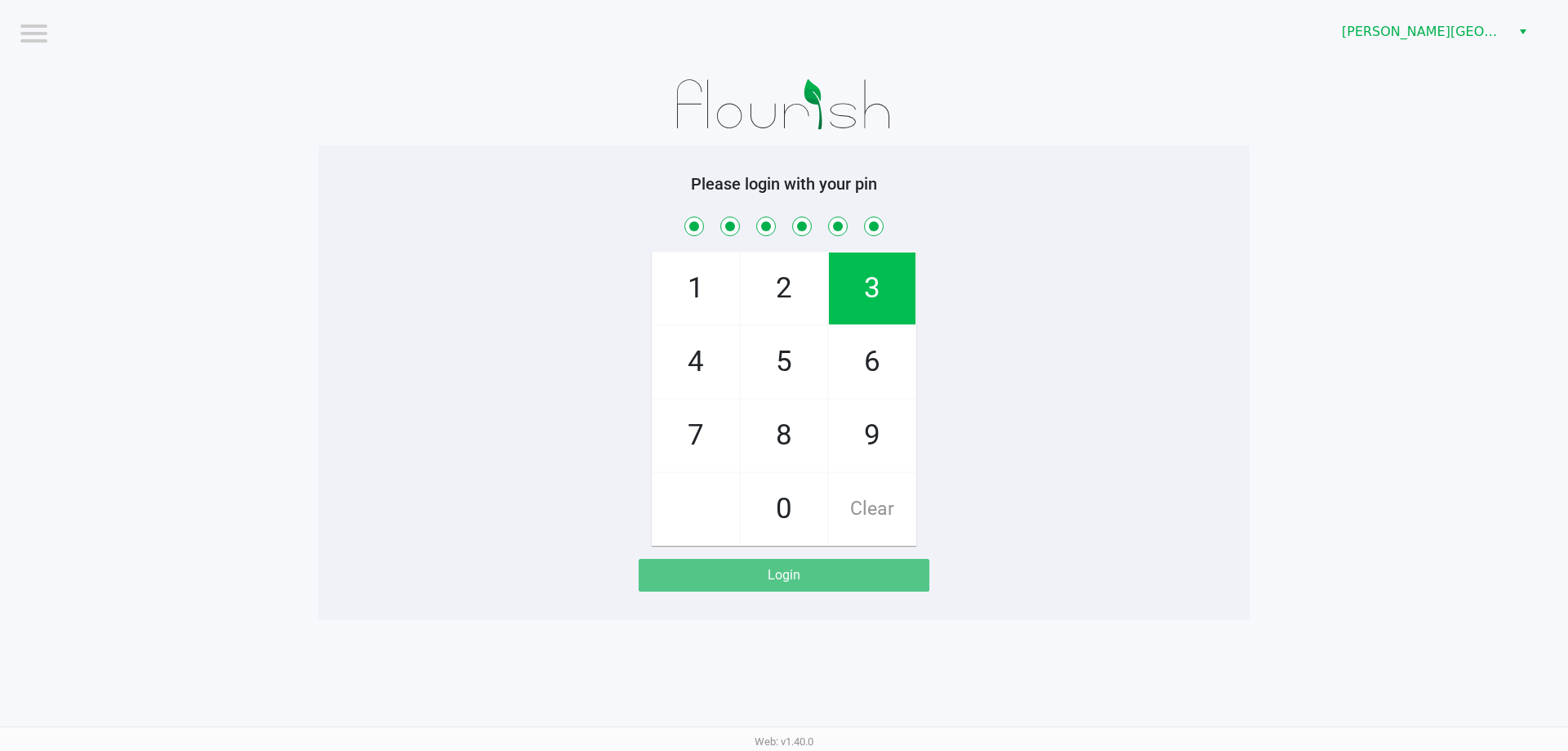
checkbox input "true"
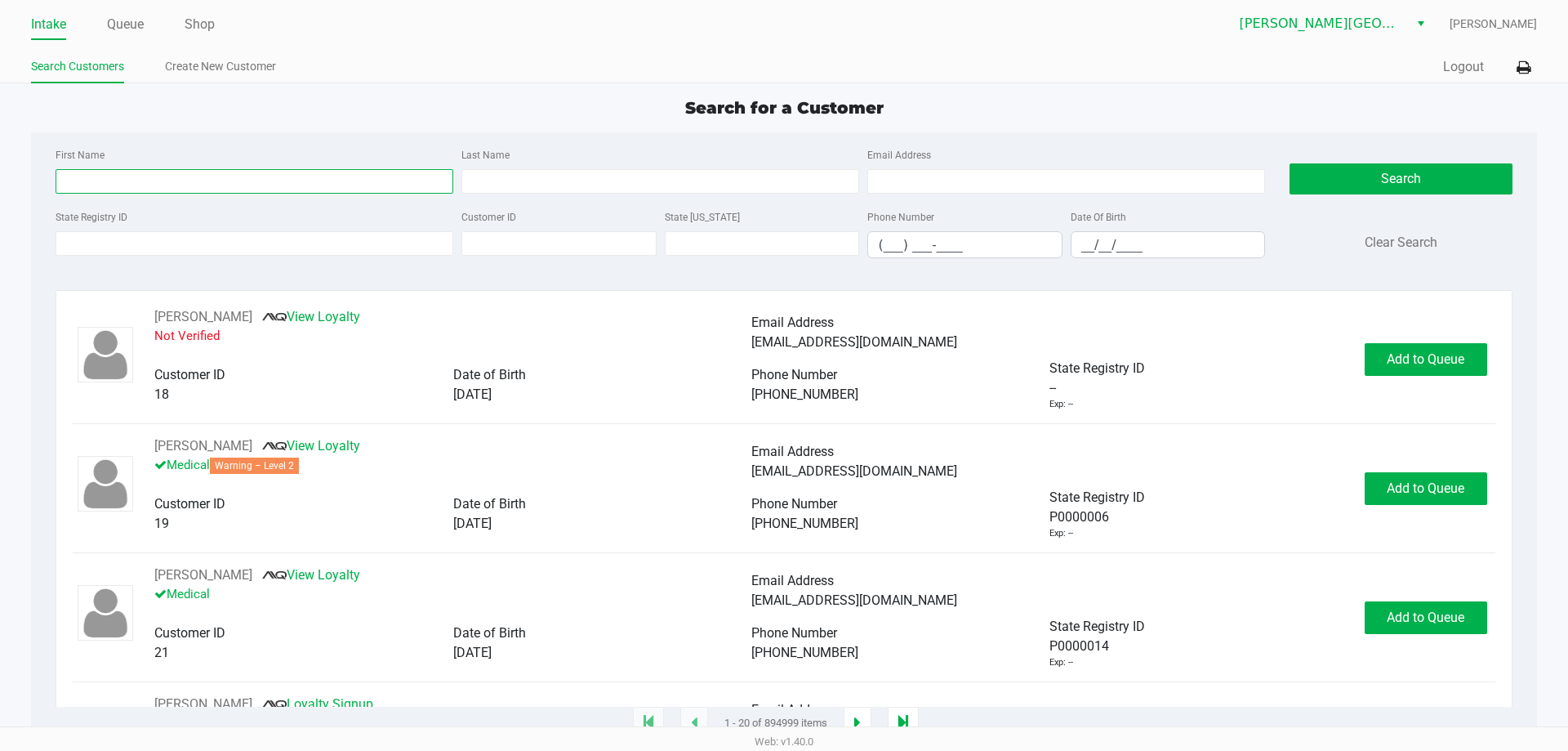
click at [141, 180] on input "First Name" at bounding box center [254, 181] width 398 height 24
type input "jessica"
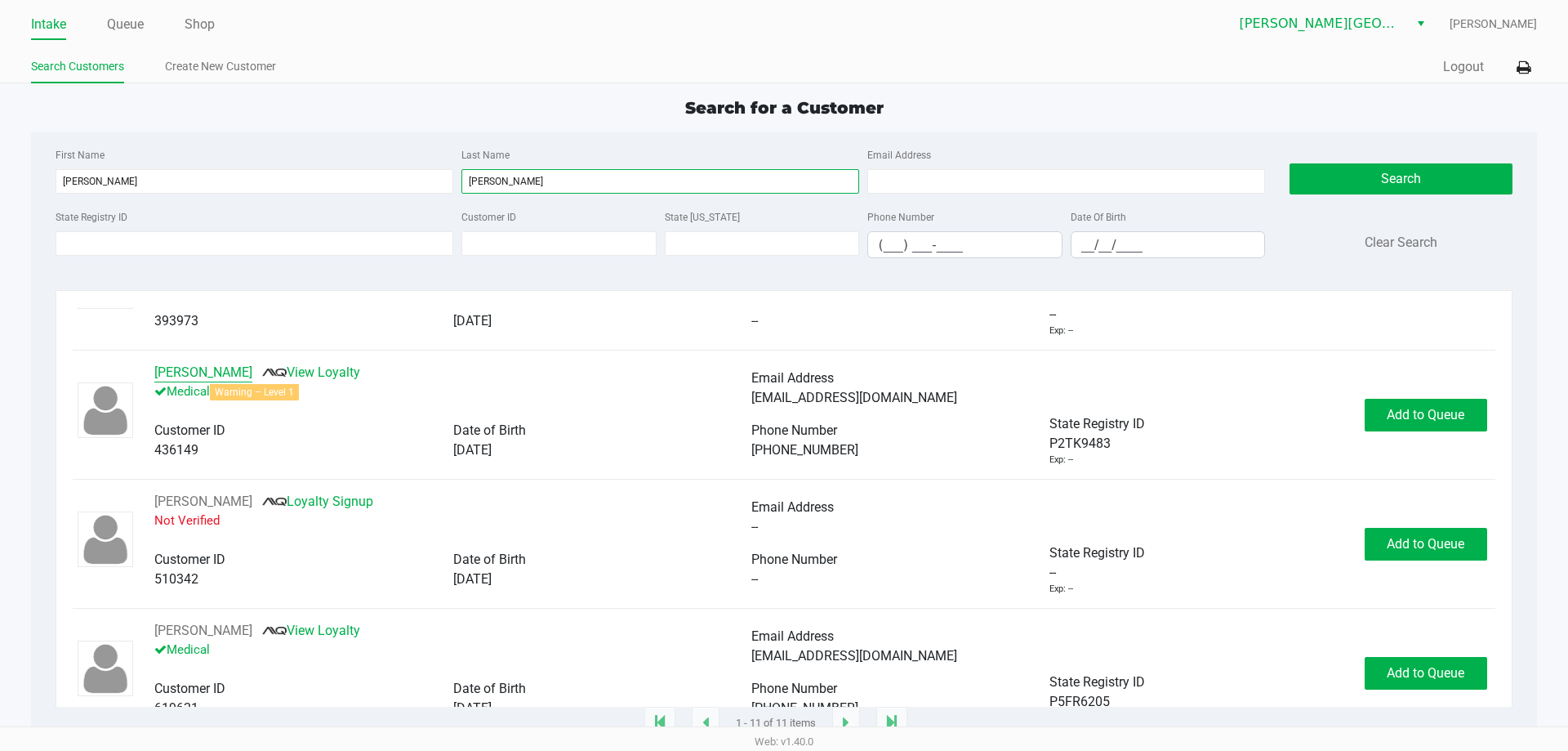
scroll to position [490, 0]
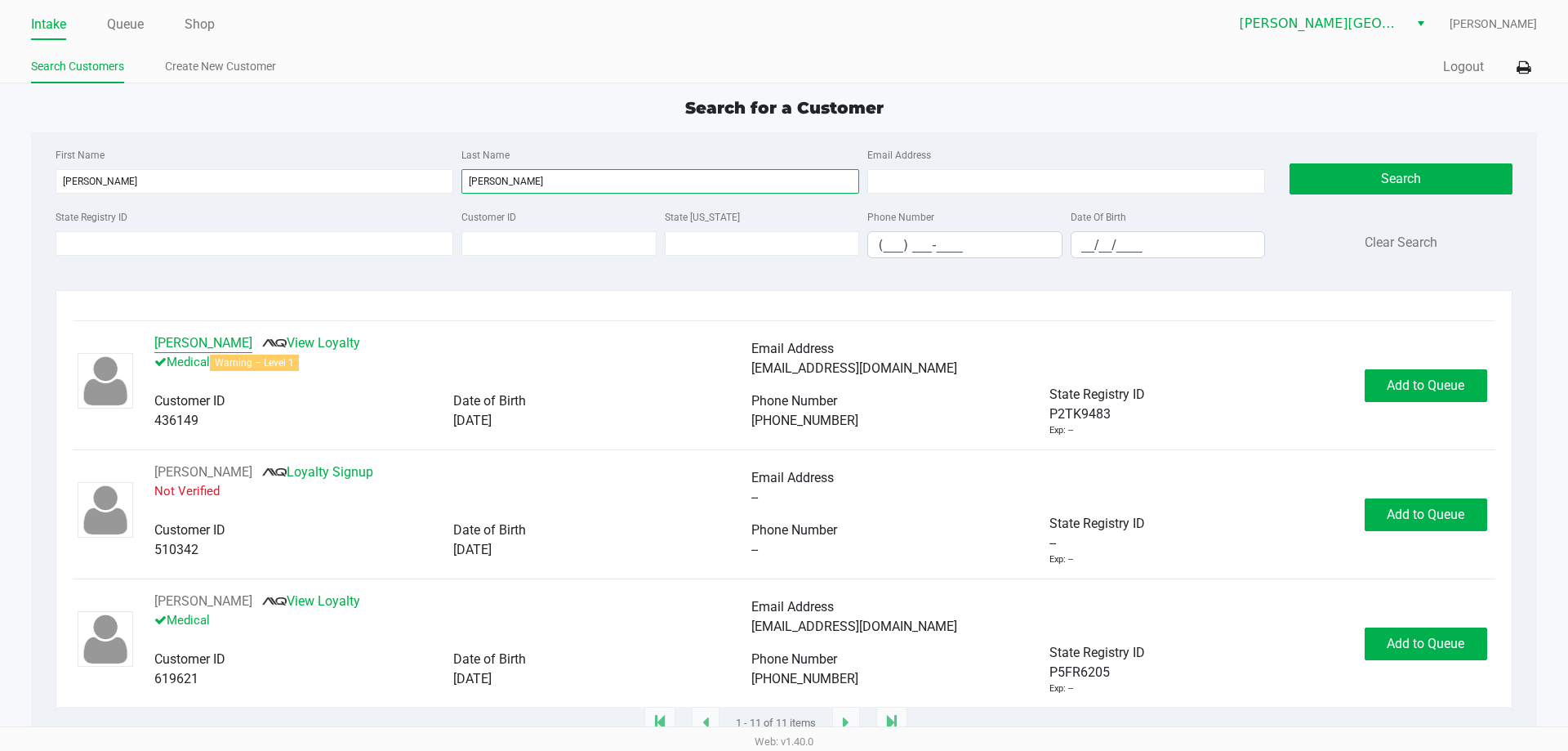
type input "stewart"
click at [192, 342] on button "JESSICA STEWART" at bounding box center [204, 343] width 98 height 19
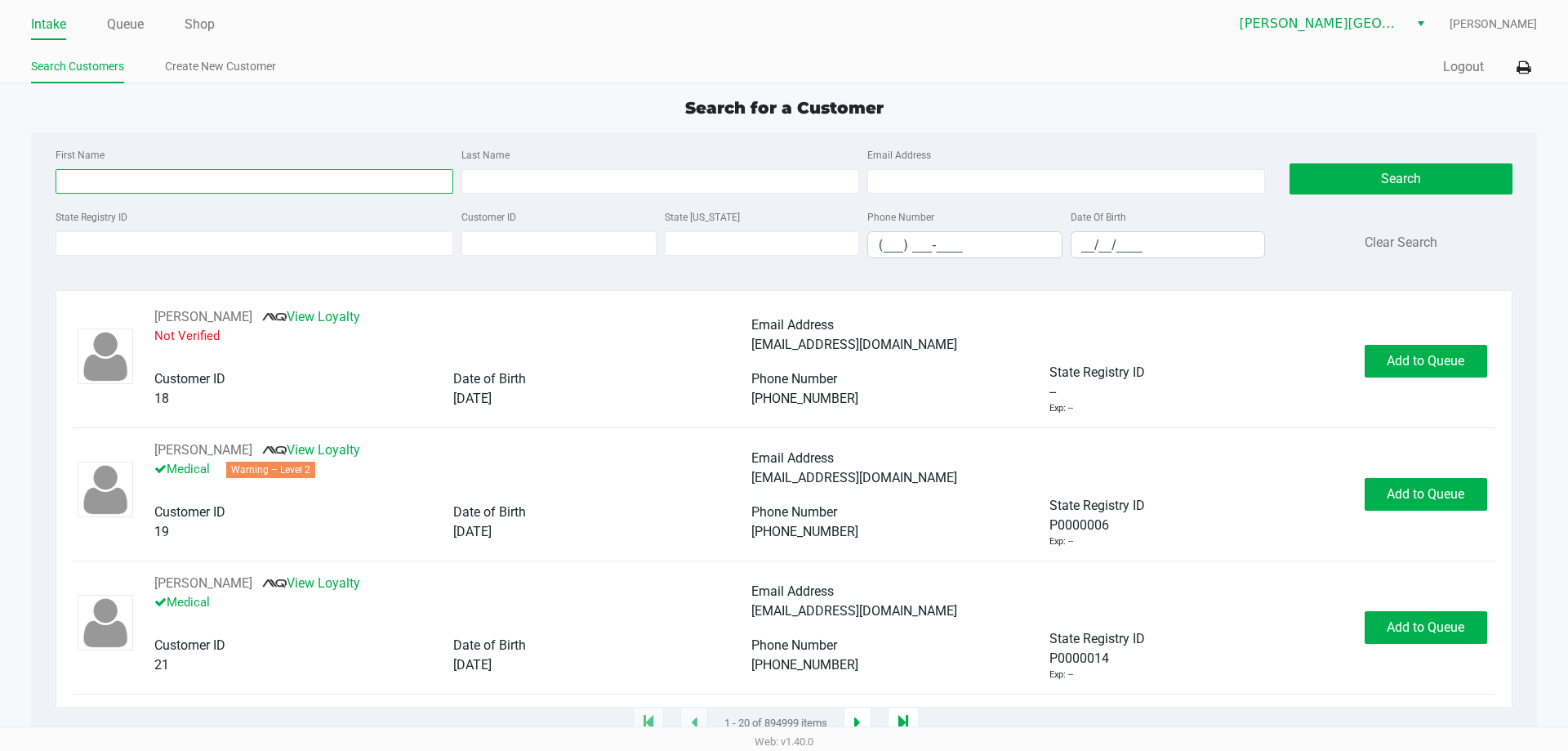
click at [211, 174] on input "First Name" at bounding box center [254, 181] width 398 height 24
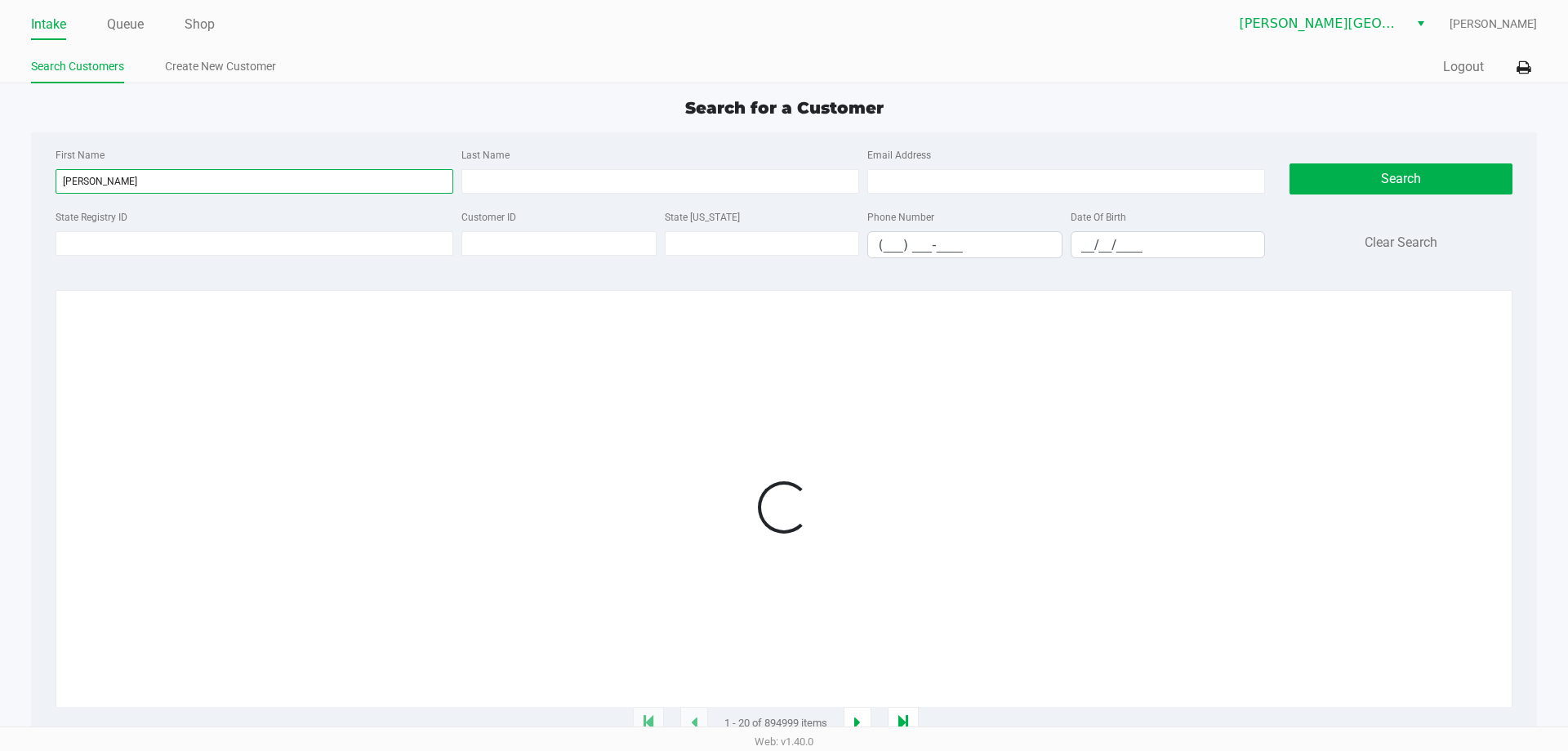
click at [209, 171] on input "jessica stewart" at bounding box center [254, 181] width 398 height 24
type input "jessica"
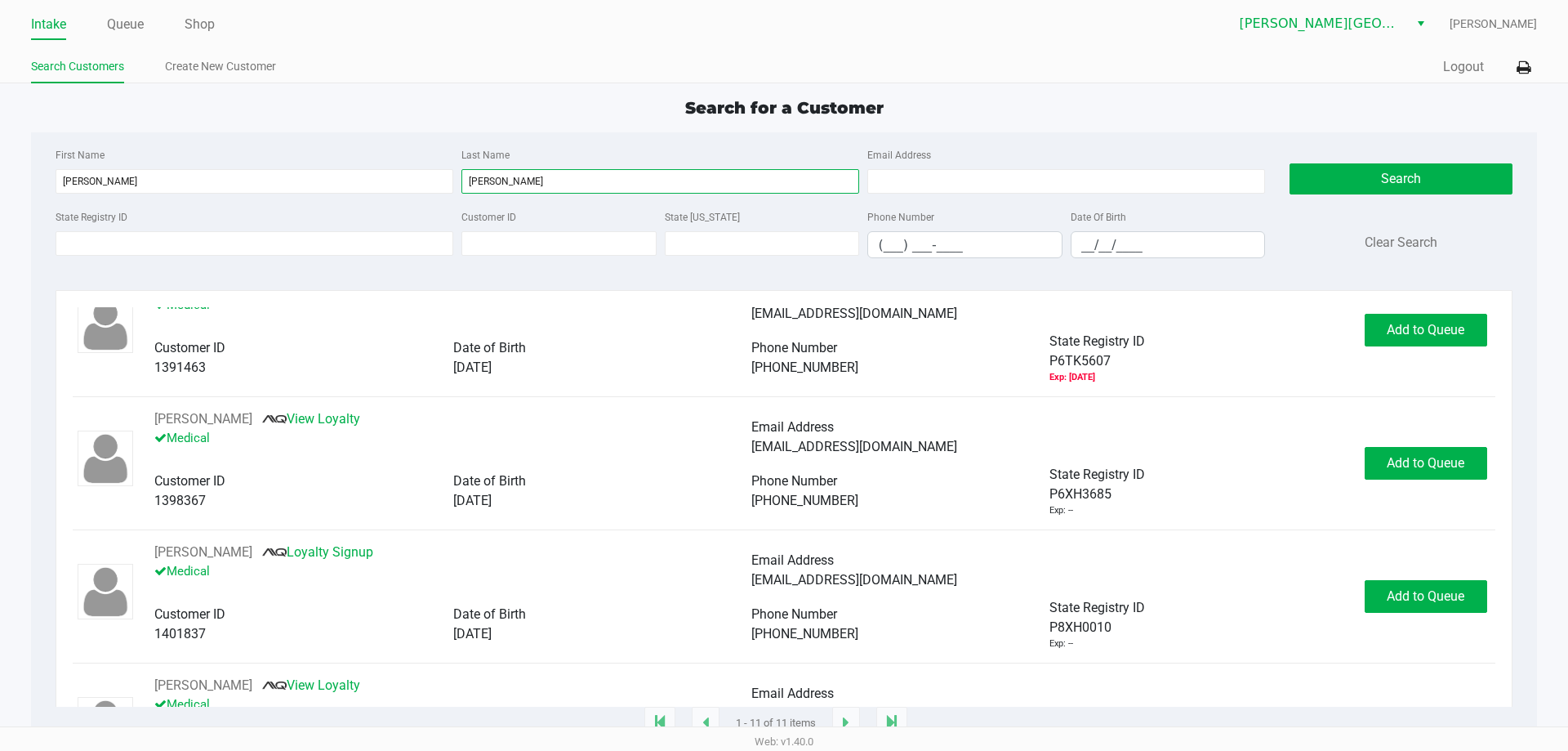
scroll to position [980, 0]
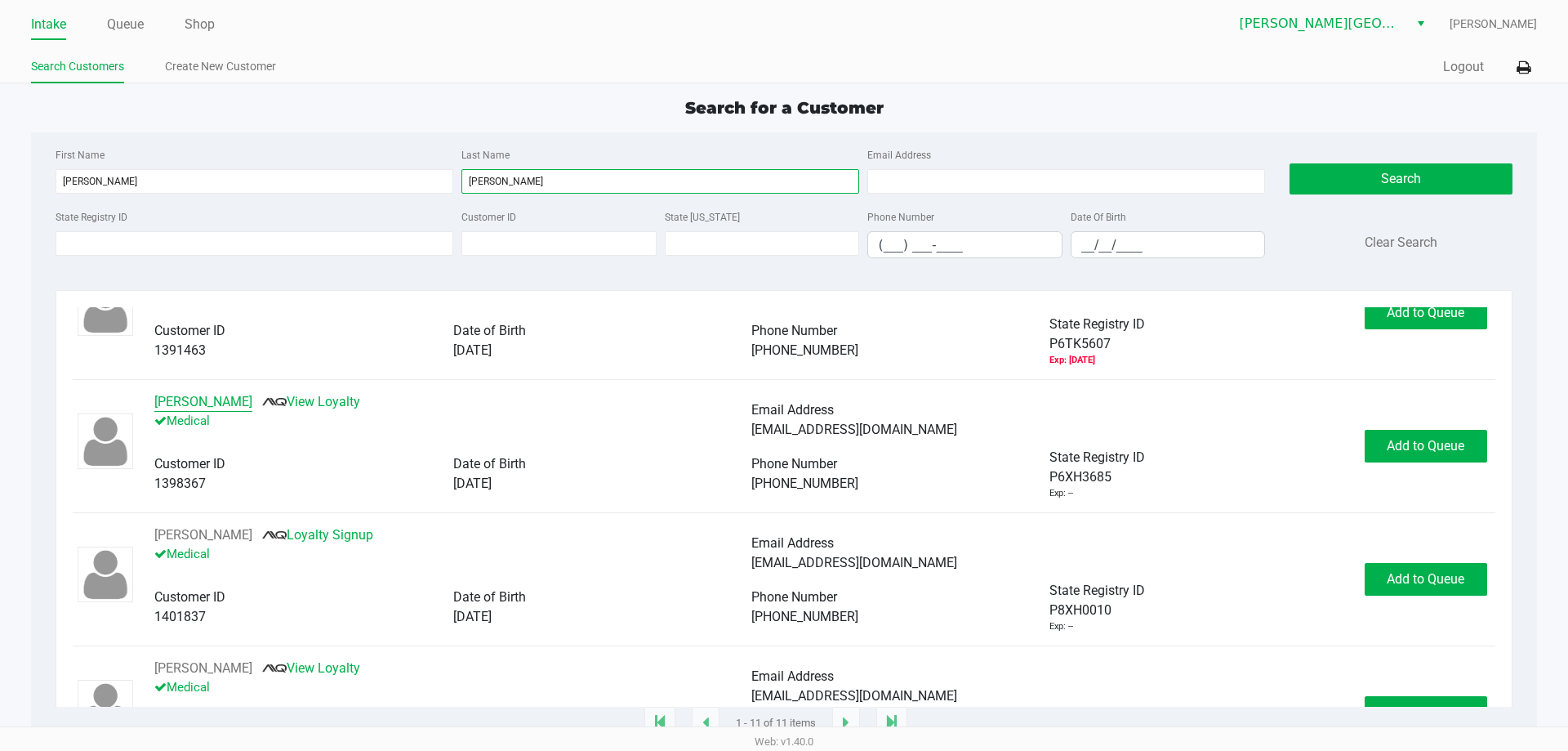
type input "stewart"
click at [236, 407] on button "Jessica Stewart" at bounding box center [204, 401] width 98 height 19
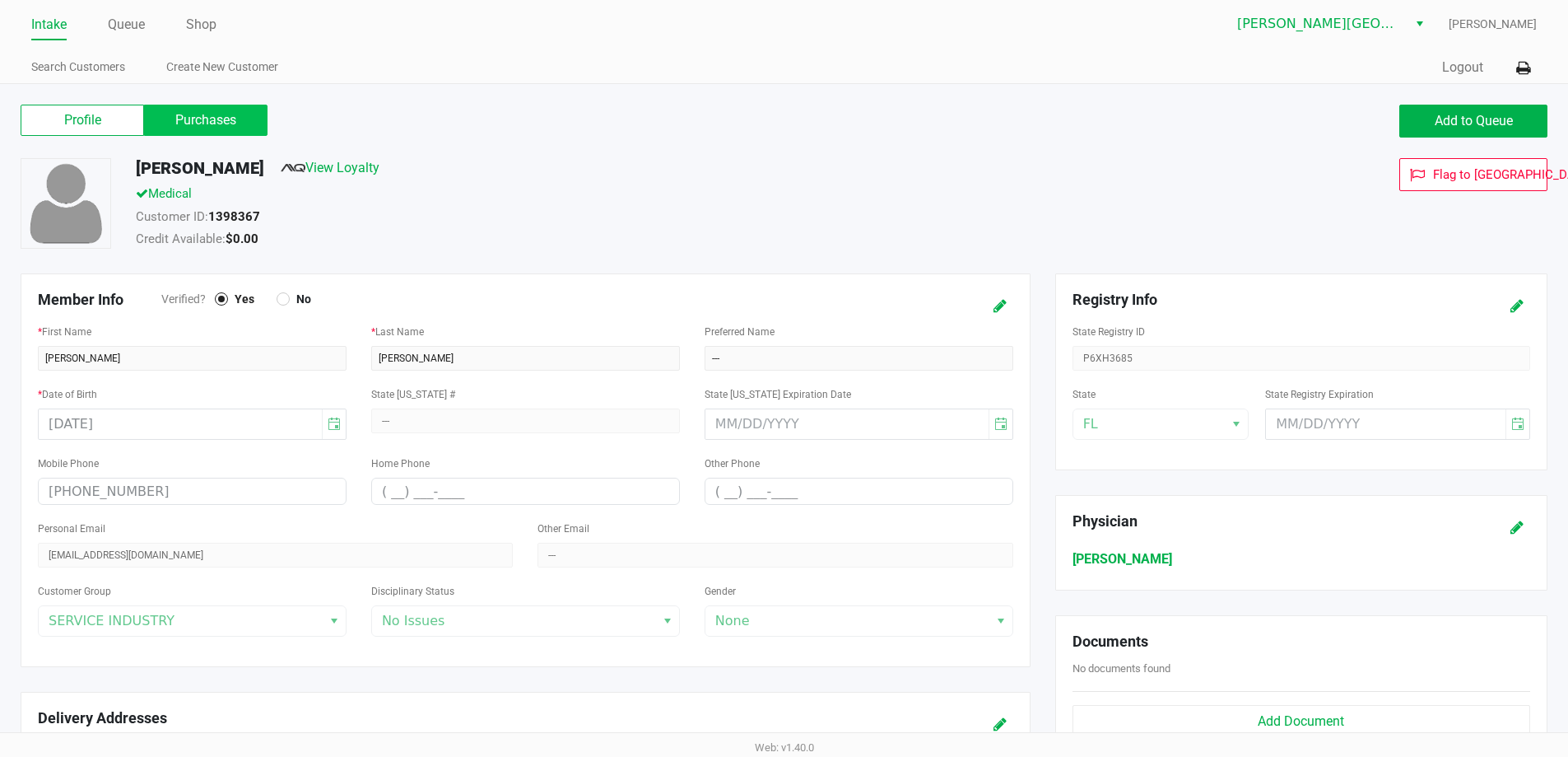
click at [213, 117] on label "Purchases" at bounding box center [206, 121] width 123 height 32
click at [0, 0] on 1 "Purchases" at bounding box center [0, 0] width 0 height 0
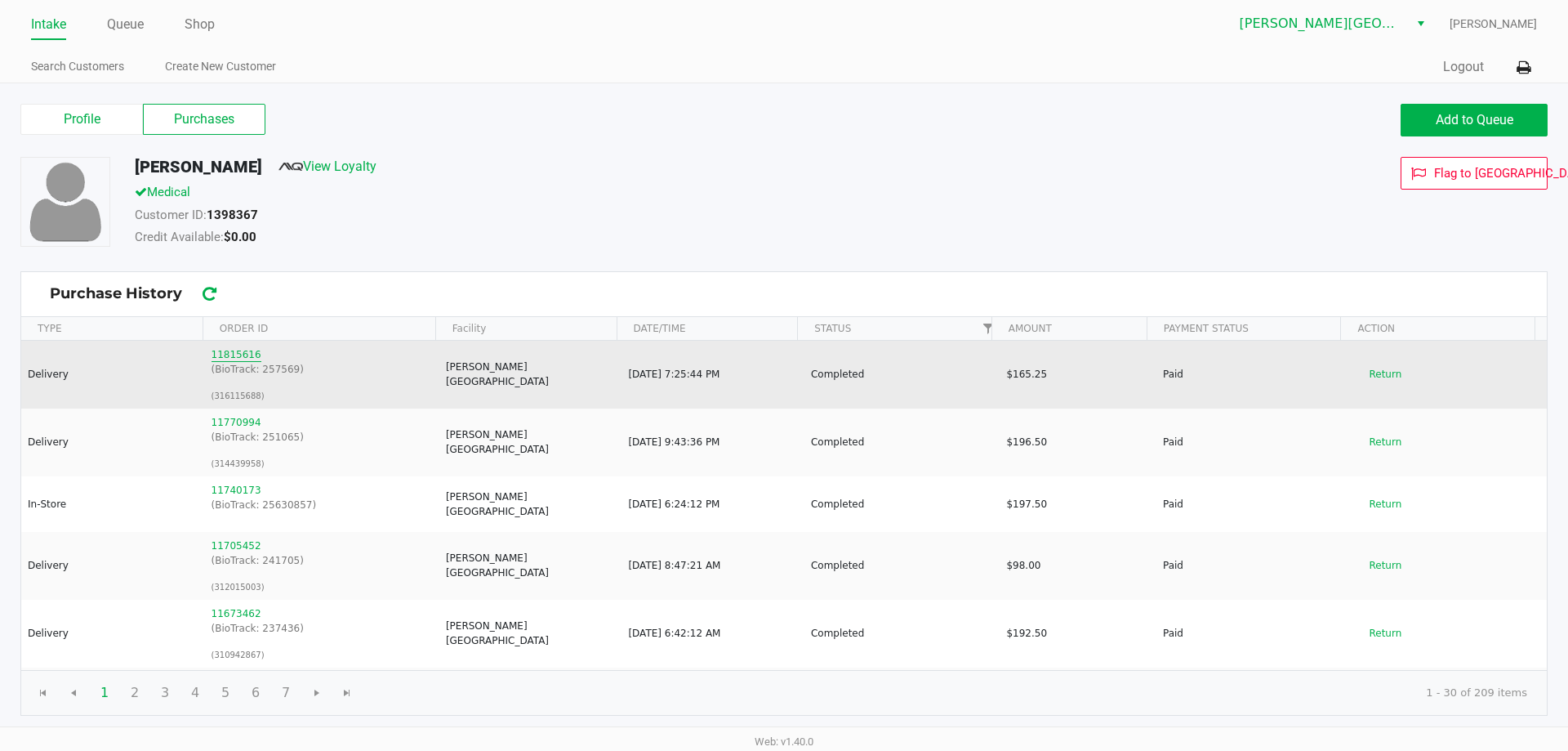
click at [242, 358] on button "11815616" at bounding box center [236, 354] width 50 height 15
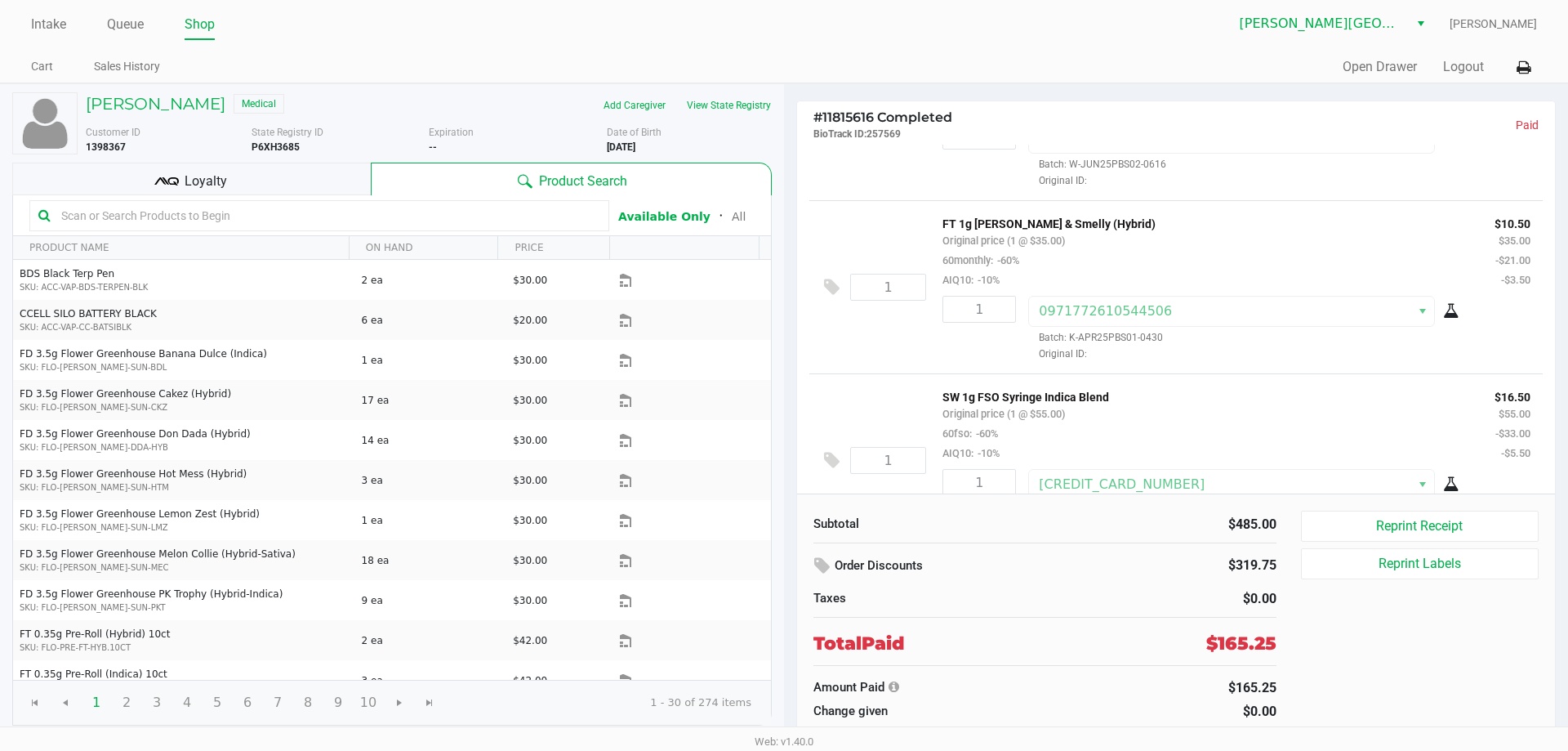
scroll to position [490, 0]
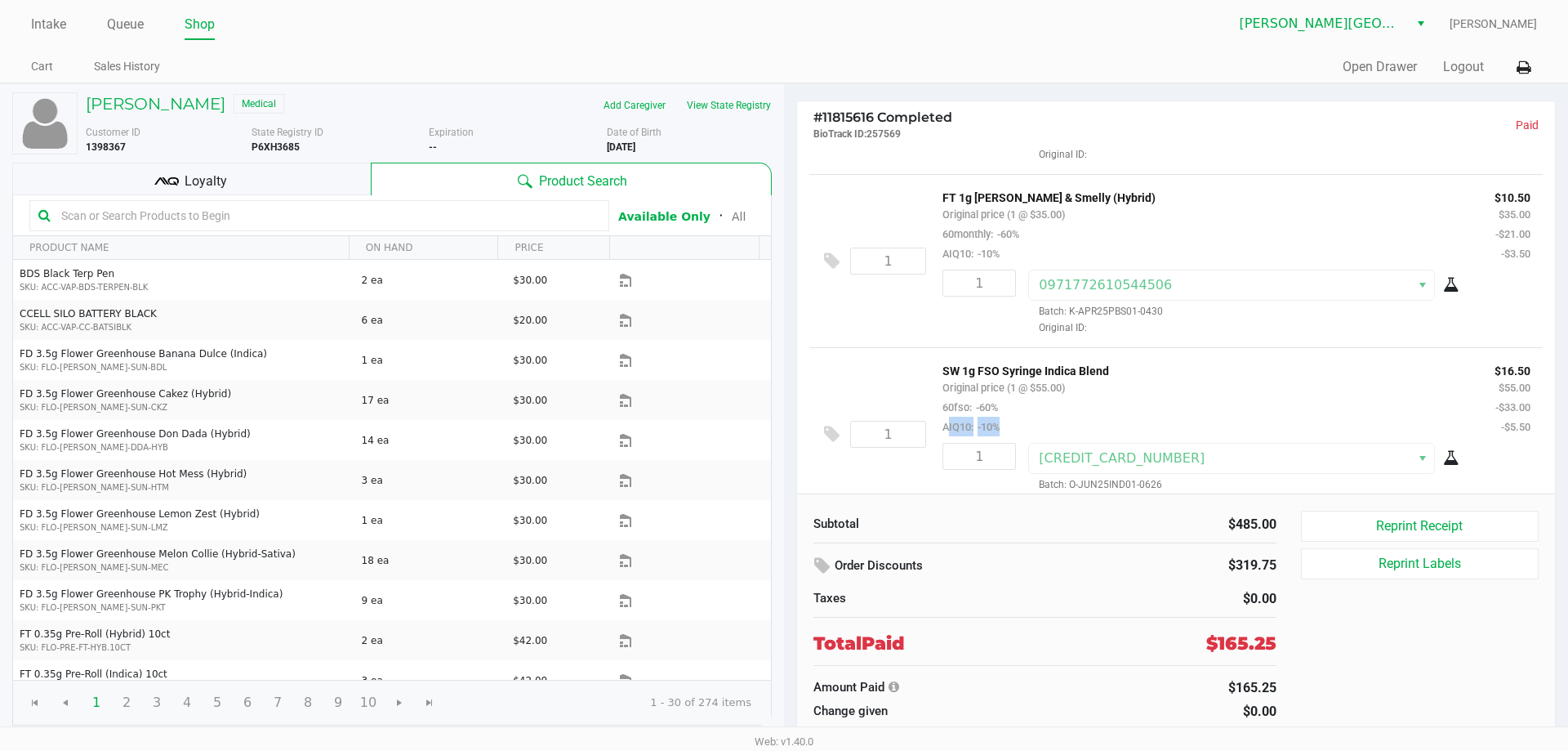
drag, startPoint x: 940, startPoint y: 436, endPoint x: 1005, endPoint y: 439, distance: 65.1
click at [1005, 436] on div "SW 1g FSO Syringe Indica Blend Original price (1 @ $55.00) 60fso: -60% AIQ10: -…" at bounding box center [1206, 398] width 552 height 76
drag, startPoint x: 939, startPoint y: 410, endPoint x: 1016, endPoint y: 416, distance: 77.2
click at [1016, 416] on div "SW 1g FSO Syringe Indica Blend Original price (1 @ $55.00) 60fso: -60% AIQ10: -…" at bounding box center [1206, 398] width 552 height 76
drag, startPoint x: 1014, startPoint y: 432, endPoint x: 941, endPoint y: 435, distance: 73.1
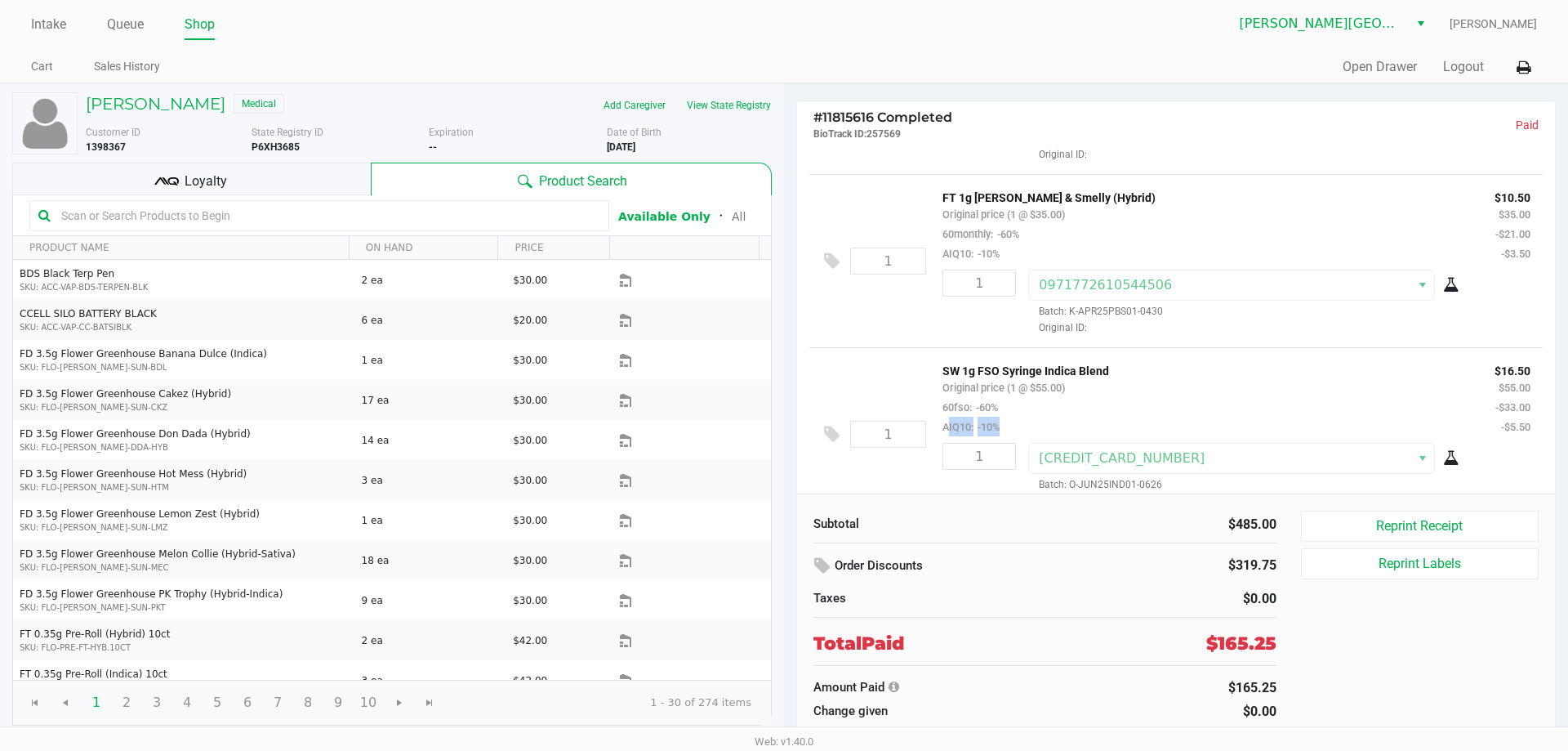
click at [941, 435] on div "SW 1g FSO Syringe Indica Blend Original price (1 @ $55.00) 60fso: -60% AIQ10: -…" at bounding box center [1206, 398] width 552 height 76
click at [824, 567] on div "Order Discounts" at bounding box center [964, 567] width 301 height 30
click at [56, 17] on link "Intake" at bounding box center [49, 24] width 35 height 23
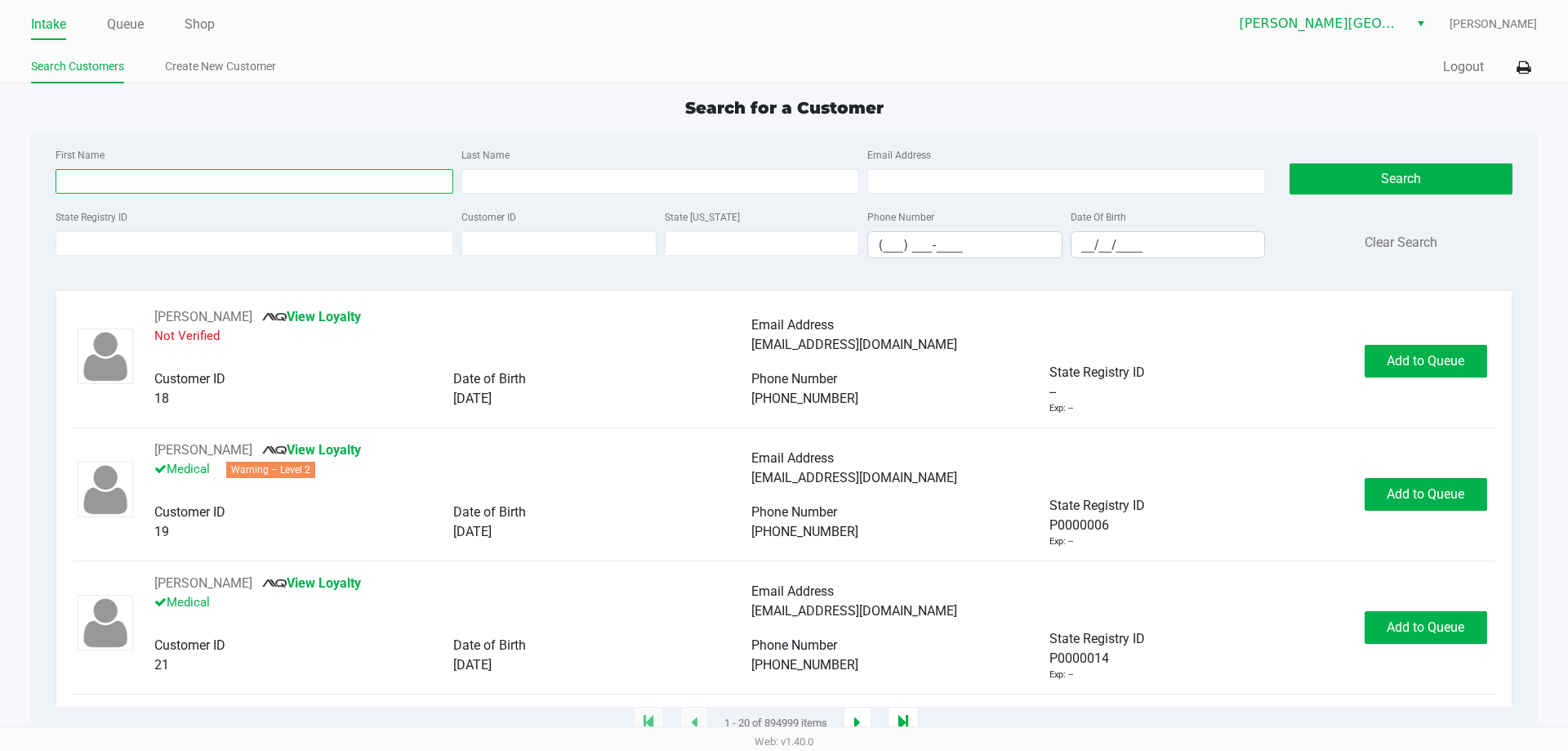
click at [256, 177] on input "First Name" at bounding box center [254, 181] width 398 height 24
type input "rafael"
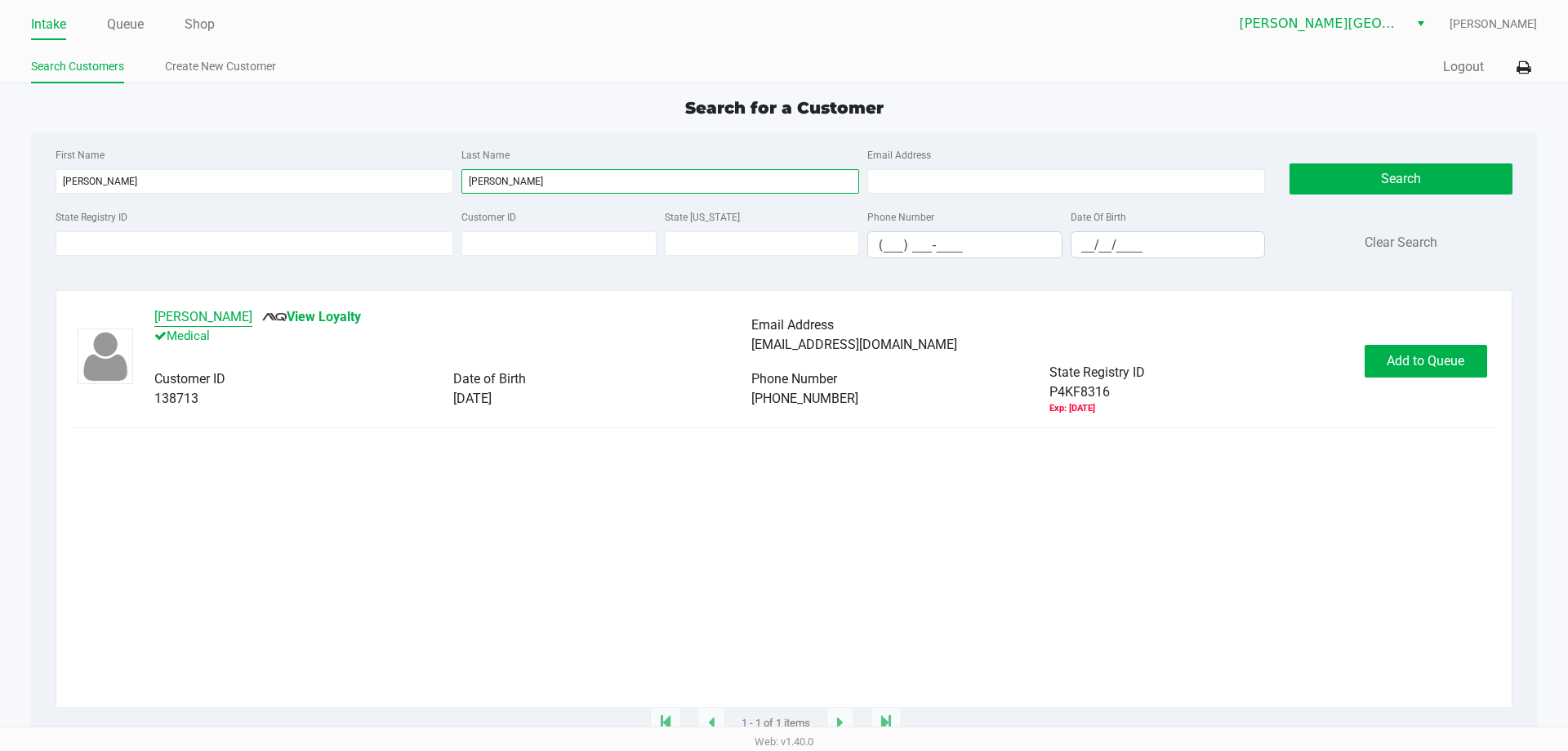
type input "guzman"
click at [253, 322] on button "RAFAEL FIGUEROA GUZMAN" at bounding box center [204, 316] width 98 height 19
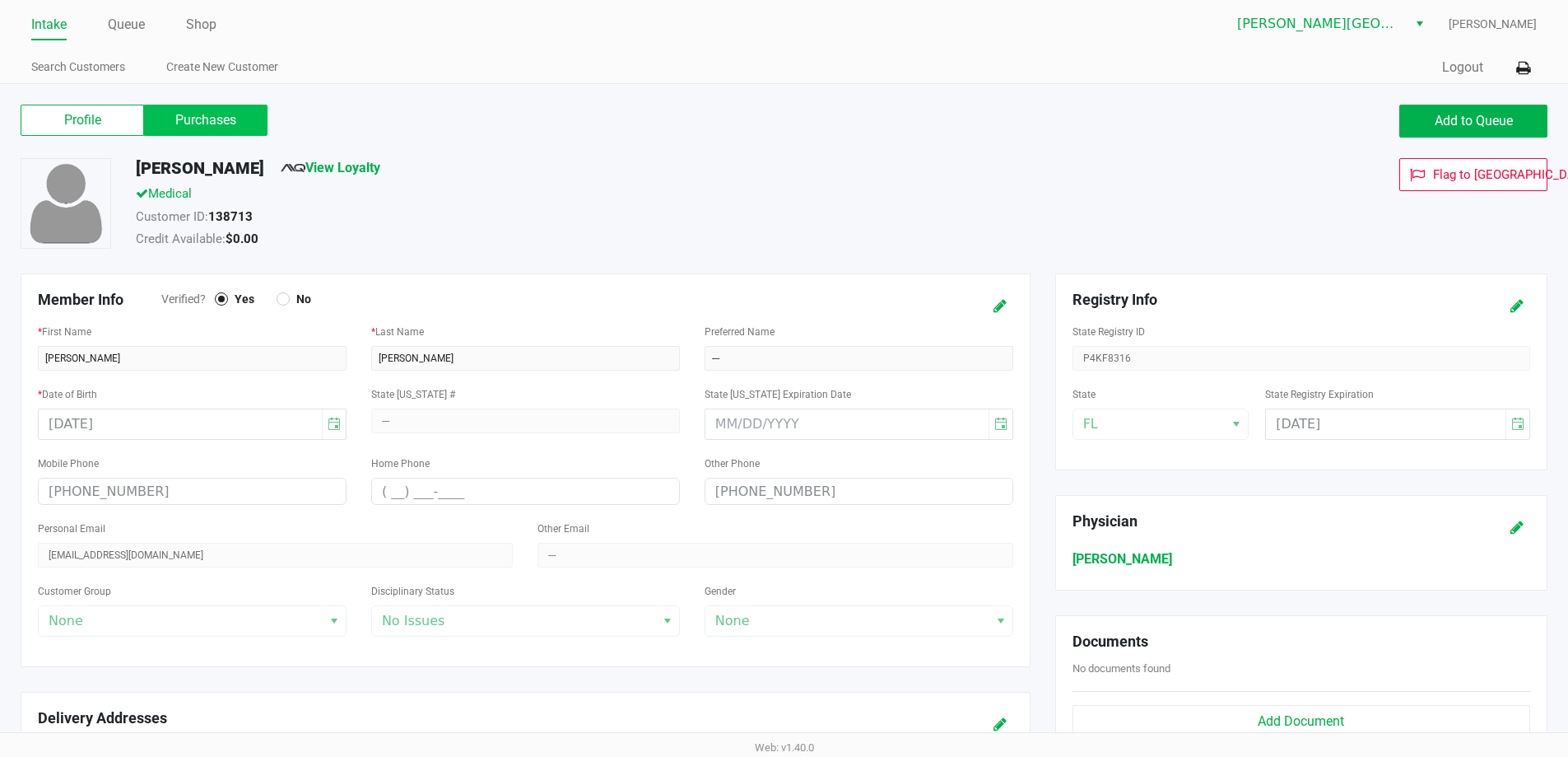
click at [212, 120] on label "Purchases" at bounding box center [206, 121] width 123 height 32
click at [0, 0] on 1 "Purchases" at bounding box center [0, 0] width 0 height 0
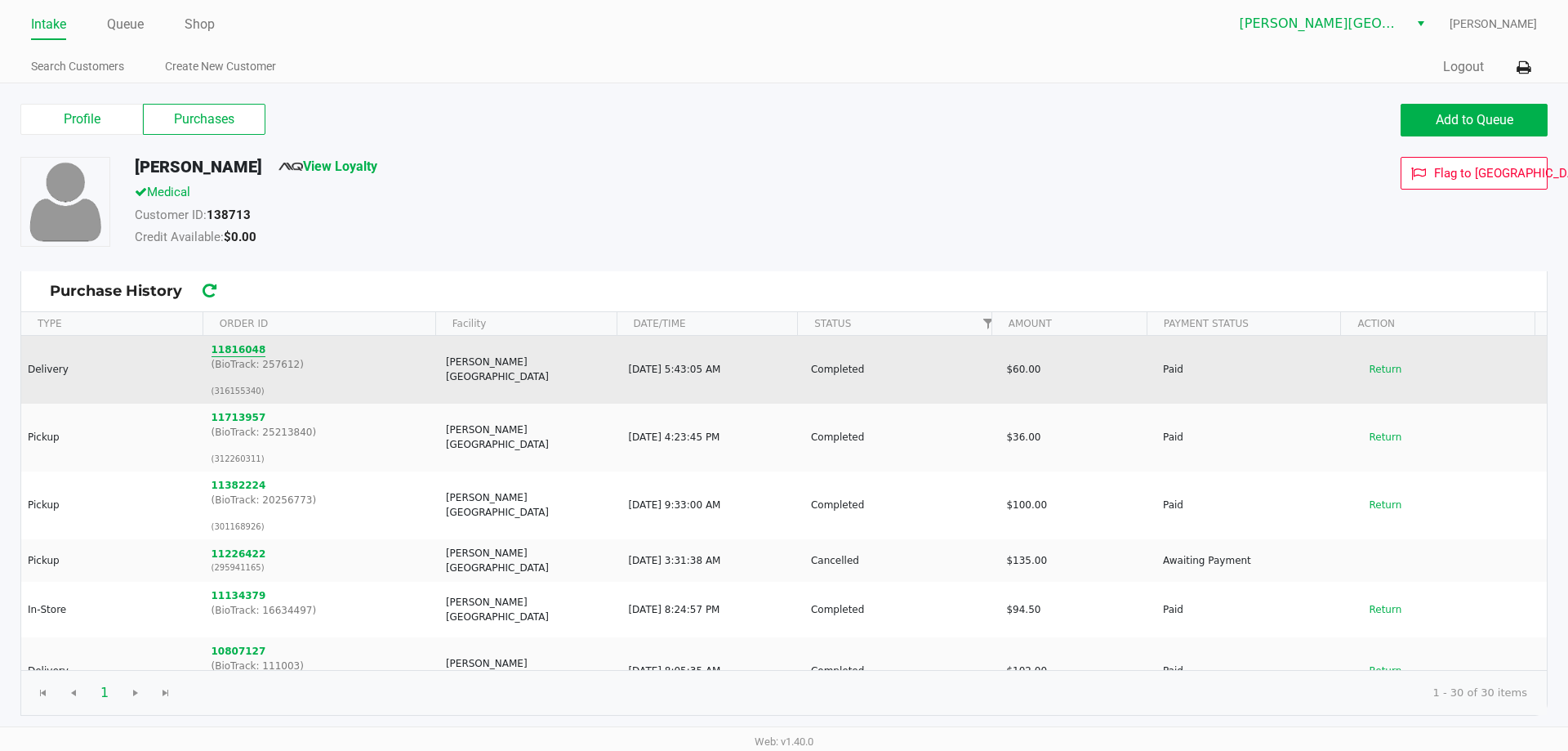
click at [232, 344] on button "11816048" at bounding box center [239, 349] width 55 height 15
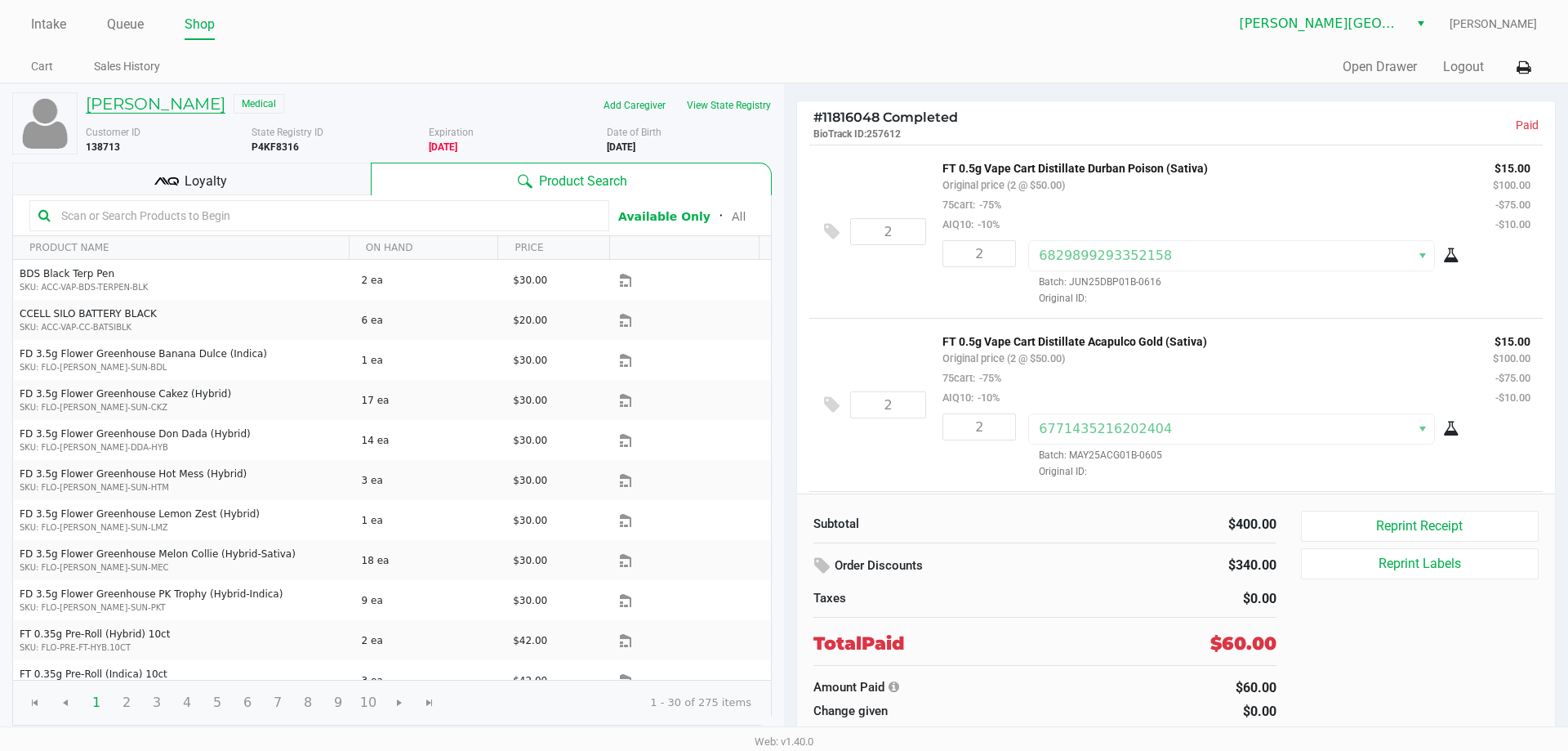
click at [191, 98] on h5 "RAFAEL FIGUEROA GUZMAN" at bounding box center [156, 103] width 140 height 19
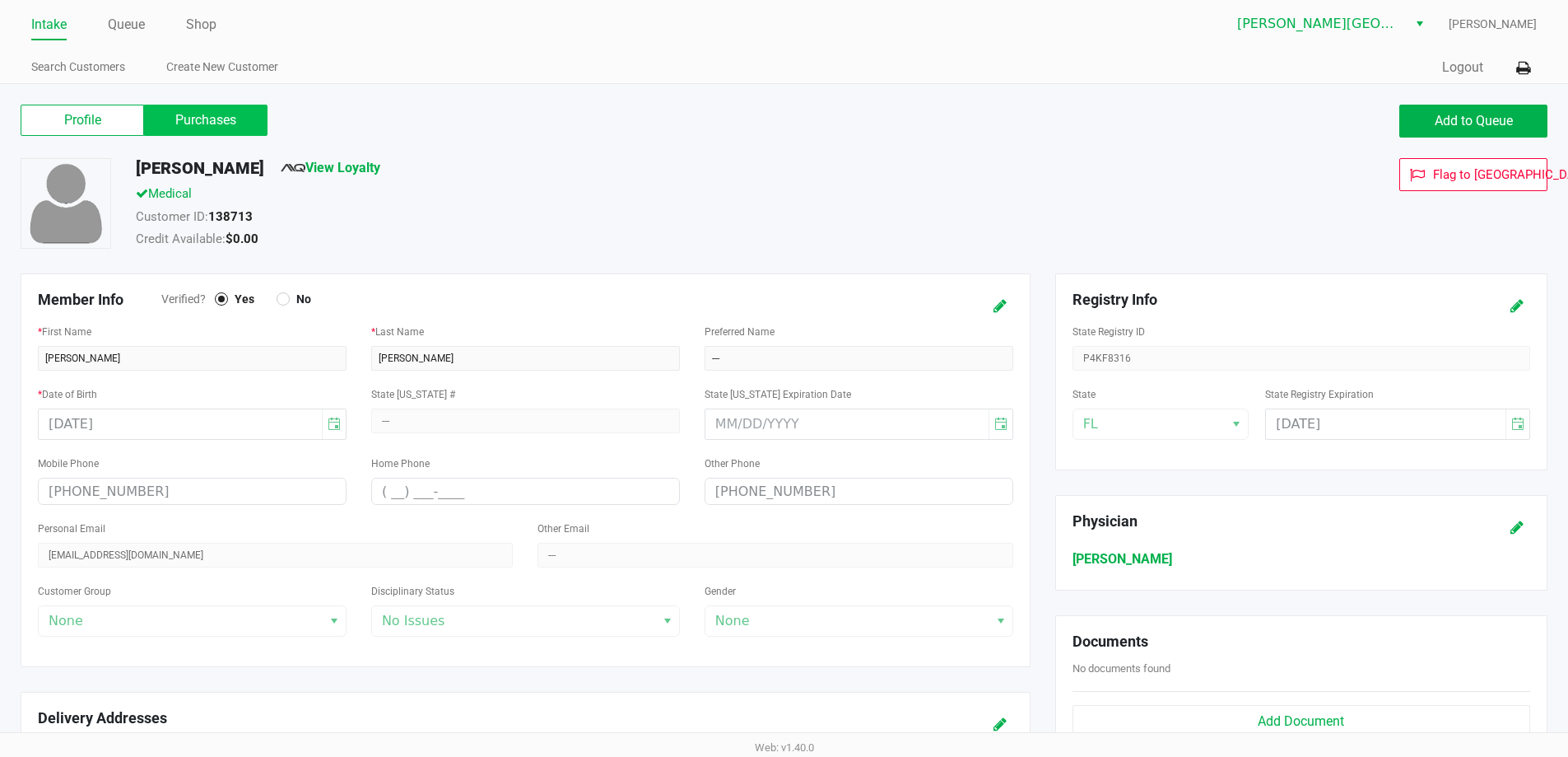
click at [204, 109] on label "Purchases" at bounding box center [206, 121] width 123 height 32
click at [0, 0] on 1 "Purchases" at bounding box center [0, 0] width 0 height 0
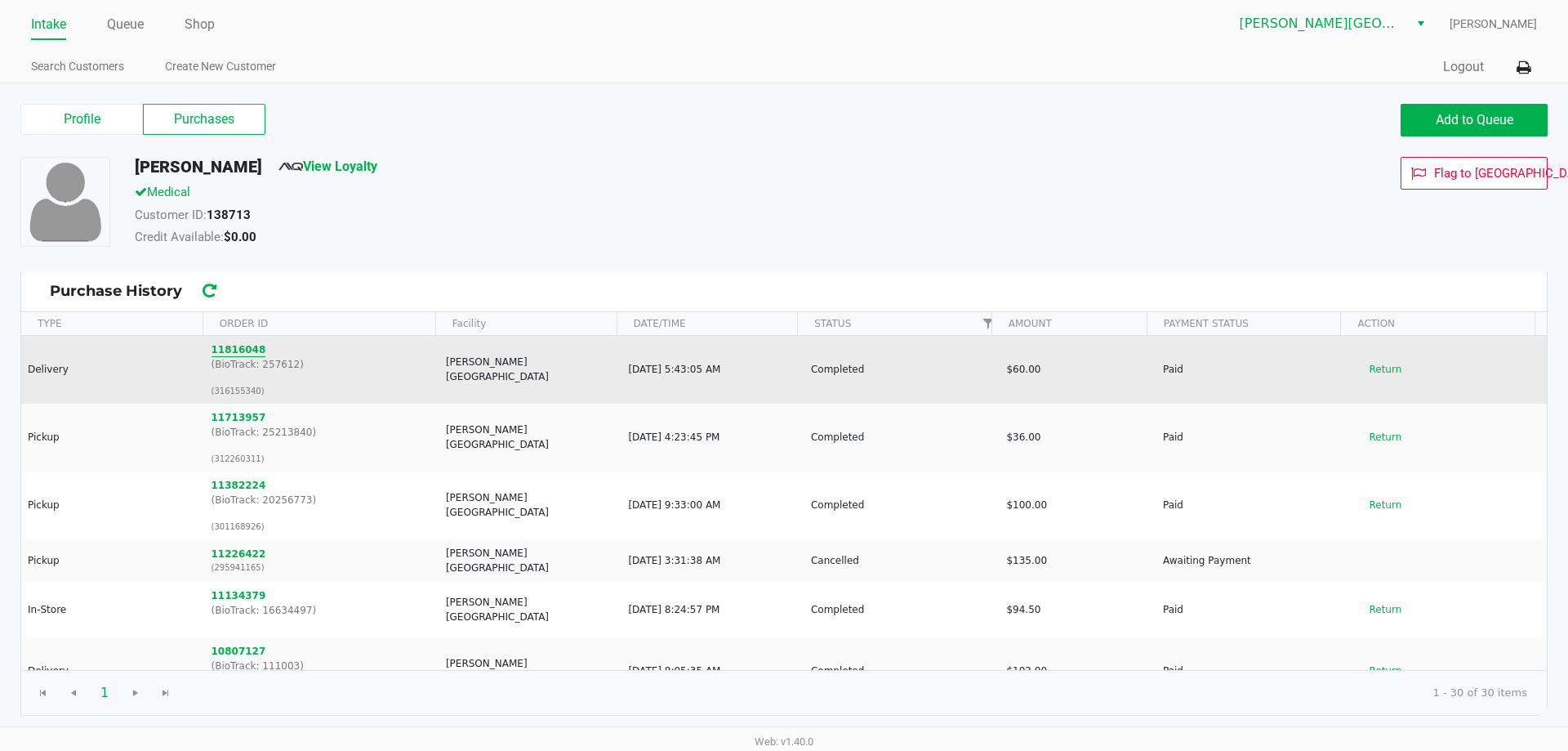
drag, startPoint x: 260, startPoint y: 347, endPoint x: 210, endPoint y: 344, distance: 50.1
click at [210, 344] on td "11816048 (BioTrack: 257612) (316155340)" at bounding box center [322, 370] width 234 height 68
copy button "11816048"
click at [234, 351] on button "11816048" at bounding box center [239, 349] width 55 height 15
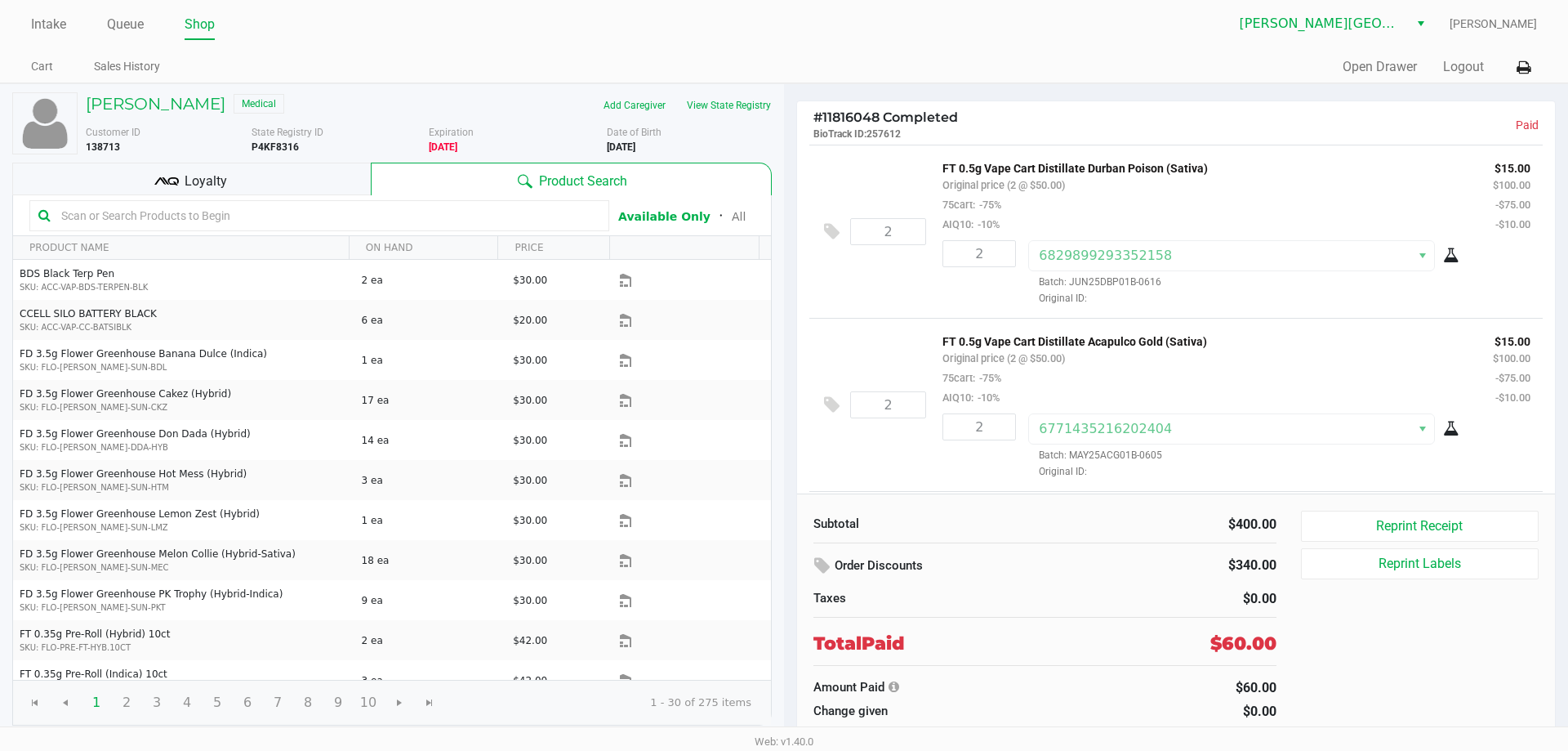
click at [180, 188] on div "Loyalty" at bounding box center [191, 178] width 358 height 32
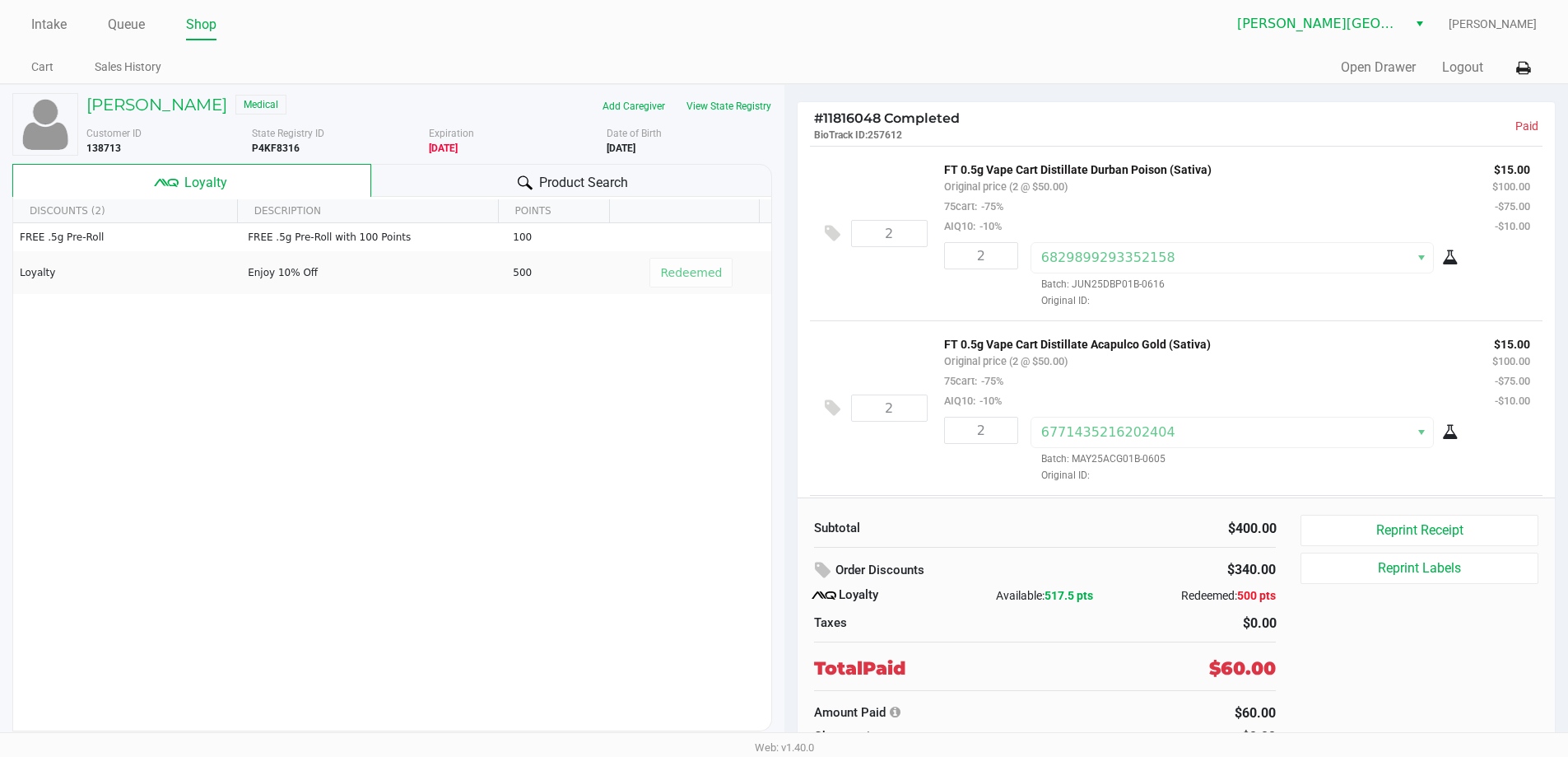
click at [1074, 631] on div "$0.00" at bounding box center [1167, 623] width 219 height 19
